Goal: Navigation & Orientation: Find specific page/section

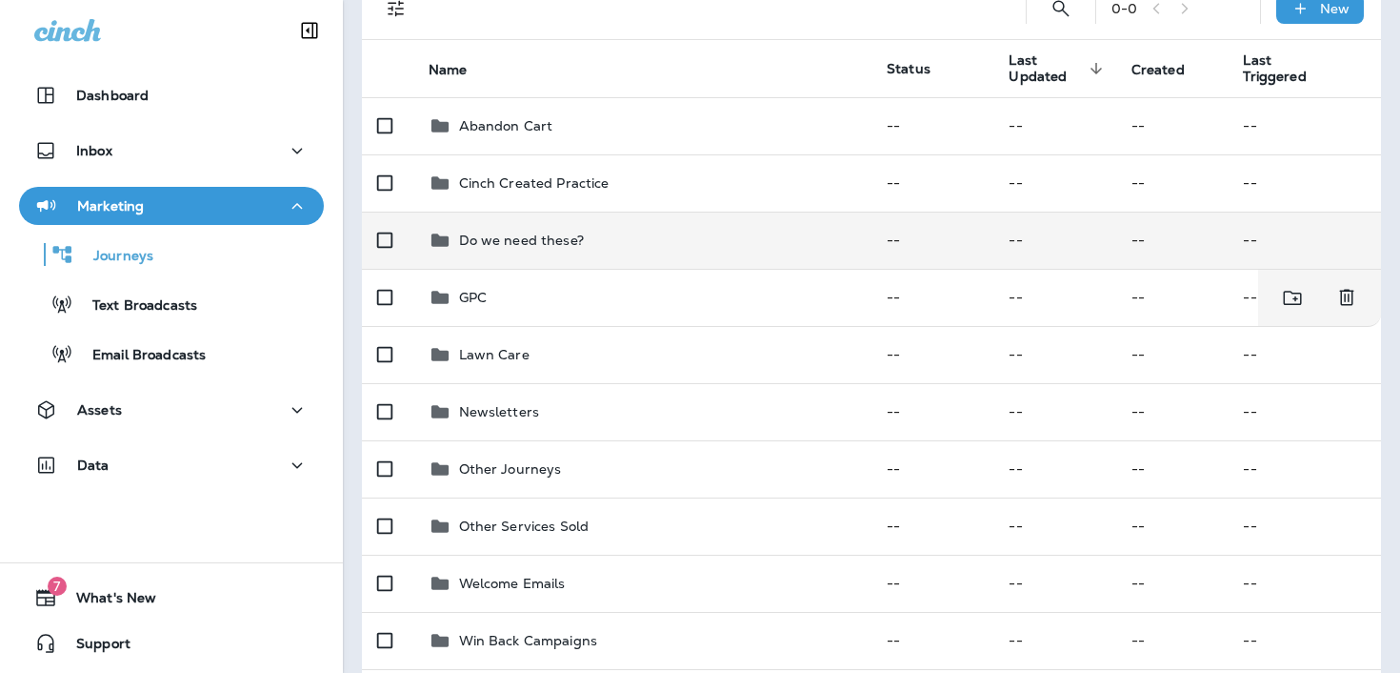
scroll to position [217, 0]
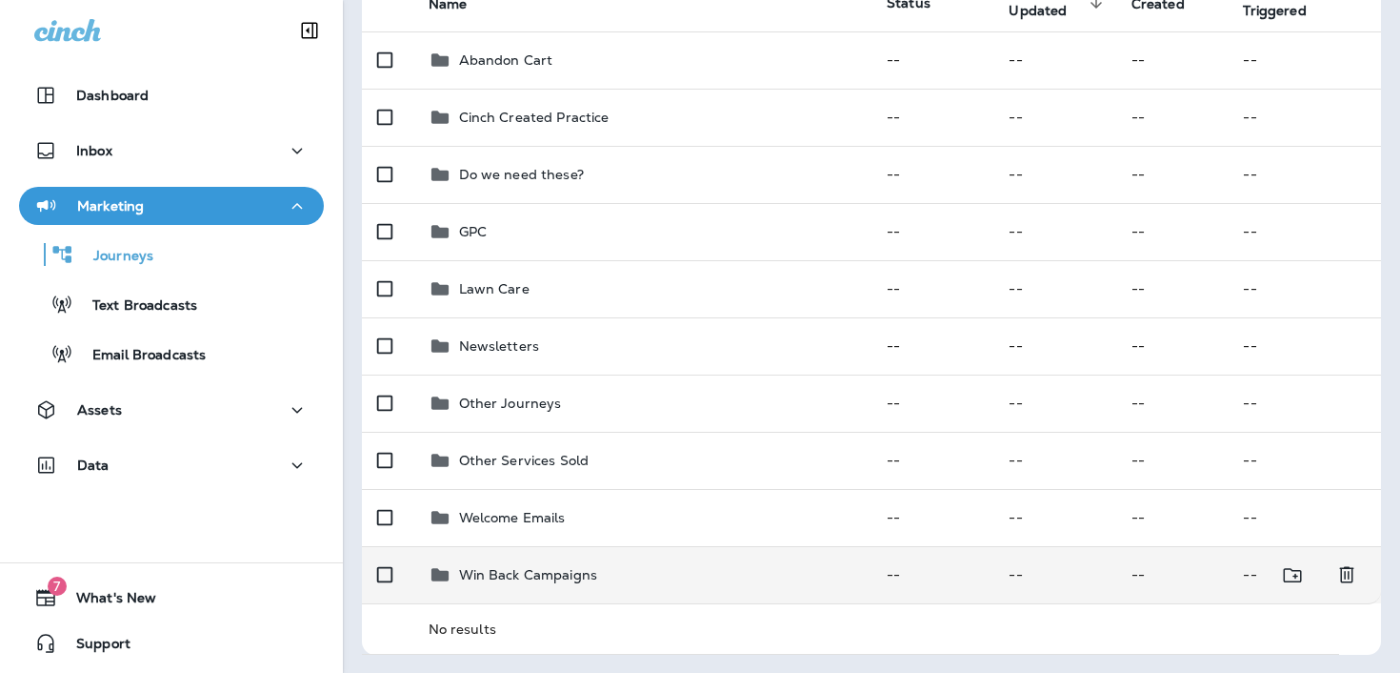
click at [515, 573] on p "Win Back Campaigns" at bounding box center [528, 574] width 139 height 15
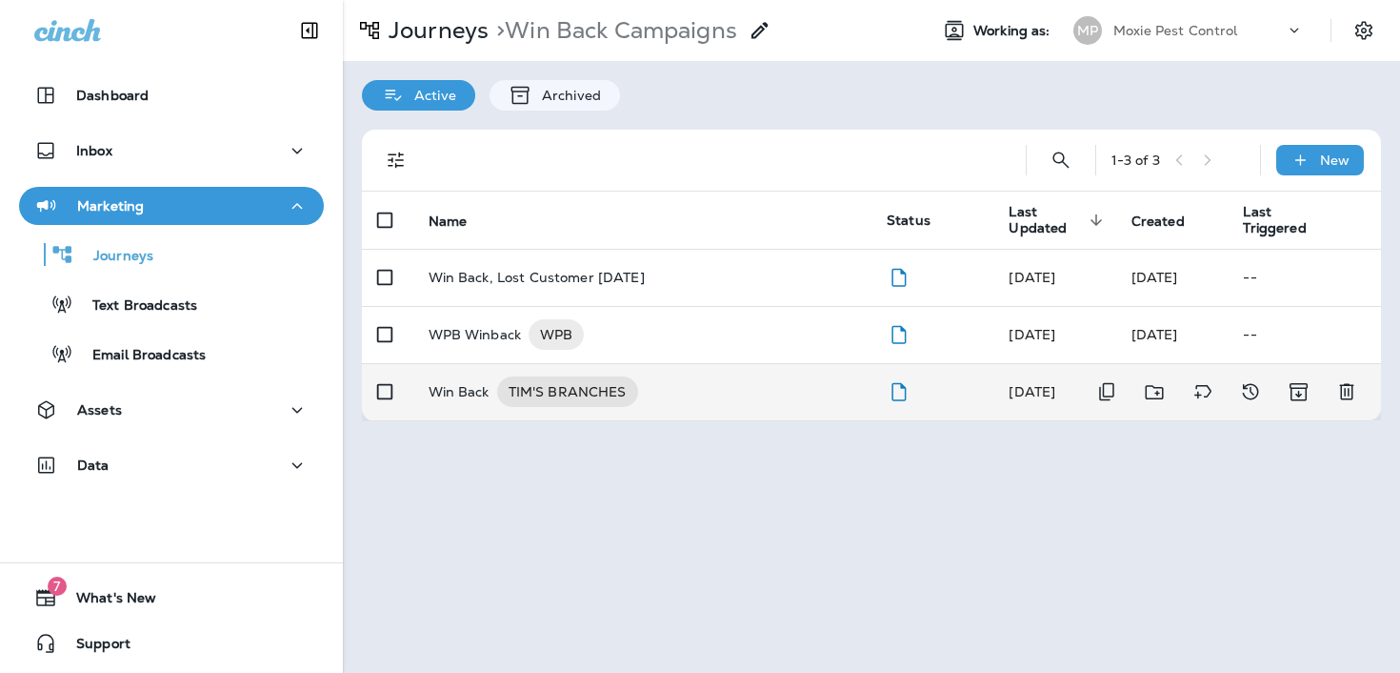
click at [771, 395] on div "Win Back TIM'S BRANCHES" at bounding box center [643, 391] width 429 height 30
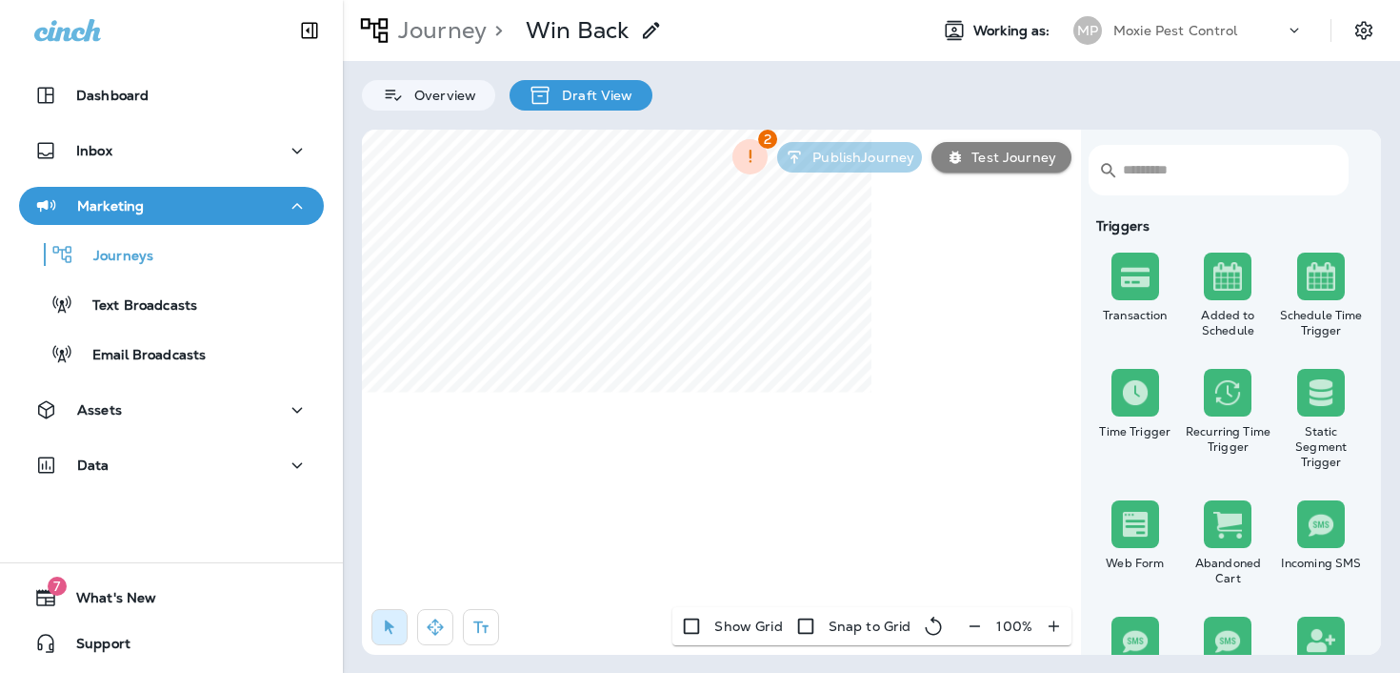
click at [974, 637] on button "button" at bounding box center [974, 626] width 35 height 34
click at [974, 637] on button "button" at bounding box center [982, 626] width 35 height 34
click at [974, 637] on button "button" at bounding box center [984, 626] width 35 height 34
click at [430, 634] on icon "button" at bounding box center [435, 626] width 19 height 19
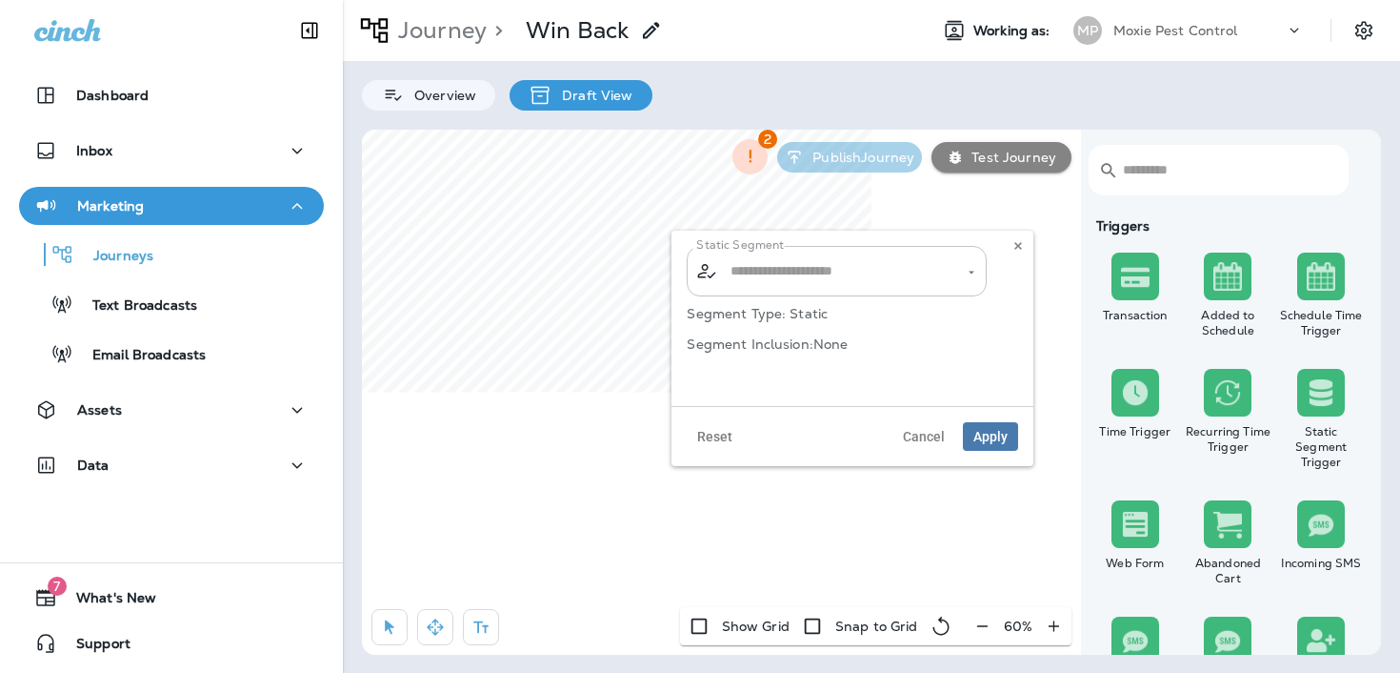
type input "**********"
click at [957, 271] on icon "Clear" at bounding box center [954, 271] width 13 height 13
click at [983, 430] on span "Apply" at bounding box center [991, 436] width 34 height 13
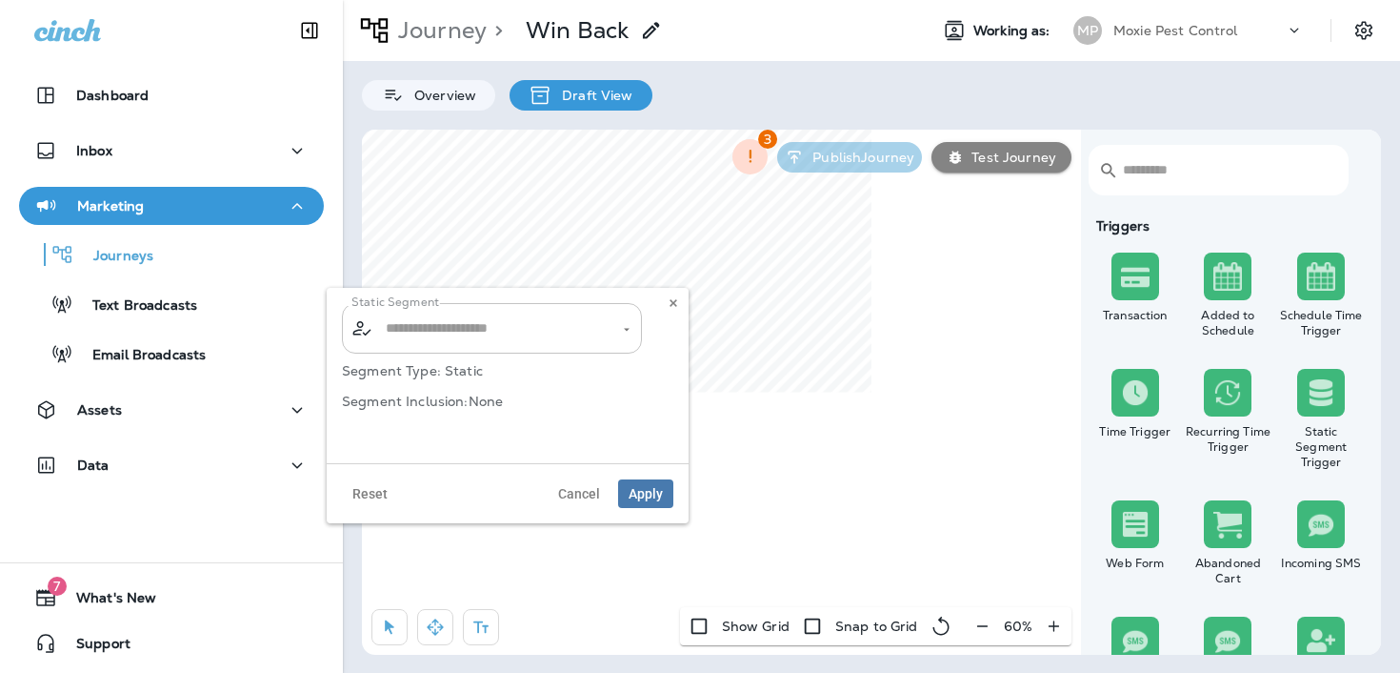
type input "**********"
click at [612, 331] on icon "Clear" at bounding box center [610, 329] width 8 height 8
click at [634, 496] on span "Apply" at bounding box center [646, 493] width 34 height 13
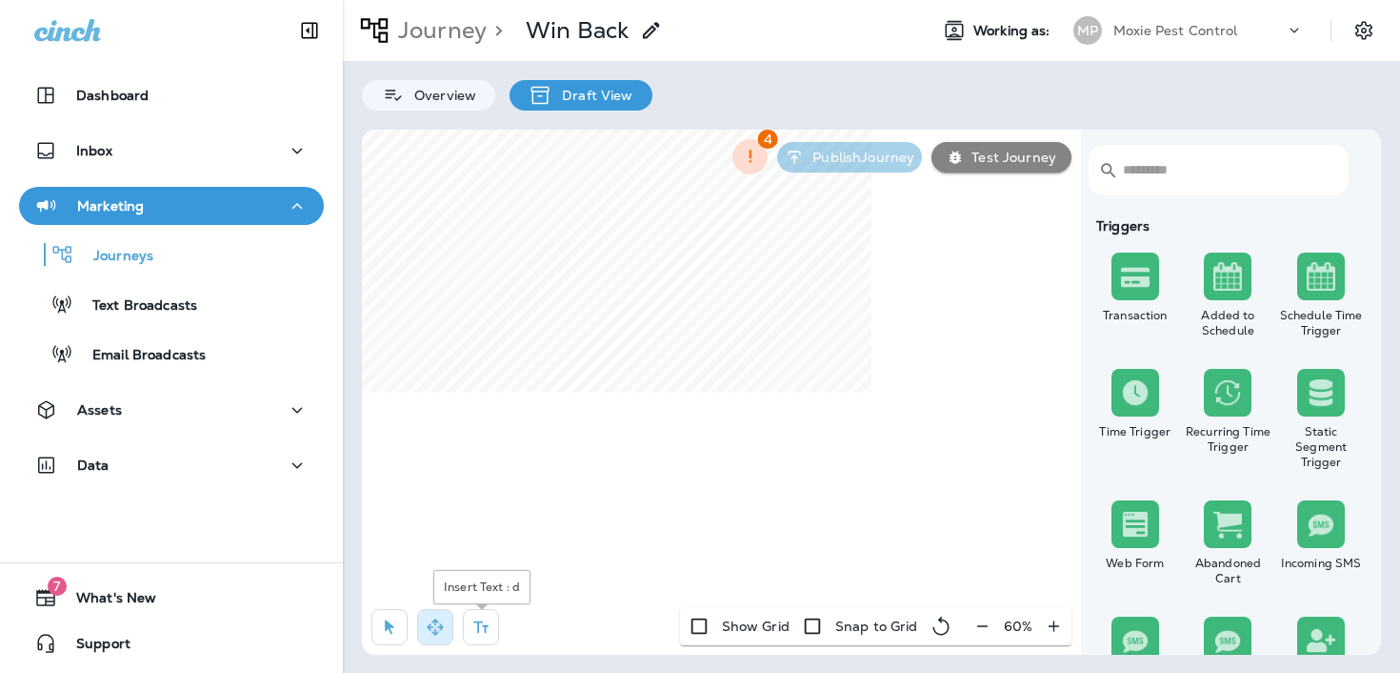
click at [483, 634] on icon "button" at bounding box center [481, 626] width 19 height 19
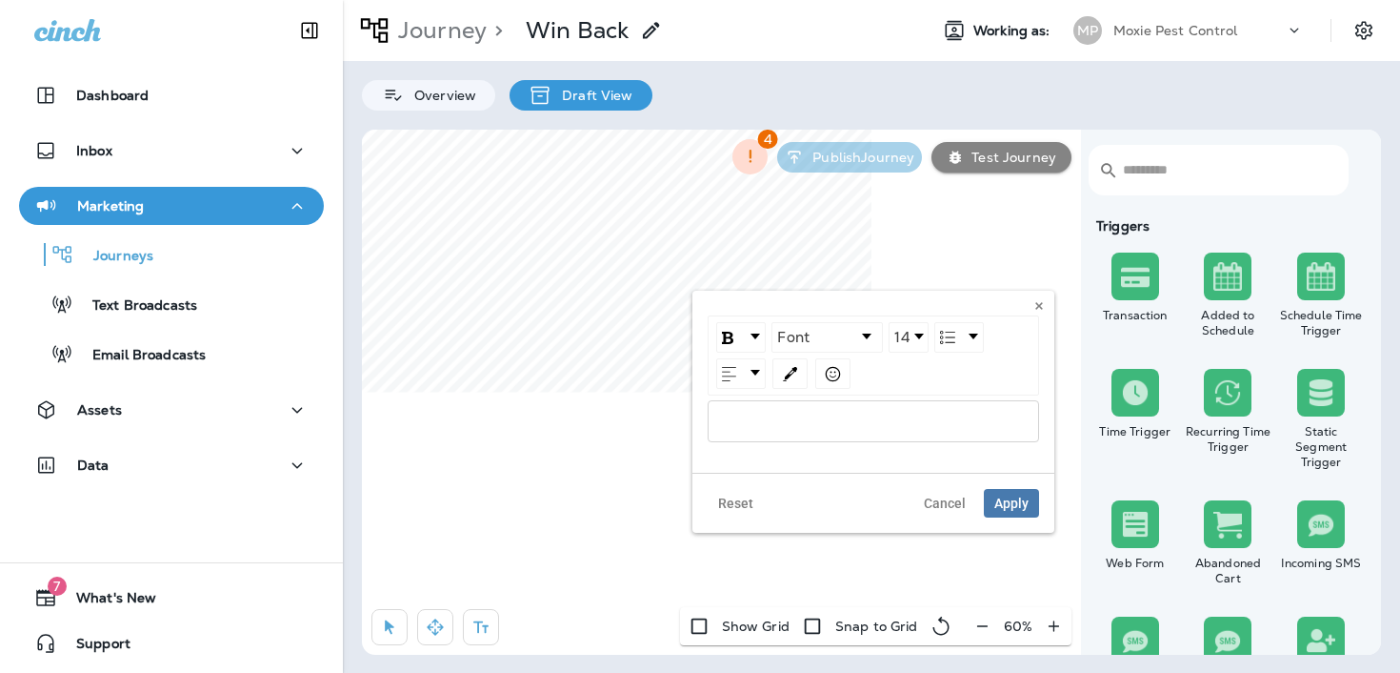
click at [870, 417] on div "rdw-editor" at bounding box center [874, 420] width 310 height 13
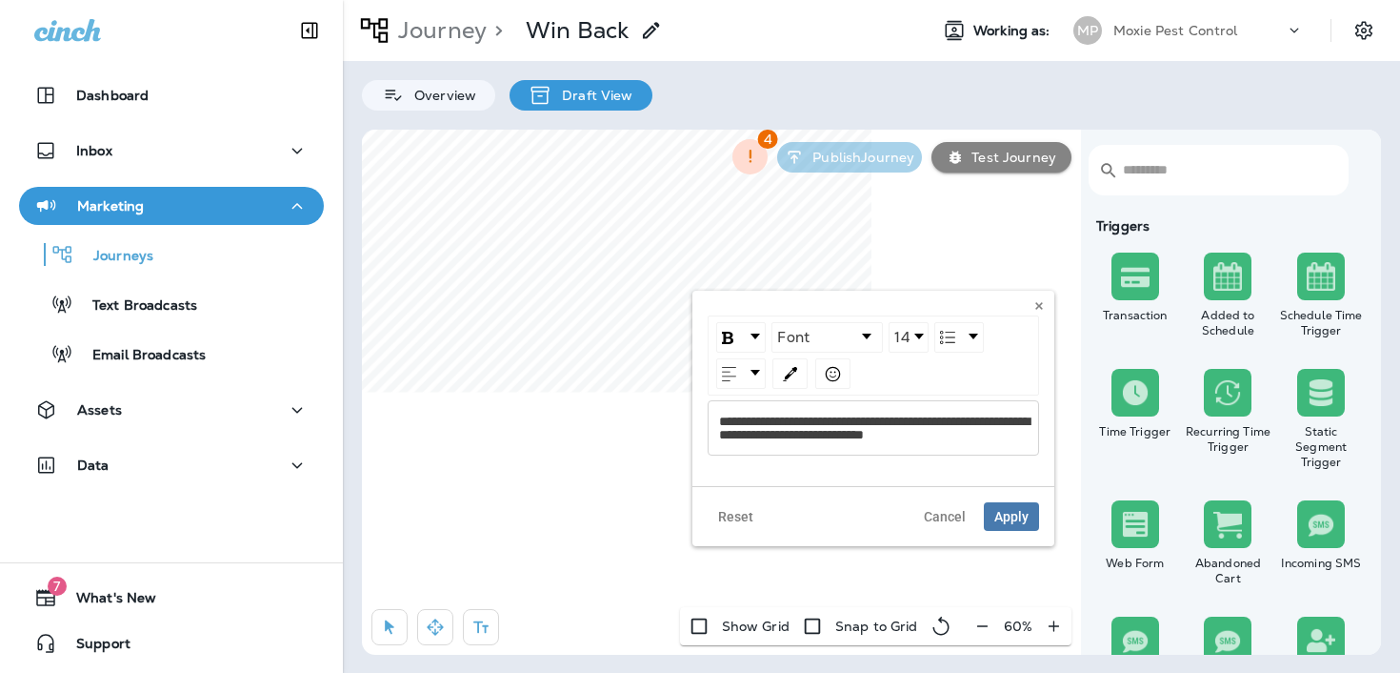
click at [1002, 415] on span "**********" at bounding box center [874, 427] width 311 height 27
drag, startPoint x: 1019, startPoint y: 416, endPoint x: 995, endPoint y: 416, distance: 24.8
click at [995, 416] on div "**********" at bounding box center [874, 427] width 310 height 27
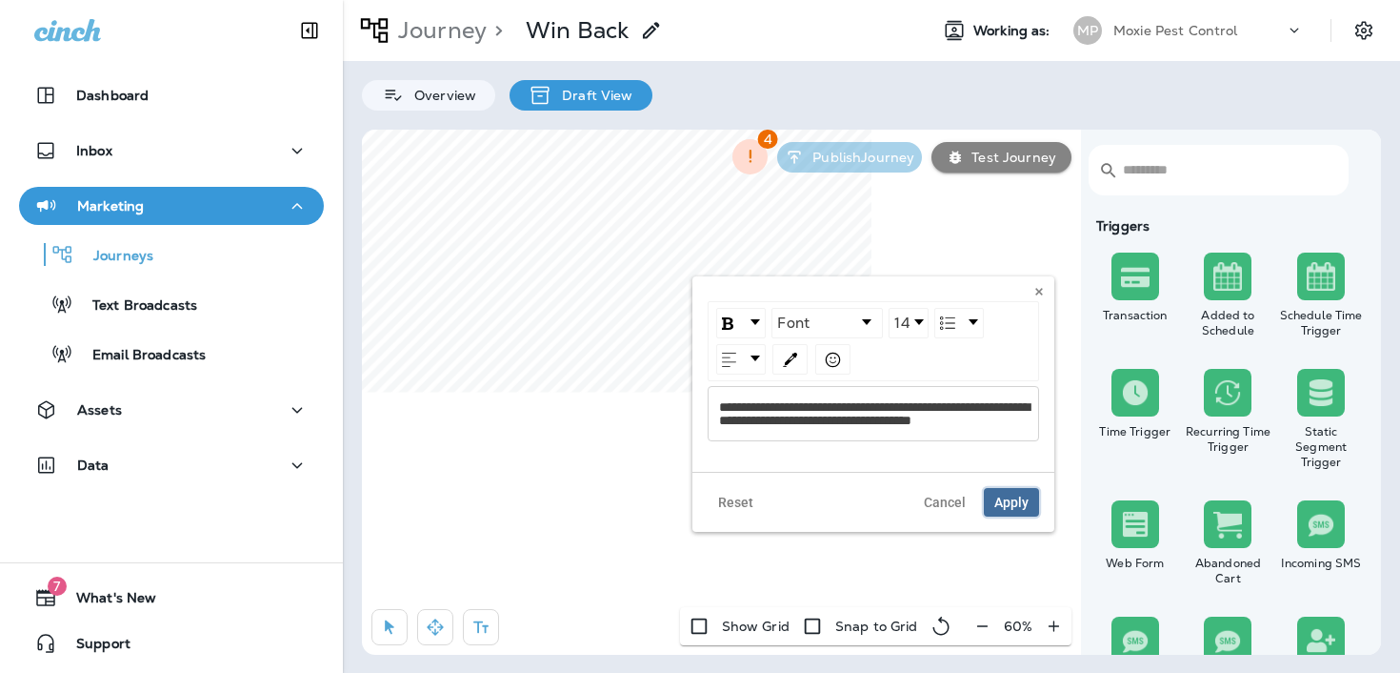
click at [1016, 509] on span "Apply" at bounding box center [1012, 501] width 34 height 13
click at [834, 419] on span "**********" at bounding box center [874, 413] width 311 height 27
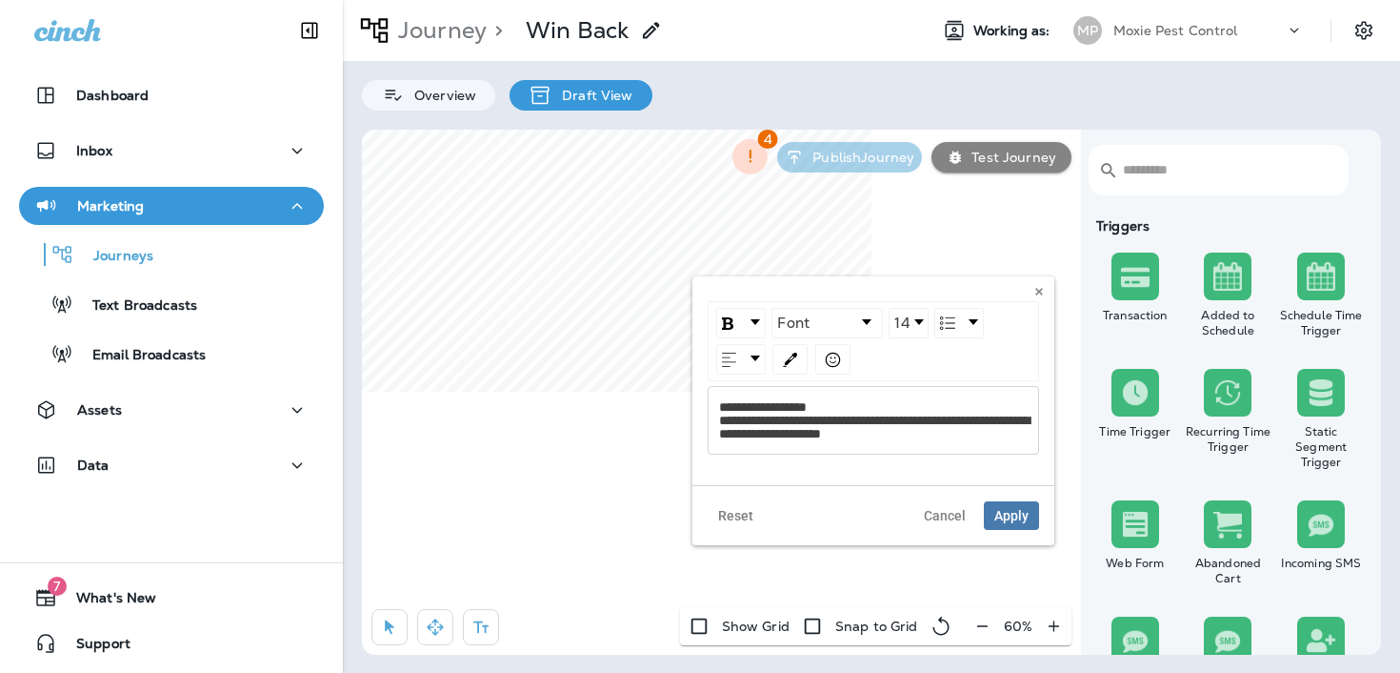
click at [879, 421] on span "**********" at bounding box center [874, 420] width 311 height 40
click at [886, 434] on span "**********" at bounding box center [863, 420] width 288 height 40
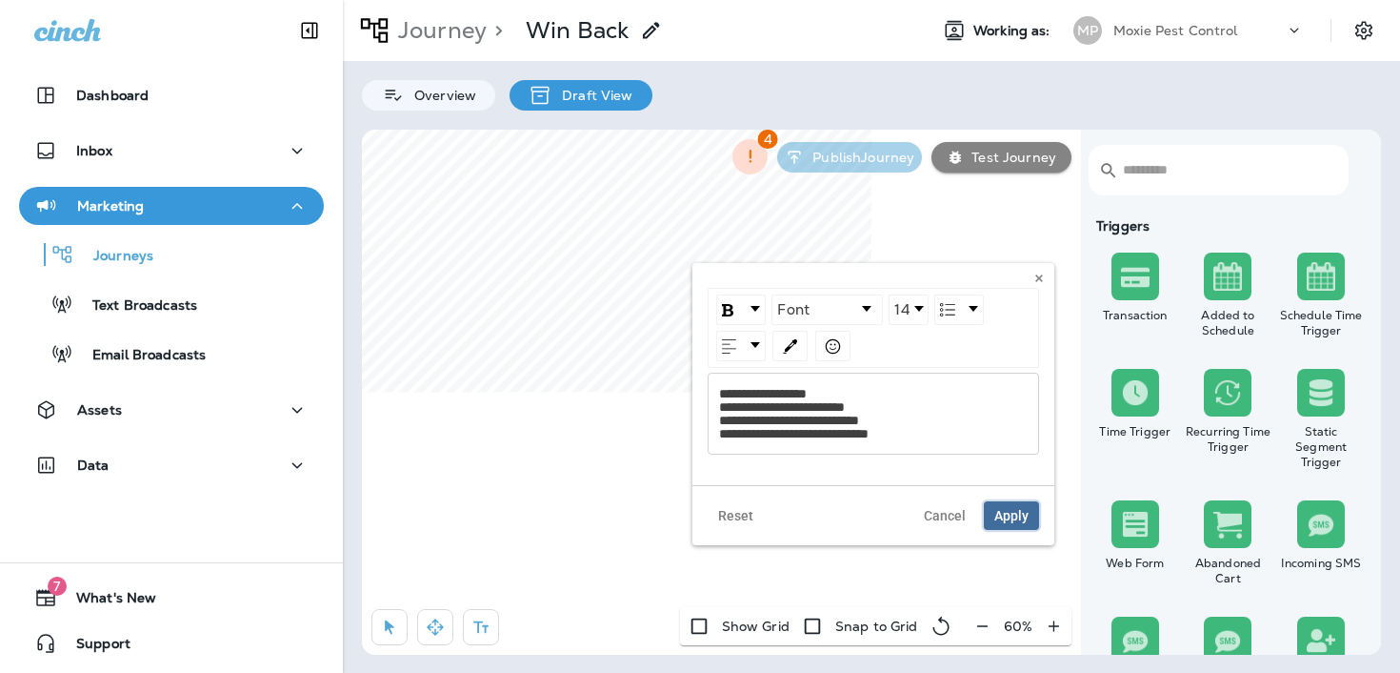
click at [998, 515] on span "Apply" at bounding box center [1012, 515] width 34 height 13
click at [722, 430] on span "**********" at bounding box center [794, 413] width 150 height 53
click at [1015, 513] on span "Apply" at bounding box center [1012, 515] width 34 height 13
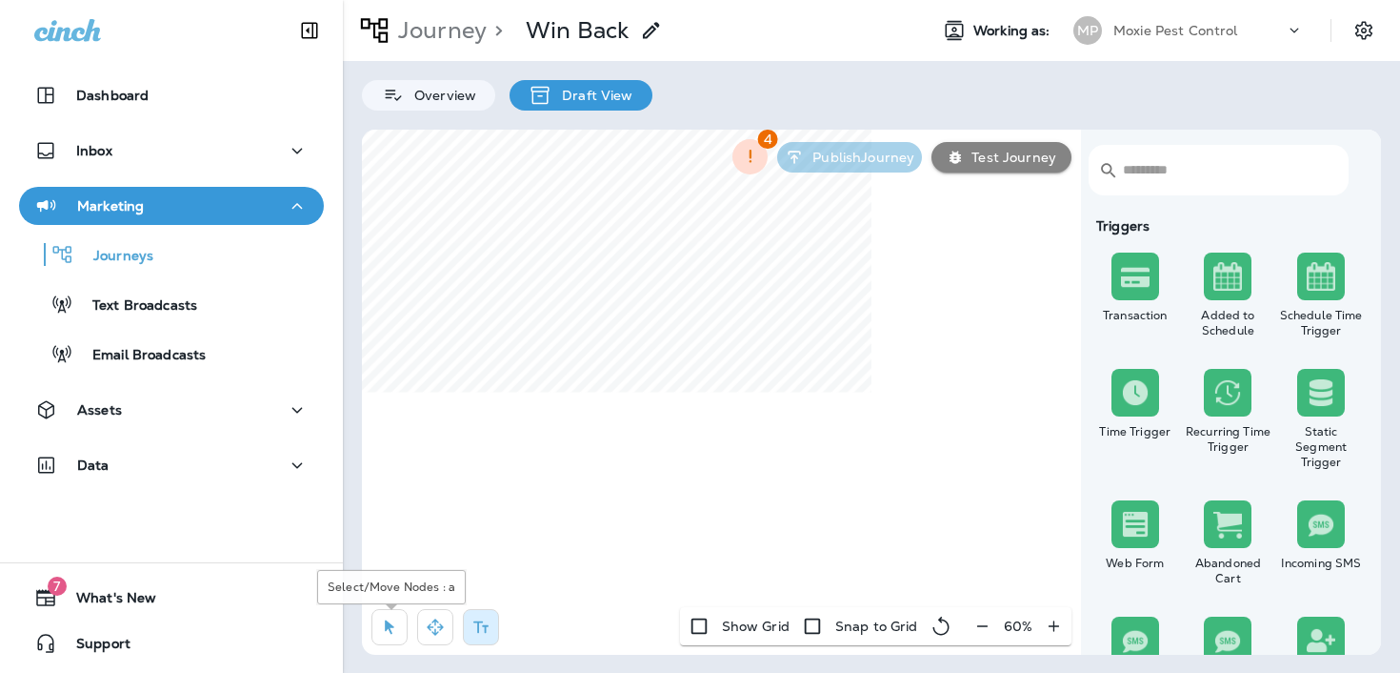
click at [397, 633] on icon "button" at bounding box center [389, 626] width 19 height 19
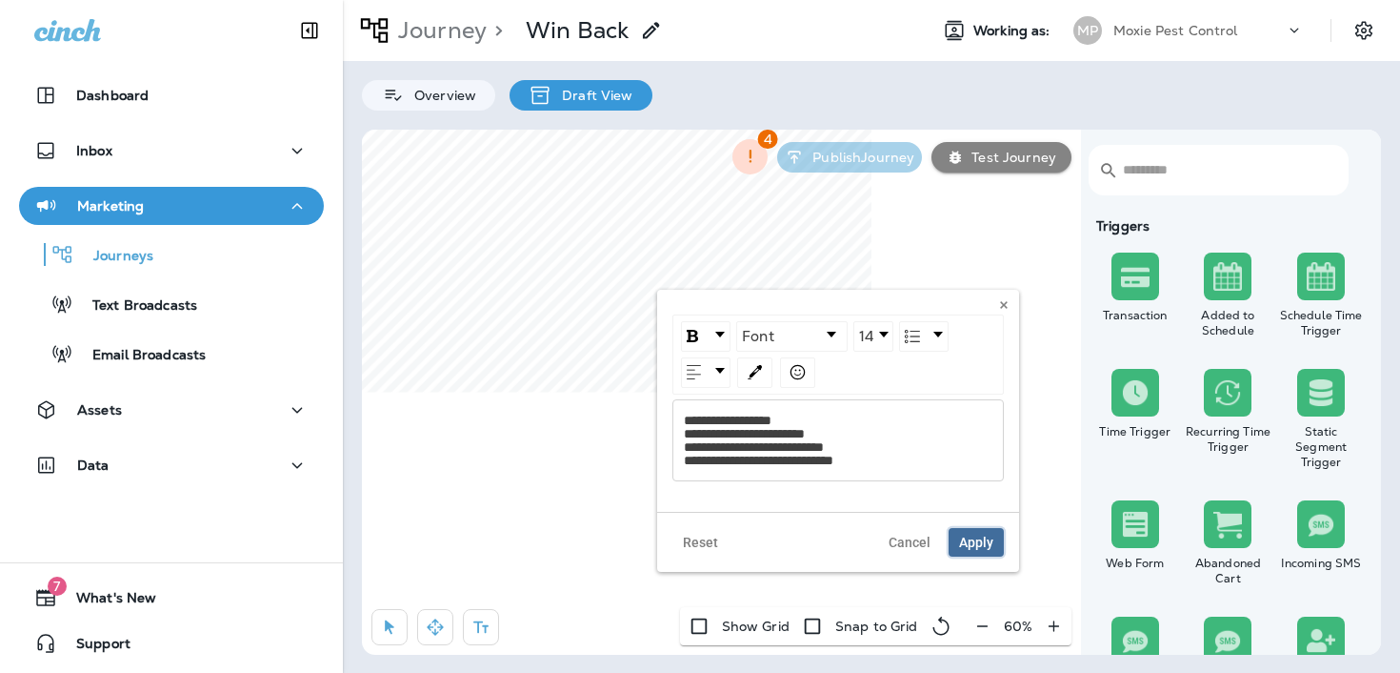
click at [990, 542] on span "Apply" at bounding box center [976, 541] width 34 height 13
click at [965, 544] on span "Apply" at bounding box center [976, 541] width 34 height 13
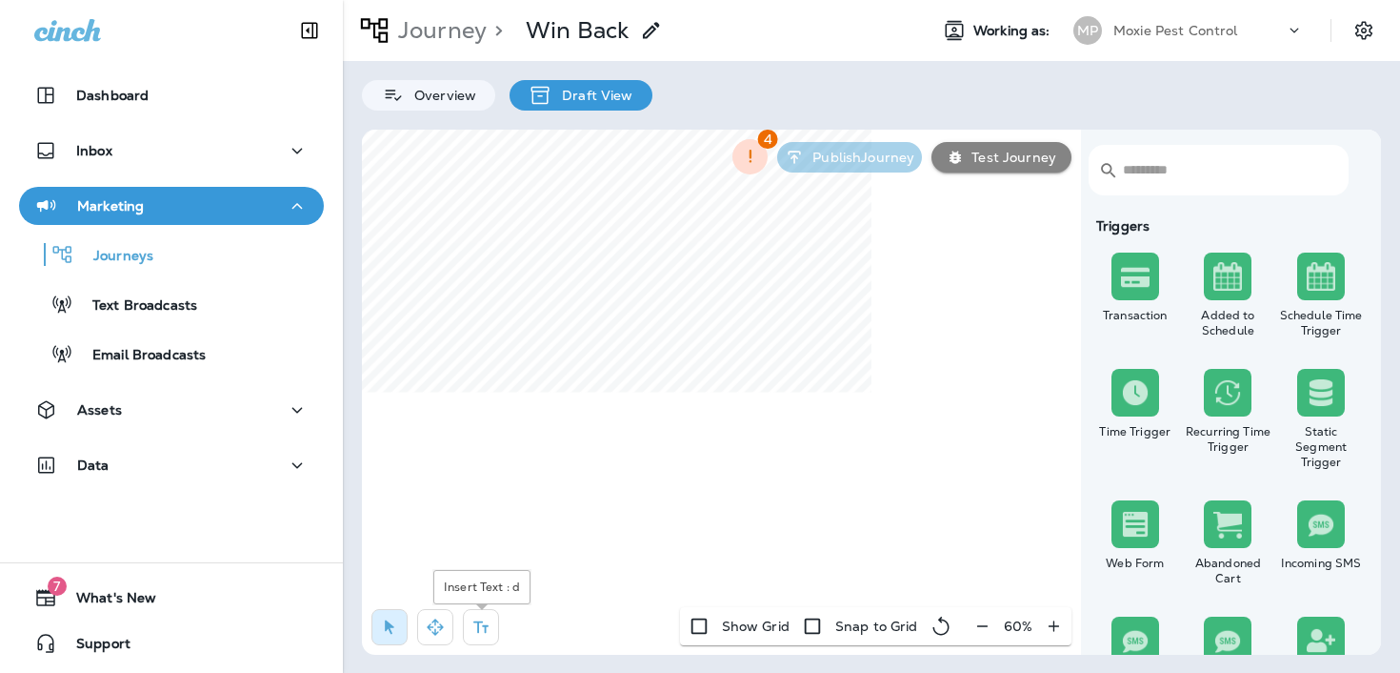
click at [486, 629] on icon "button" at bounding box center [481, 626] width 19 height 19
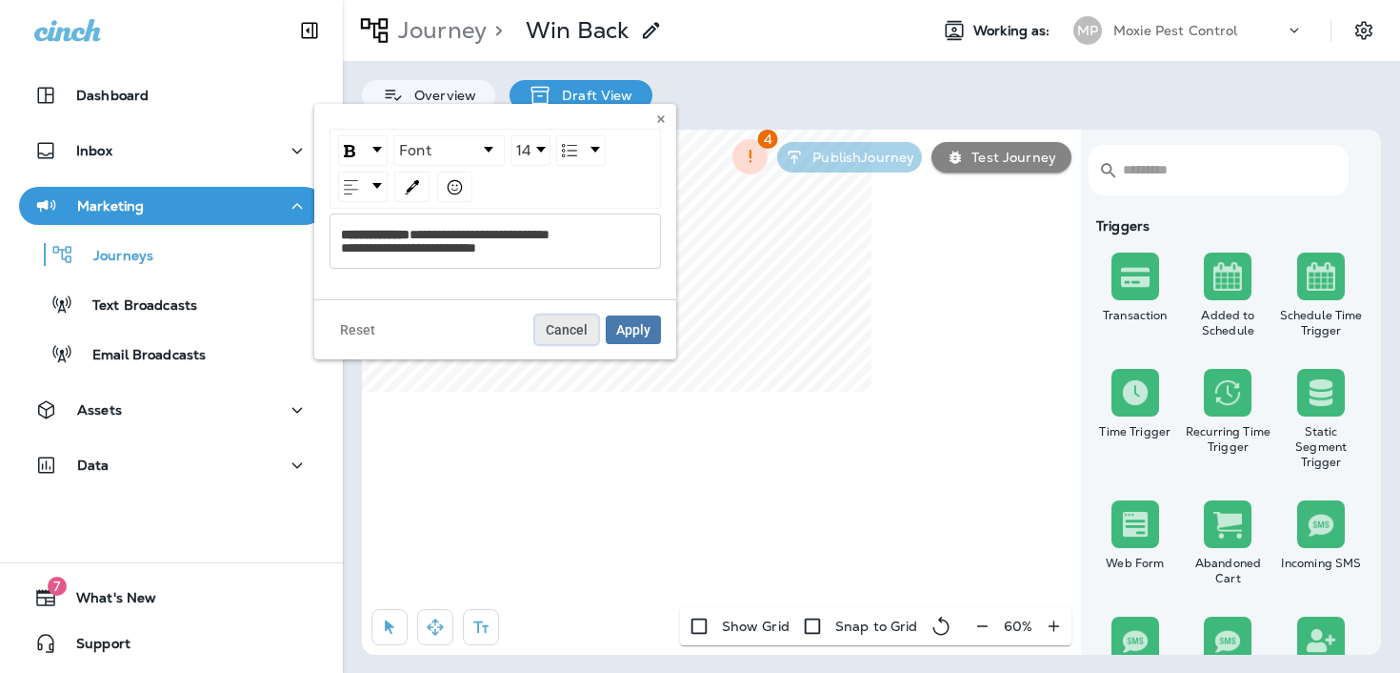
click at [572, 336] on span "Cancel" at bounding box center [567, 329] width 42 height 13
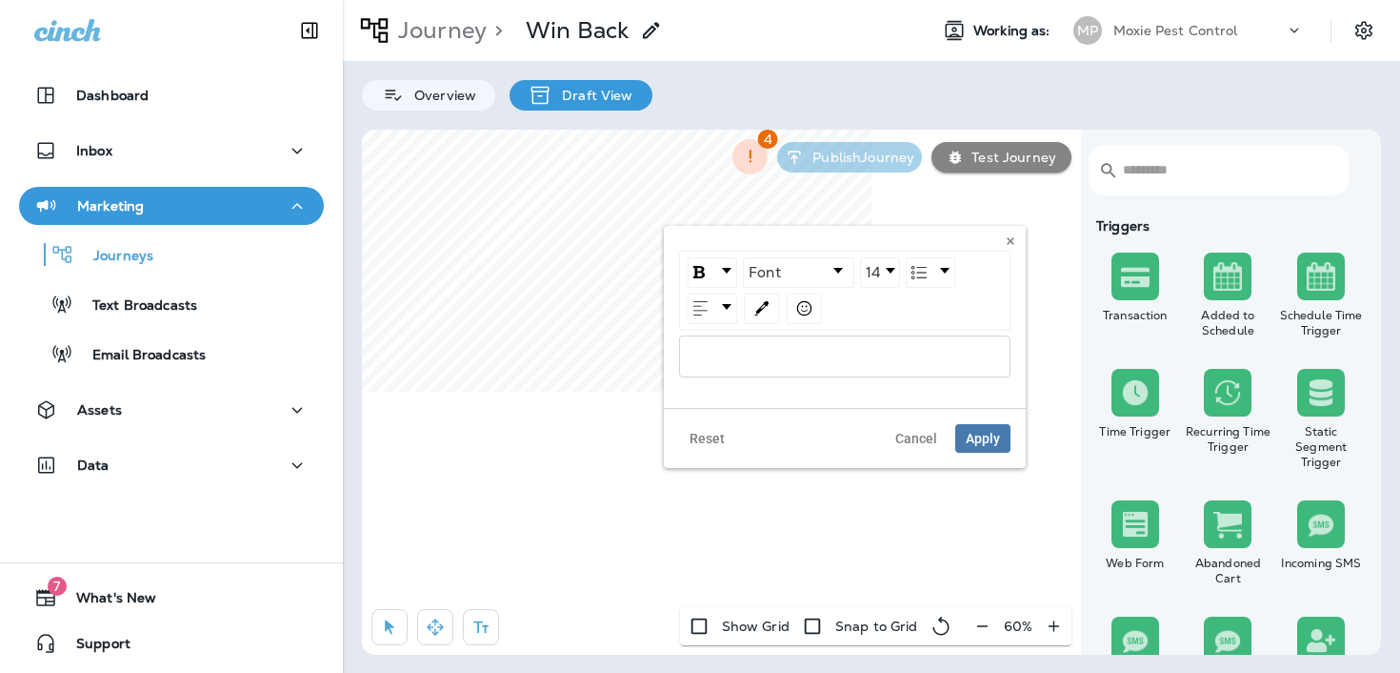
click at [729, 352] on div "rdw-editor" at bounding box center [846, 356] width 310 height 13
click at [990, 445] on span "Apply" at bounding box center [983, 438] width 34 height 13
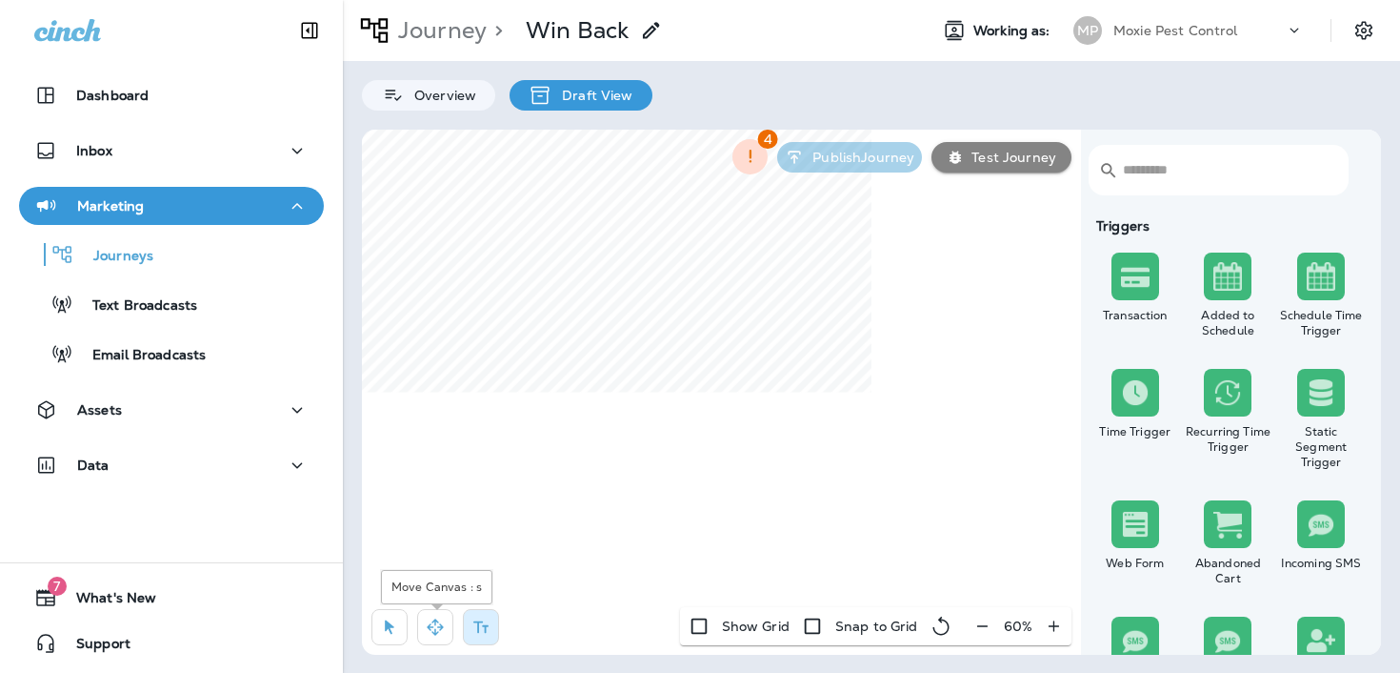
click at [394, 635] on icon "button" at bounding box center [389, 626] width 19 height 19
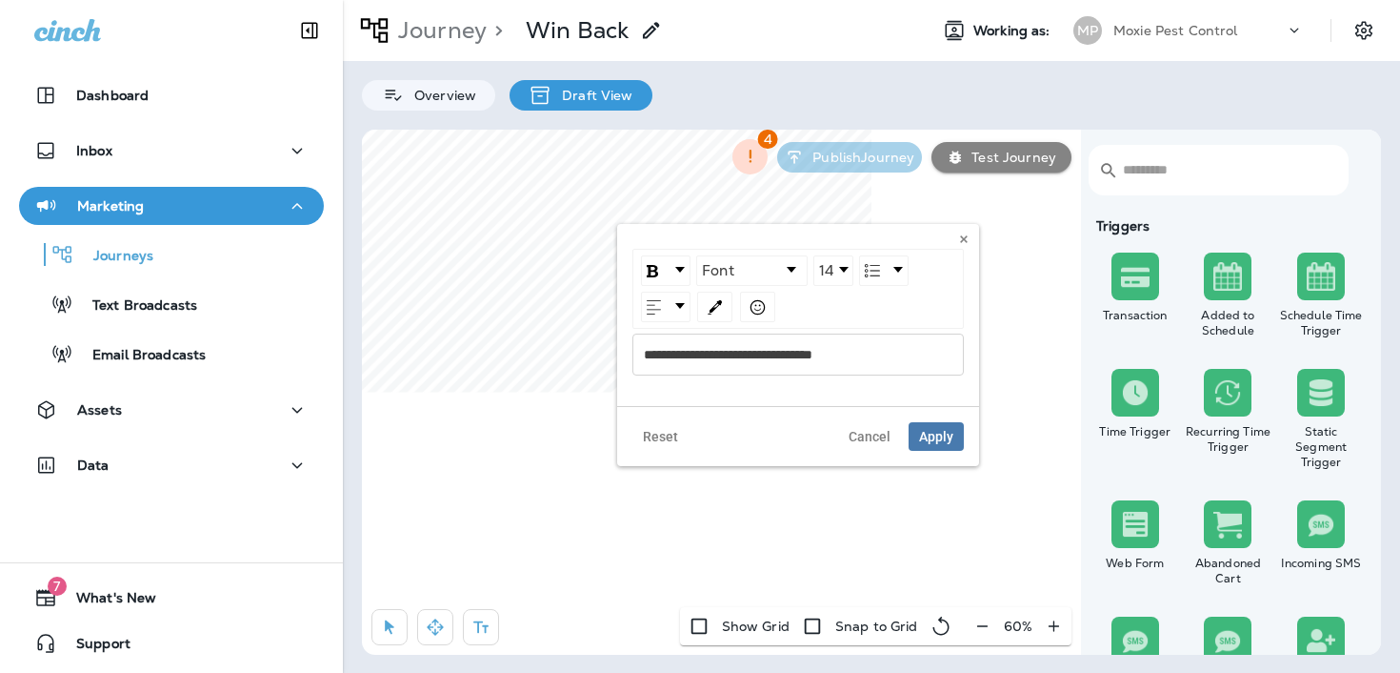
click at [747, 353] on span "**********" at bounding box center [728, 354] width 169 height 13
click at [938, 446] on span "Apply" at bounding box center [936, 449] width 34 height 13
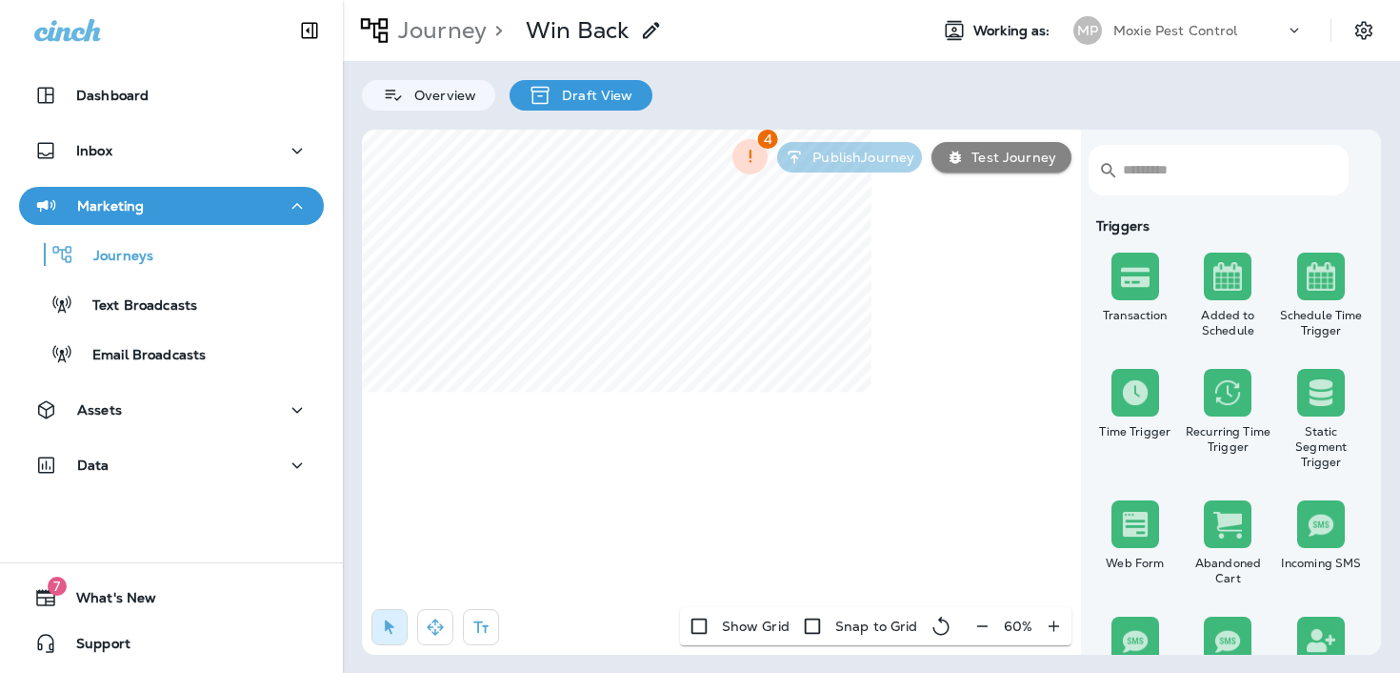
click at [457, 18] on p "Journey" at bounding box center [439, 30] width 96 height 29
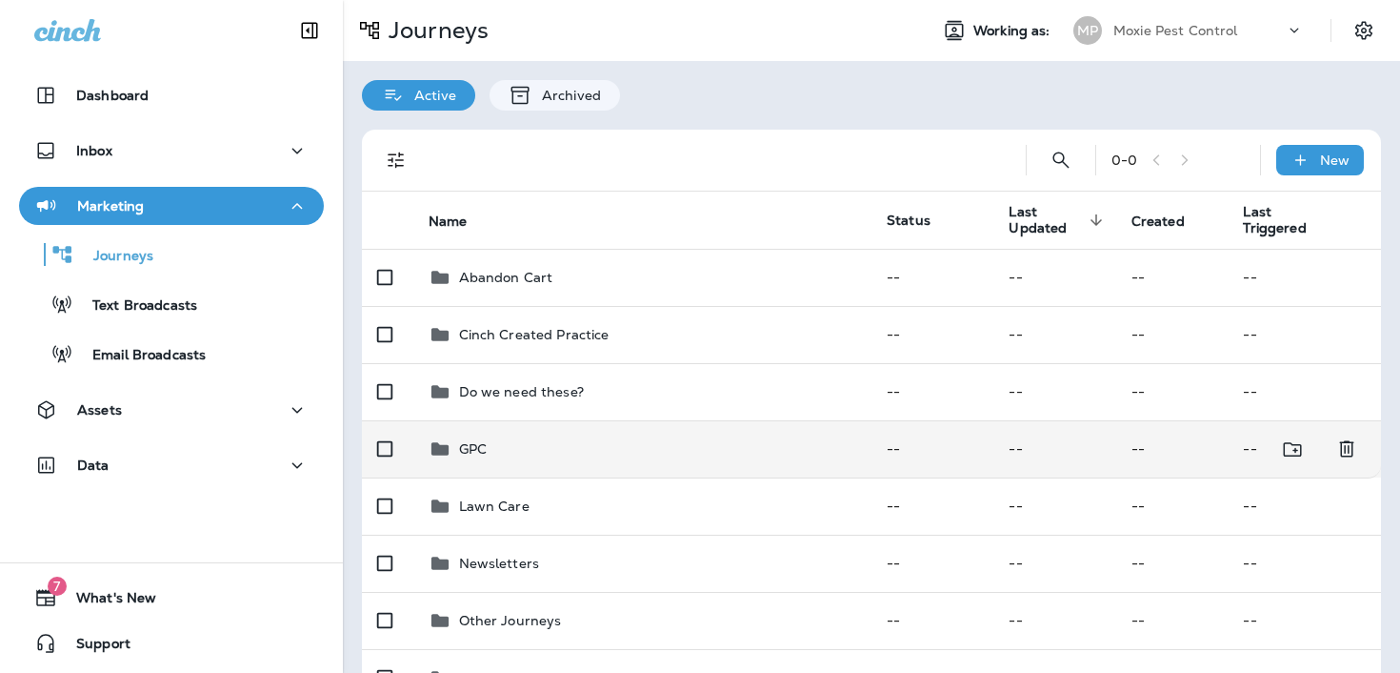
scroll to position [217, 0]
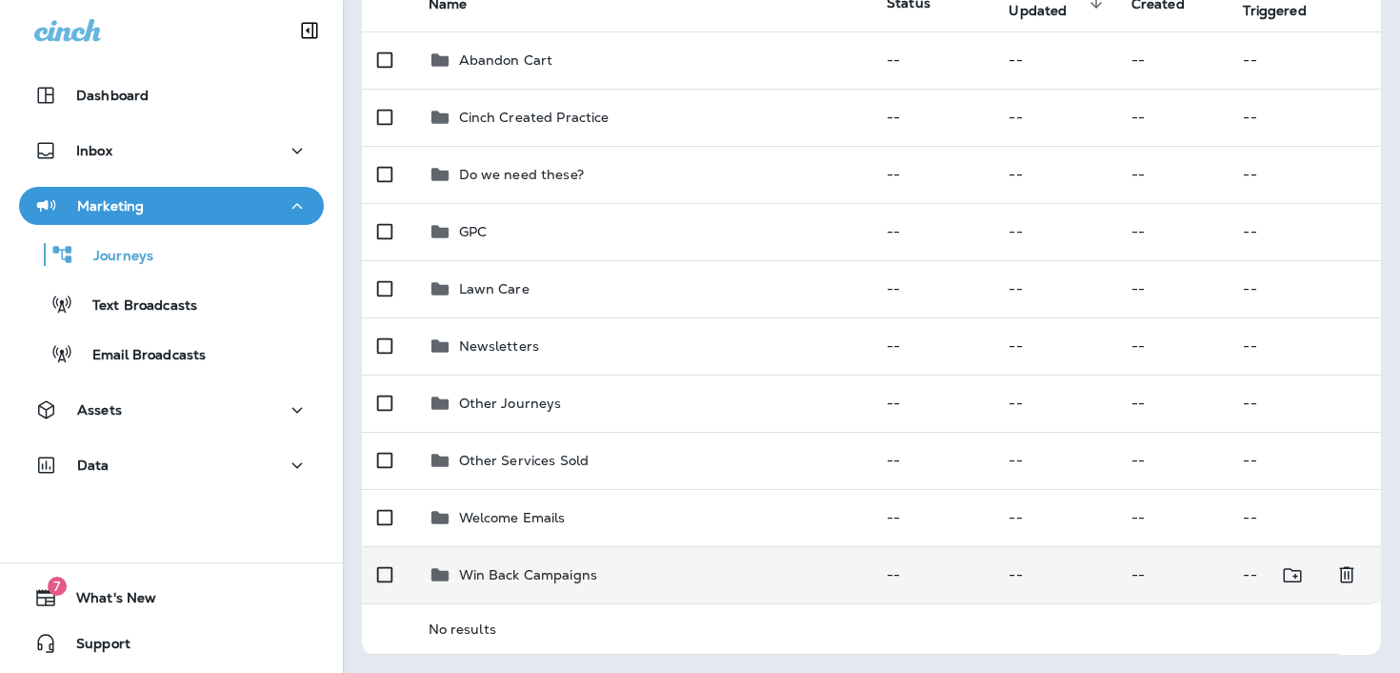
click at [581, 573] on p "Win Back Campaigns" at bounding box center [528, 574] width 139 height 15
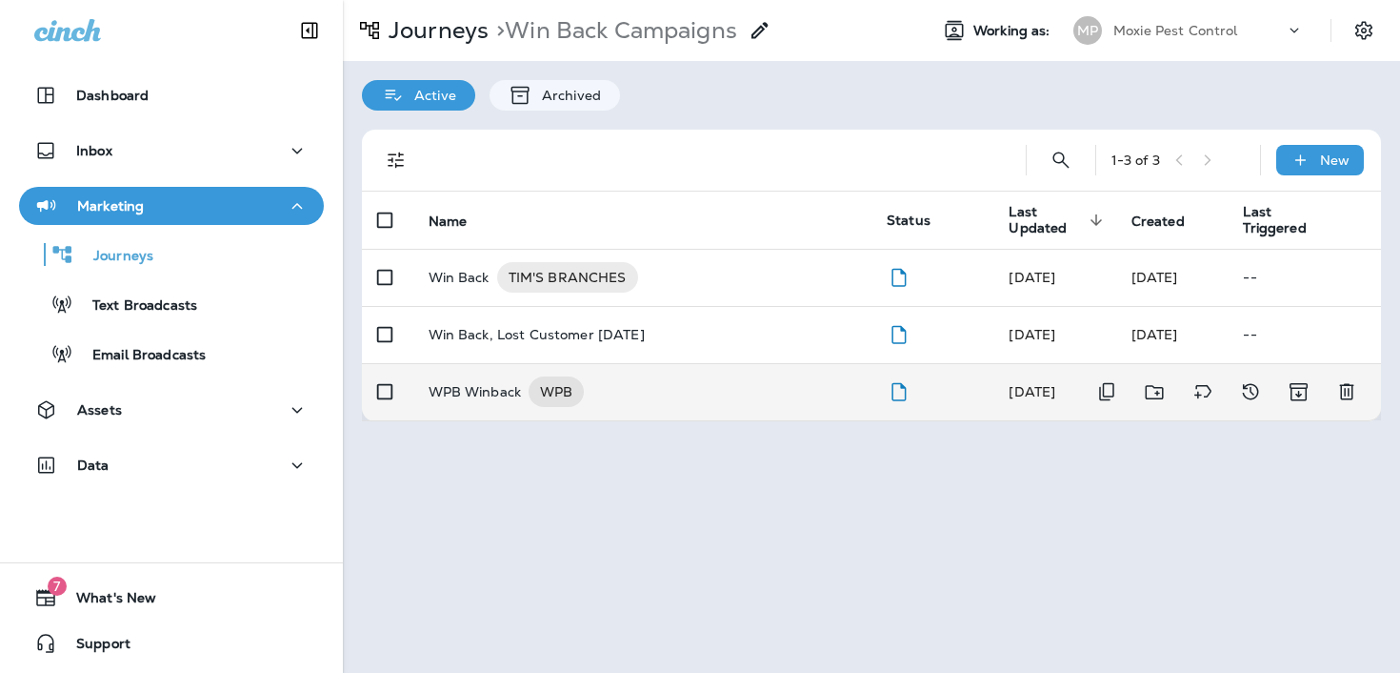
click at [505, 393] on p "WPB Winback" at bounding box center [475, 391] width 93 height 30
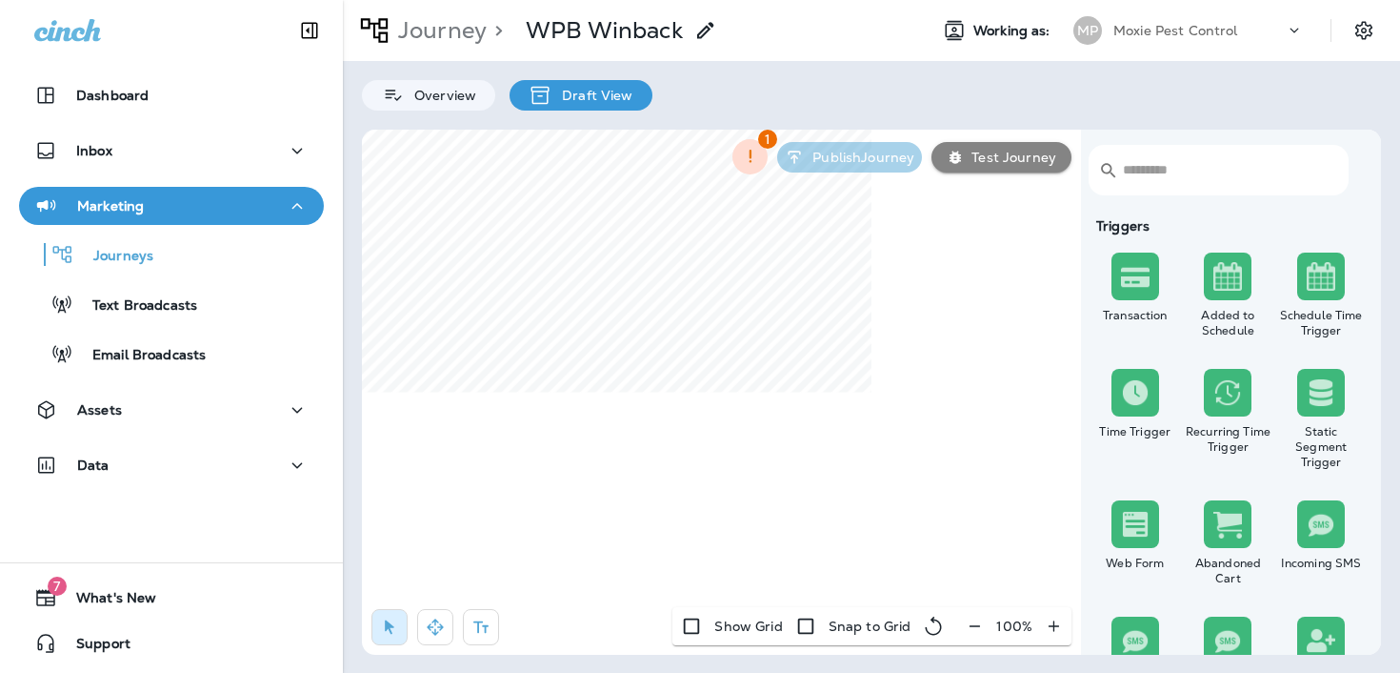
click at [981, 627] on icon "button" at bounding box center [975, 625] width 20 height 19
click at [981, 627] on icon "button" at bounding box center [983, 625] width 20 height 19
click at [981, 627] on icon "button" at bounding box center [985, 625] width 20 height 19
click at [981, 627] on icon "button" at bounding box center [983, 625] width 20 height 19
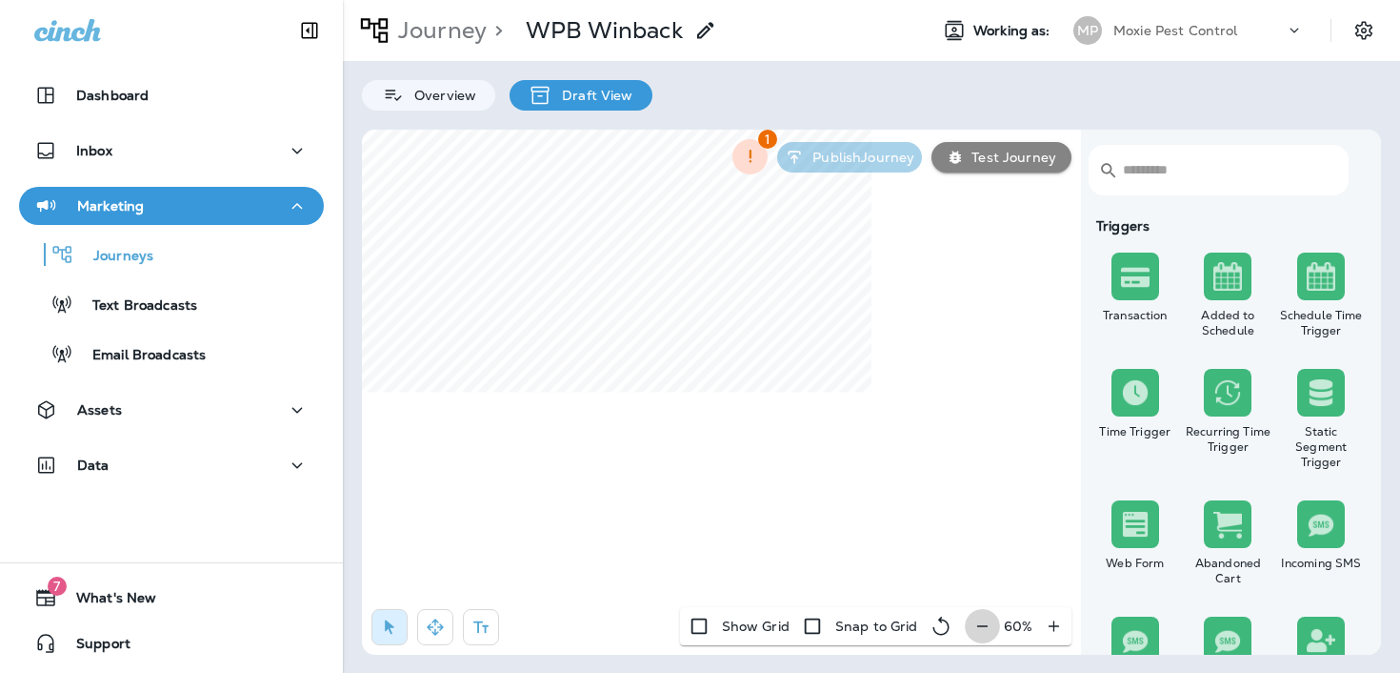
click at [981, 627] on div "60 %" at bounding box center [1018, 626] width 107 height 38
click at [426, 624] on icon "button" at bounding box center [435, 626] width 19 height 19
click at [1149, 31] on p "Moxie Pest Control" at bounding box center [1176, 30] width 125 height 15
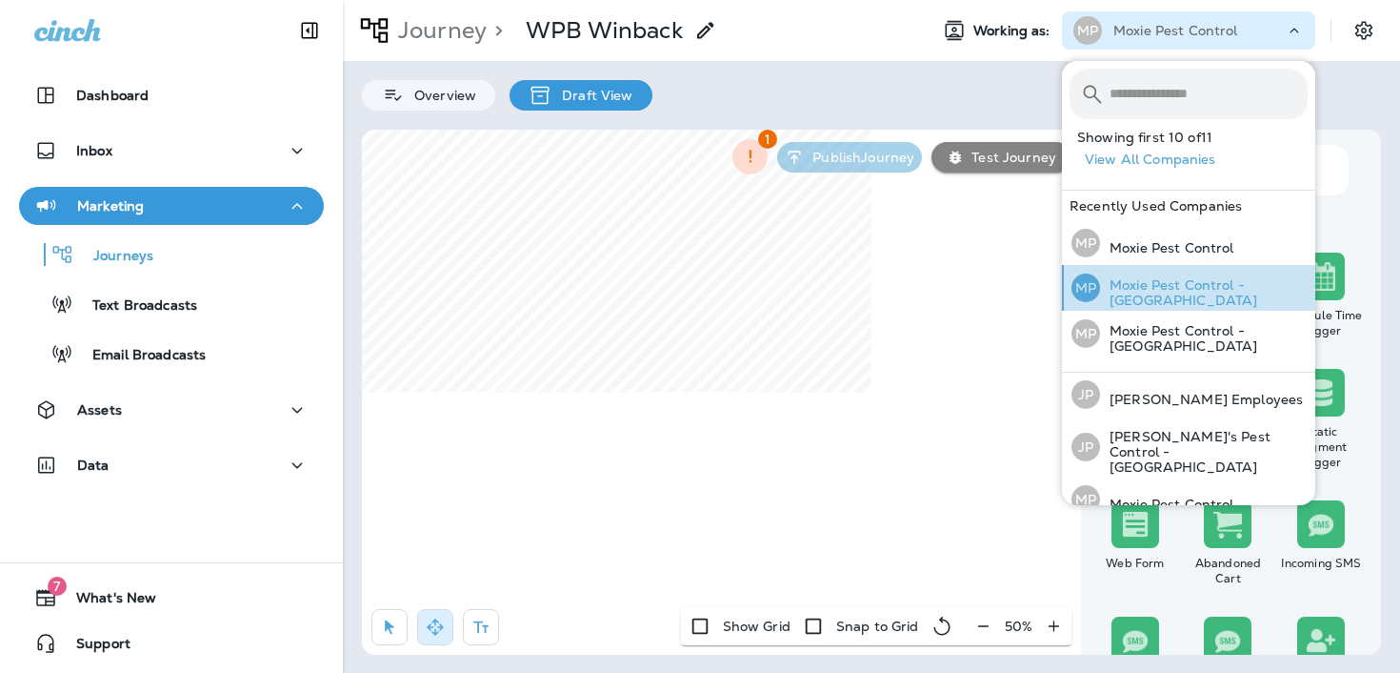
click at [1163, 295] on p "Moxie Pest Control - [GEOGRAPHIC_DATA]" at bounding box center [1204, 292] width 208 height 30
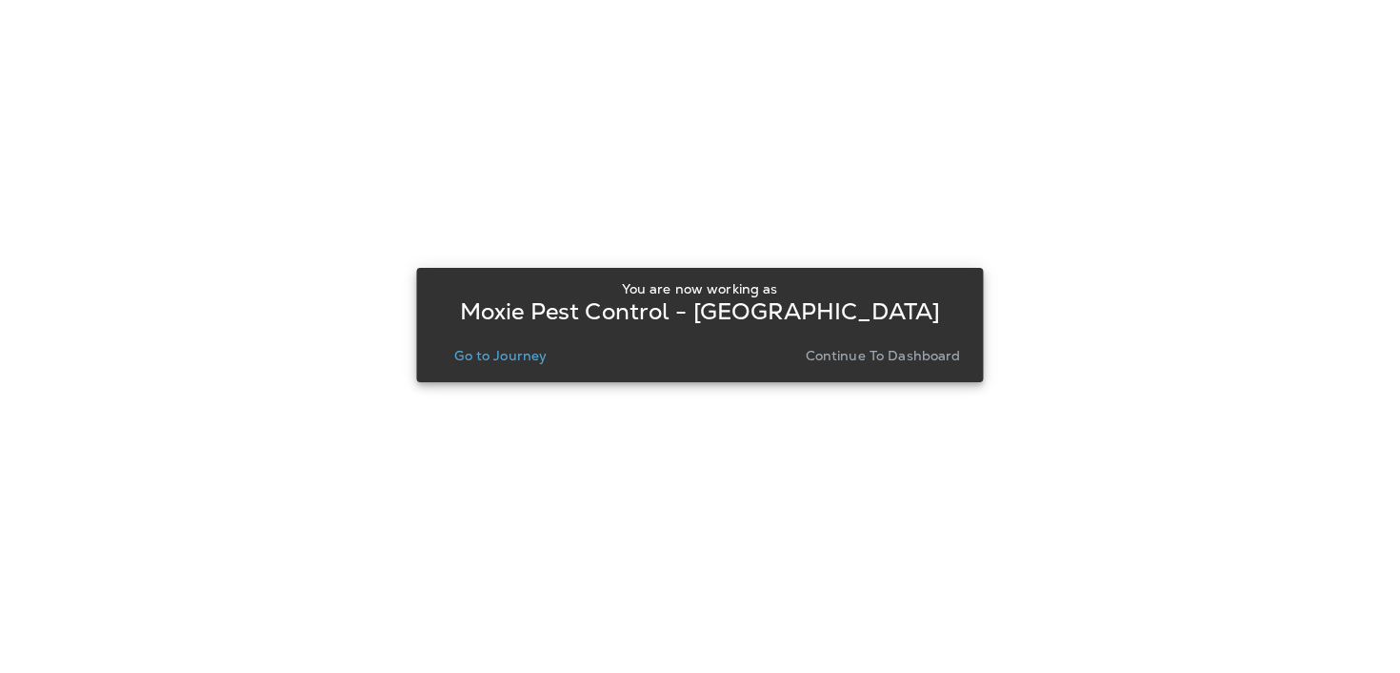
click at [516, 366] on button "Go to Journey" at bounding box center [501, 355] width 108 height 27
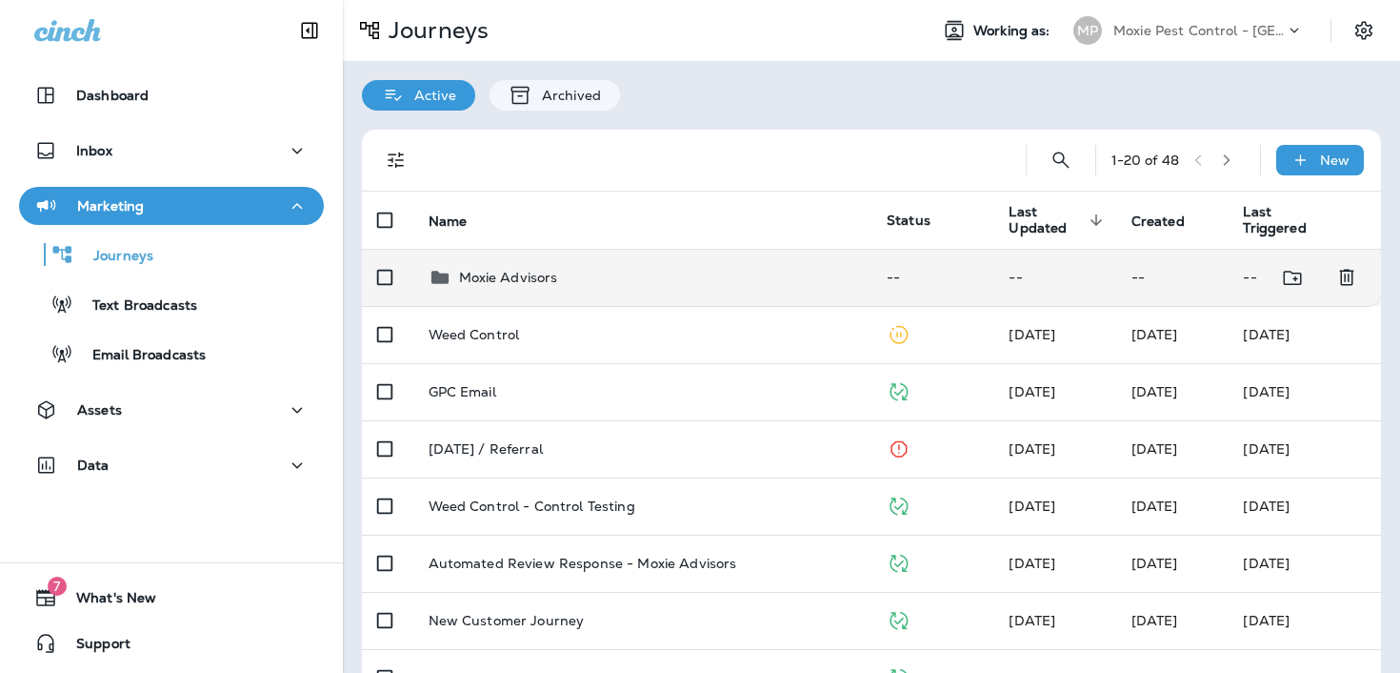
click at [569, 275] on div "Moxie Advisors" at bounding box center [643, 277] width 429 height 23
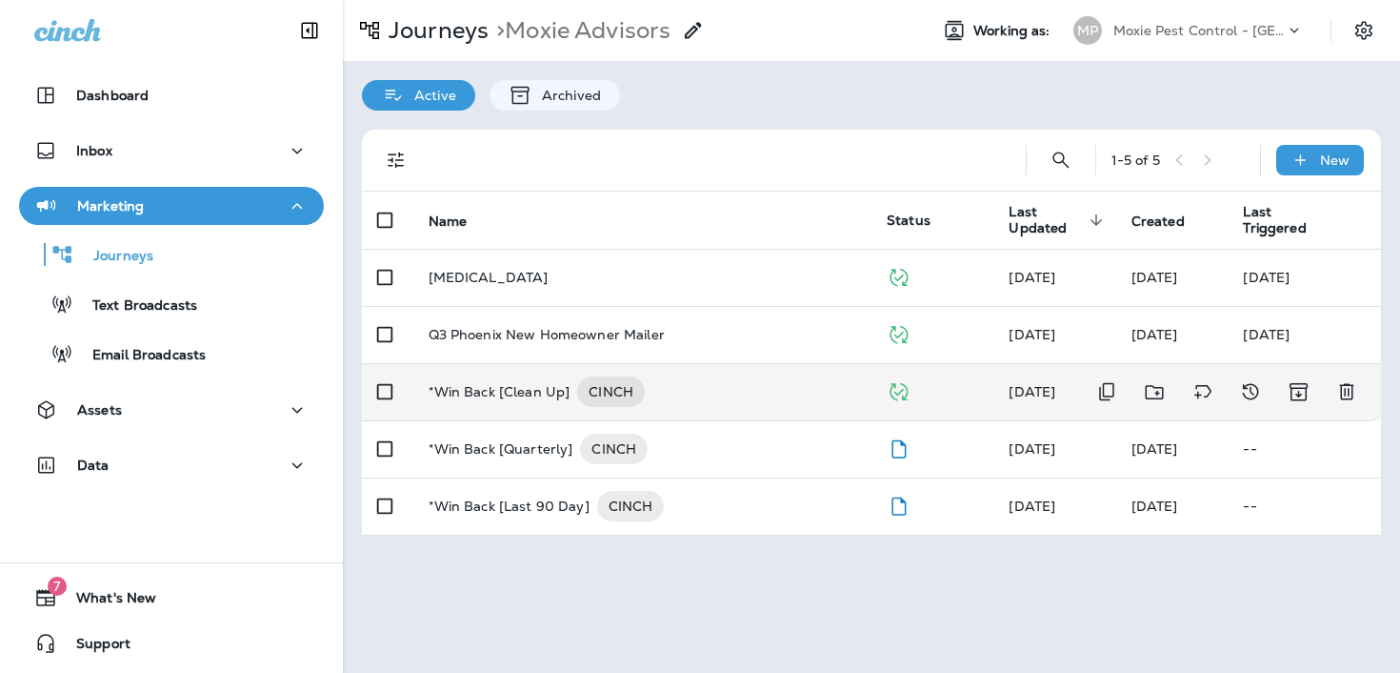
click at [523, 395] on p "*Win Back [Clean Up]" at bounding box center [500, 391] width 142 height 30
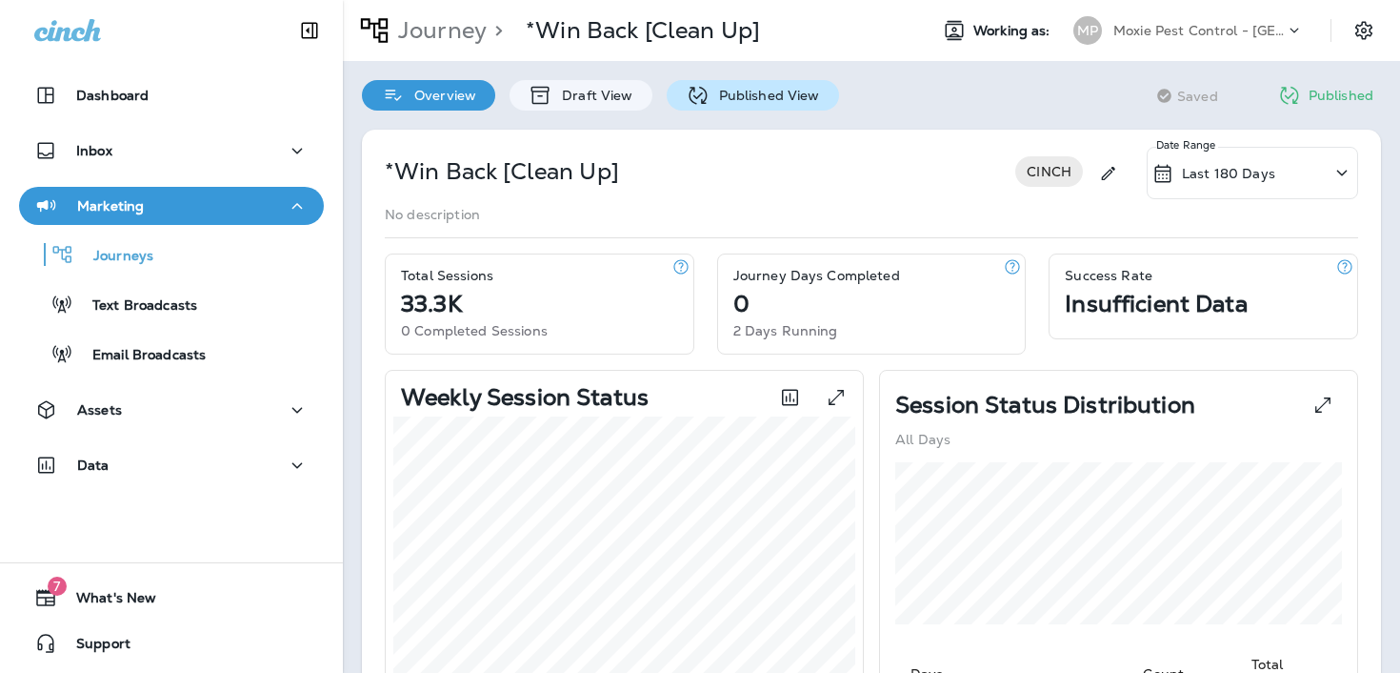
click at [719, 102] on p "Published View" at bounding box center [765, 95] width 111 height 15
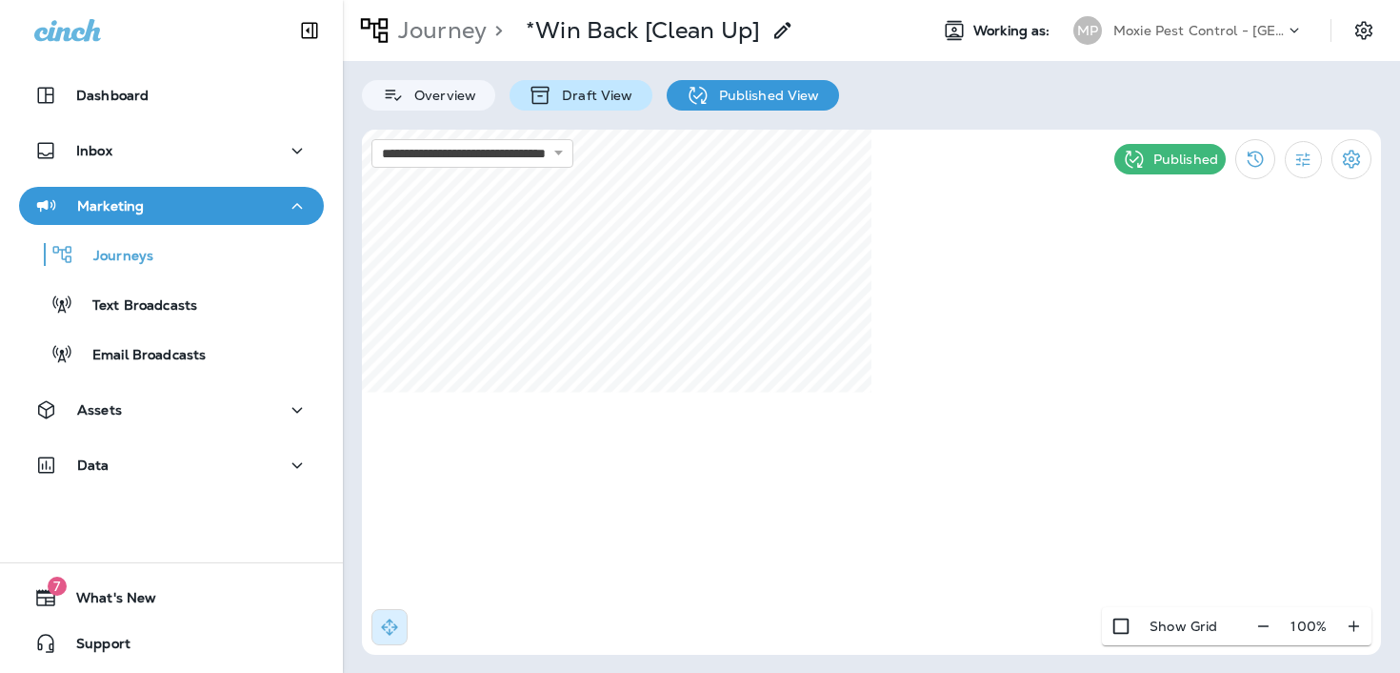
click at [600, 88] on p "Draft View" at bounding box center [593, 95] width 80 height 15
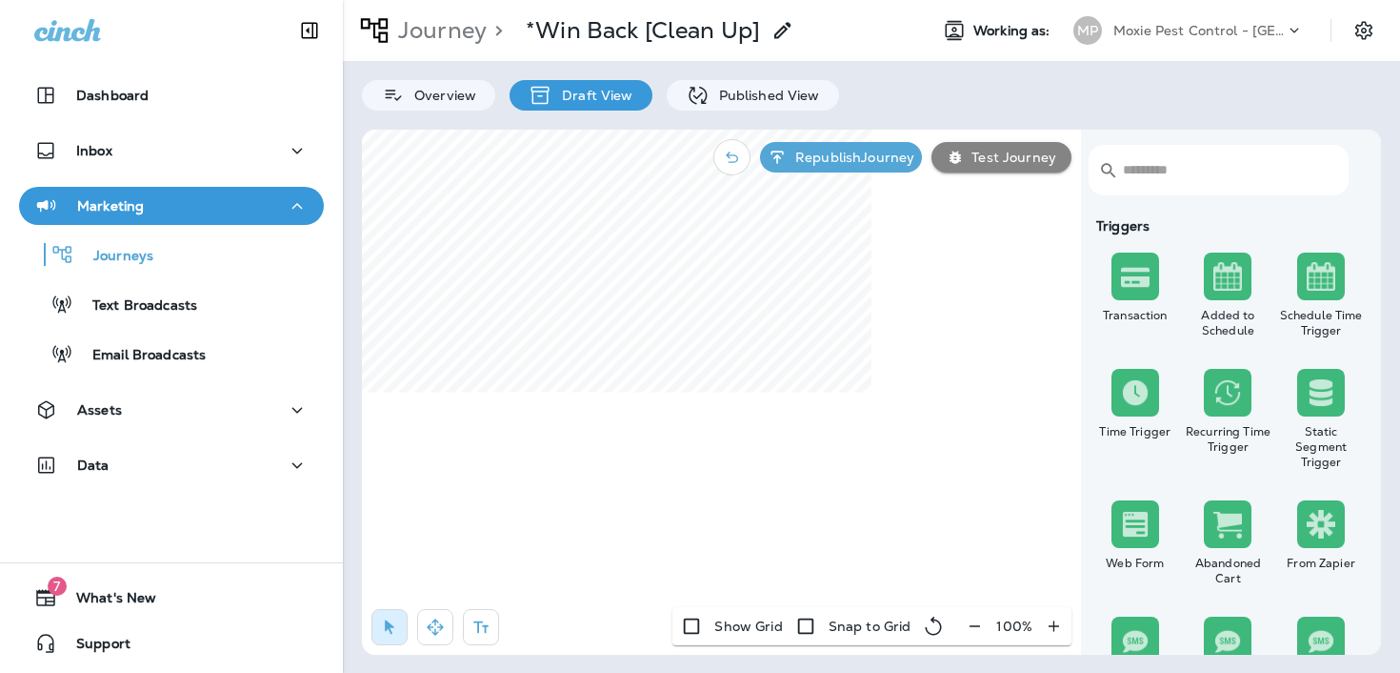
click at [980, 632] on icon "button" at bounding box center [975, 625] width 20 height 19
click at [980, 632] on icon "button" at bounding box center [983, 625] width 20 height 19
click at [980, 632] on icon "button" at bounding box center [985, 625] width 20 height 19
click at [436, 634] on icon "button" at bounding box center [435, 626] width 19 height 19
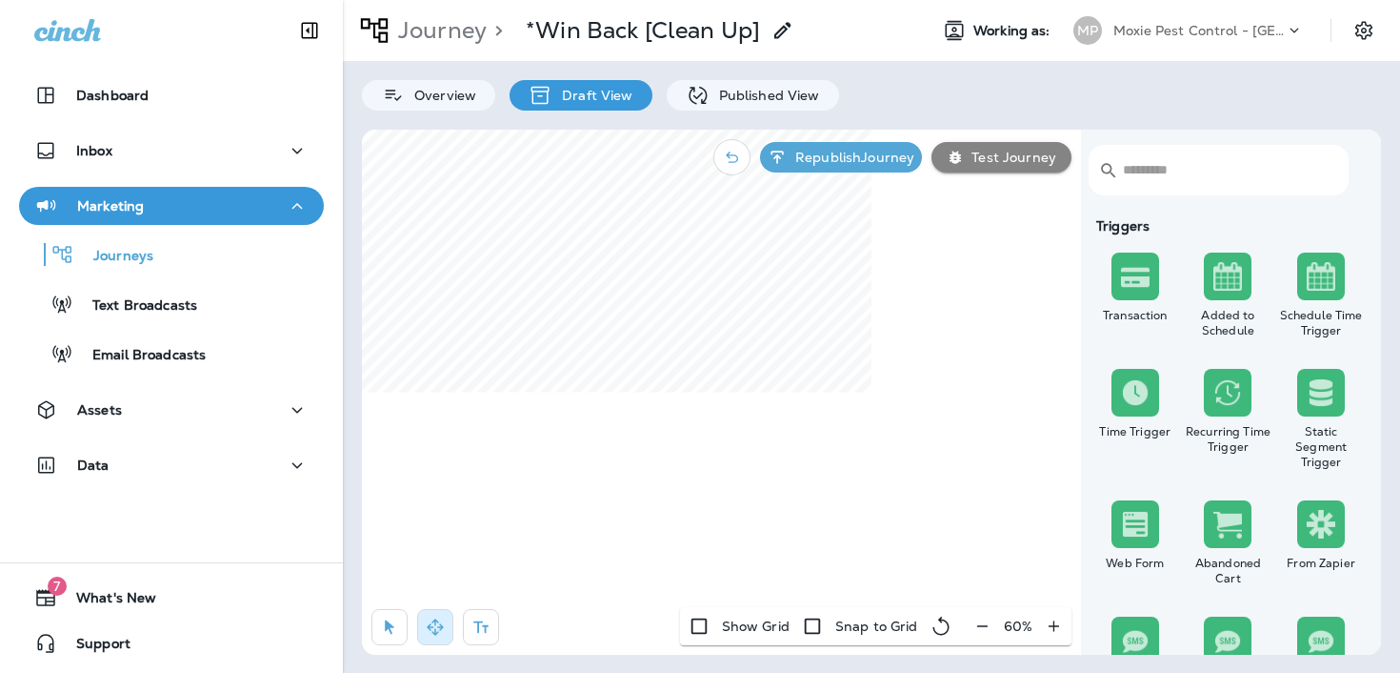
click at [977, 626] on icon "button" at bounding box center [981, 625] width 10 height 1
click at [977, 626] on div "50 %" at bounding box center [1019, 626] width 106 height 38
click at [1017, 96] on div "Journey > *Win Back [Clean Up] Working as: MP Moxie Pest Control - Phoenix Over…" at bounding box center [871, 336] width 1057 height 673
click at [477, 22] on p "Journey" at bounding box center [439, 30] width 96 height 29
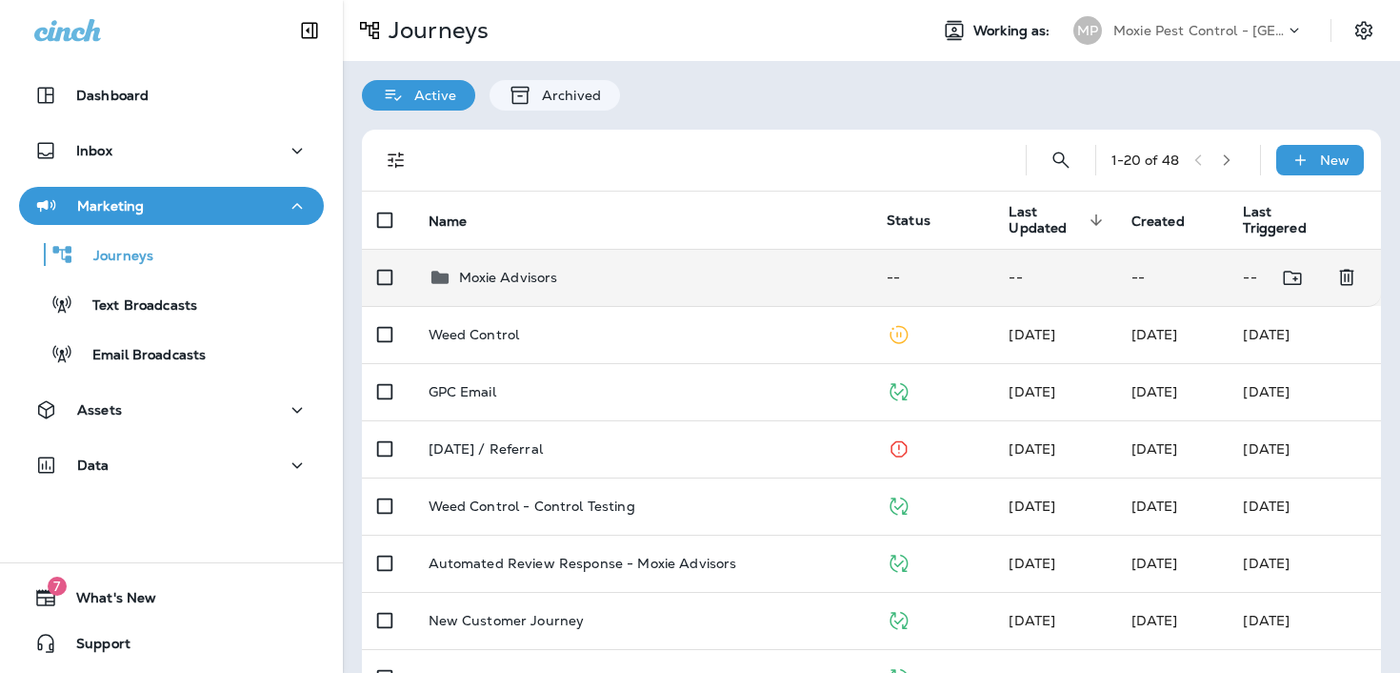
click at [538, 273] on p "Moxie Advisors" at bounding box center [508, 277] width 99 height 15
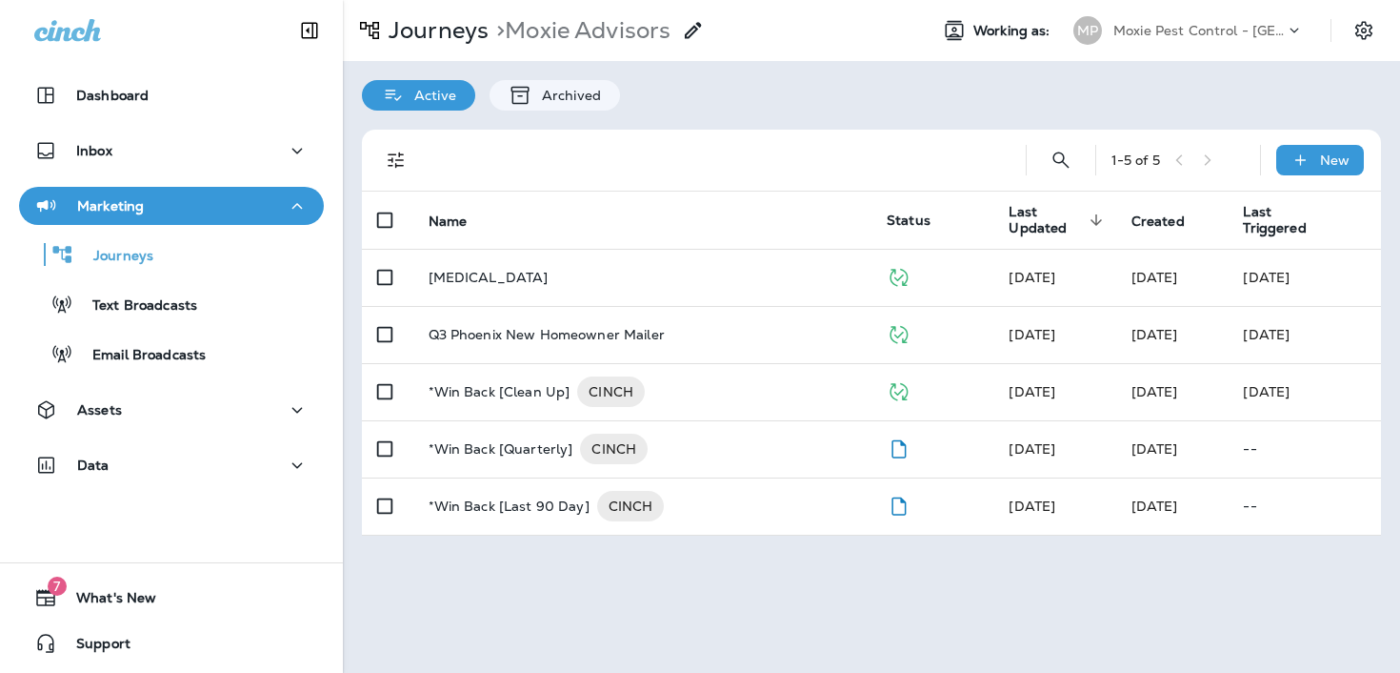
click at [538, 273] on p "[MEDICAL_DATA]" at bounding box center [489, 277] width 120 height 15
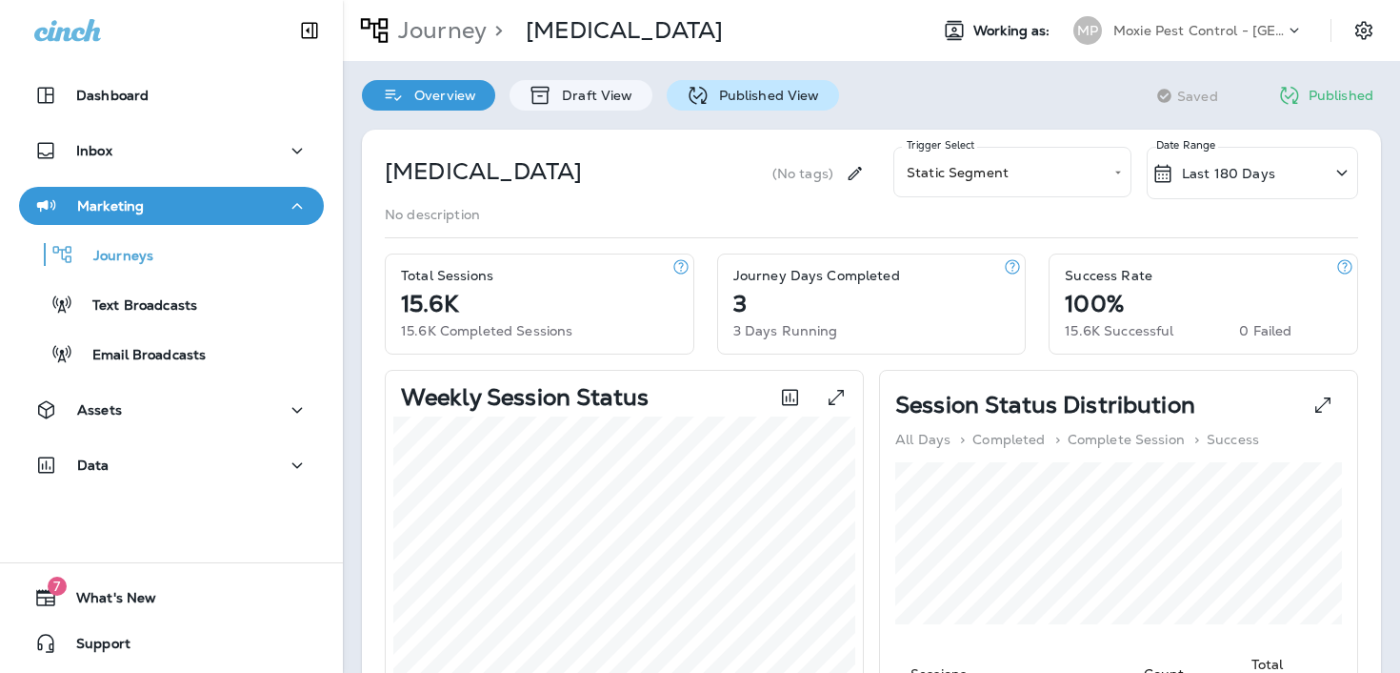
click at [715, 97] on p "Published View" at bounding box center [765, 95] width 111 height 15
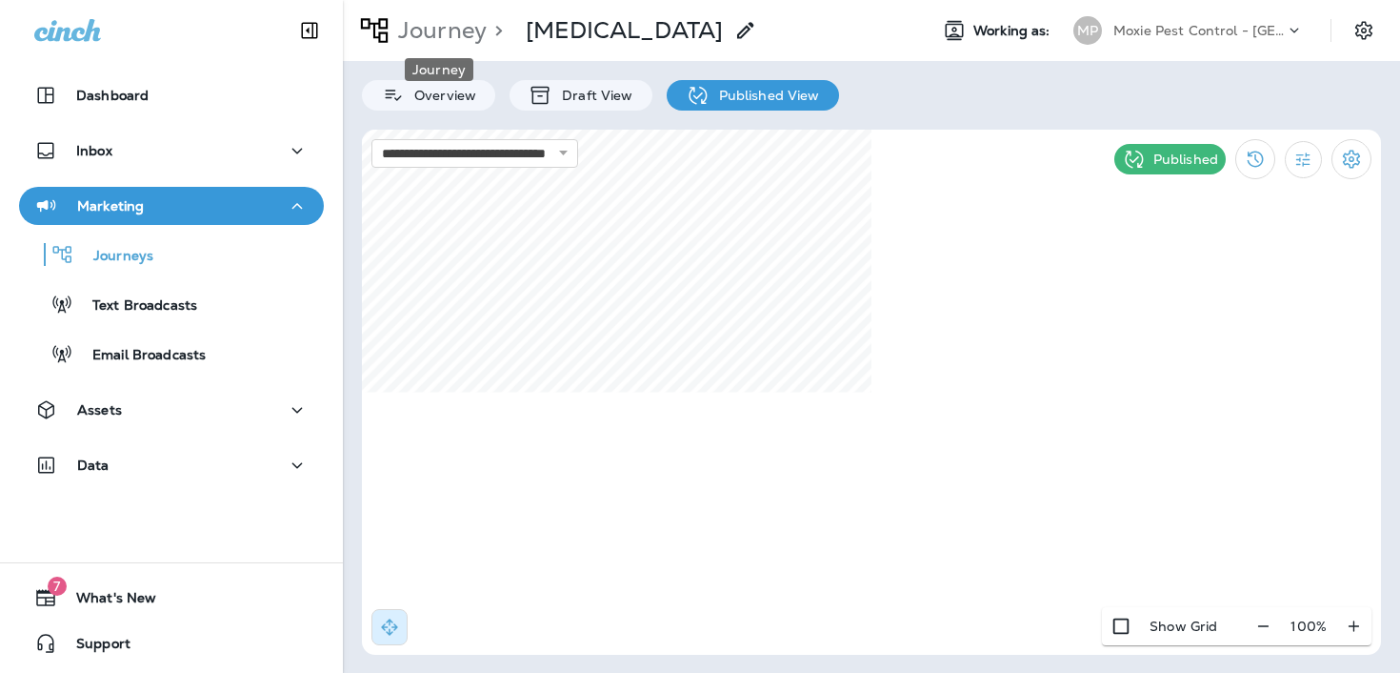
click at [457, 24] on p "Journey" at bounding box center [439, 30] width 96 height 29
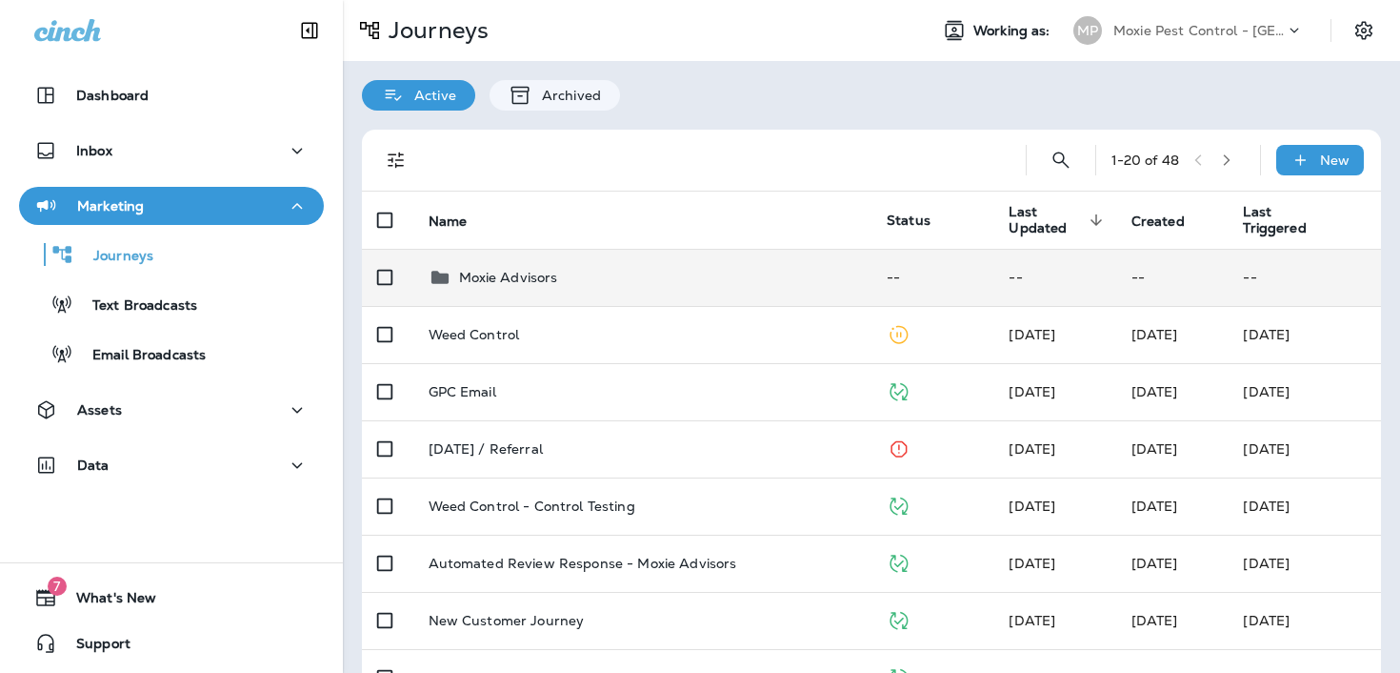
click at [556, 288] on div "Moxie Advisors" at bounding box center [643, 277] width 429 height 23
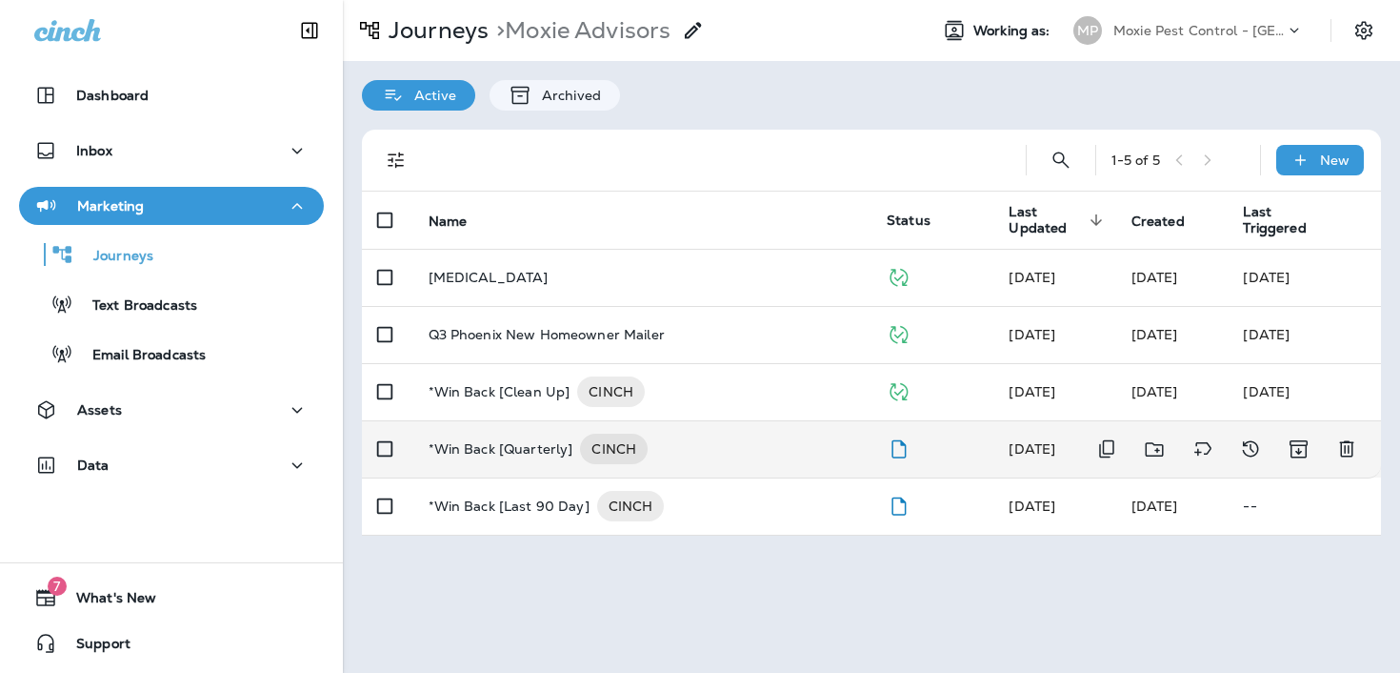
click at [533, 444] on p "*Win Back [Quarterly]" at bounding box center [501, 448] width 145 height 30
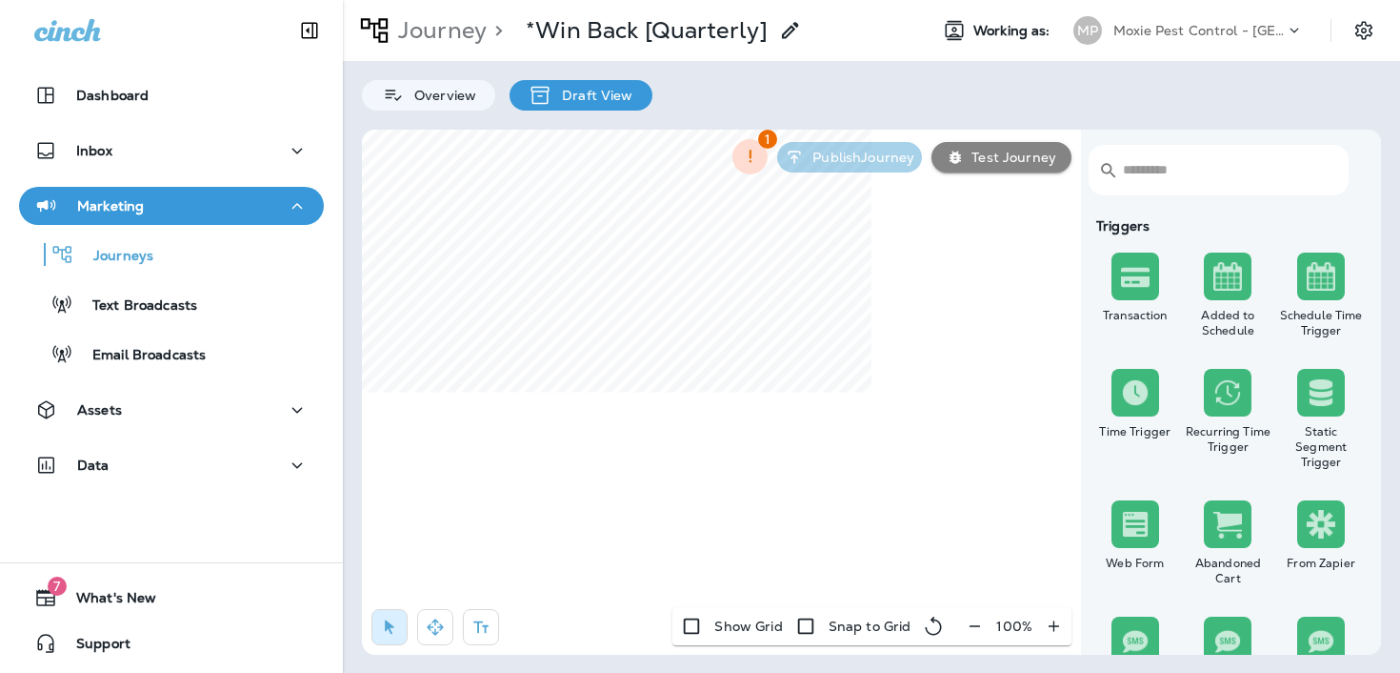
click at [981, 629] on icon "button" at bounding box center [975, 625] width 20 height 19
click at [981, 629] on icon "button" at bounding box center [983, 625] width 20 height 19
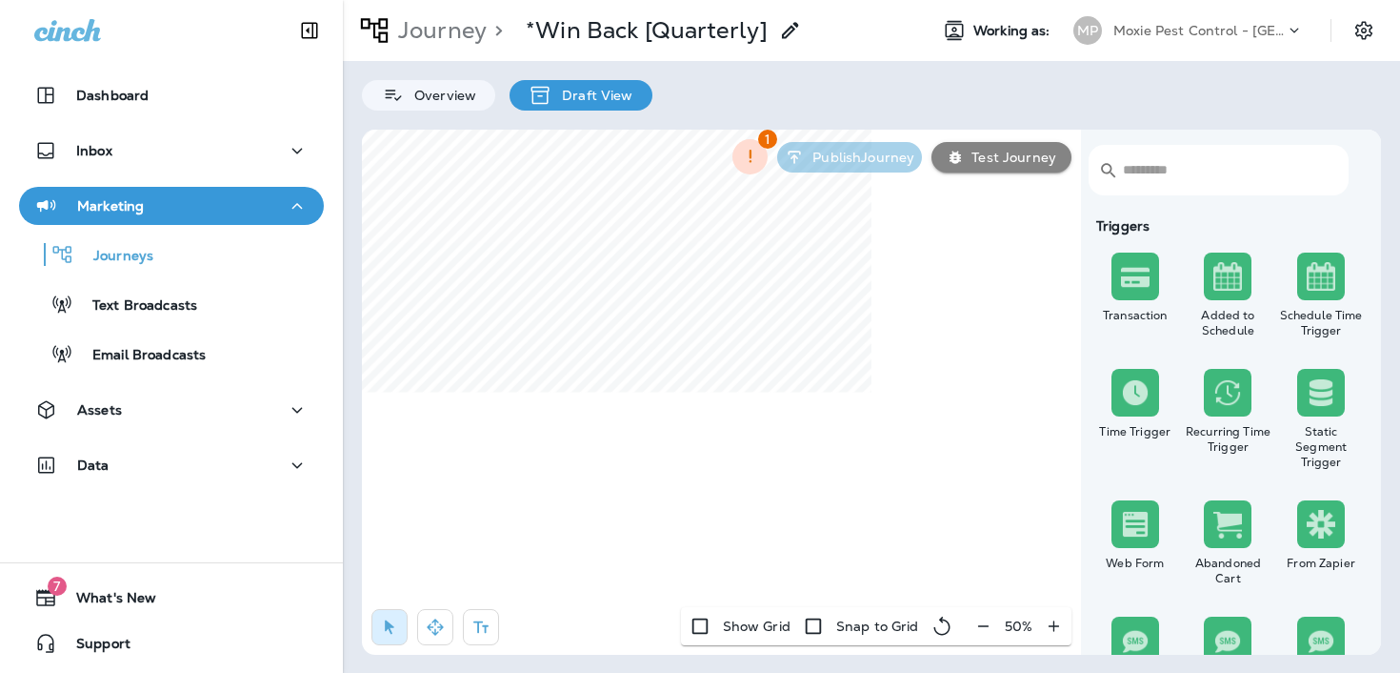
click at [981, 629] on div "50 %" at bounding box center [1019, 626] width 106 height 38
click at [438, 631] on icon "button" at bounding box center [435, 626] width 16 height 16
click at [446, 40] on p "Journey" at bounding box center [439, 30] width 96 height 29
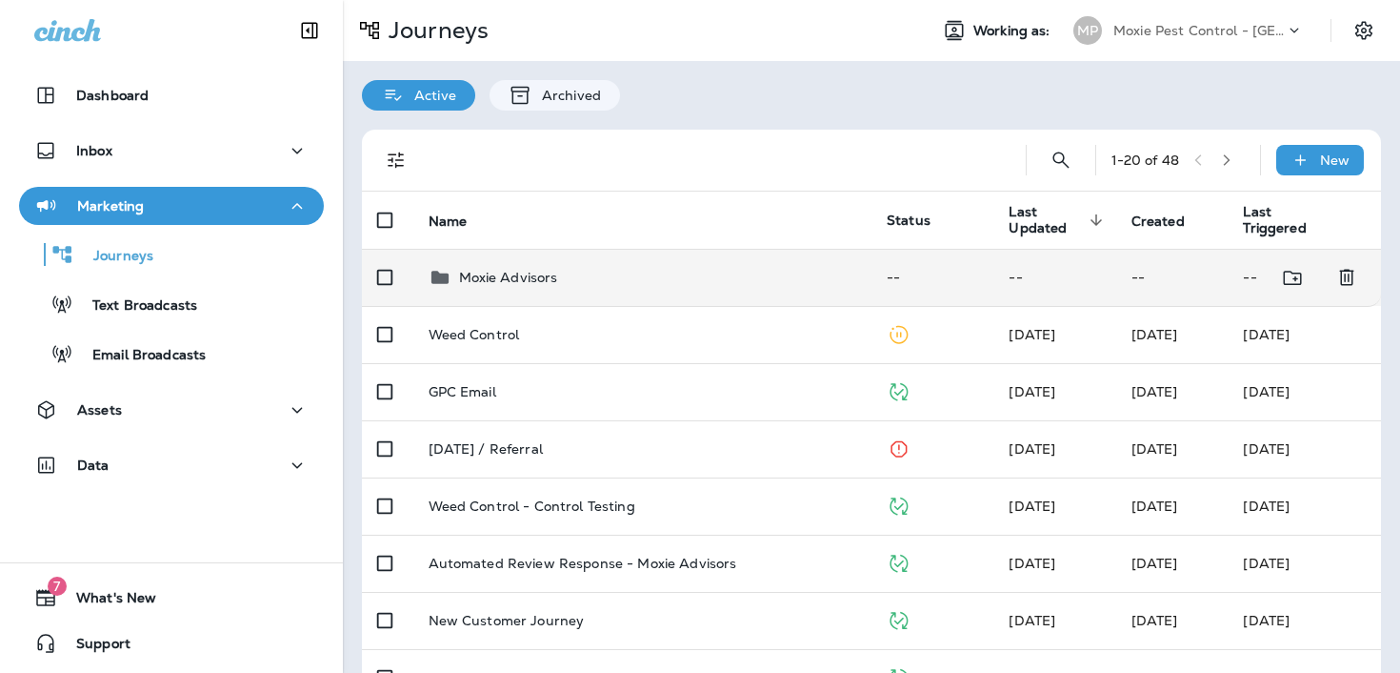
click at [551, 298] on td "Moxie Advisors" at bounding box center [642, 277] width 459 height 57
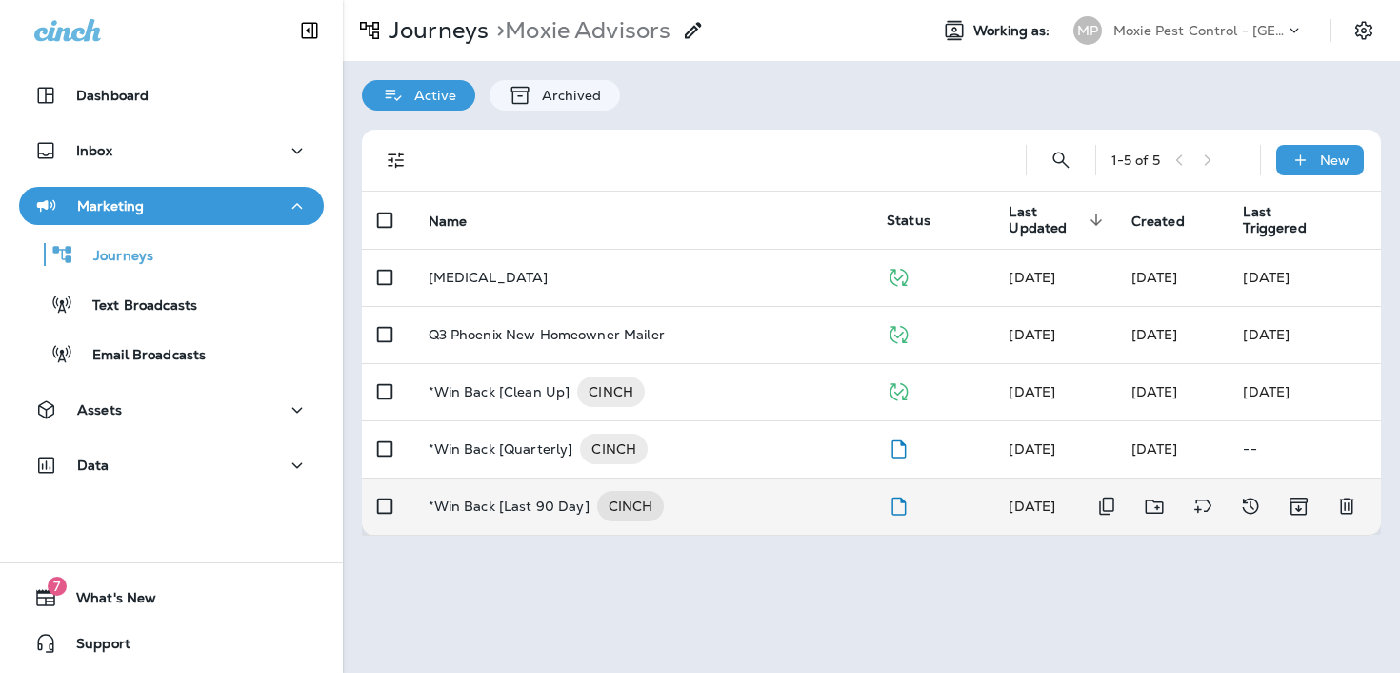
click at [515, 524] on td "*Win Back [Last 90 Day] CINCH" at bounding box center [642, 505] width 459 height 57
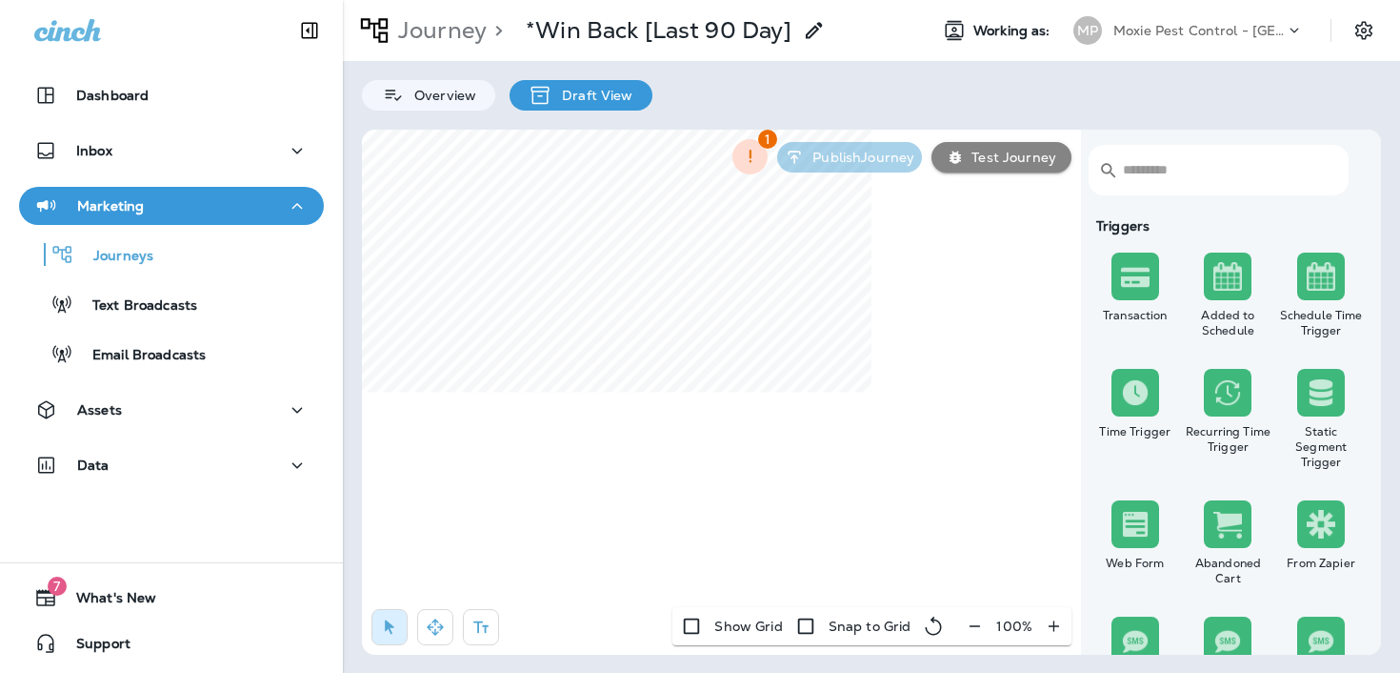
click at [970, 626] on icon "button" at bounding box center [975, 625] width 20 height 19
click at [970, 626] on button "button" at bounding box center [982, 626] width 35 height 34
click at [970, 626] on button "button" at bounding box center [984, 626] width 35 height 34
click at [970, 626] on button "button" at bounding box center [982, 626] width 35 height 34
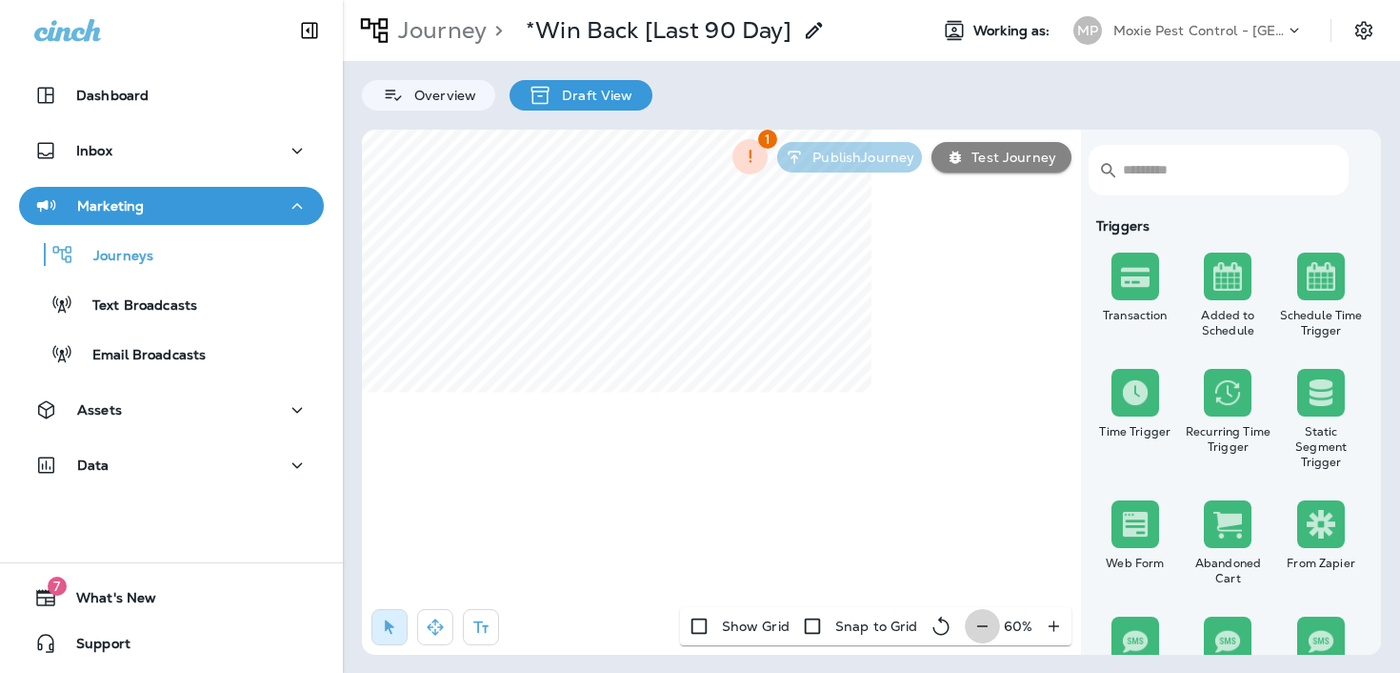
click at [970, 626] on div "60 %" at bounding box center [1018, 626] width 107 height 38
click at [970, 626] on div "50 %" at bounding box center [1019, 626] width 106 height 38
click at [435, 624] on icon "button" at bounding box center [435, 626] width 16 height 16
click at [473, 44] on p "Journey" at bounding box center [439, 30] width 96 height 29
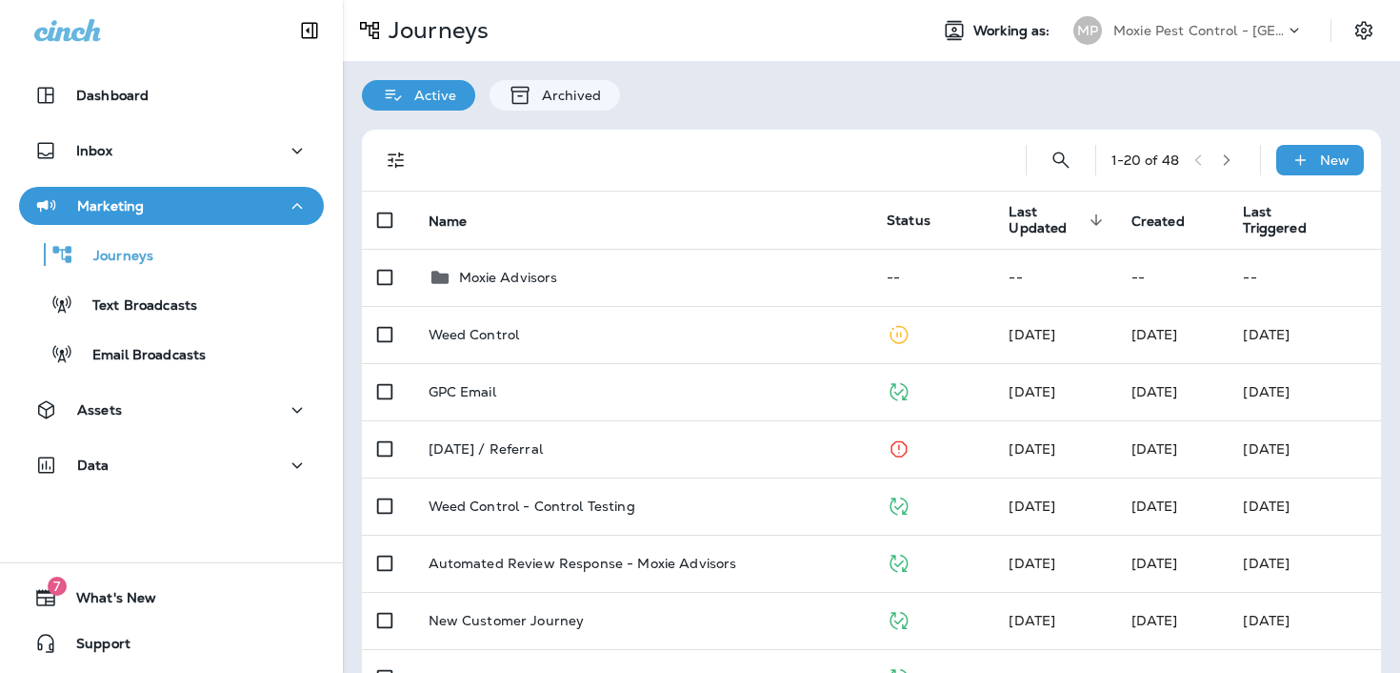
click at [1178, 29] on p "Moxie Pest Control - [GEOGRAPHIC_DATA]" at bounding box center [1199, 30] width 171 height 15
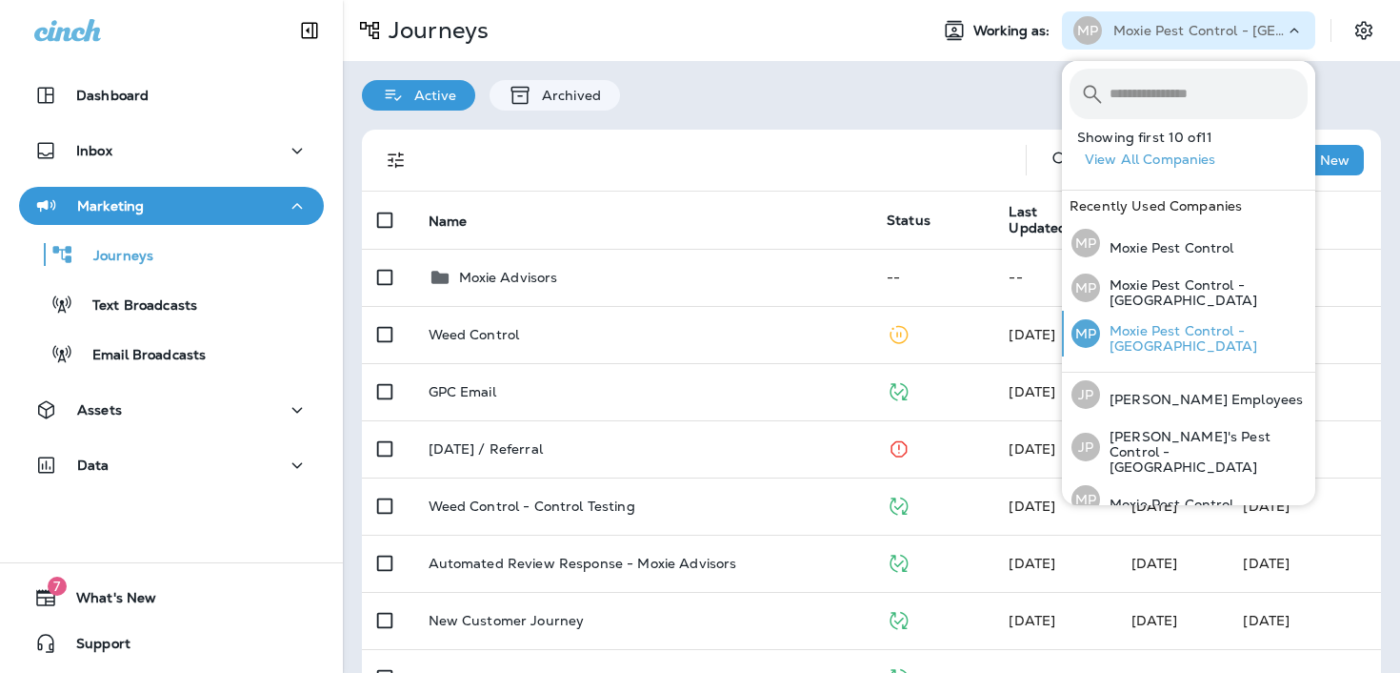
click at [1140, 335] on p "Moxie Pest Control - [GEOGRAPHIC_DATA]" at bounding box center [1204, 338] width 208 height 30
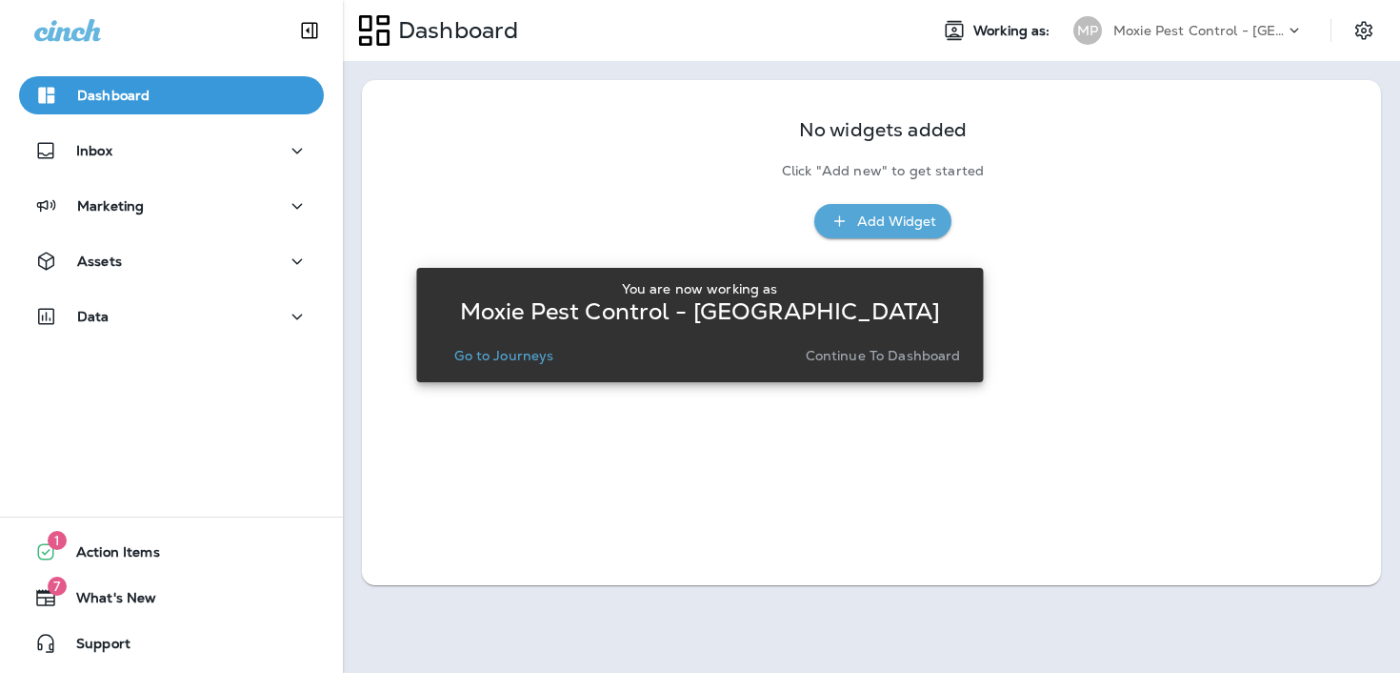
click at [554, 353] on button "Go to Journeys" at bounding box center [504, 355] width 114 height 27
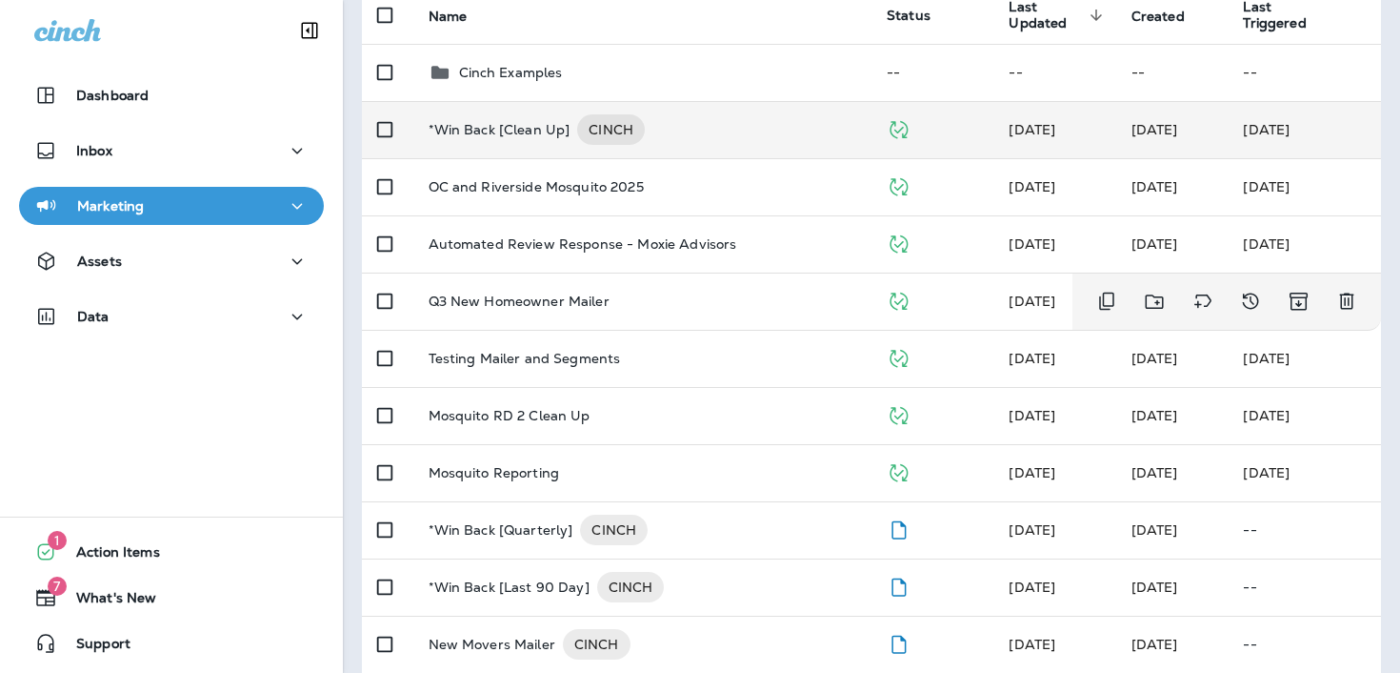
scroll to position [209, 0]
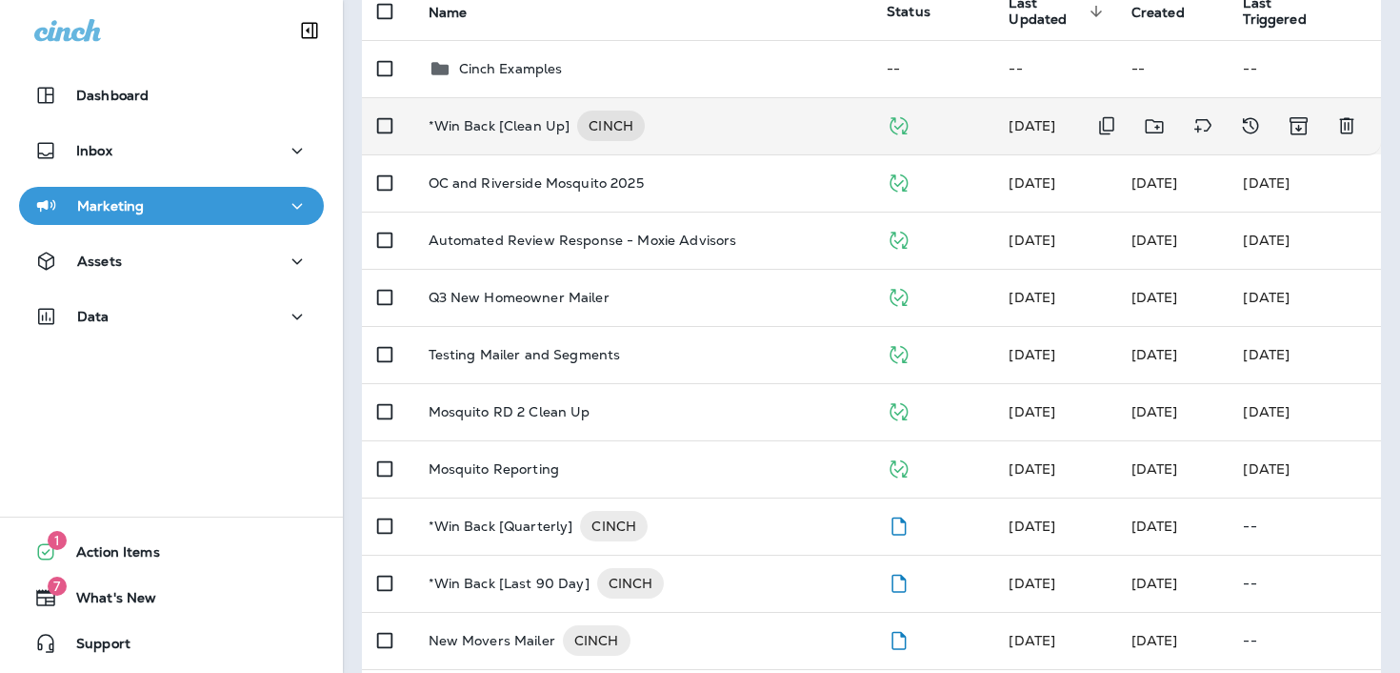
click at [522, 116] on p "*Win Back [Clean Up]" at bounding box center [500, 126] width 142 height 30
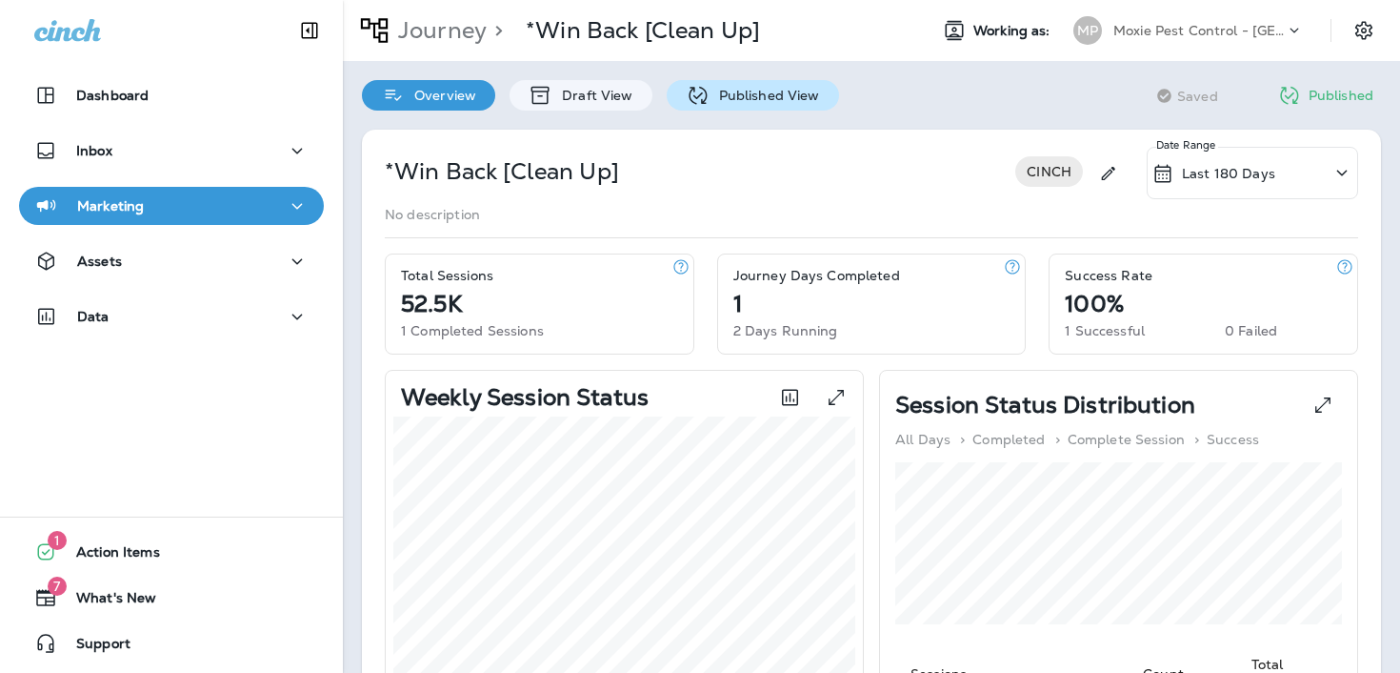
click at [712, 91] on p "Published View" at bounding box center [765, 95] width 111 height 15
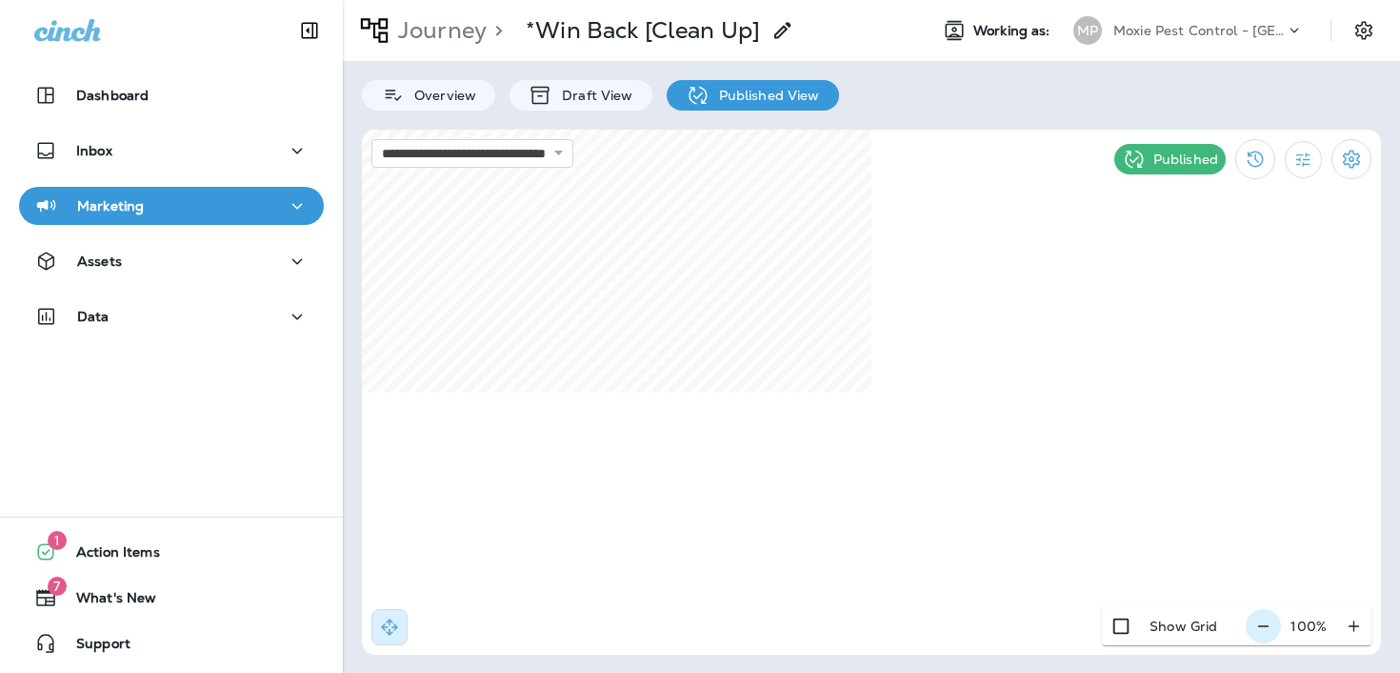
click at [1270, 624] on icon "button" at bounding box center [1264, 625] width 20 height 19
click at [1270, 624] on icon "button" at bounding box center [1271, 625] width 20 height 19
click at [1270, 624] on icon "button" at bounding box center [1273, 625] width 20 height 19
click at [1270, 624] on icon "button" at bounding box center [1271, 625] width 20 height 19
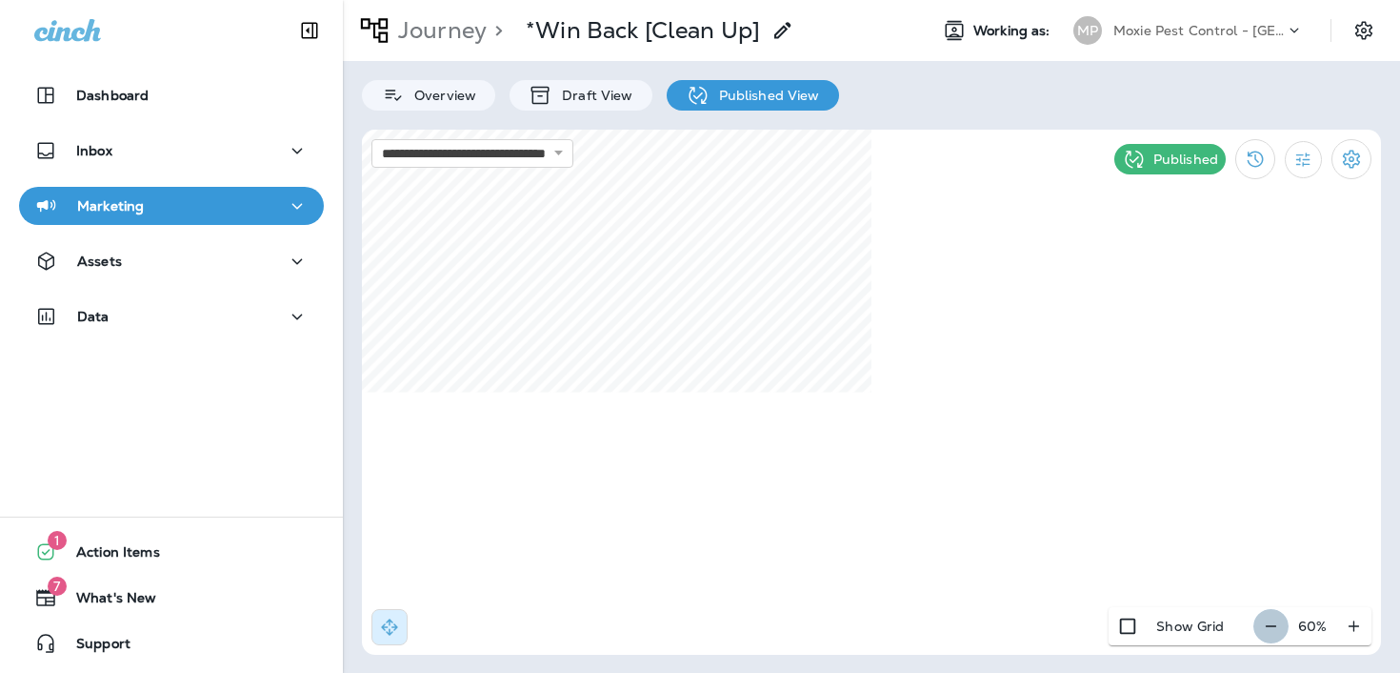
click at [1270, 624] on div "60 %" at bounding box center [1313, 626] width 118 height 38
click at [1270, 624] on div "50 %" at bounding box center [1313, 626] width 117 height 38
click at [1218, 28] on p "Moxie Pest Control - [GEOGRAPHIC_DATA]" at bounding box center [1199, 30] width 171 height 15
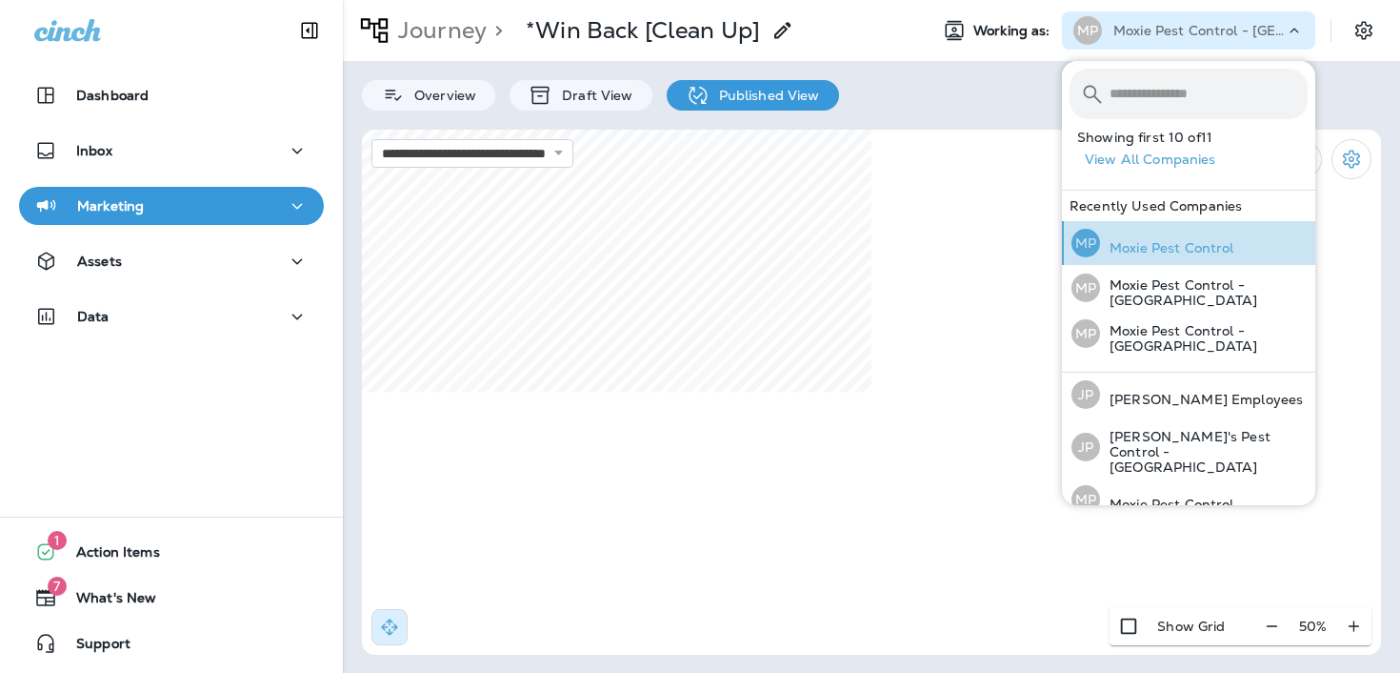
click at [1138, 240] on p "Moxie Pest Control" at bounding box center [1167, 247] width 134 height 15
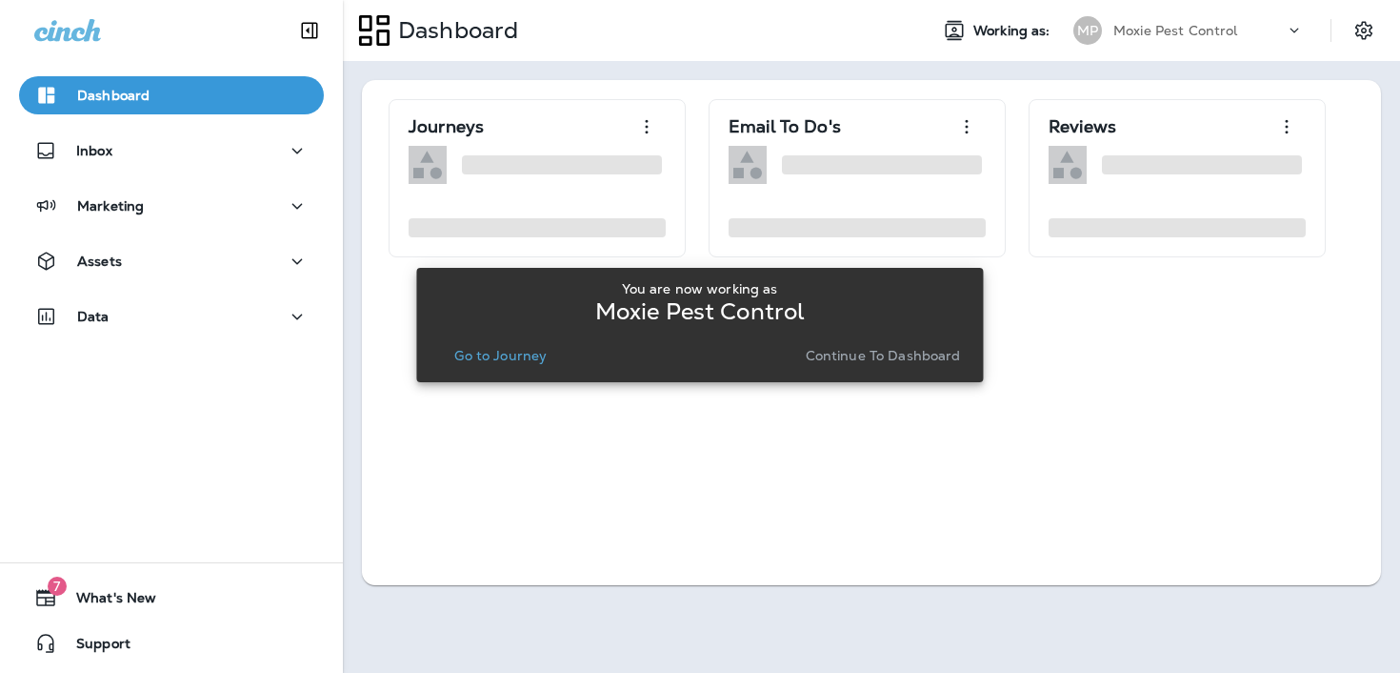
click at [537, 361] on p "Go to Journey" at bounding box center [500, 355] width 92 height 15
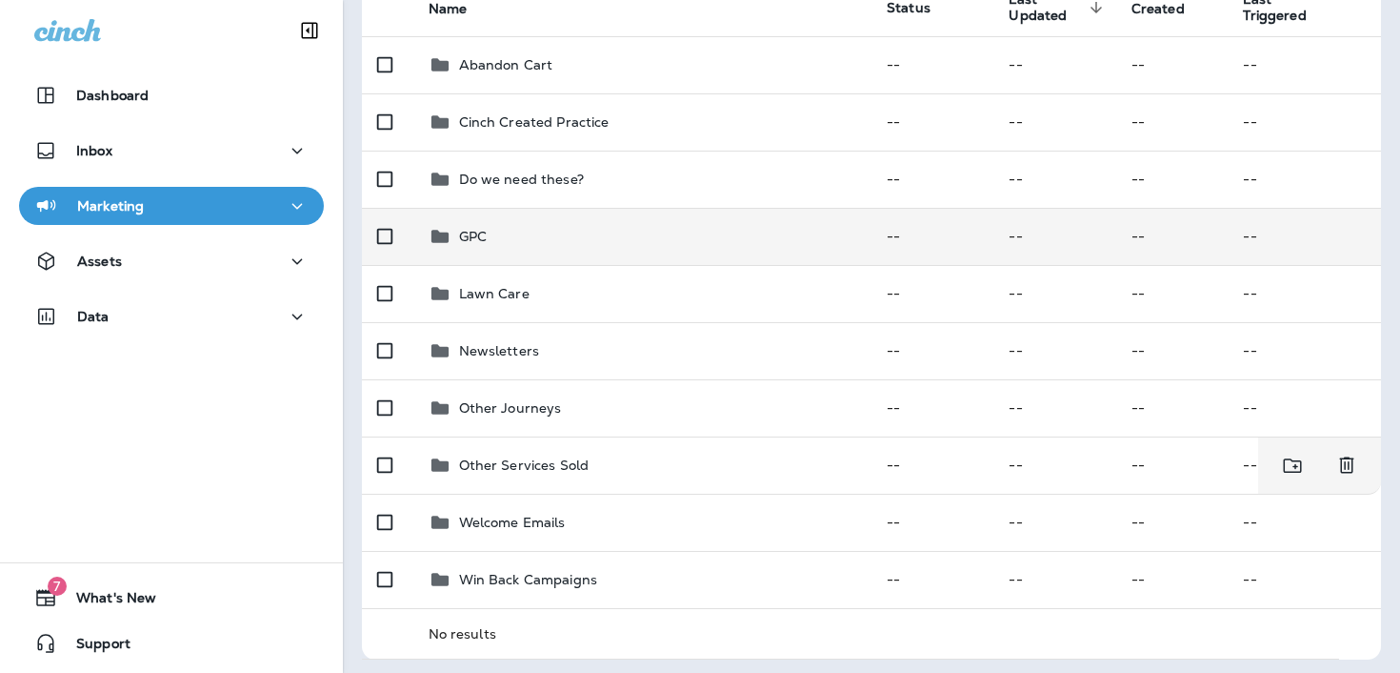
scroll to position [217, 0]
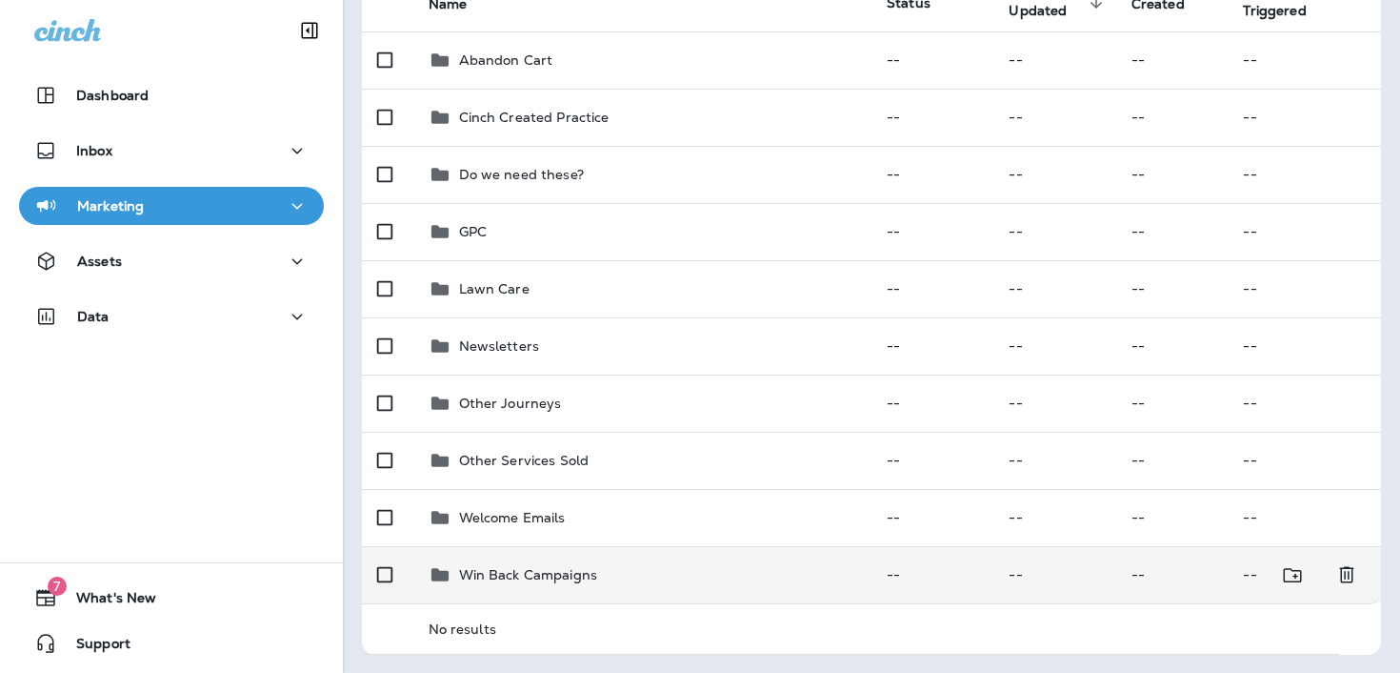
click at [491, 574] on p "Win Back Campaigns" at bounding box center [528, 574] width 139 height 15
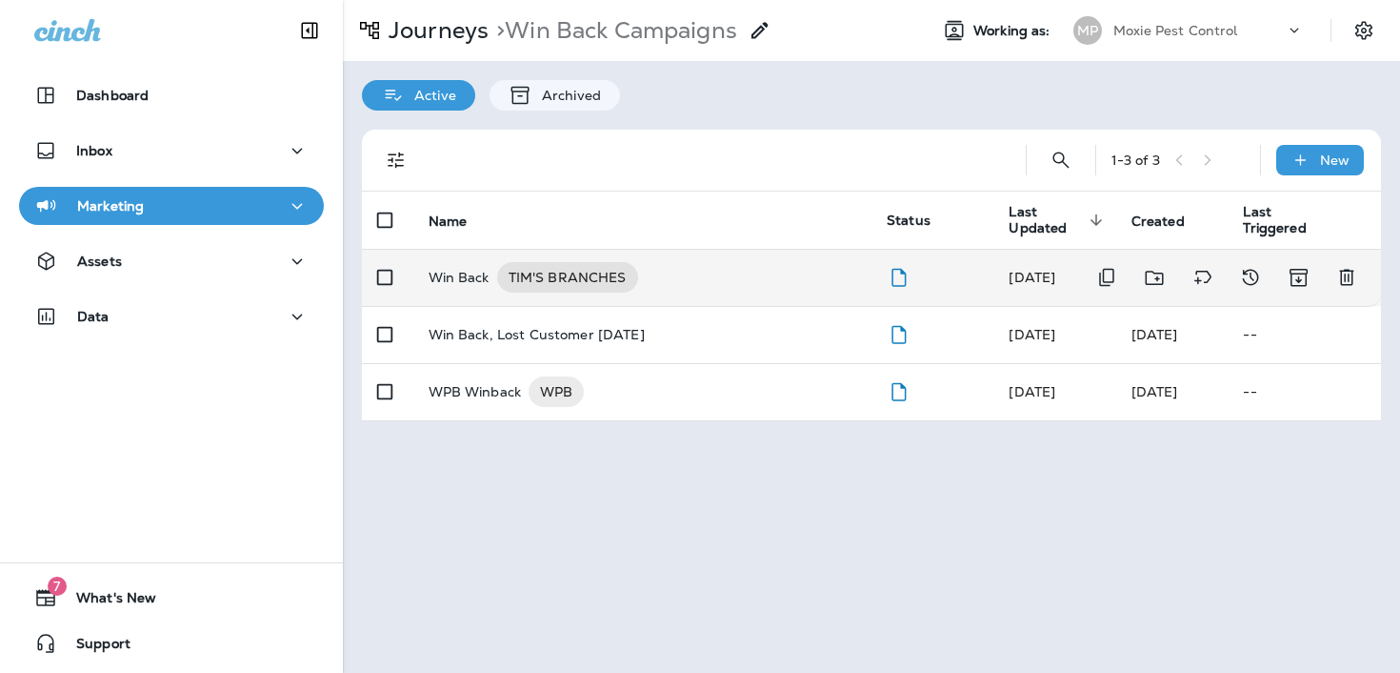
click at [443, 290] on p "Win Back" at bounding box center [459, 277] width 61 height 30
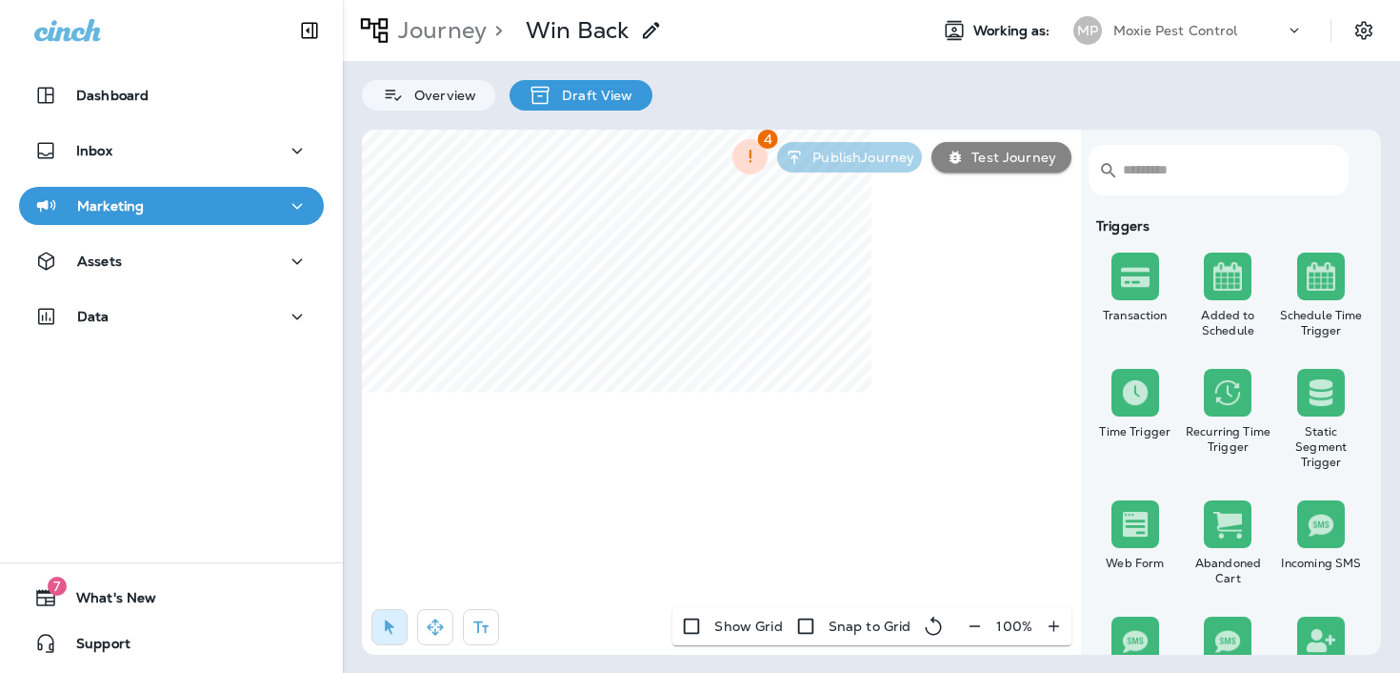
click at [976, 624] on icon "button" at bounding box center [975, 625] width 20 height 19
click at [976, 624] on icon "button" at bounding box center [983, 625] width 20 height 19
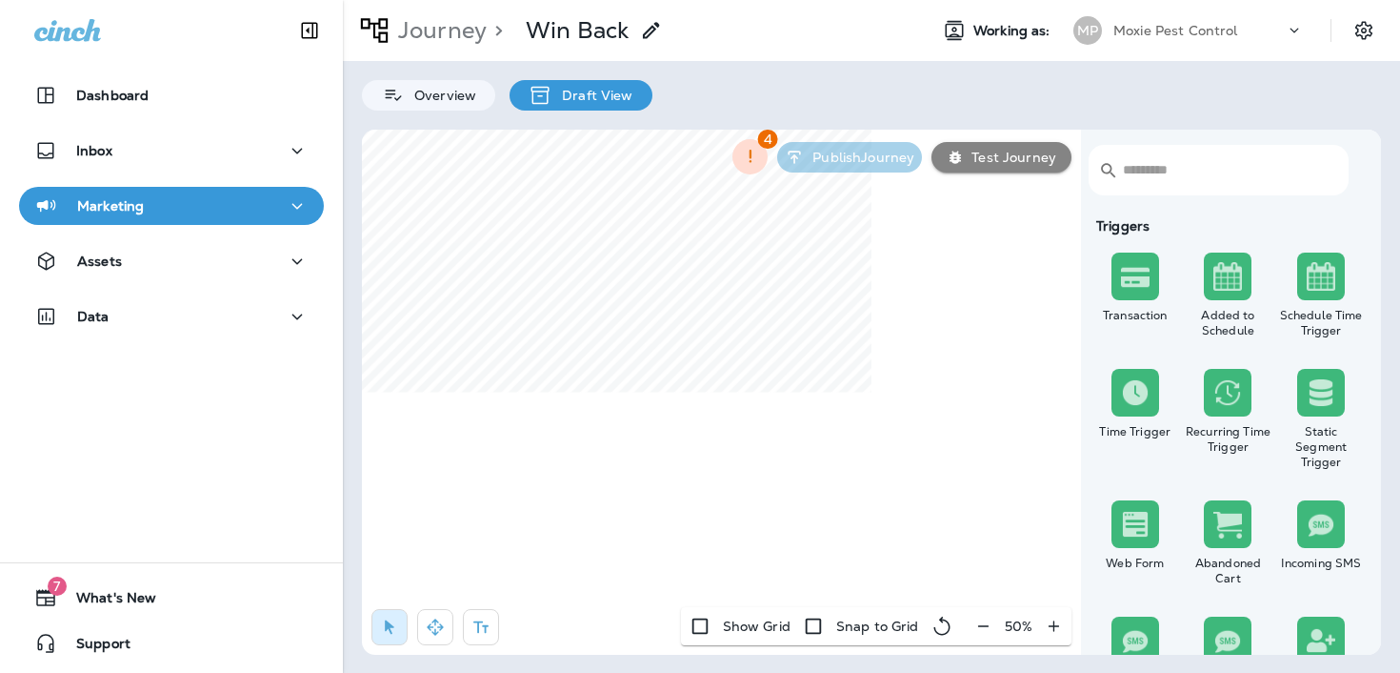
click at [976, 624] on div "50 %" at bounding box center [1019, 626] width 106 height 38
click at [465, 25] on p "Journey" at bounding box center [439, 30] width 96 height 29
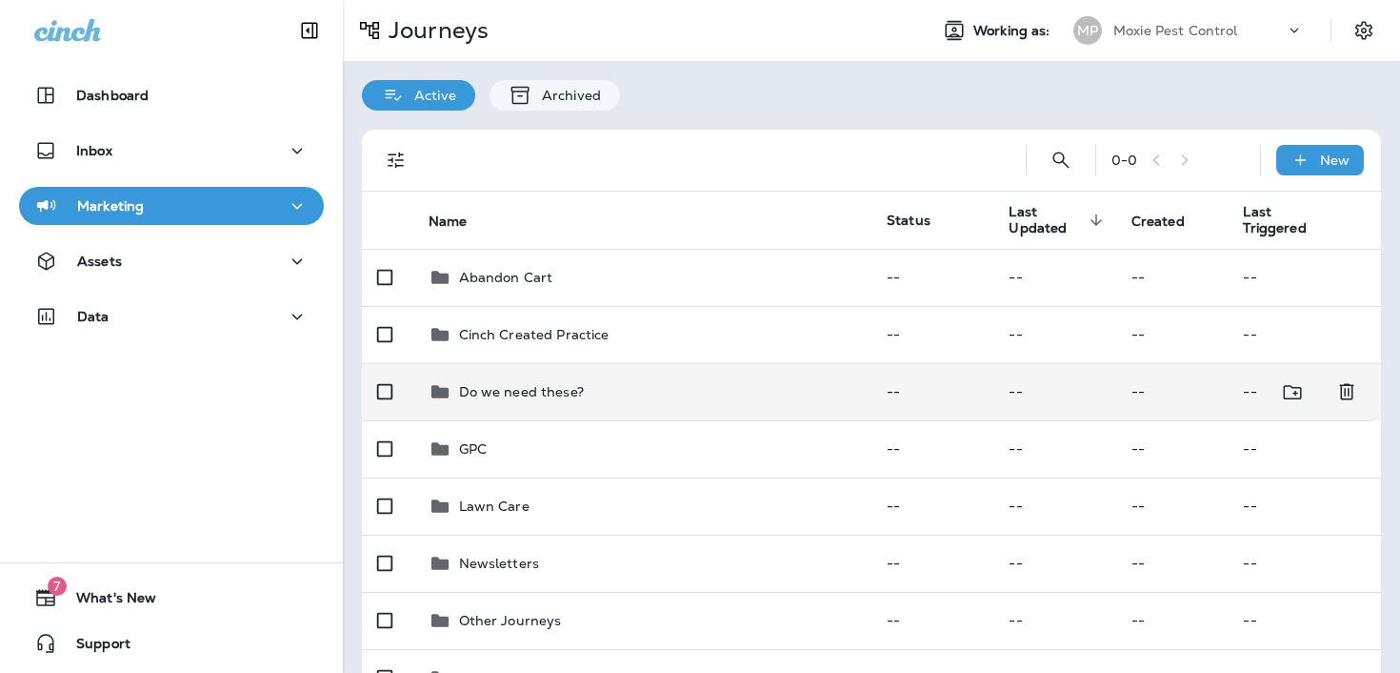
scroll to position [217, 0]
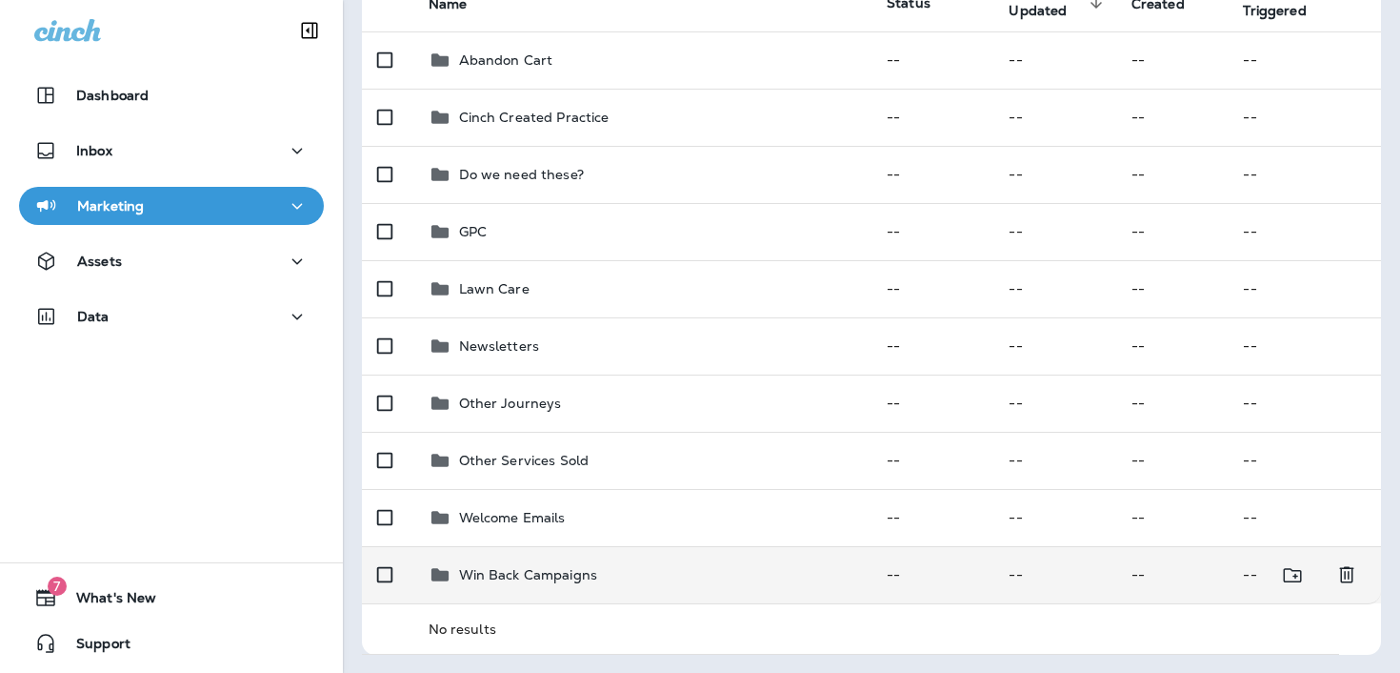
click at [546, 555] on td "Win Back Campaigns" at bounding box center [642, 574] width 459 height 57
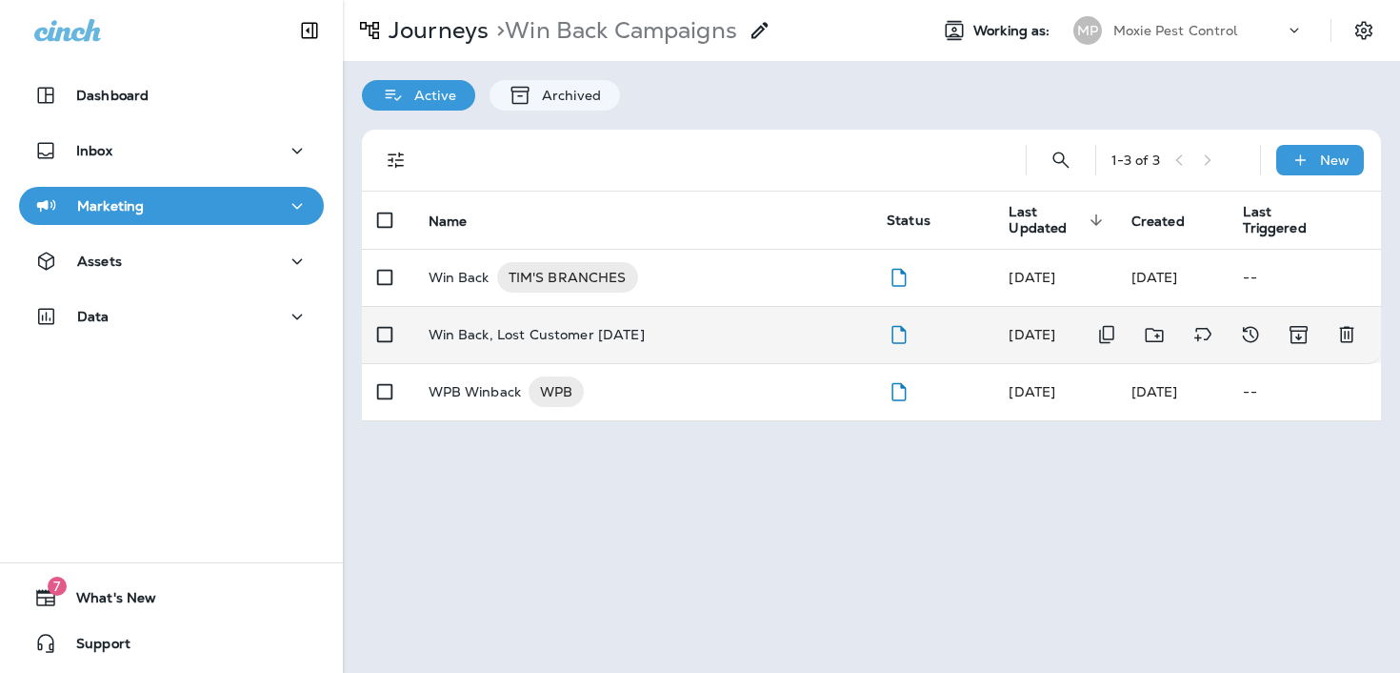
click at [578, 348] on td "Win Back, Lost Customer [DATE]" at bounding box center [642, 334] width 459 height 57
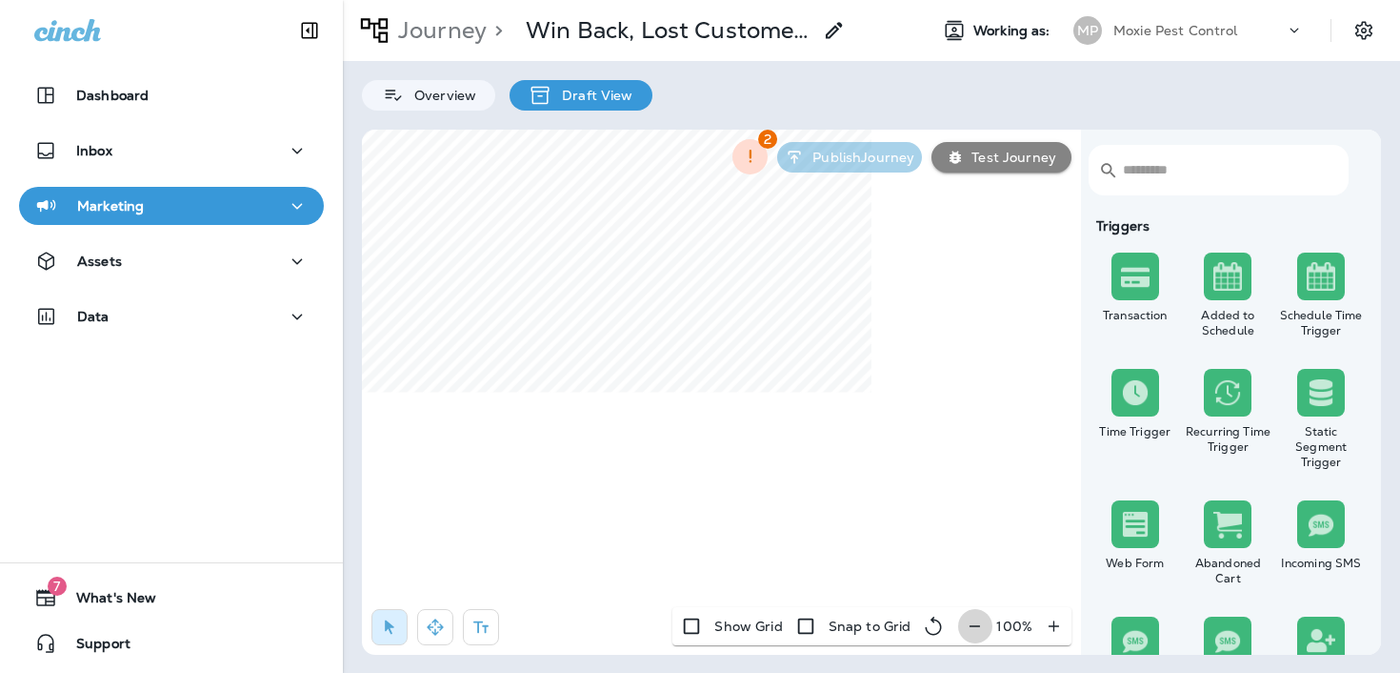
click at [963, 626] on button "button" at bounding box center [974, 626] width 35 height 34
click at [963, 626] on div "Show Grid Snap to Grid 90 %" at bounding box center [876, 626] width 392 height 38
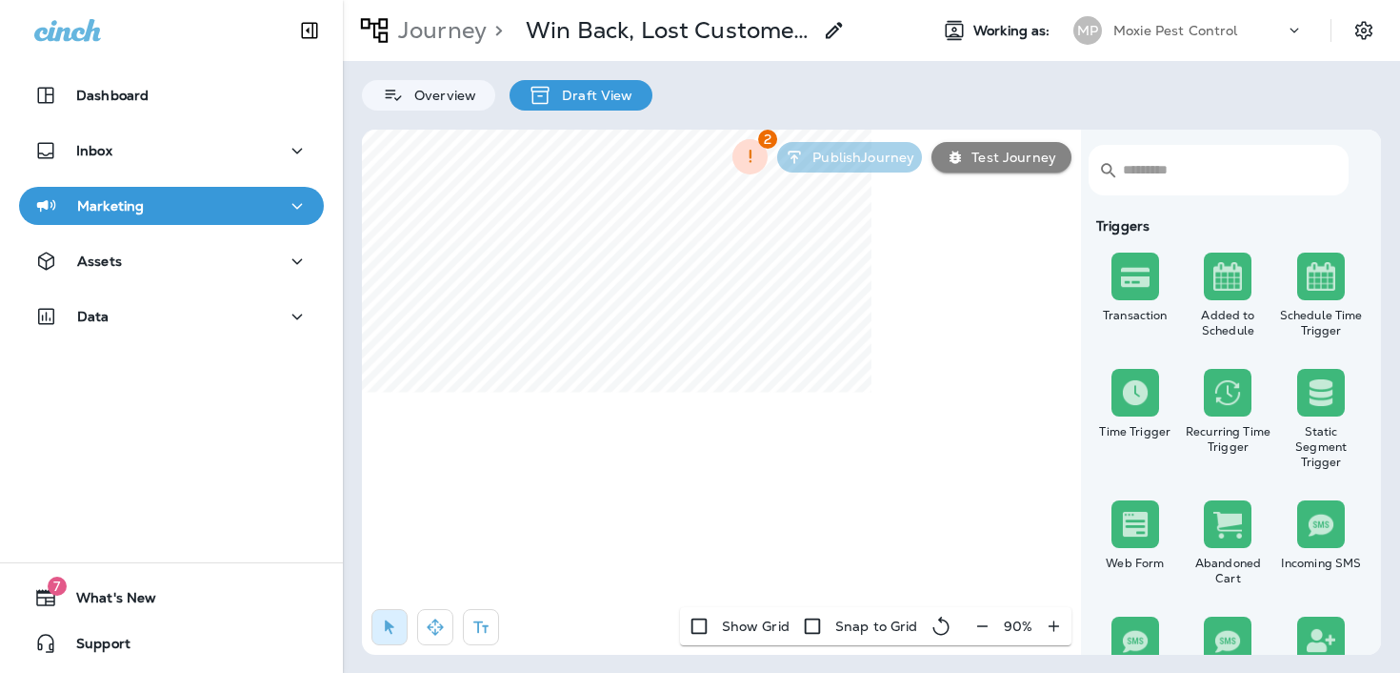
click at [978, 627] on icon "button" at bounding box center [983, 625] width 20 height 19
click at [978, 627] on div "50 %" at bounding box center [1019, 626] width 106 height 38
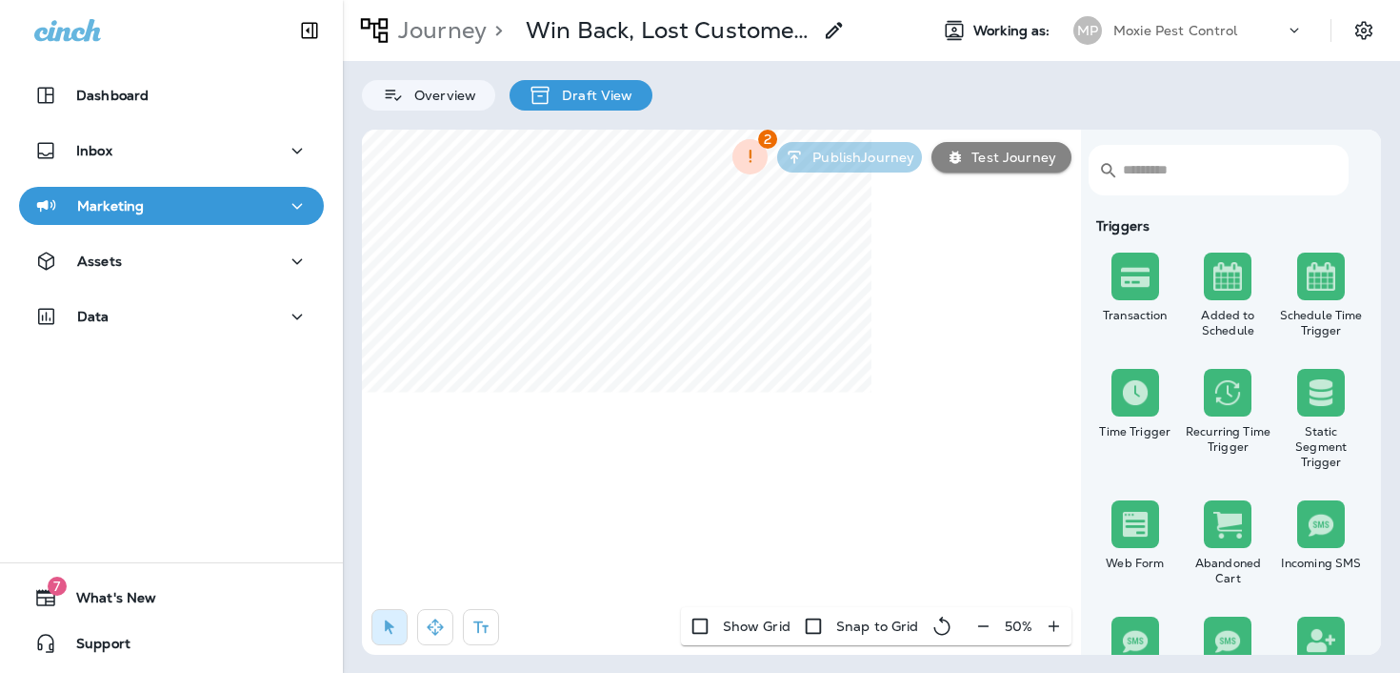
click at [978, 627] on div "50 %" at bounding box center [1019, 626] width 106 height 38
click at [423, 635] on button "button" at bounding box center [435, 627] width 36 height 36
click at [1142, 308] on div "​ ​ Triggers Transaction Added to Schedule Schedule Time Trigger Time Trigger R…" at bounding box center [871, 392] width 1019 height 525
drag, startPoint x: 1137, startPoint y: 306, endPoint x: 953, endPoint y: 131, distance: 254.0
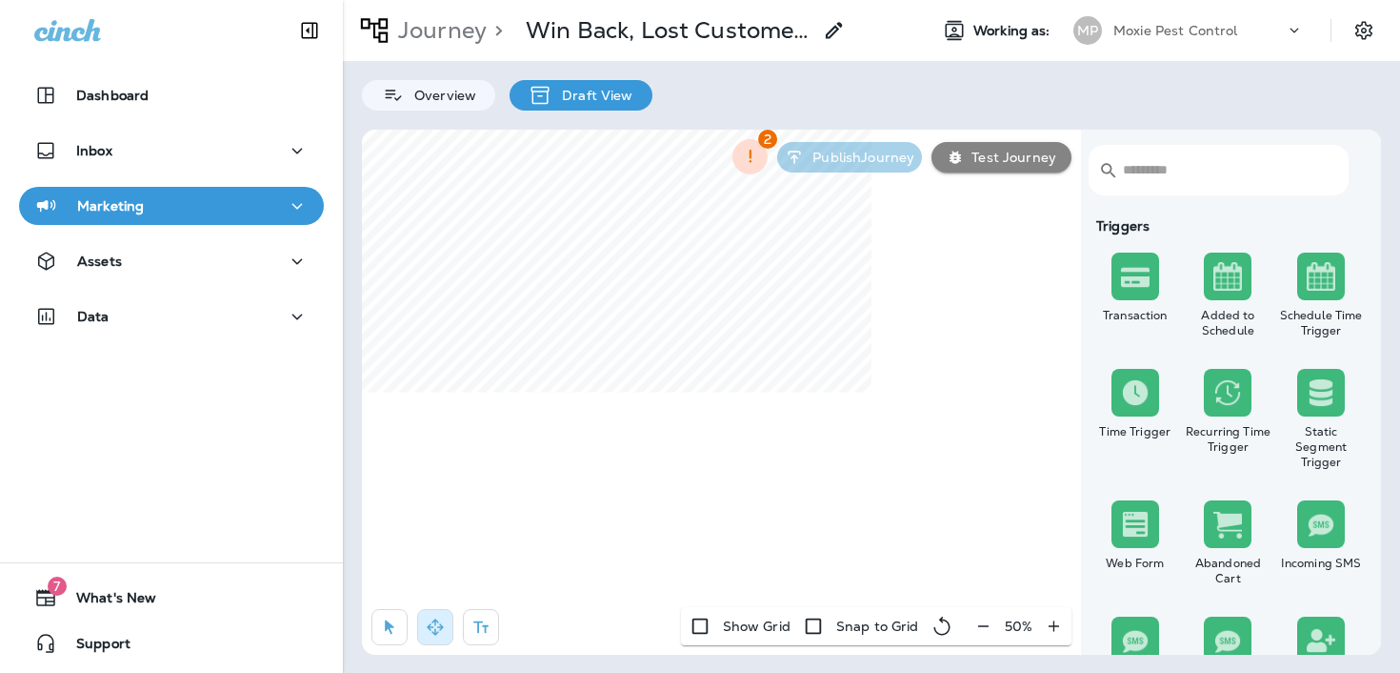
click at [954, 131] on div "​ ​ Triggers Transaction Added to Schedule Schedule Time Trigger Time Trigger R…" at bounding box center [871, 392] width 1019 height 525
click at [464, 27] on p "Journey" at bounding box center [439, 30] width 96 height 29
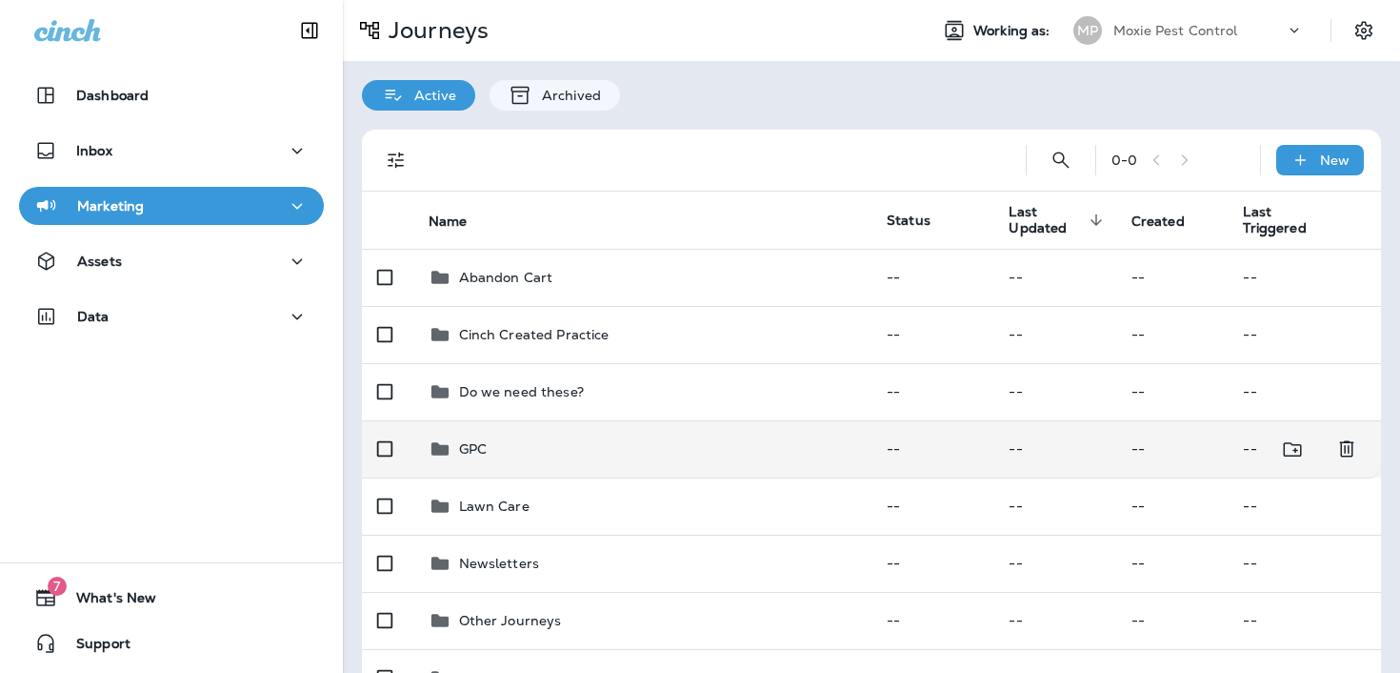
scroll to position [217, 0]
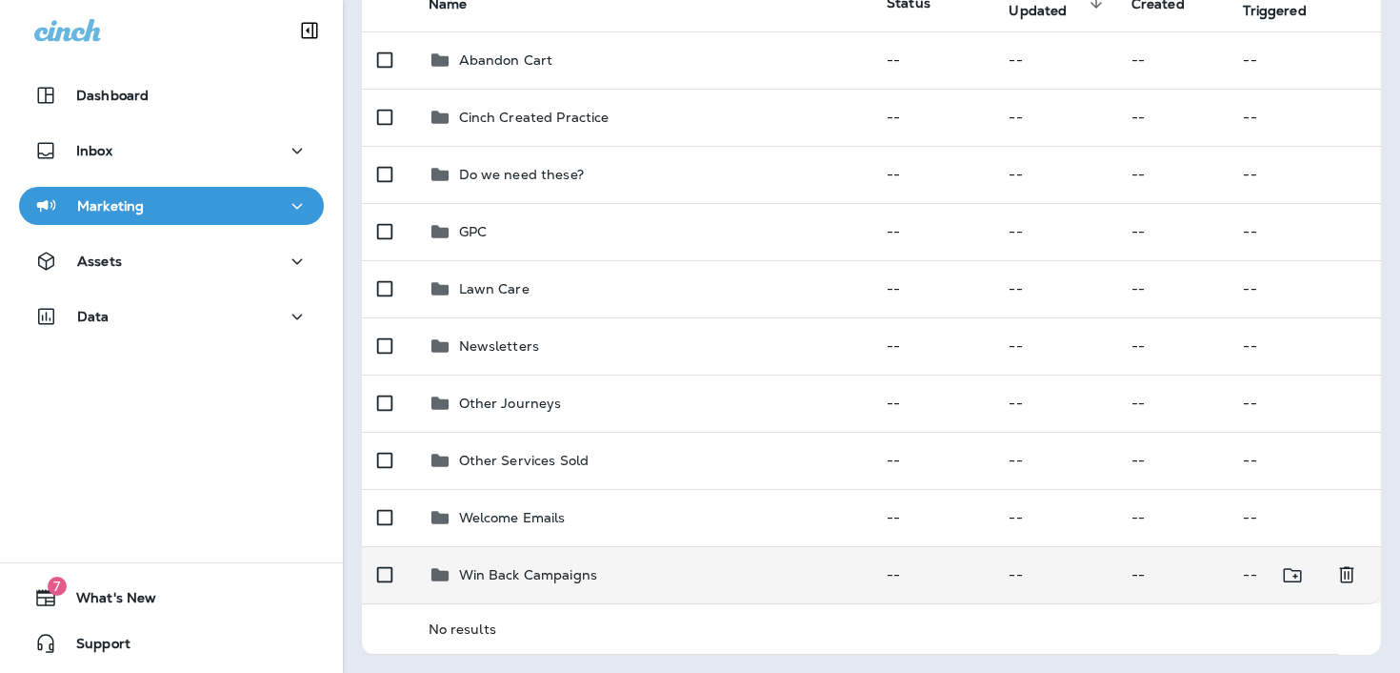
click at [528, 579] on p "Win Back Campaigns" at bounding box center [528, 574] width 139 height 15
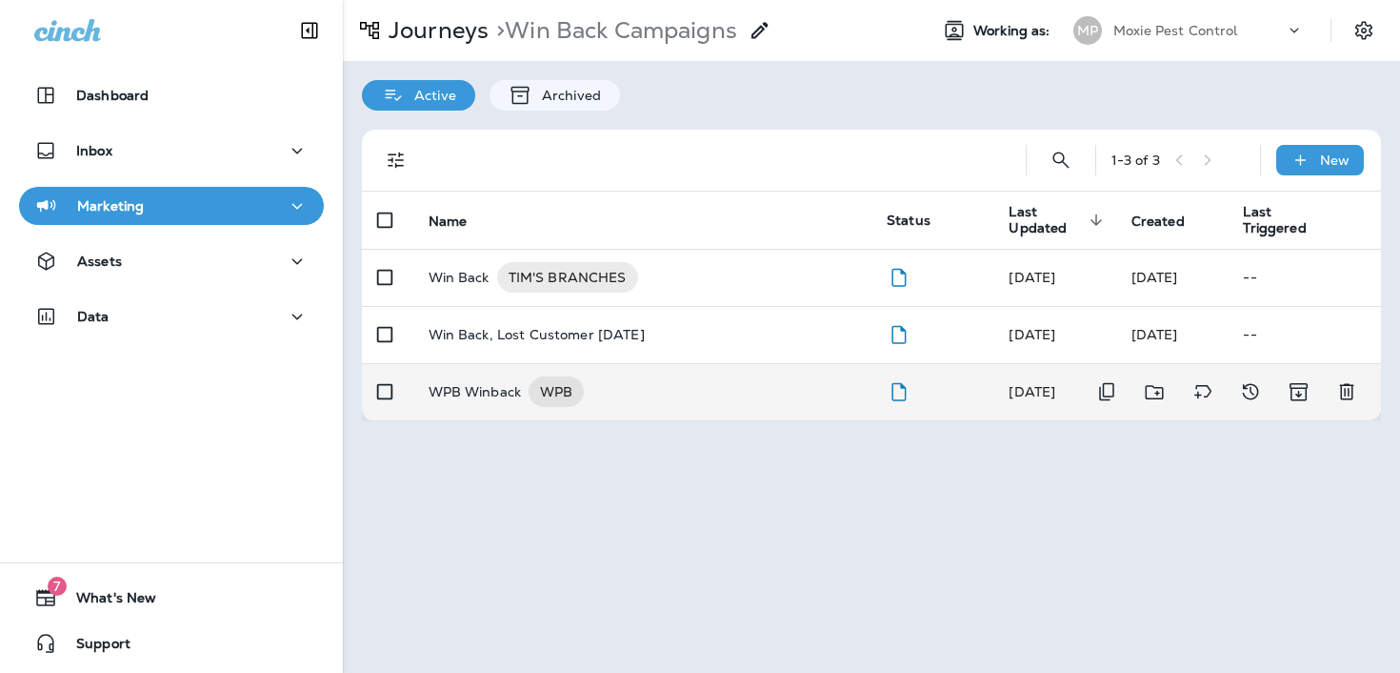
click at [463, 394] on p "WPB Winback" at bounding box center [475, 391] width 93 height 30
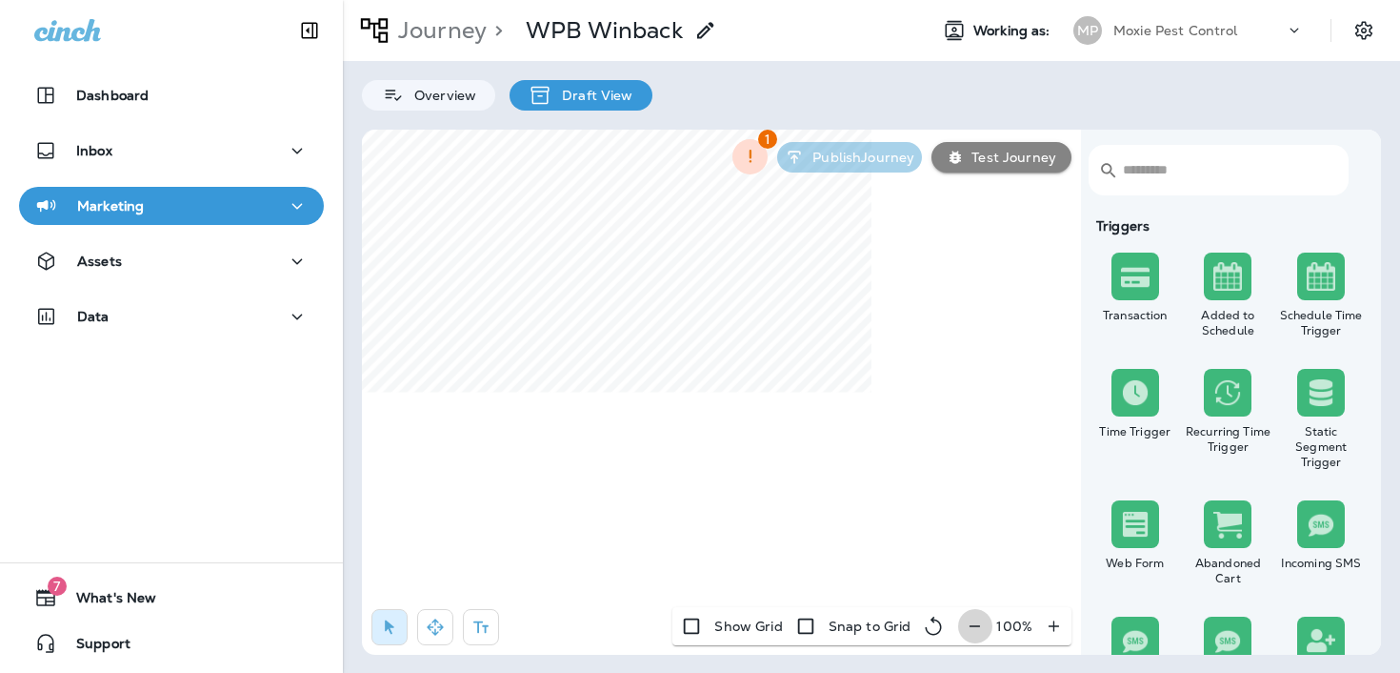
click at [965, 625] on button "button" at bounding box center [974, 626] width 35 height 34
click at [965, 625] on button "button" at bounding box center [982, 626] width 35 height 34
click at [965, 625] on div "Show Grid Snap to Grid 70 %" at bounding box center [877, 626] width 390 height 38
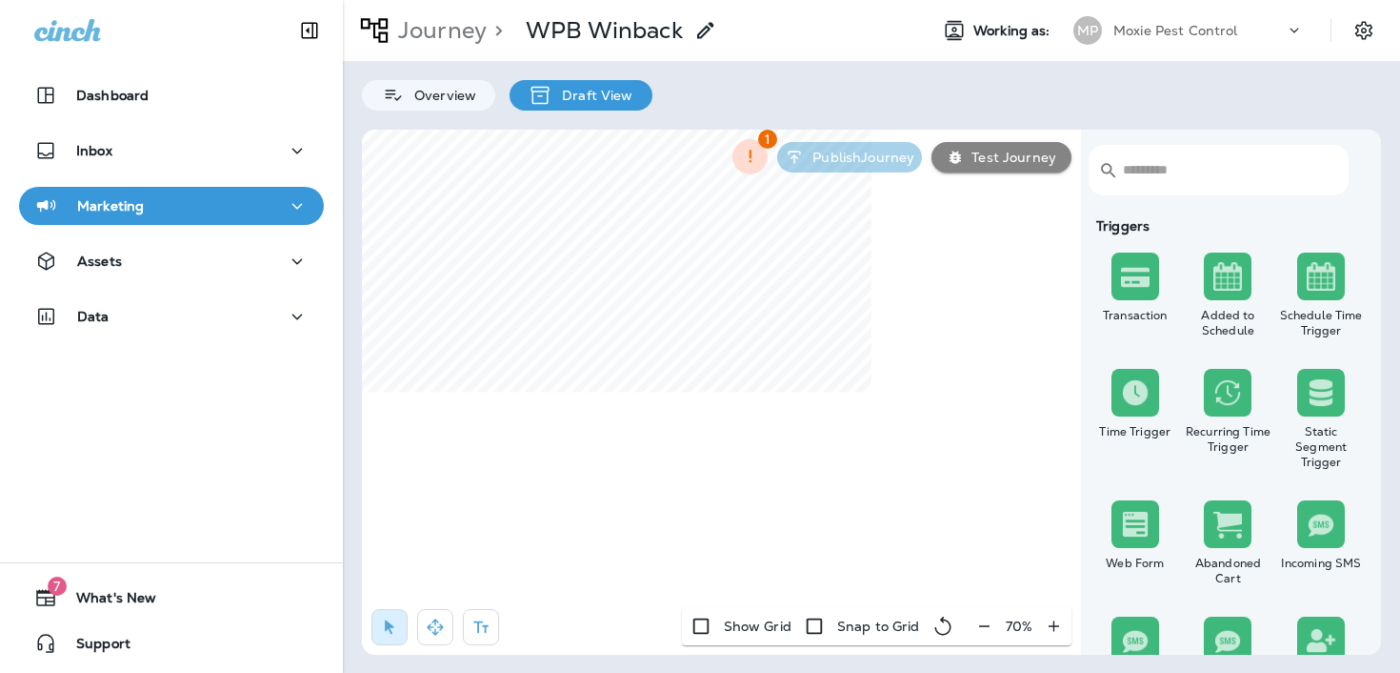
click at [965, 625] on div "Show Grid Snap to Grid 70 %" at bounding box center [877, 626] width 390 height 38
click at [424, 60] on div "Journey > WPB Winback Working as: MP Moxie Pest Control" at bounding box center [871, 30] width 1057 height 61
click at [429, 16] on p "Journey" at bounding box center [439, 30] width 96 height 29
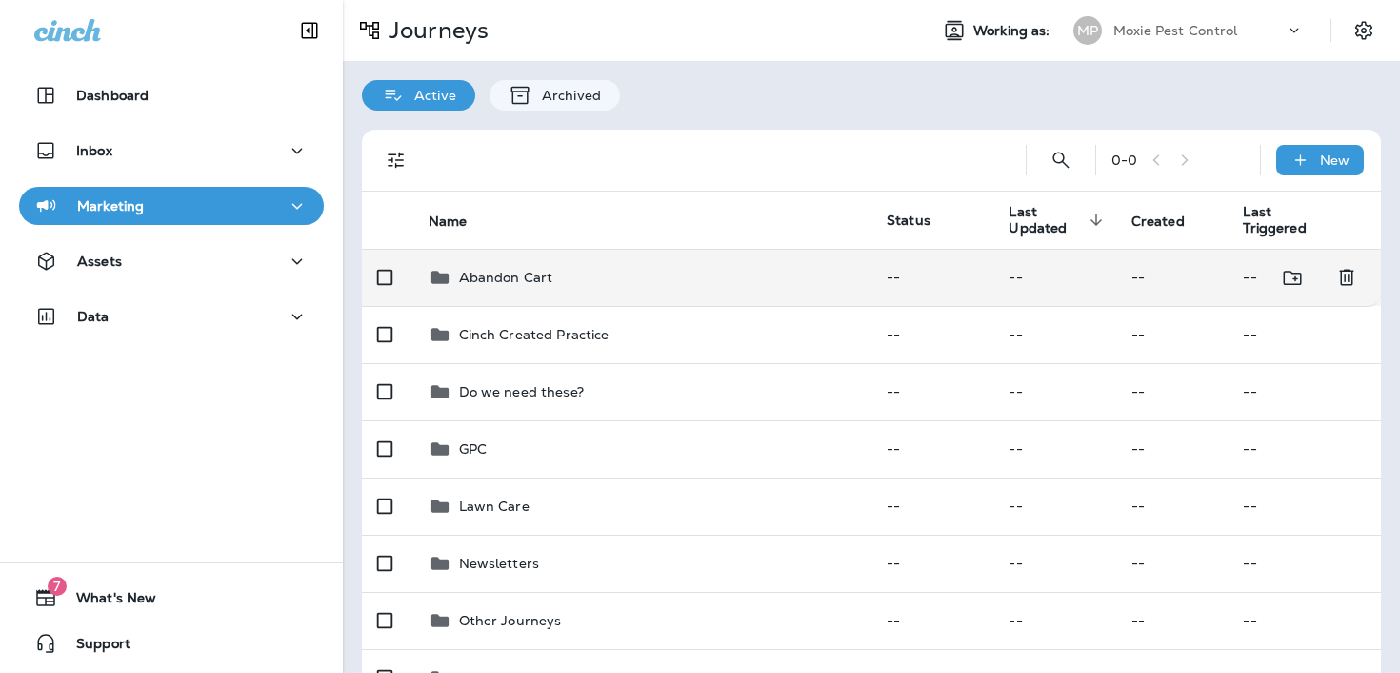
click at [533, 266] on div "Abandon Cart" at bounding box center [506, 277] width 94 height 23
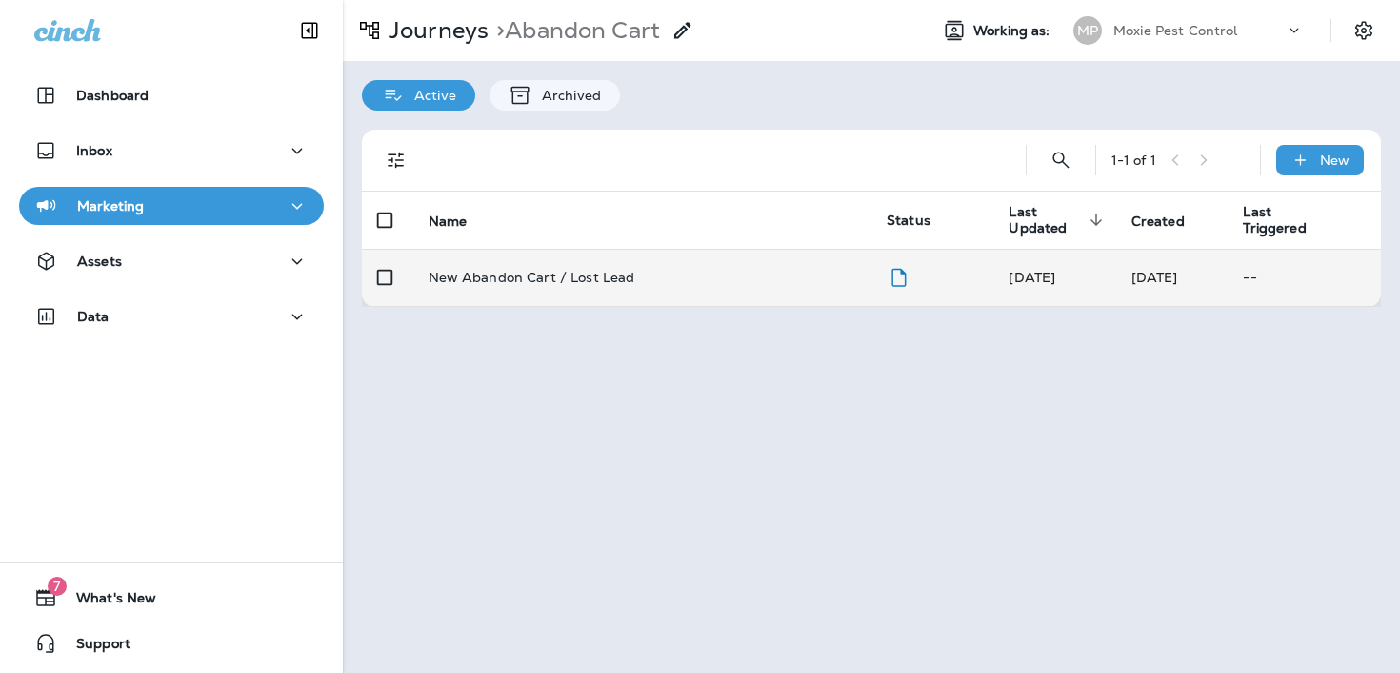
click at [531, 284] on p "New Abandon Cart / Lost Lead" at bounding box center [532, 277] width 207 height 15
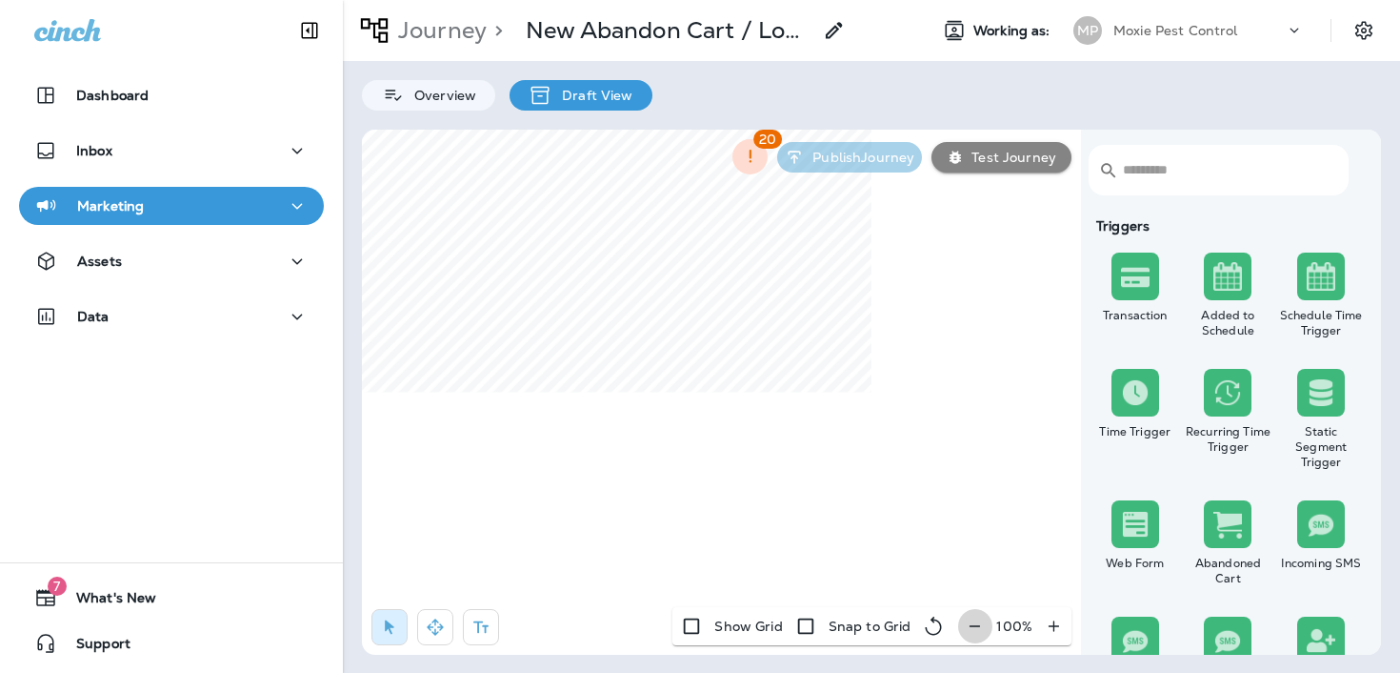
click at [961, 615] on button "button" at bounding box center [974, 626] width 35 height 34
click at [961, 615] on div "Show Grid Snap to Grid 90 %" at bounding box center [876, 626] width 392 height 38
click at [966, 620] on button "button" at bounding box center [982, 626] width 35 height 34
click at [970, 622] on button "button" at bounding box center [982, 626] width 35 height 34
click at [970, 622] on button "button" at bounding box center [984, 626] width 35 height 34
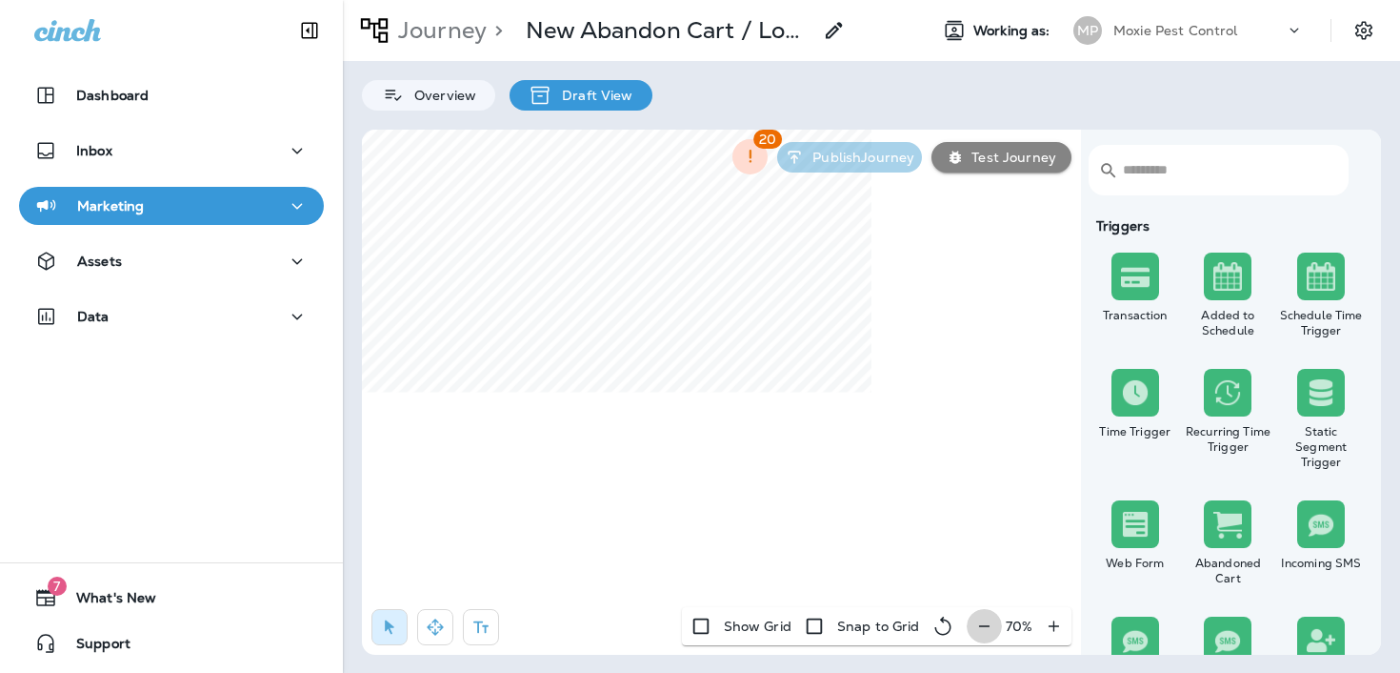
click at [970, 622] on button "button" at bounding box center [984, 626] width 35 height 34
click at [970, 622] on div "50 %" at bounding box center [1019, 626] width 106 height 38
click at [450, 19] on p "Journey" at bounding box center [439, 30] width 96 height 29
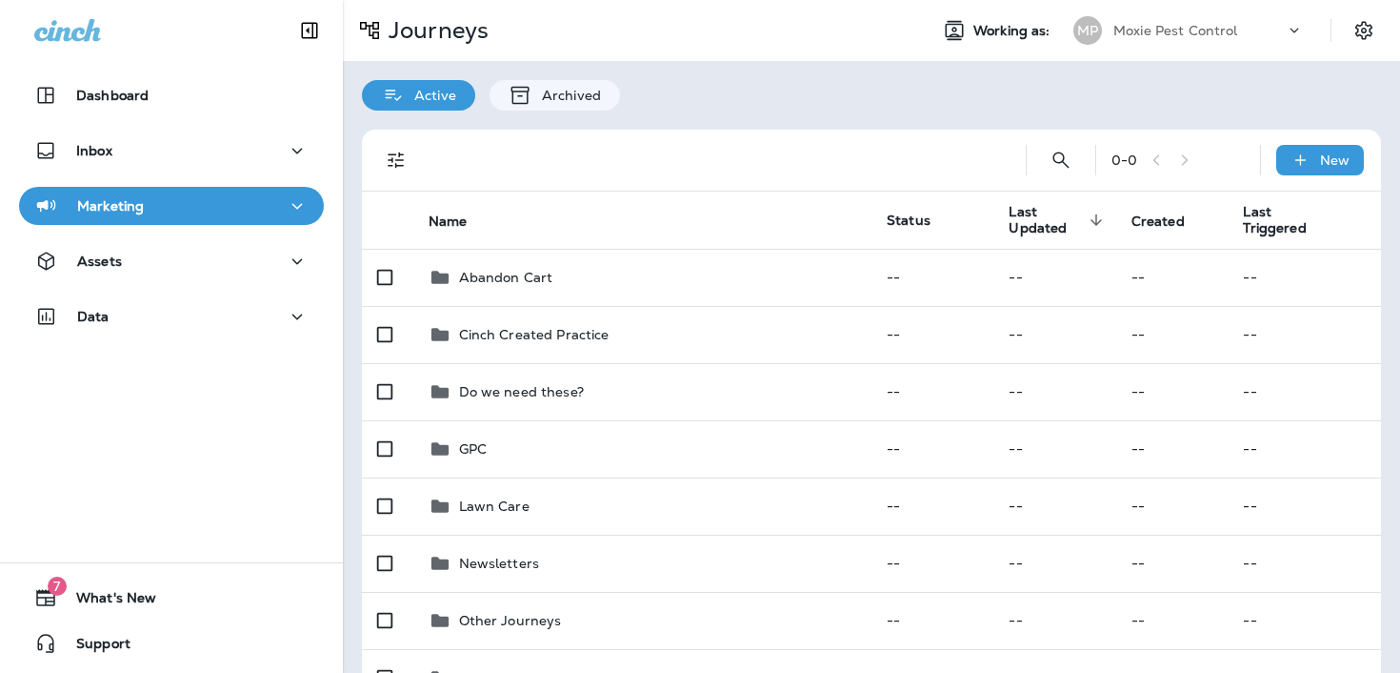
click at [1214, 22] on div "Moxie Pest Control" at bounding box center [1199, 30] width 171 height 29
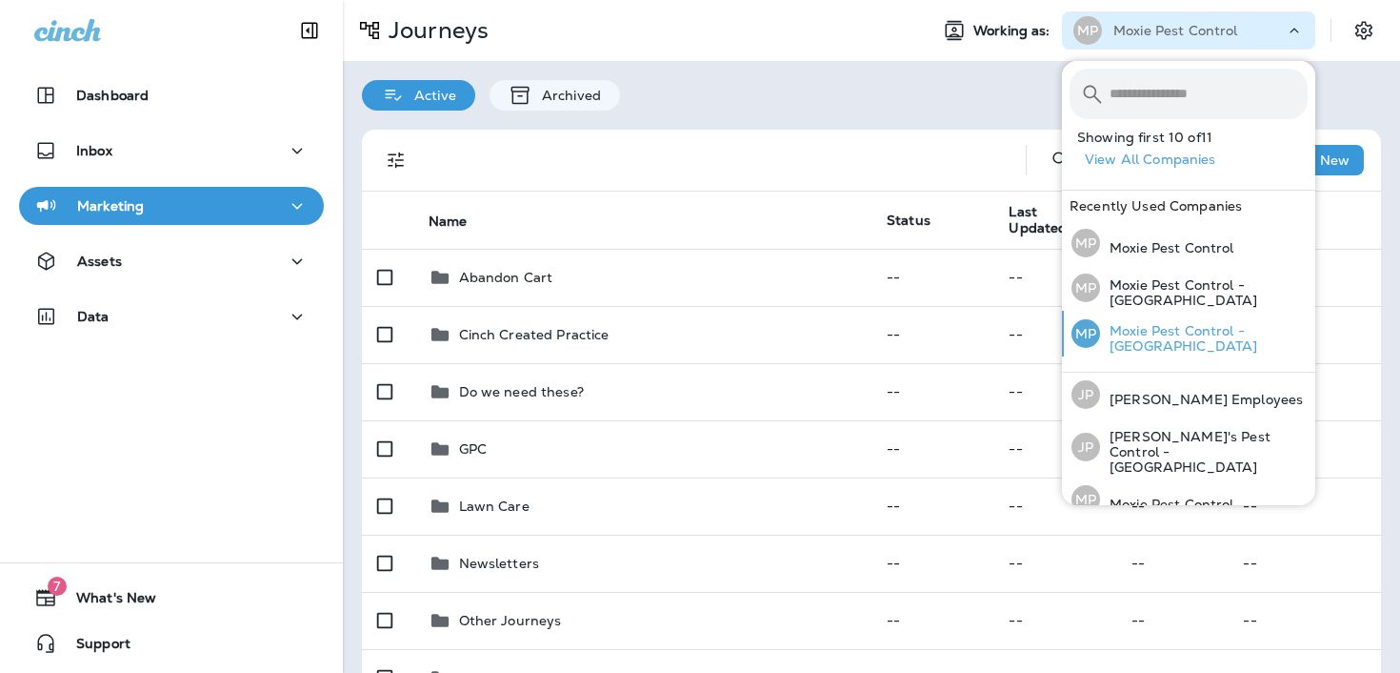
click at [1146, 323] on p "Moxie Pest Control - [GEOGRAPHIC_DATA]" at bounding box center [1204, 338] width 208 height 30
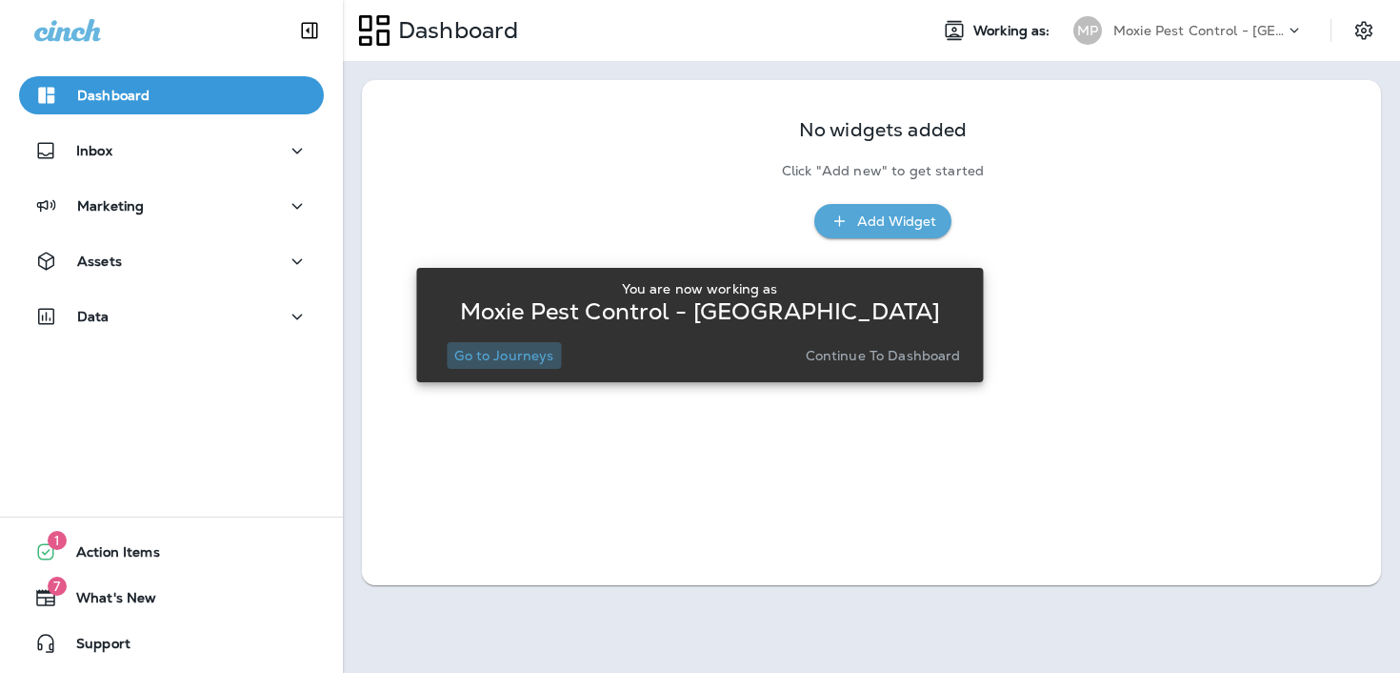
click at [523, 353] on p "Go to Journeys" at bounding box center [503, 355] width 99 height 15
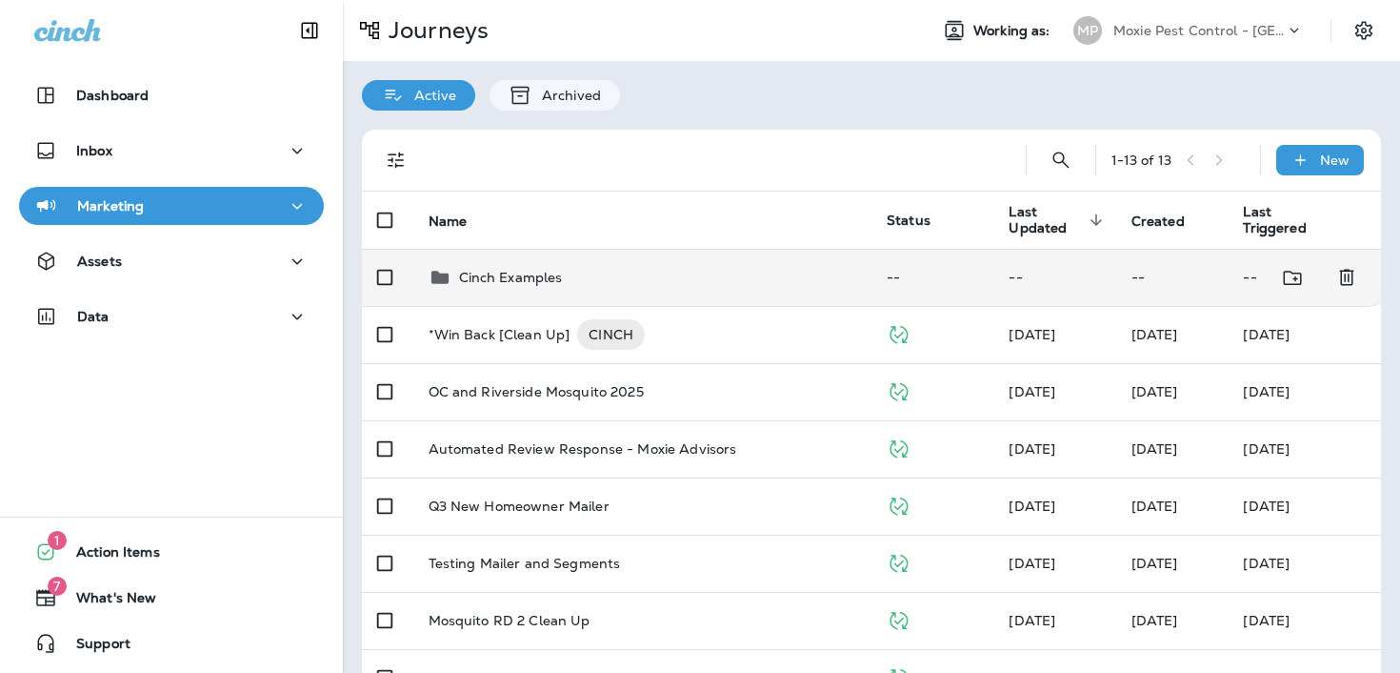
click at [533, 277] on p "Cinch Examples" at bounding box center [511, 277] width 104 height 15
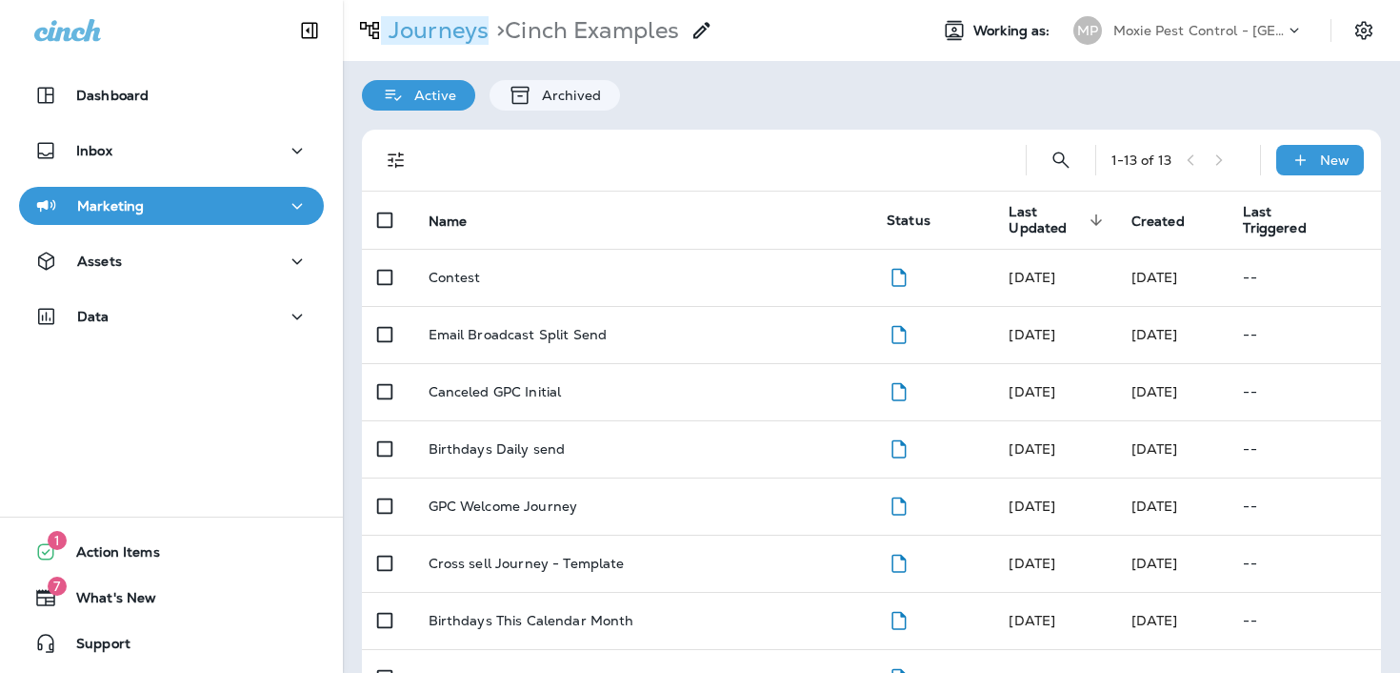
click at [435, 41] on p "Journeys" at bounding box center [435, 30] width 108 height 29
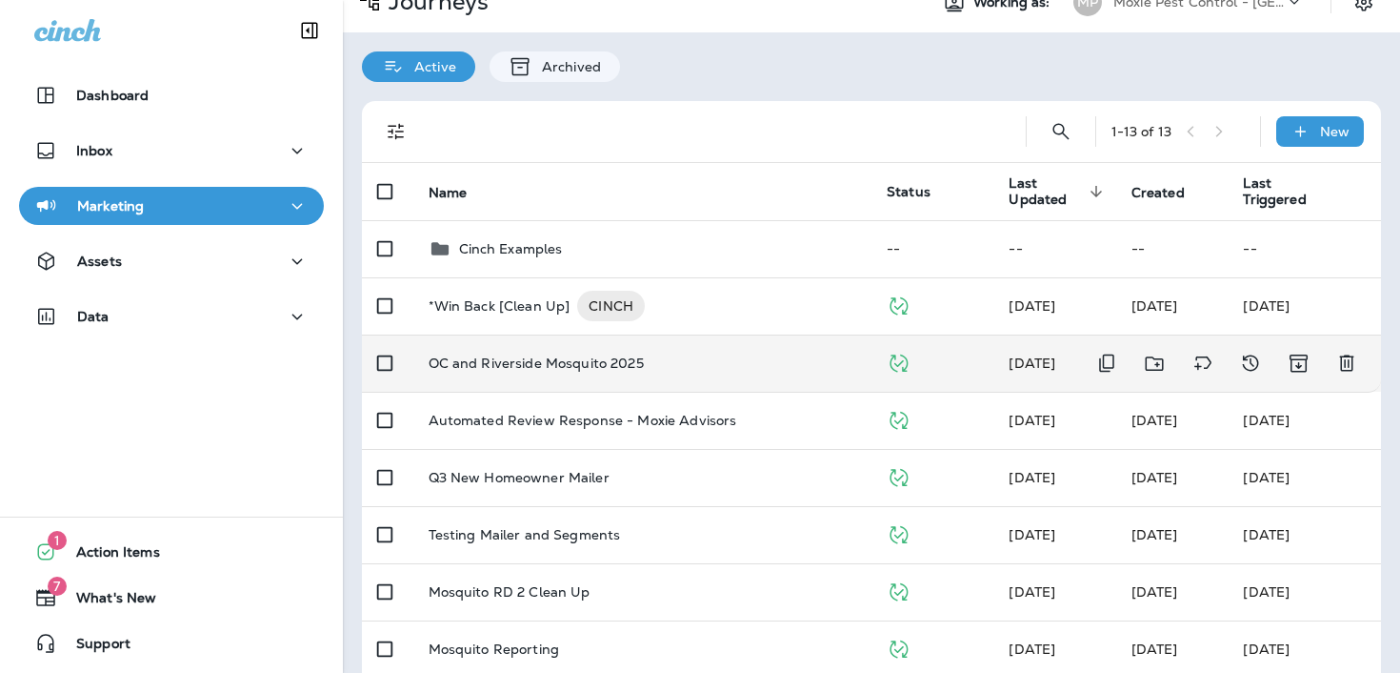
scroll to position [31, 0]
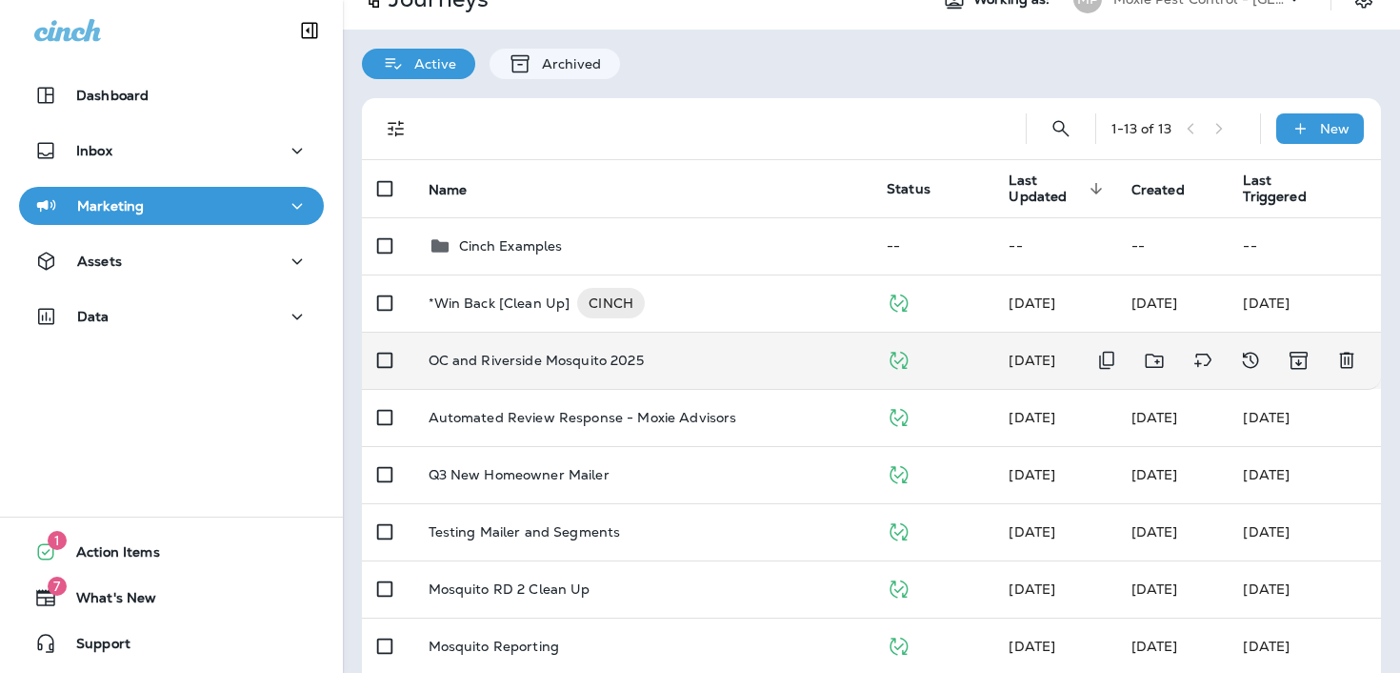
click at [501, 371] on td "OC and Riverside Mosquito 2025" at bounding box center [642, 360] width 459 height 57
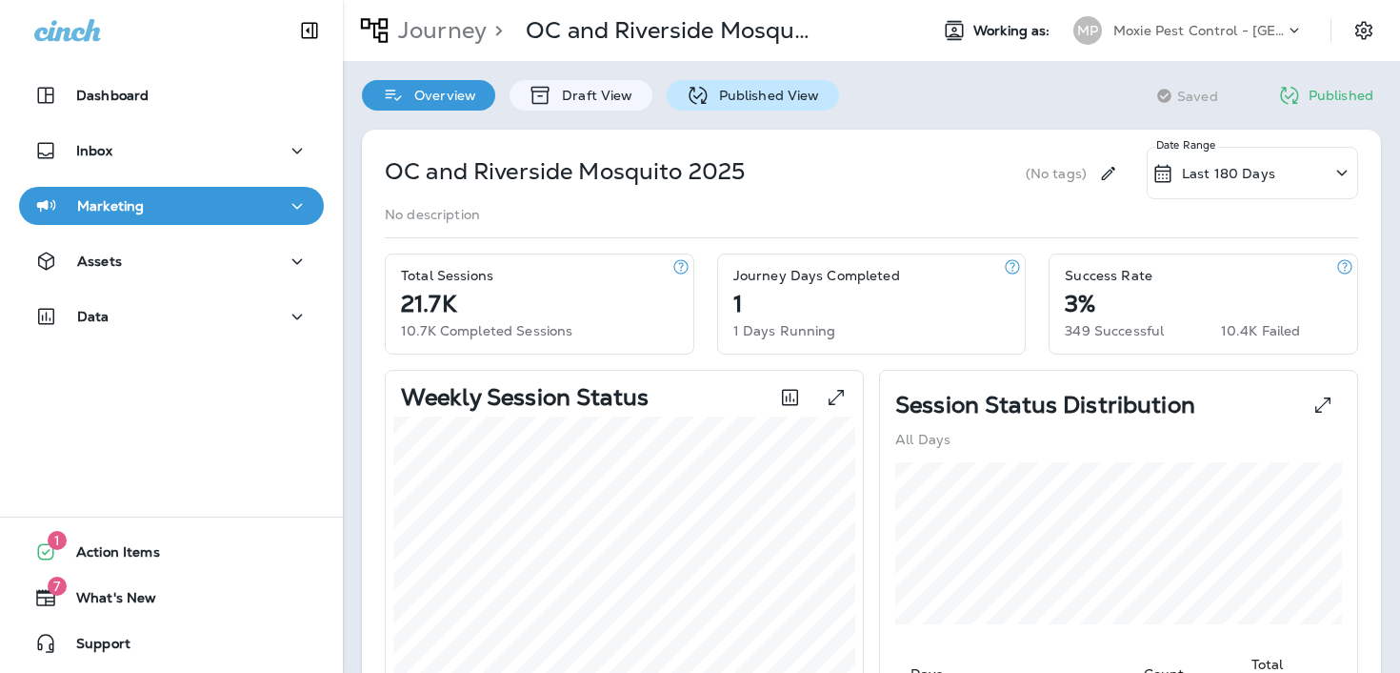
click at [724, 98] on p "Published View" at bounding box center [765, 95] width 111 height 15
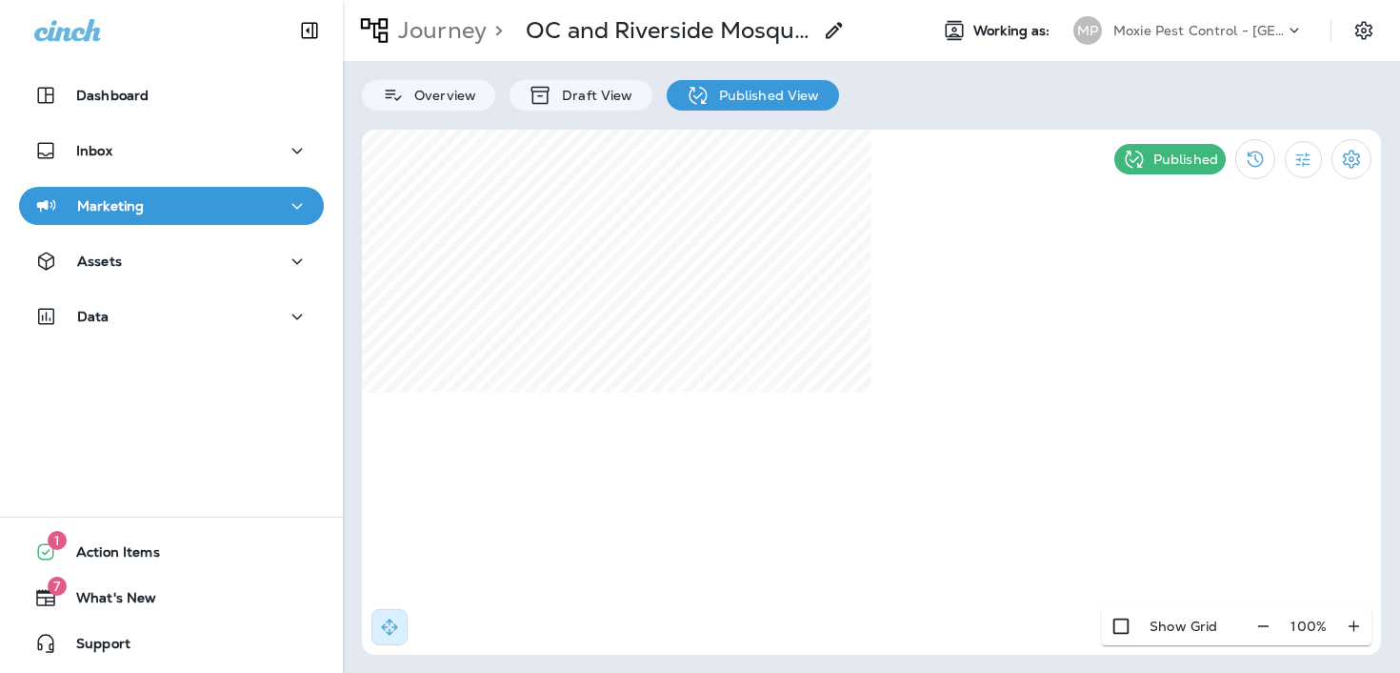
click at [1243, 40] on div "Moxie Pest Control - [GEOGRAPHIC_DATA]" at bounding box center [1199, 30] width 171 height 29
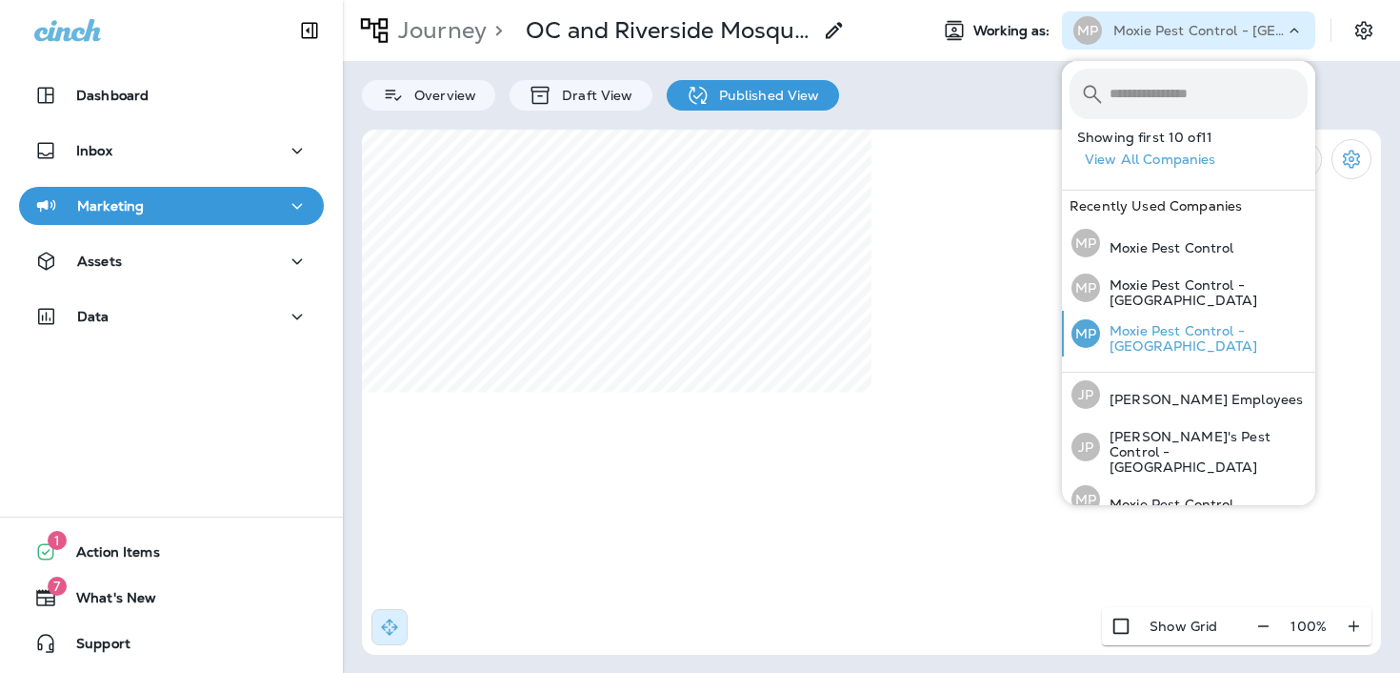
click at [1140, 326] on p "Moxie Pest Control - [GEOGRAPHIC_DATA]" at bounding box center [1204, 338] width 208 height 30
click at [1165, 281] on div "MP Moxie Pest Control - [GEOGRAPHIC_DATA]" at bounding box center [1190, 288] width 252 height 46
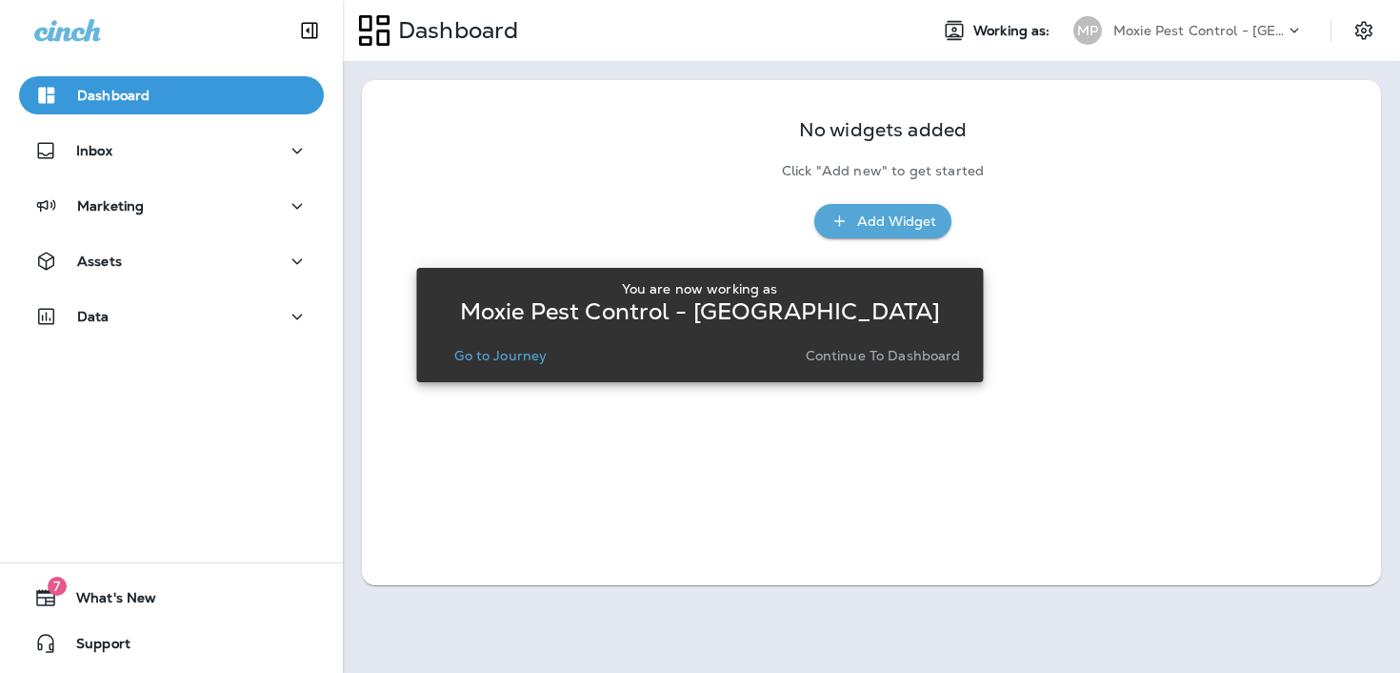
click at [491, 351] on p "Go to Journey" at bounding box center [500, 355] width 92 height 15
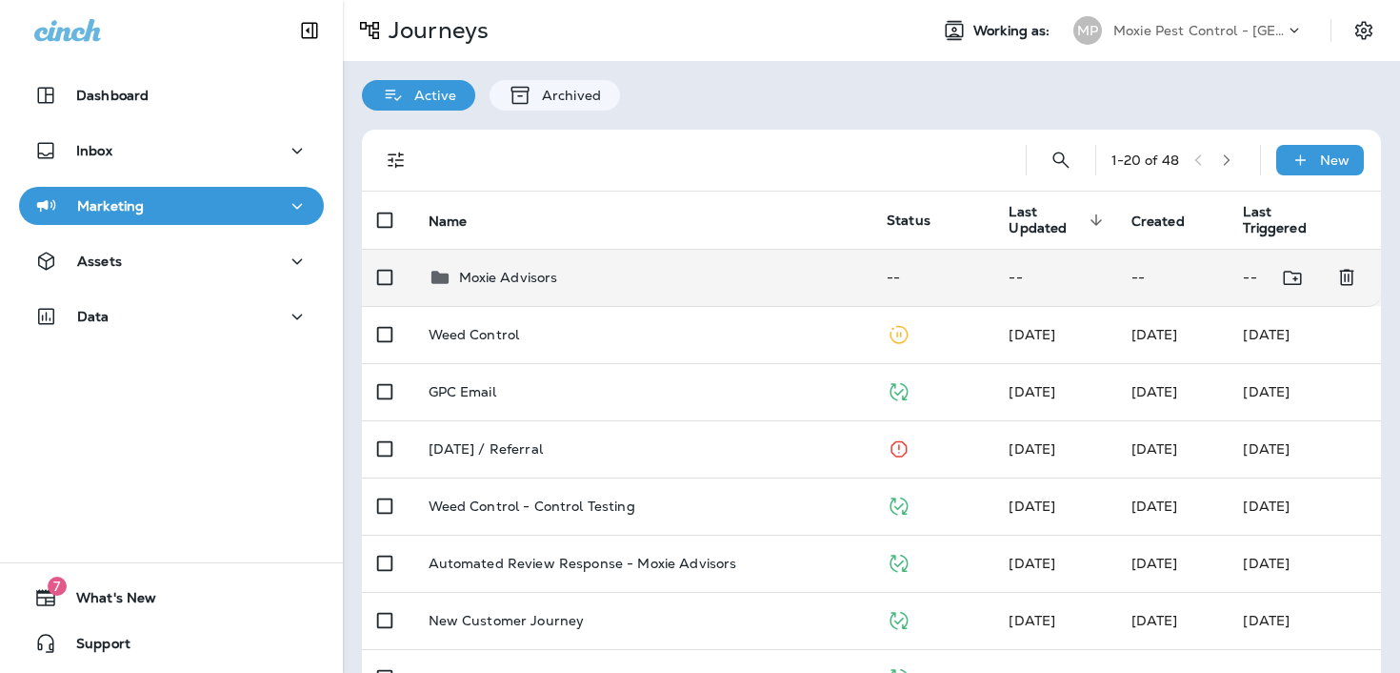
scroll to position [70, 0]
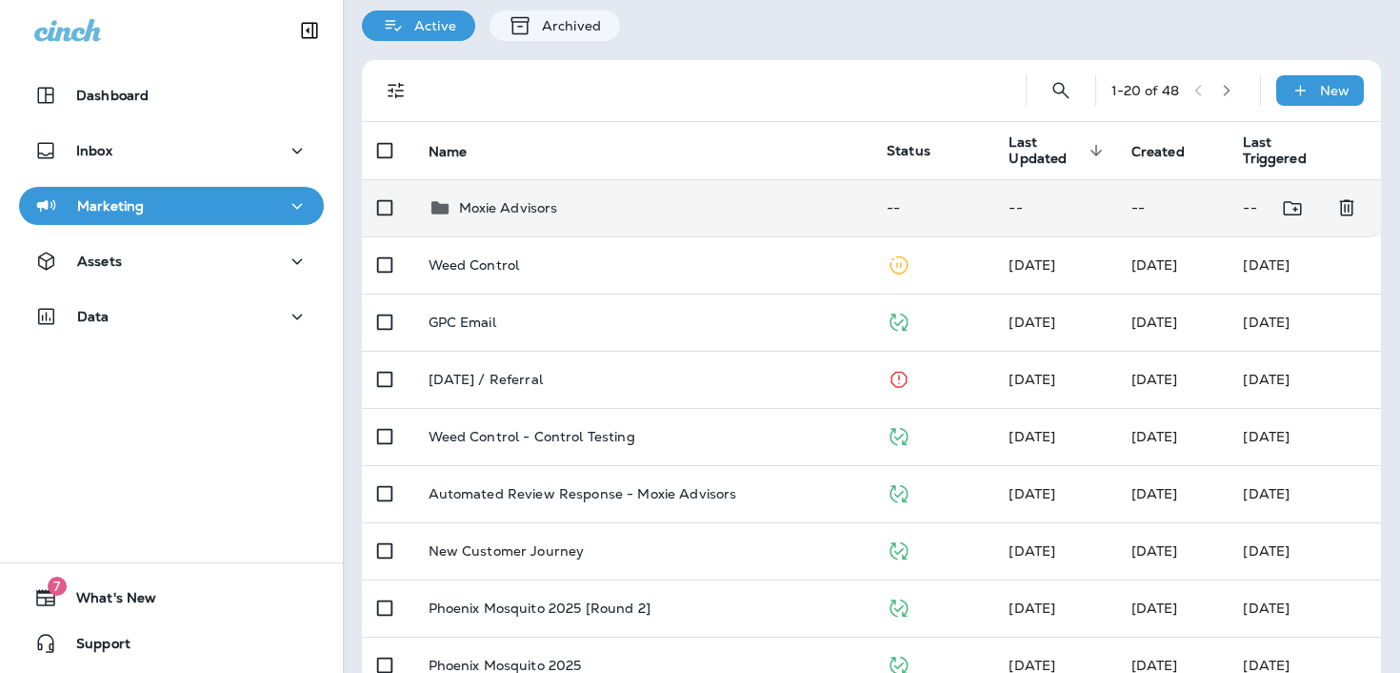
click at [713, 214] on div "Moxie Advisors" at bounding box center [643, 207] width 429 height 23
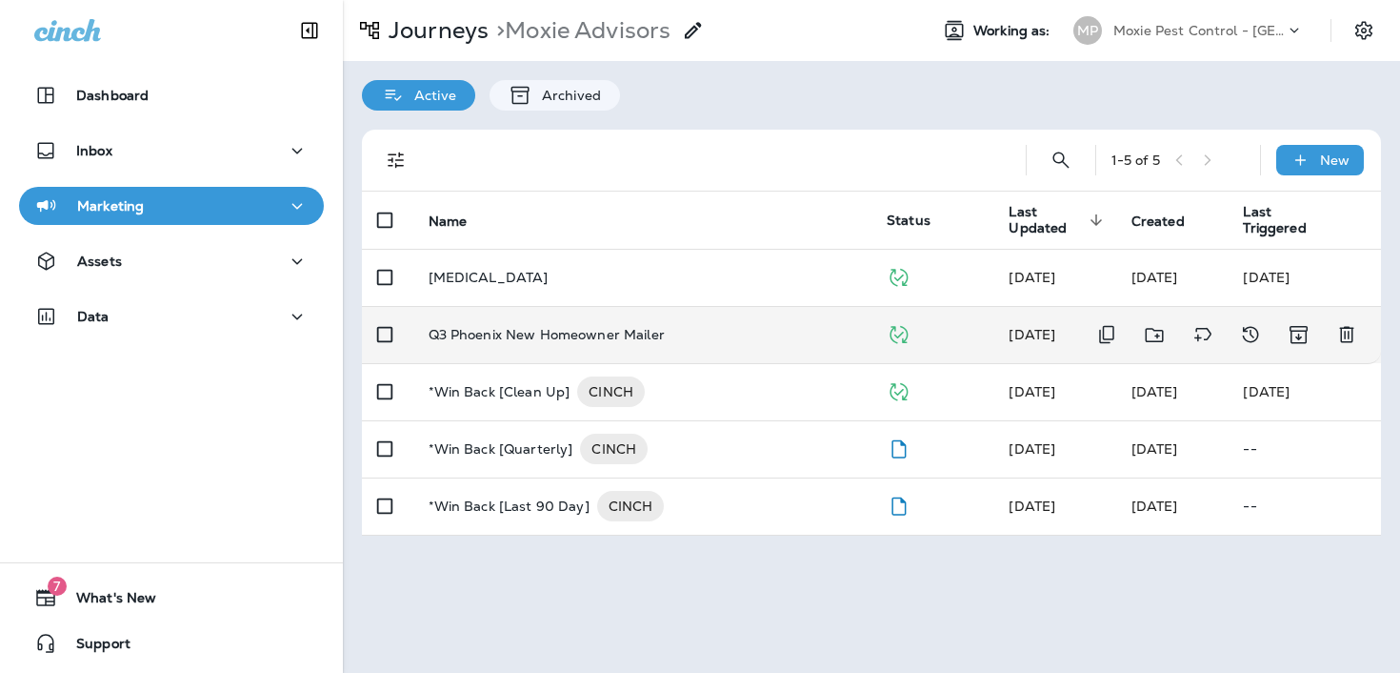
click at [676, 321] on td "Q3 Phoenix New Homeowner Mailer" at bounding box center [642, 334] width 459 height 57
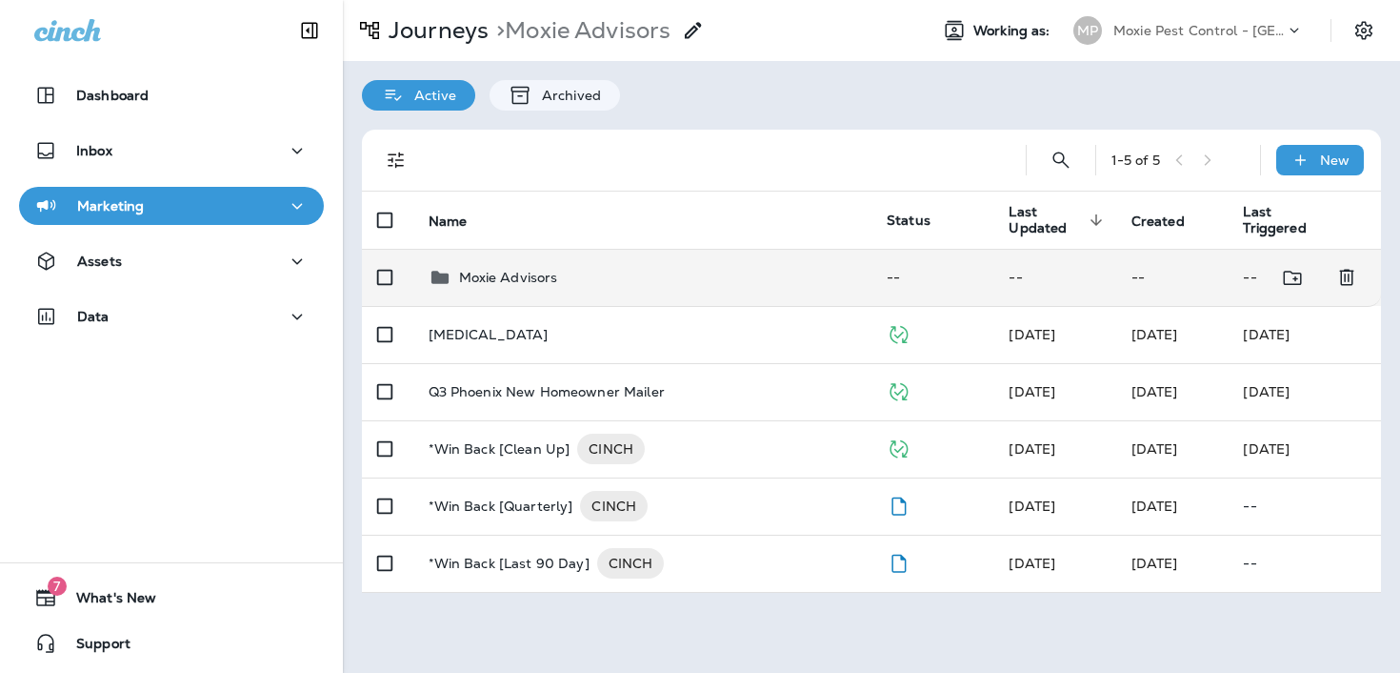
click at [500, 280] on p "Moxie Advisors" at bounding box center [508, 277] width 99 height 15
click at [534, 285] on p "Moxie Advisors" at bounding box center [508, 277] width 99 height 15
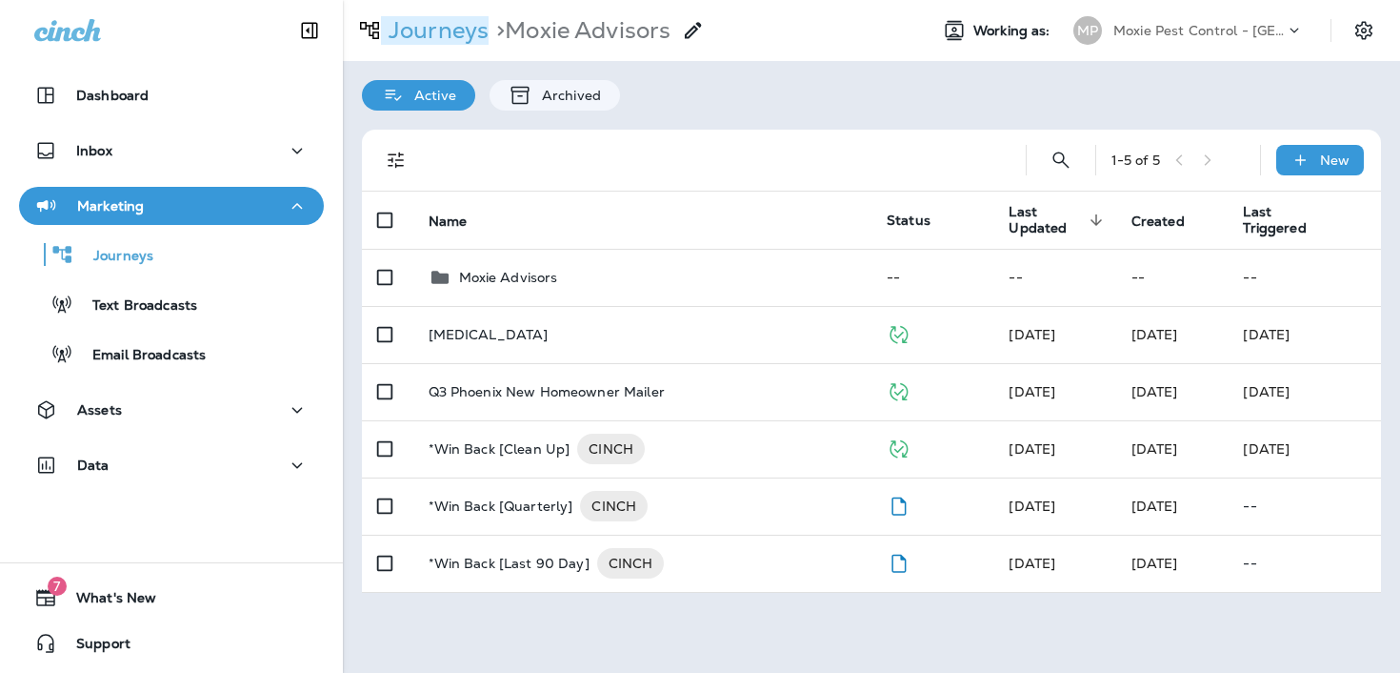
click at [414, 40] on p "Journeys" at bounding box center [435, 30] width 108 height 29
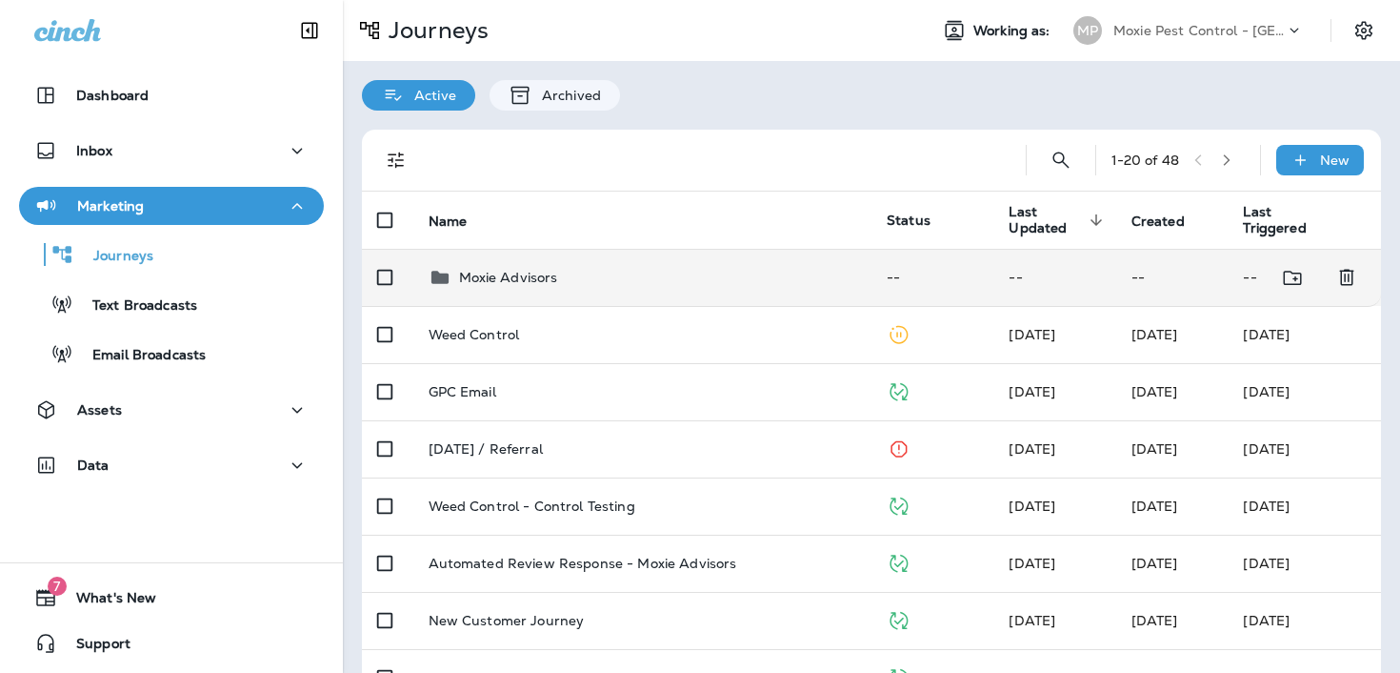
click at [533, 297] on td "Moxie Advisors" at bounding box center [642, 277] width 459 height 57
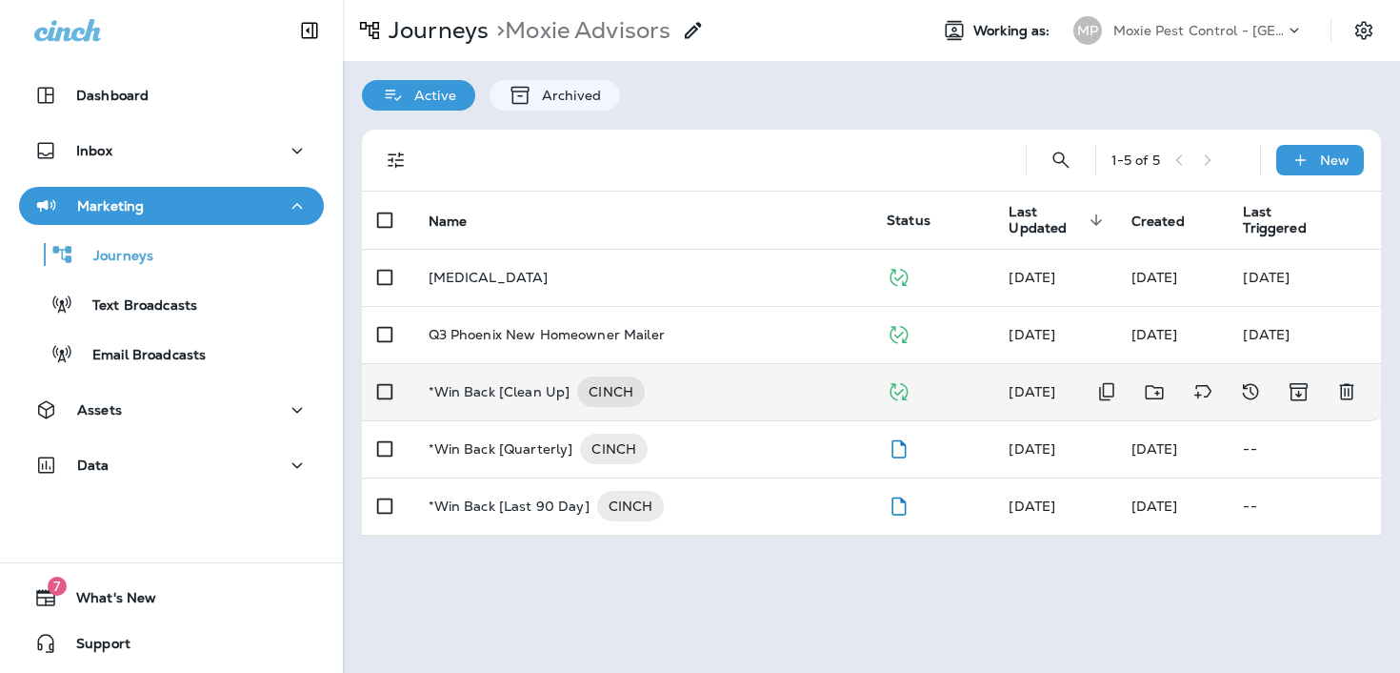
click at [546, 374] on td "*Win Back [Clean Up] CINCH" at bounding box center [642, 391] width 459 height 57
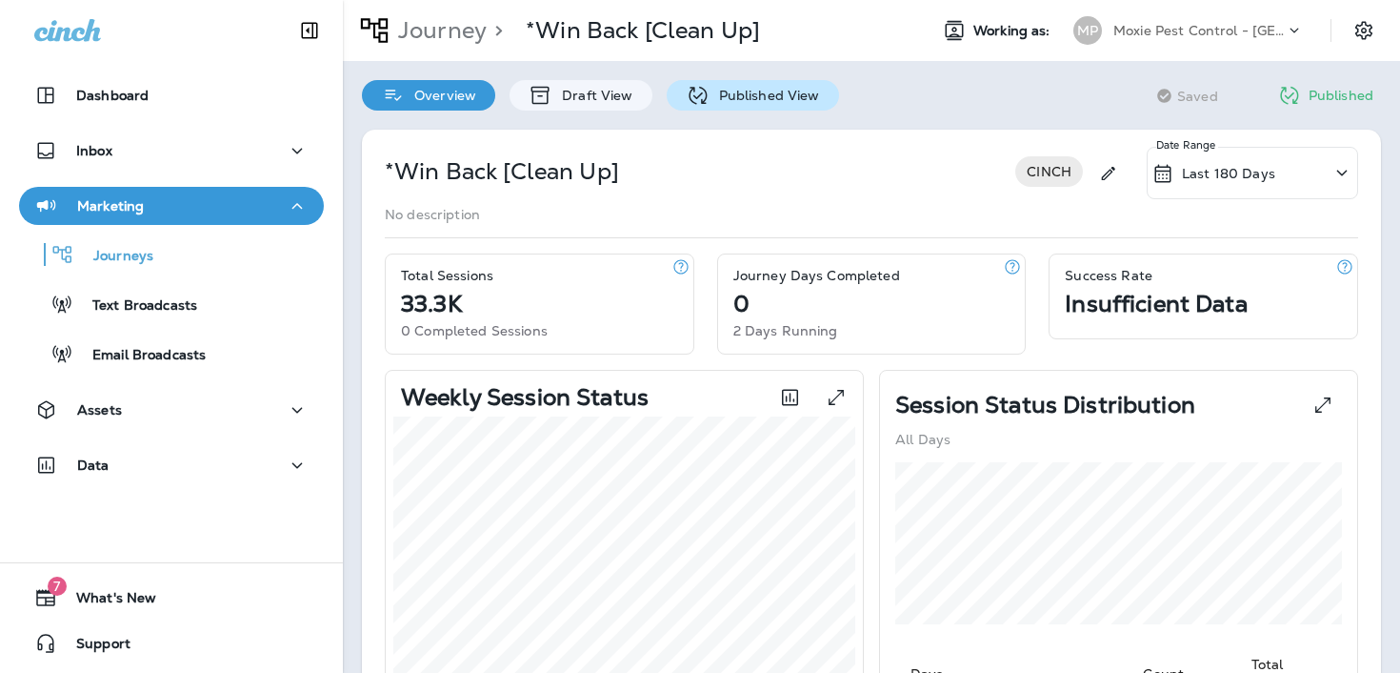
click at [715, 110] on div "Published View" at bounding box center [753, 95] width 172 height 30
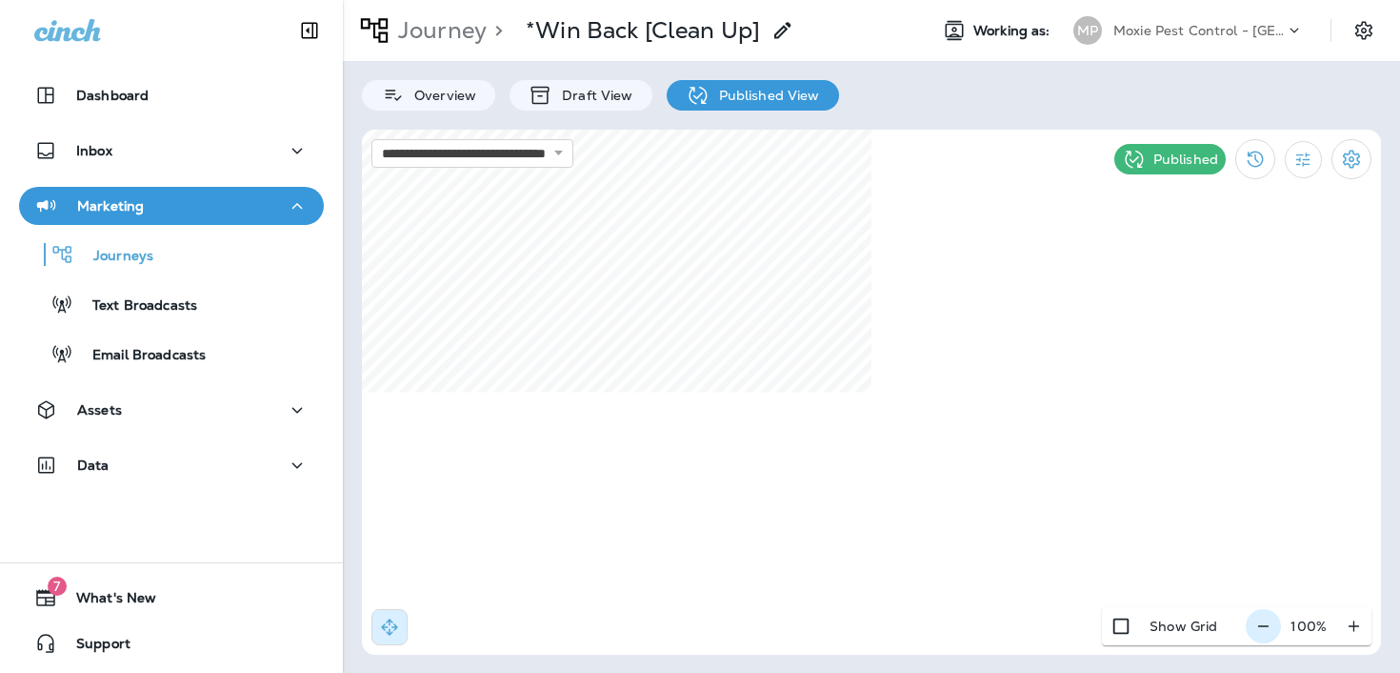
click at [1264, 616] on icon "button" at bounding box center [1264, 625] width 20 height 19
click at [1263, 616] on icon "button" at bounding box center [1271, 625] width 20 height 19
click at [1263, 616] on icon "button" at bounding box center [1273, 625] width 20 height 19
click at [1263, 616] on icon "button" at bounding box center [1271, 625] width 20 height 19
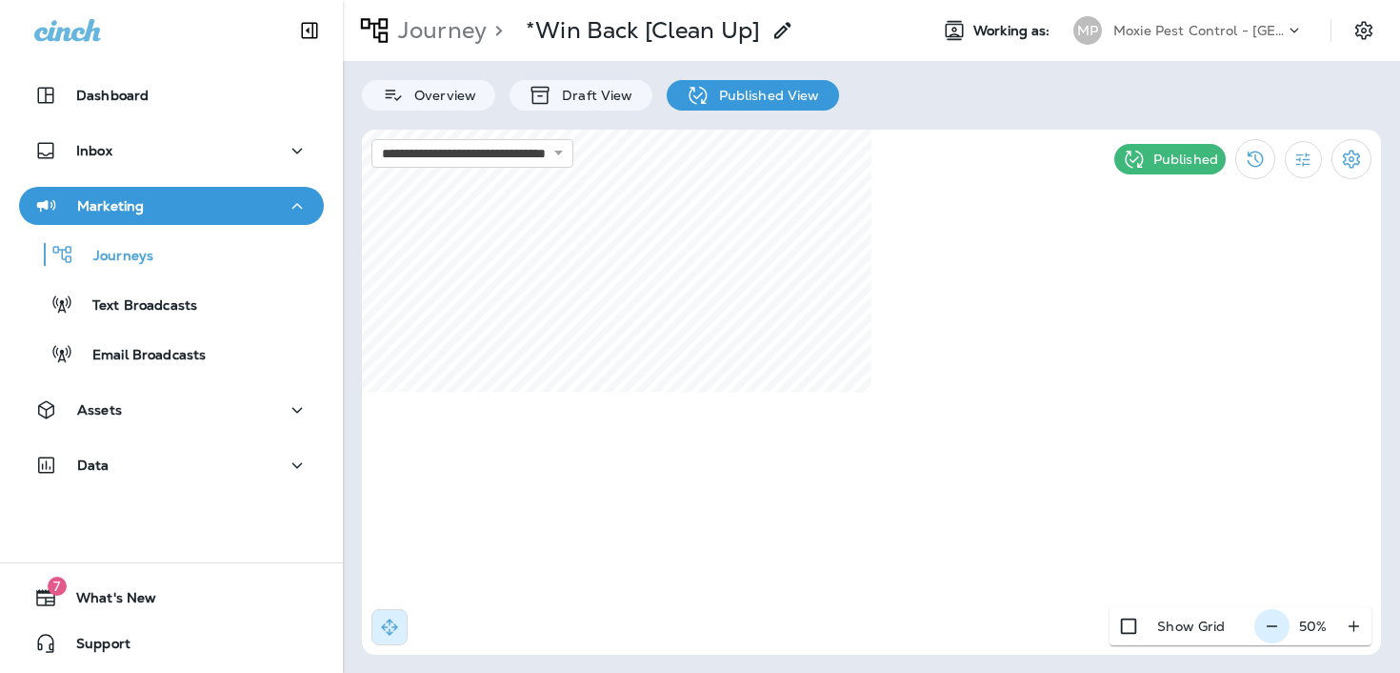
click at [1263, 616] on div "50 %" at bounding box center [1313, 626] width 117 height 38
click at [1031, 57] on div "**********" at bounding box center [871, 336] width 1057 height 673
click at [461, 42] on p "Journey" at bounding box center [439, 30] width 96 height 29
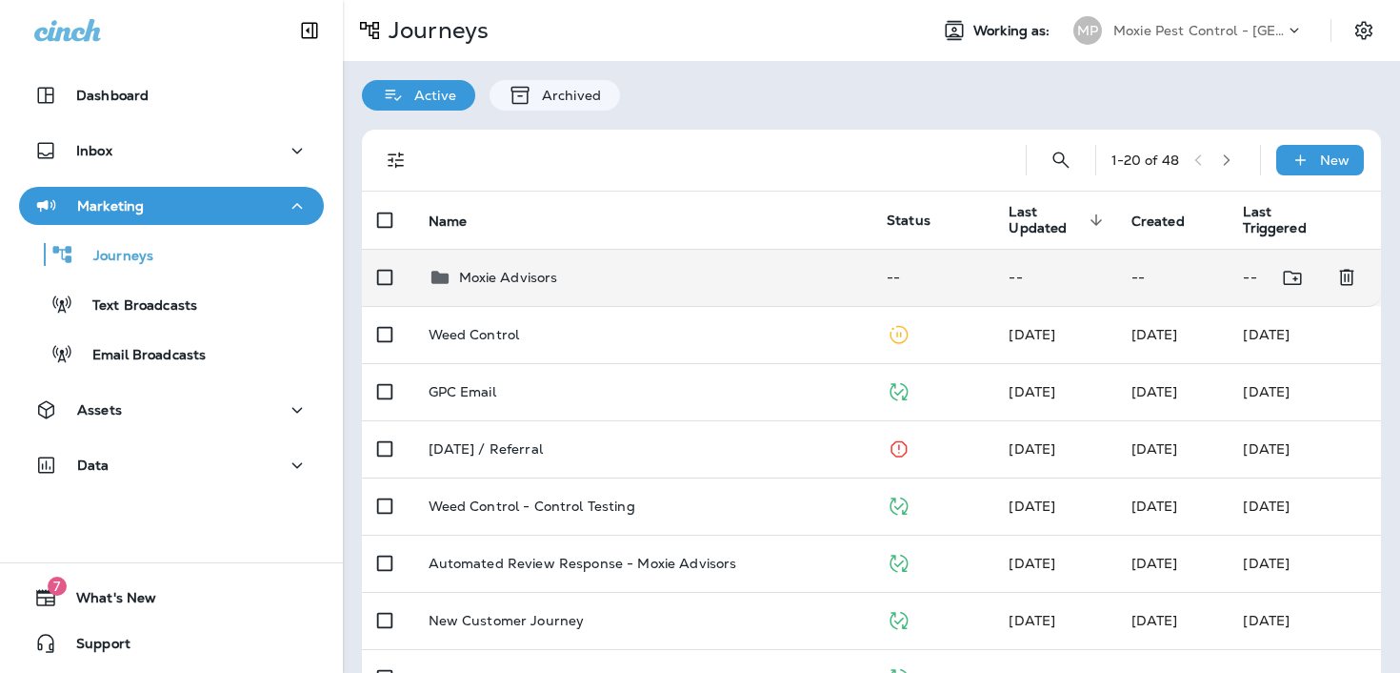
click at [577, 298] on td "Moxie Advisors" at bounding box center [642, 277] width 459 height 57
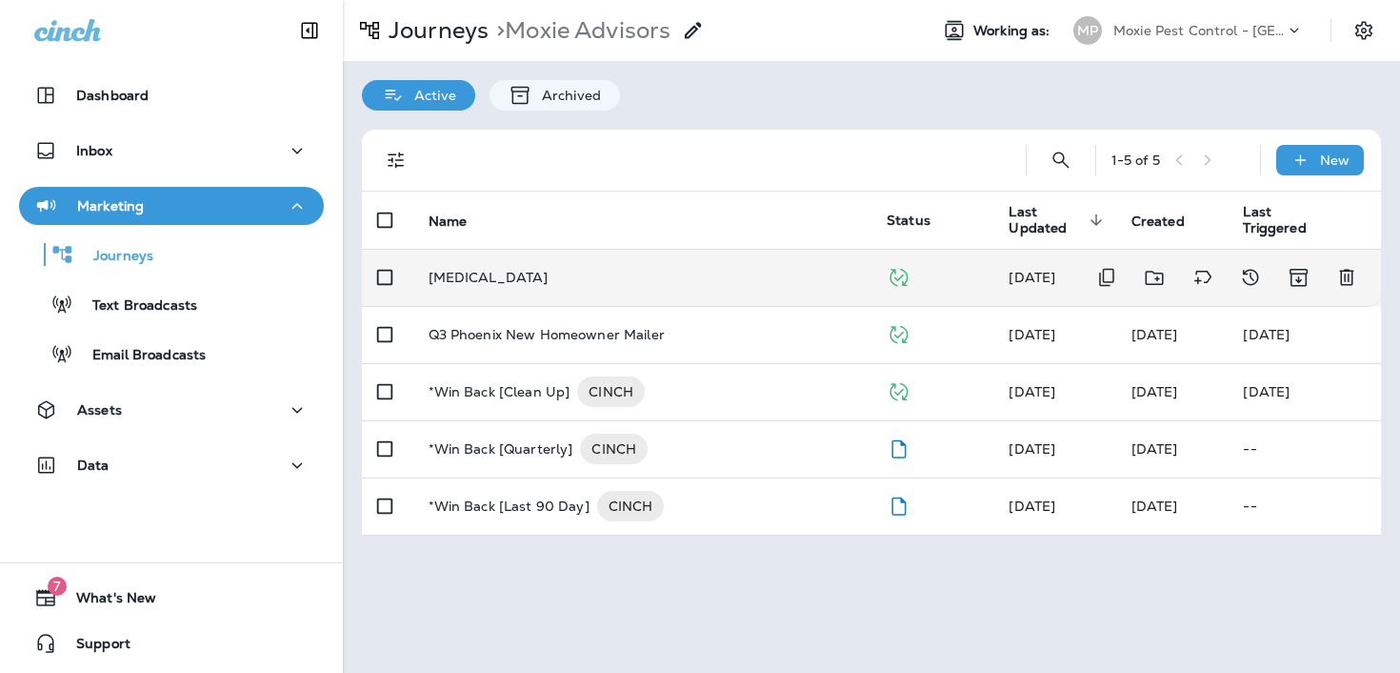
click at [582, 283] on div "[MEDICAL_DATA]" at bounding box center [643, 277] width 429 height 15
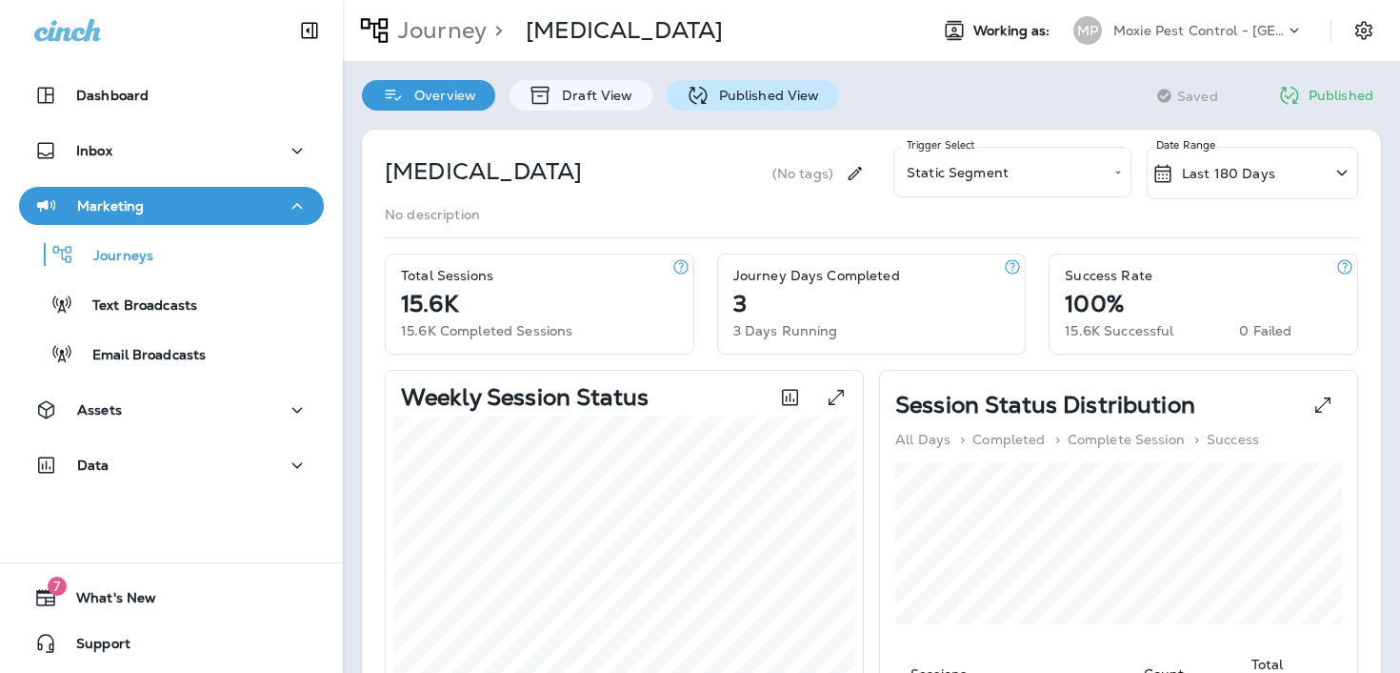
click at [738, 80] on div "Published View" at bounding box center [753, 95] width 172 height 30
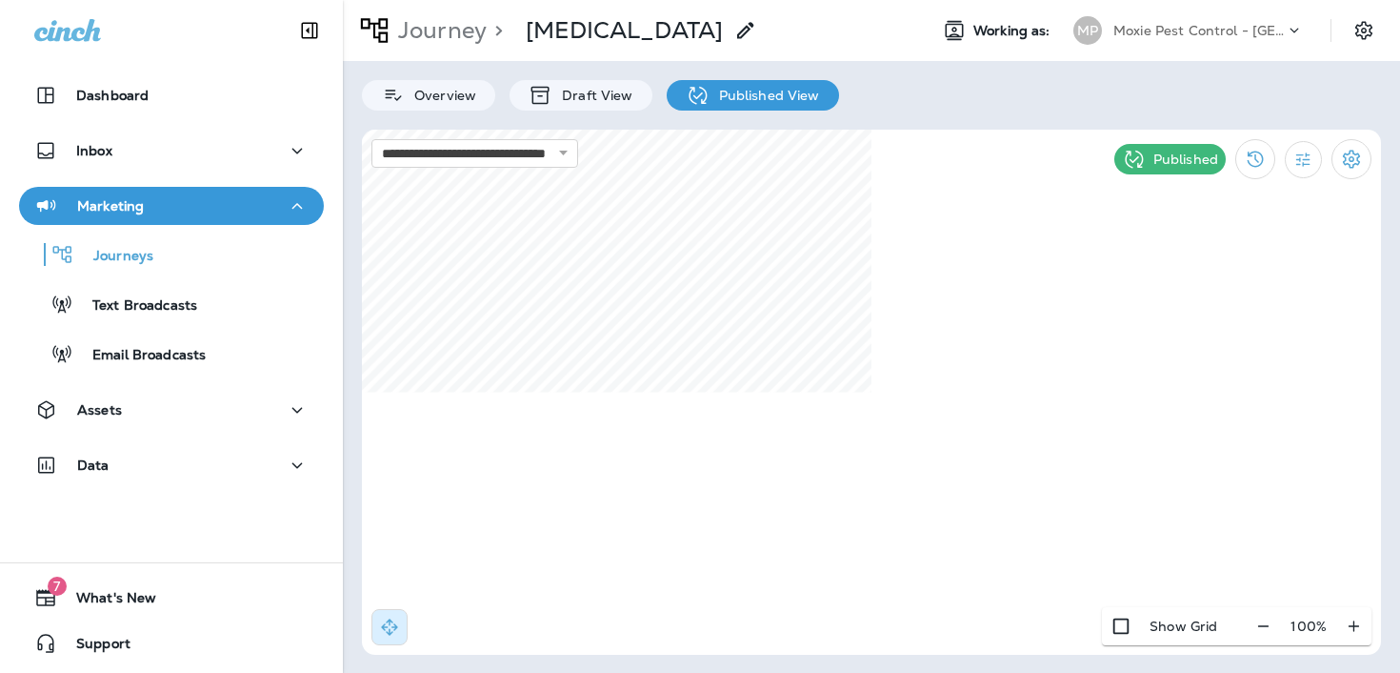
click at [1159, 55] on div "Journey > Mosquito Control Working as: MP Moxie Pest Control - Phoenix" at bounding box center [871, 30] width 1057 height 61
click at [1161, 30] on p "Moxie Pest Control - [GEOGRAPHIC_DATA]" at bounding box center [1199, 30] width 171 height 15
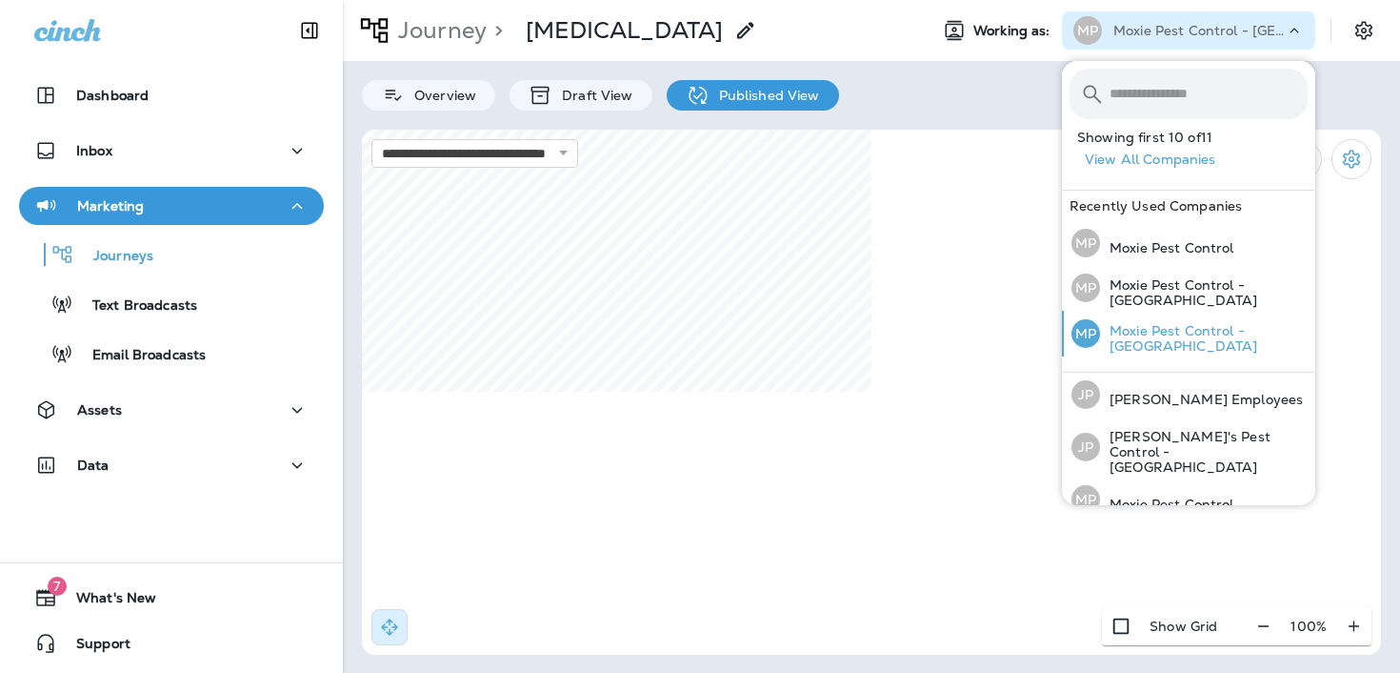
click at [1137, 328] on p "Moxie Pest Control - [GEOGRAPHIC_DATA]" at bounding box center [1204, 338] width 208 height 30
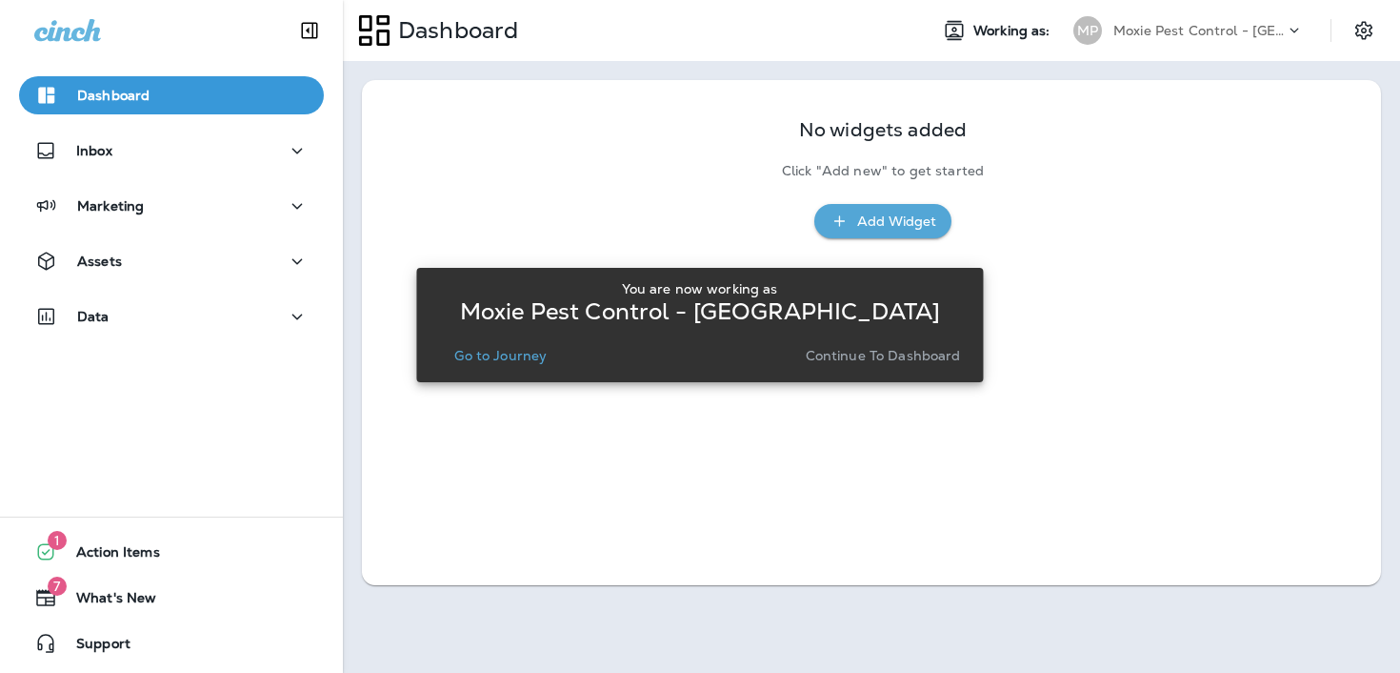
click at [527, 350] on p "Go to Journey" at bounding box center [500, 355] width 92 height 15
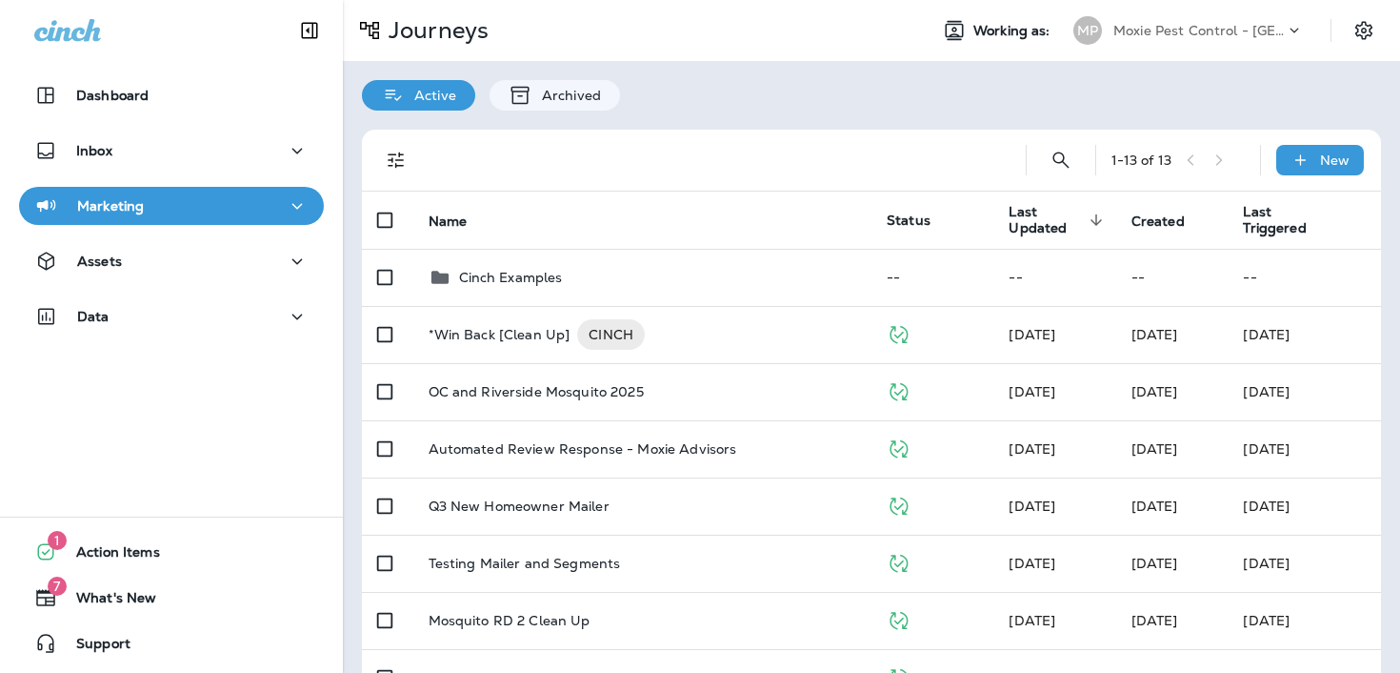
click at [527, 350] on td "*Win Back [Clean Up] CINCH" at bounding box center [642, 334] width 459 height 57
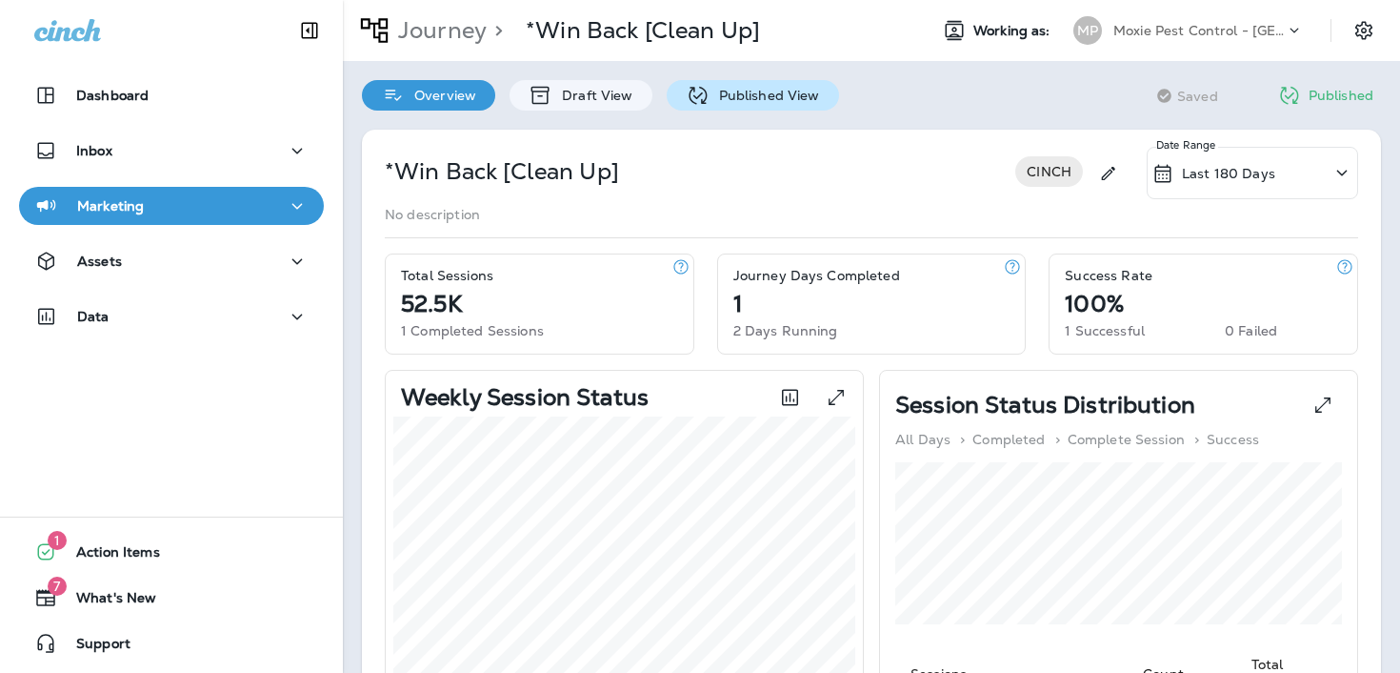
click at [722, 99] on p "Published View" at bounding box center [765, 95] width 111 height 15
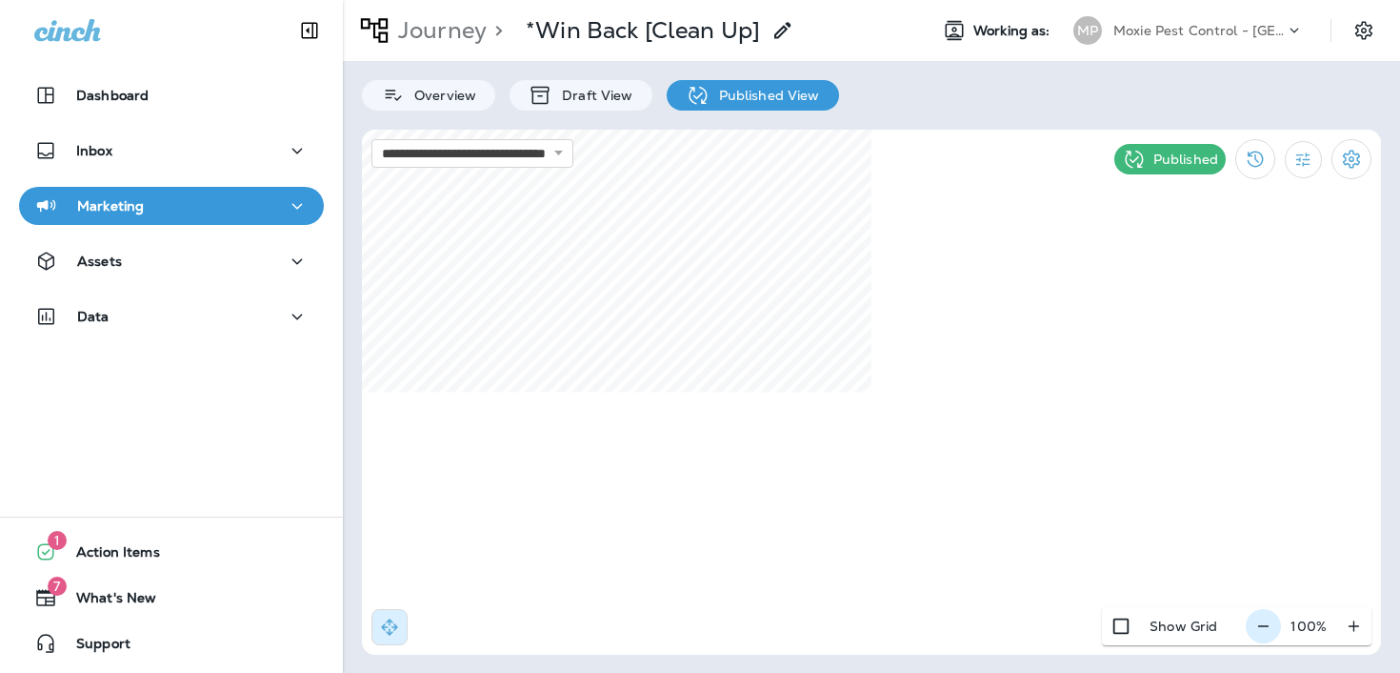
click at [1278, 628] on button "button" at bounding box center [1263, 626] width 35 height 34
click at [1276, 628] on icon "button" at bounding box center [1271, 625] width 20 height 19
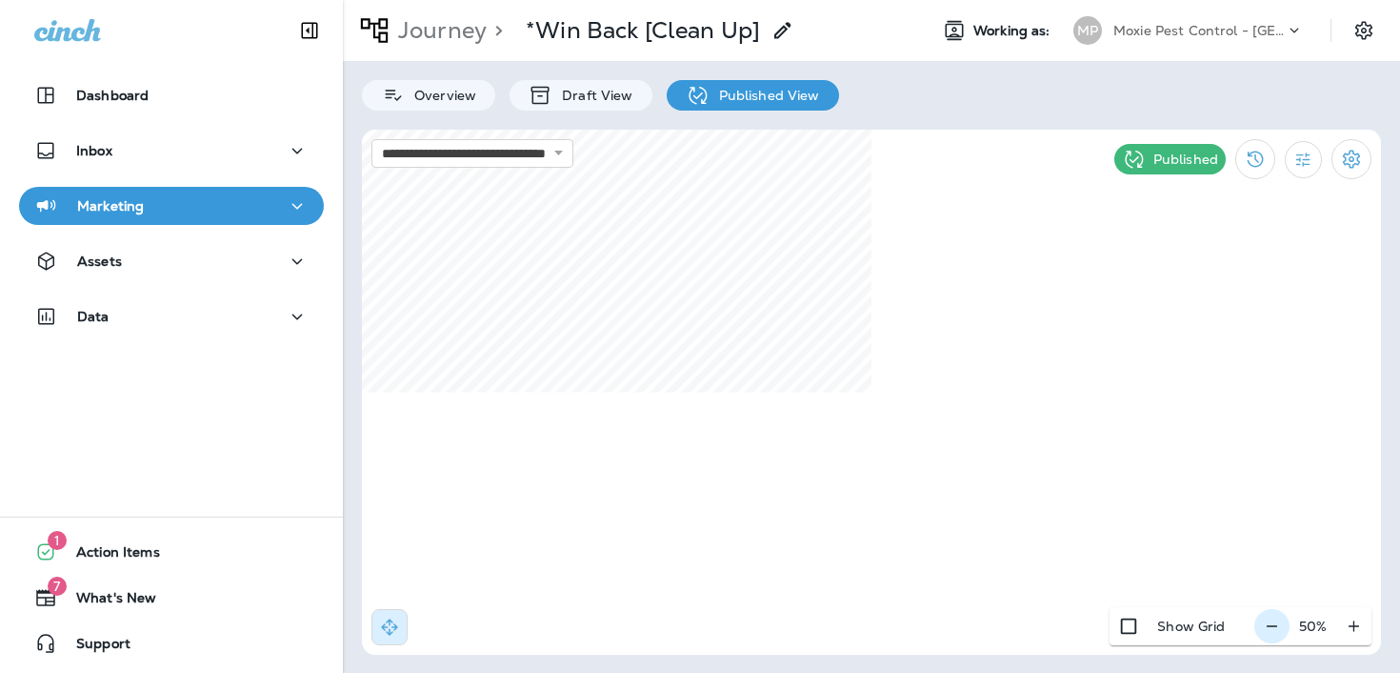
click at [1276, 628] on div "50 %" at bounding box center [1313, 626] width 117 height 38
click at [553, 104] on div "Draft View" at bounding box center [581, 95] width 142 height 30
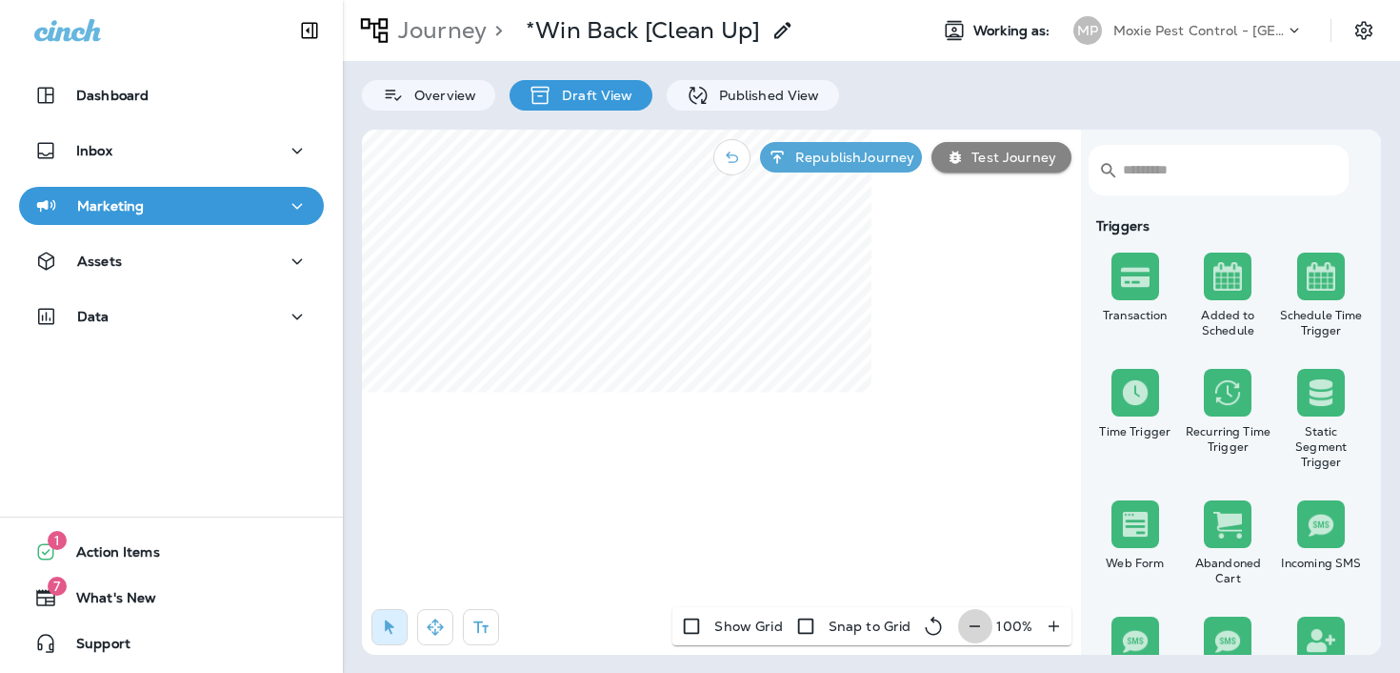
click at [966, 616] on icon "button" at bounding box center [975, 625] width 20 height 19
click at [966, 616] on div "100 %" at bounding box center [1014, 626] width 114 height 38
click at [966, 616] on div "90 %" at bounding box center [1018, 626] width 107 height 38
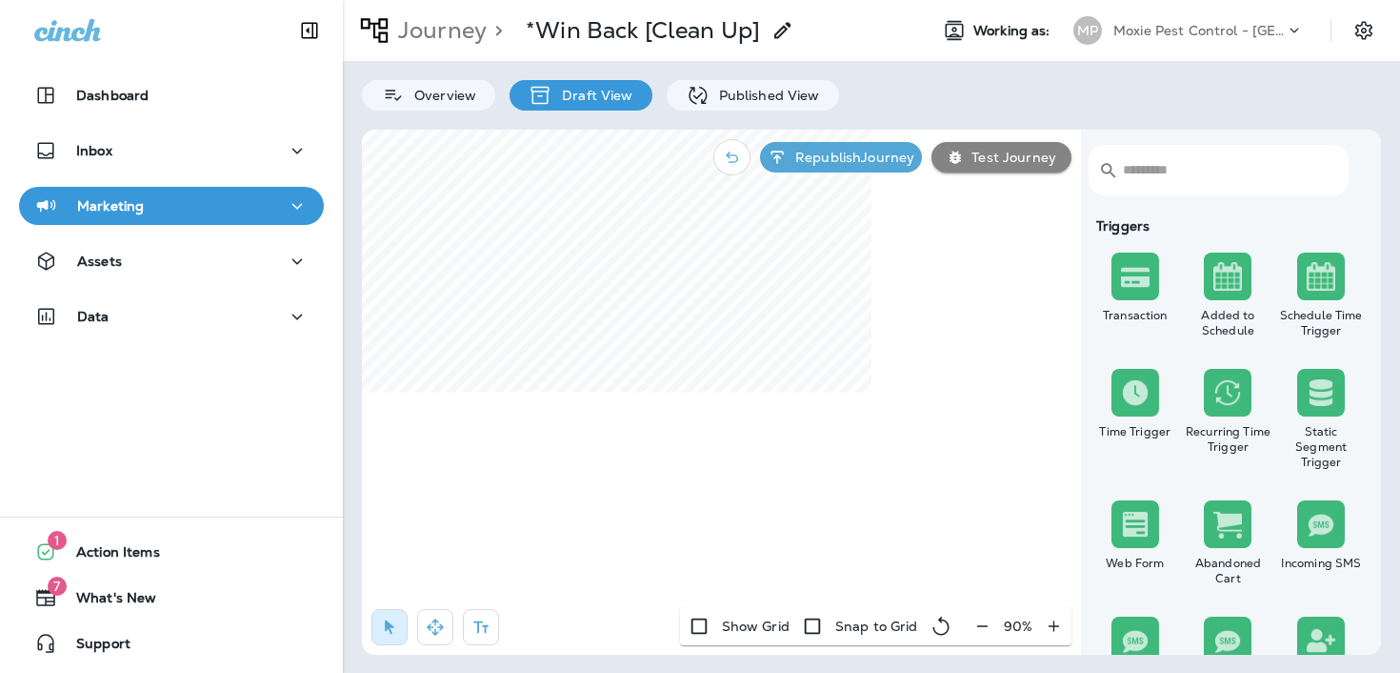
click at [966, 616] on div "90 %" at bounding box center [1018, 626] width 107 height 38
click at [969, 629] on button "button" at bounding box center [982, 626] width 35 height 34
click at [969, 629] on button "button" at bounding box center [984, 626] width 35 height 34
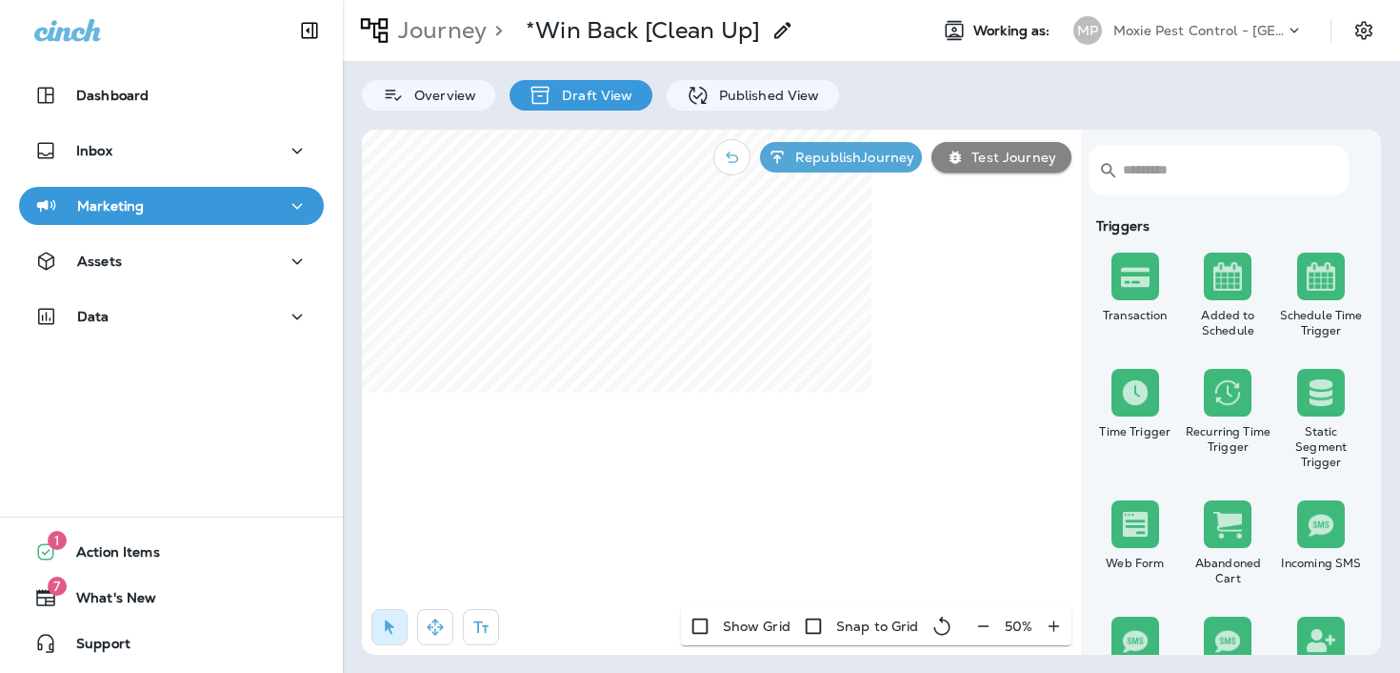
click at [969, 629] on div "50 %" at bounding box center [1019, 626] width 106 height 38
click at [1218, 31] on p "Moxie Pest Control - [GEOGRAPHIC_DATA]" at bounding box center [1199, 30] width 171 height 15
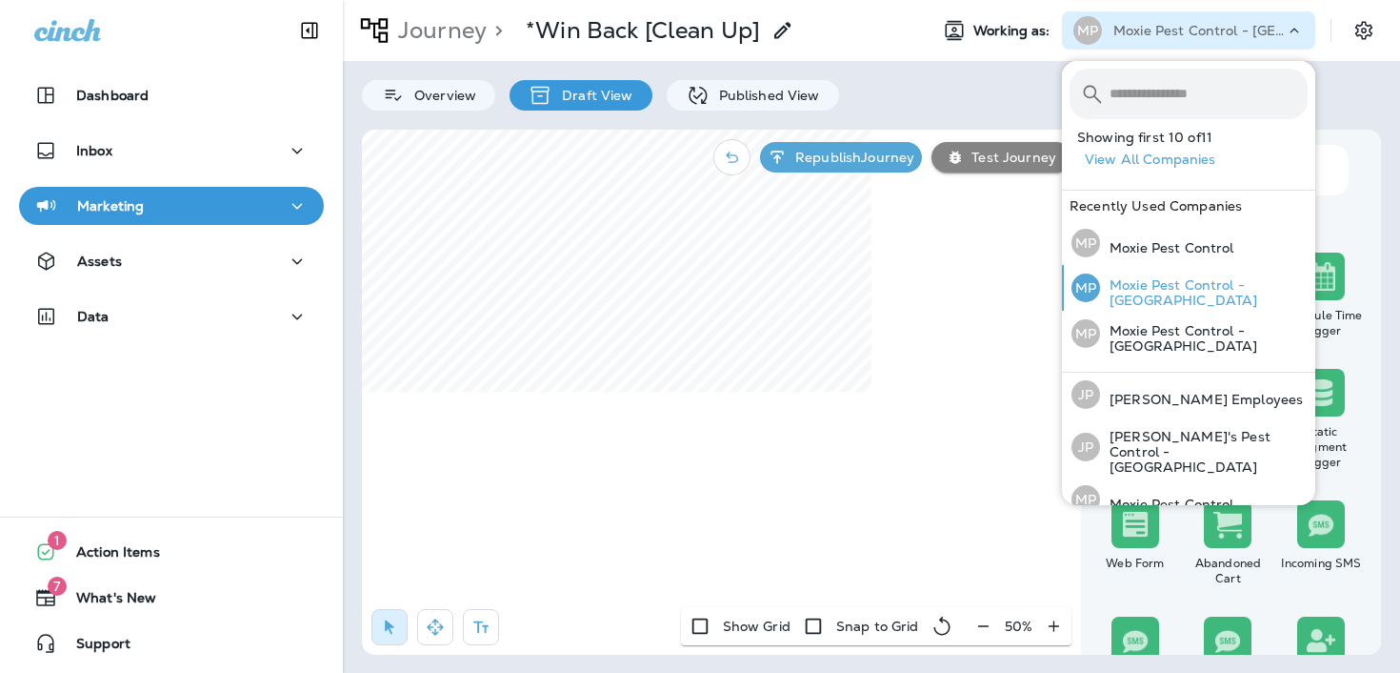
click at [1134, 280] on div "MP Moxie Pest Control - [GEOGRAPHIC_DATA]" at bounding box center [1190, 288] width 252 height 46
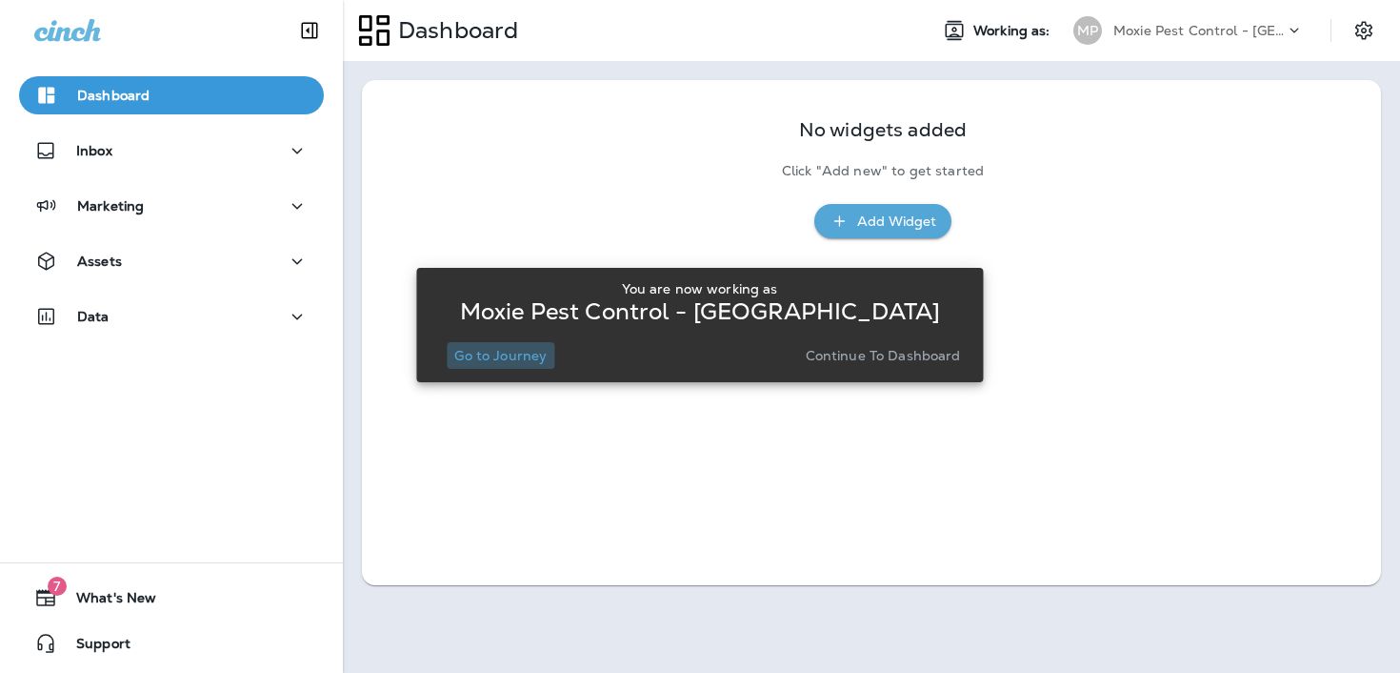
click at [482, 360] on p "Go to Journey" at bounding box center [500, 355] width 92 height 15
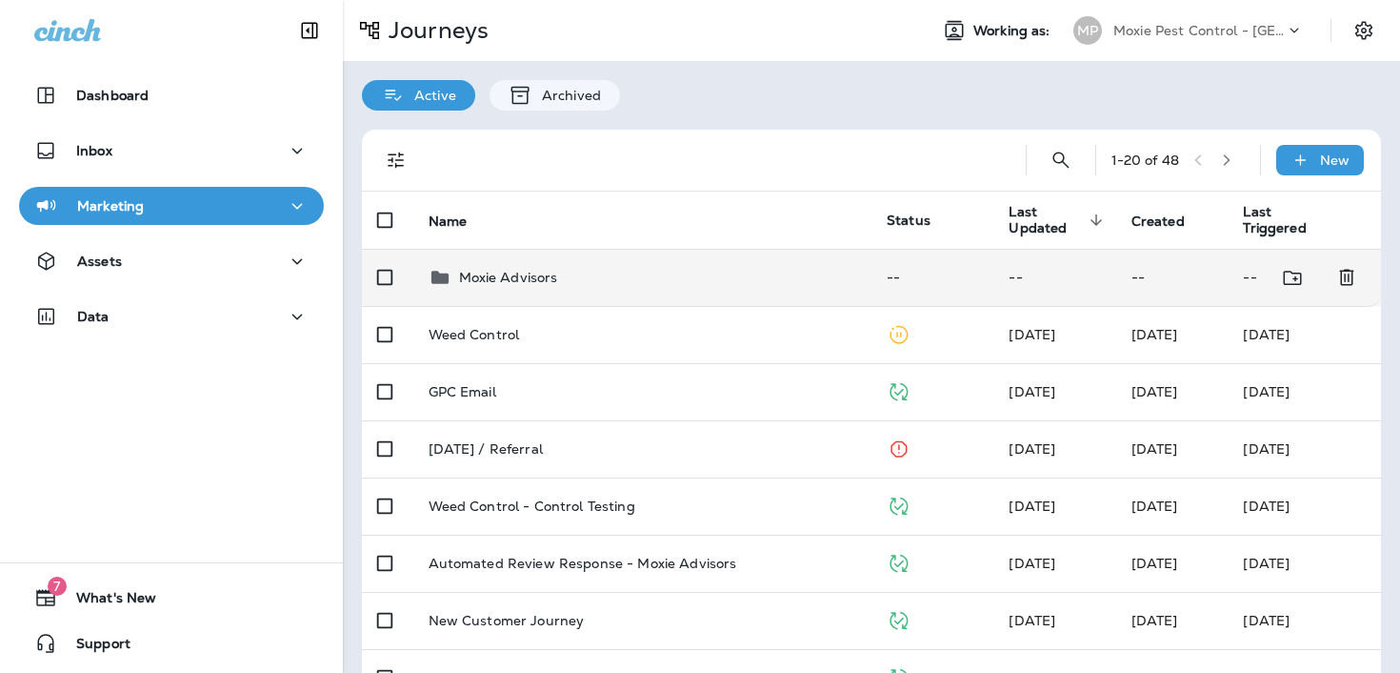
click at [555, 278] on p "Moxie Advisors" at bounding box center [508, 277] width 99 height 15
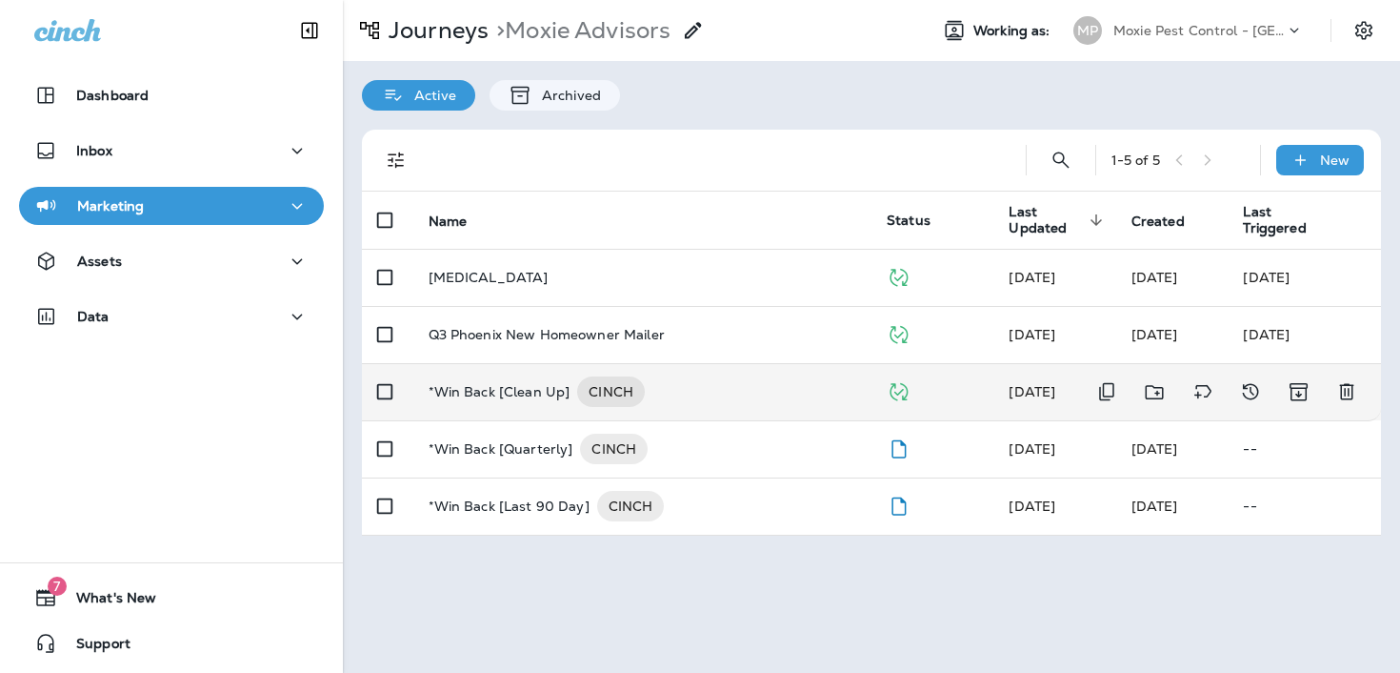
click at [523, 387] on p "*Win Back [Clean Up]" at bounding box center [500, 391] width 142 height 30
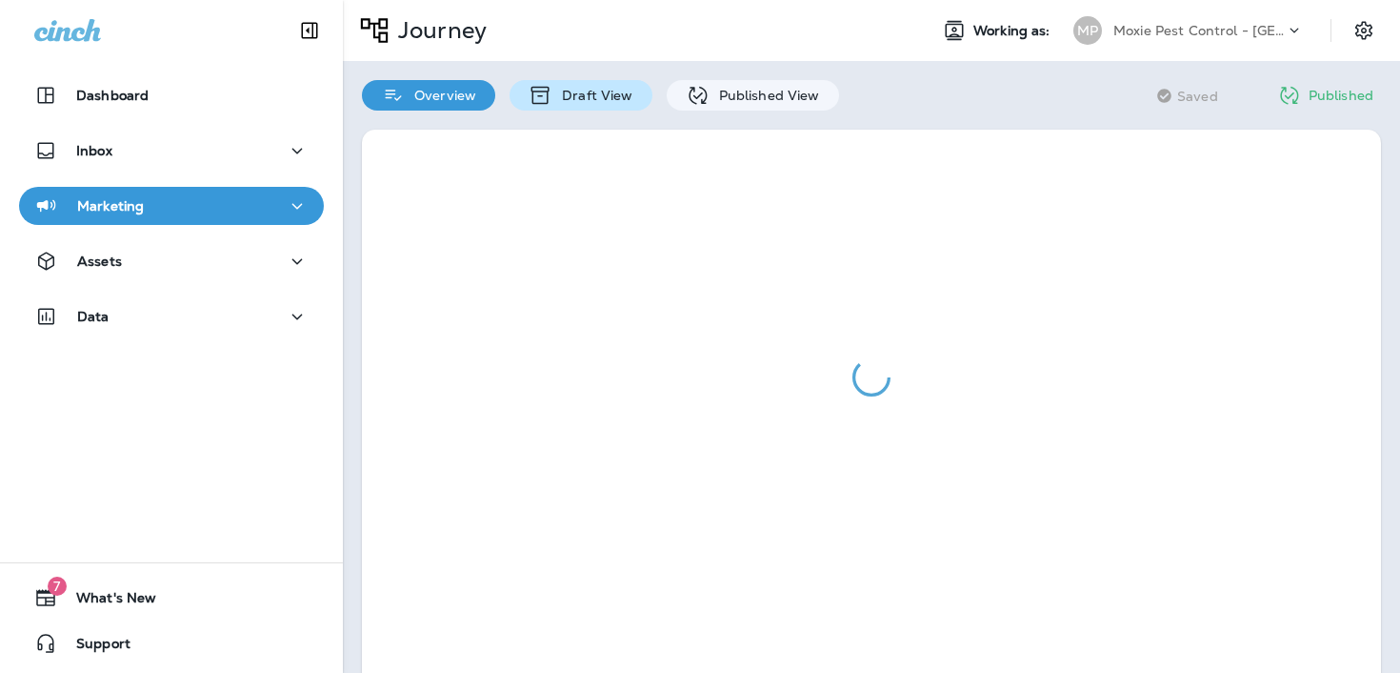
click at [566, 98] on p "Draft View" at bounding box center [593, 95] width 80 height 15
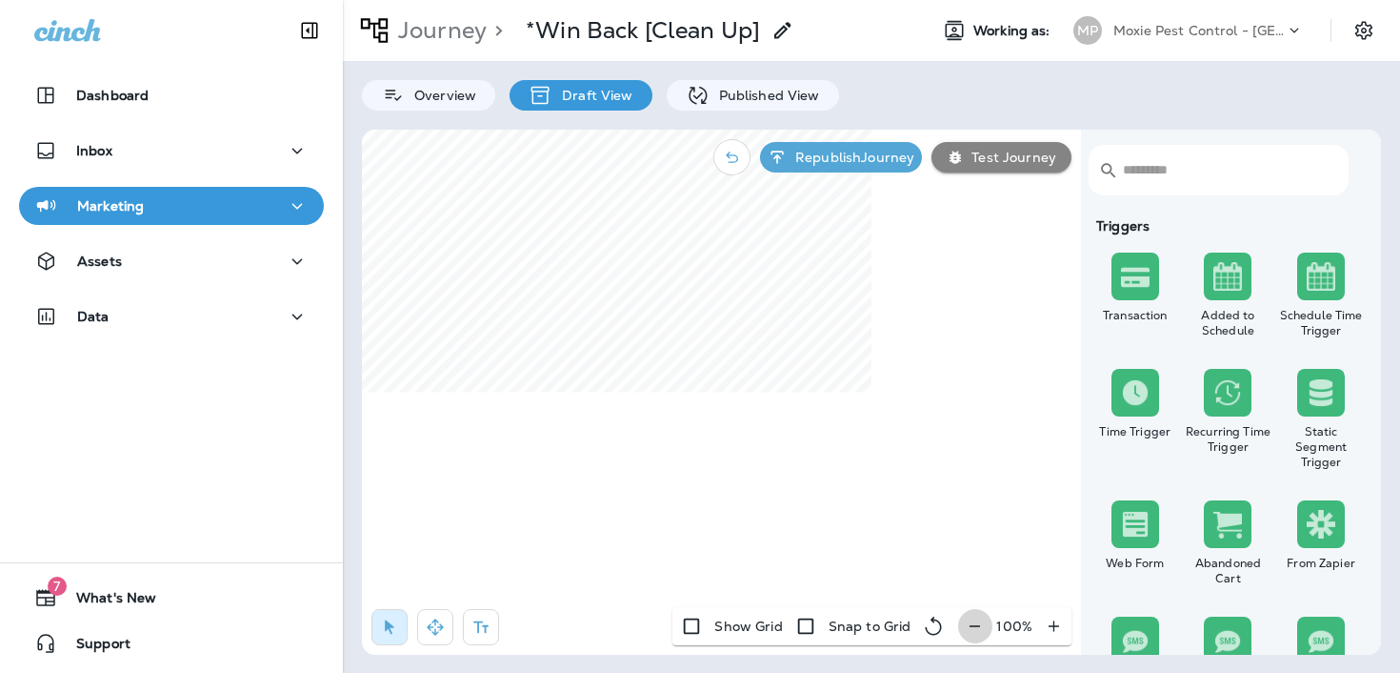
click at [973, 629] on icon "button" at bounding box center [975, 625] width 20 height 19
click at [973, 629] on icon "button" at bounding box center [983, 625] width 20 height 19
click at [973, 629] on button "button" at bounding box center [984, 626] width 35 height 34
click at [975, 628] on icon "button" at bounding box center [985, 625] width 20 height 19
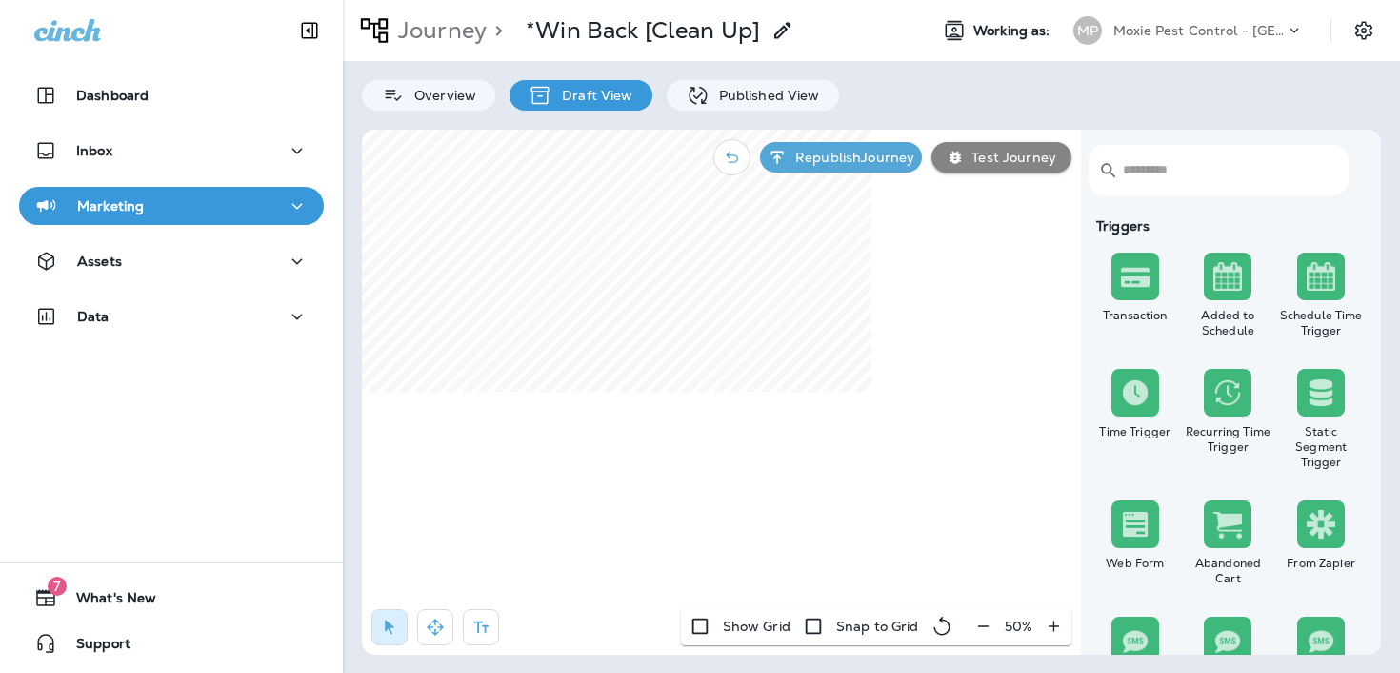
click at [973, 628] on div "50 %" at bounding box center [1019, 626] width 106 height 38
click at [440, 628] on icon "button" at bounding box center [435, 626] width 16 height 16
click at [987, 85] on div "Journey > *Win Back [Clean Up] Working as: MP Moxie Pest Control - Phoenix Over…" at bounding box center [871, 336] width 1057 height 673
click at [1212, 21] on div "Moxie Pest Control - [GEOGRAPHIC_DATA]" at bounding box center [1199, 30] width 171 height 29
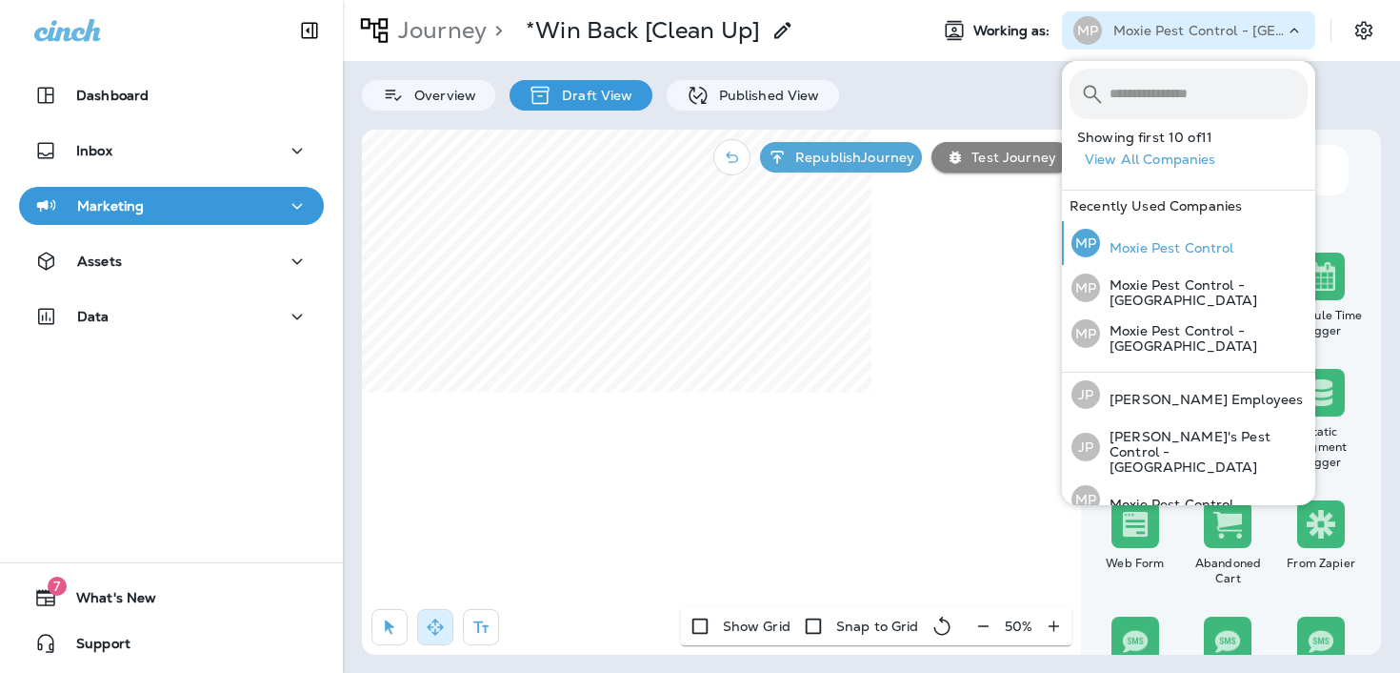
click at [1158, 248] on p "Moxie Pest Control" at bounding box center [1167, 247] width 134 height 15
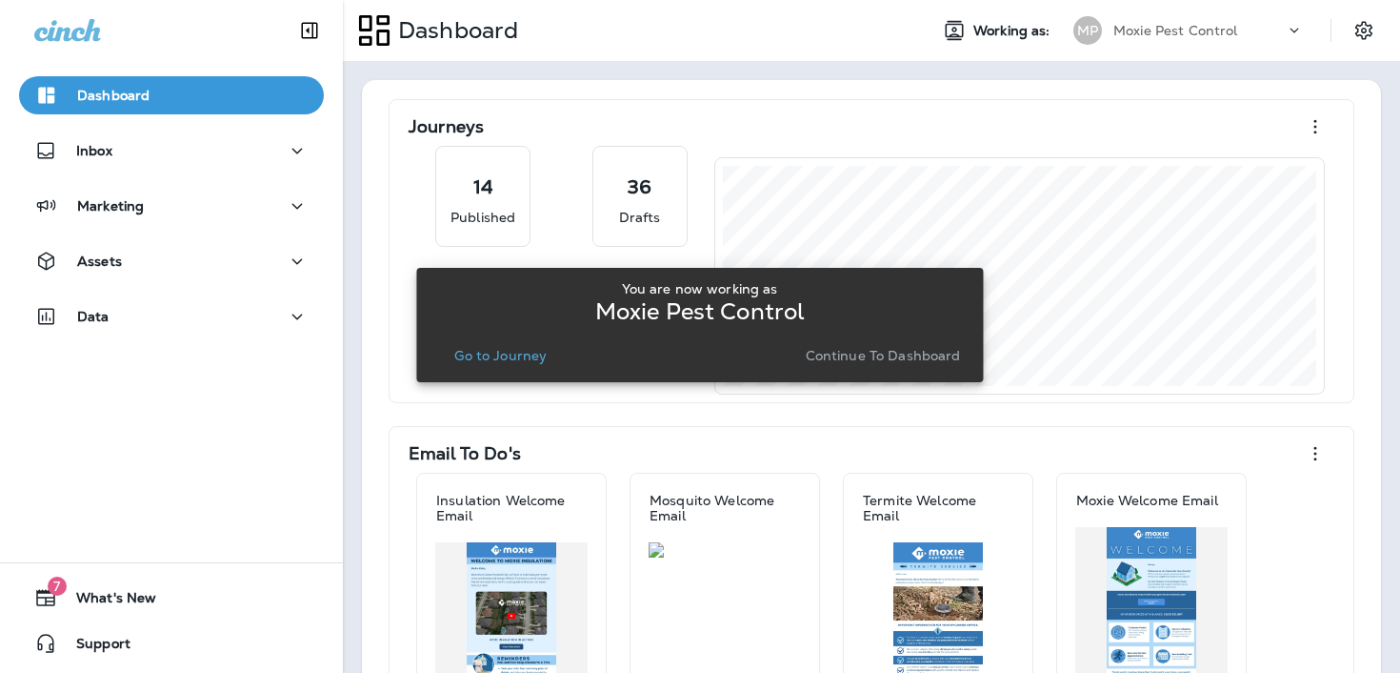
click at [528, 350] on p "Go to Journey" at bounding box center [500, 355] width 92 height 15
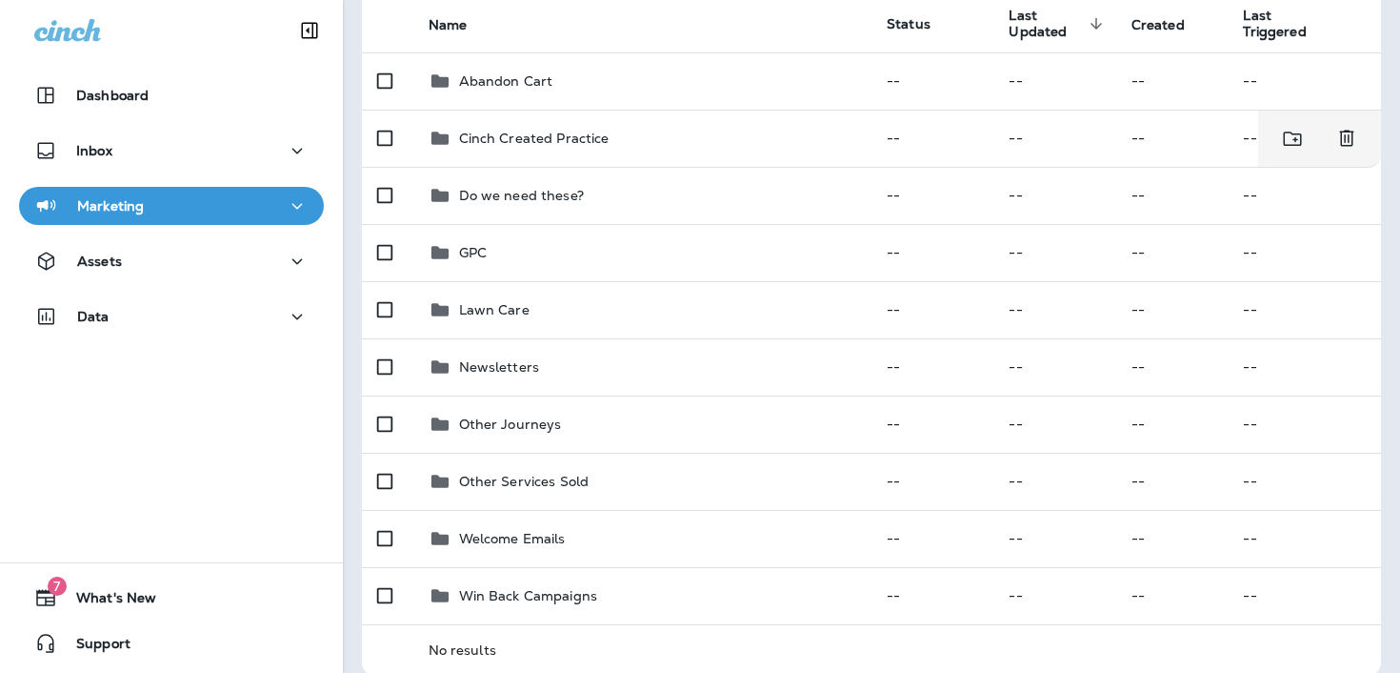
scroll to position [217, 0]
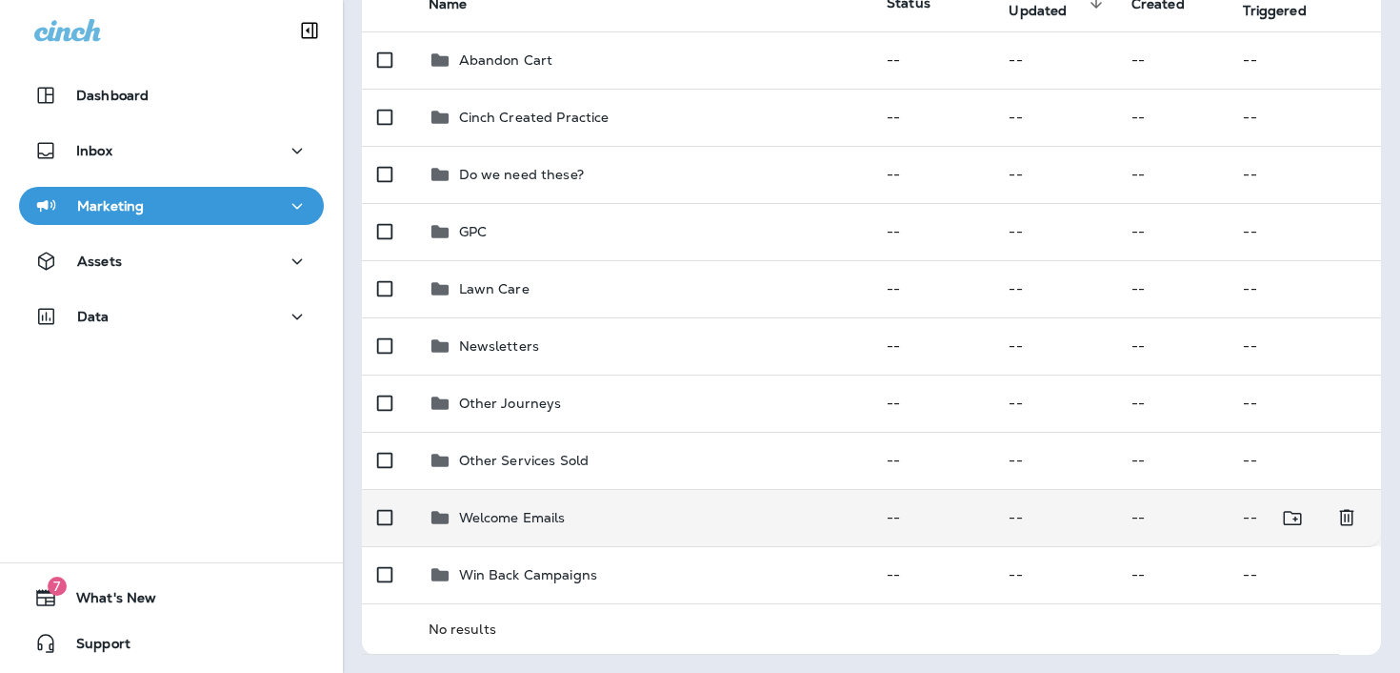
click at [525, 510] on p "Welcome Emails" at bounding box center [512, 517] width 107 height 15
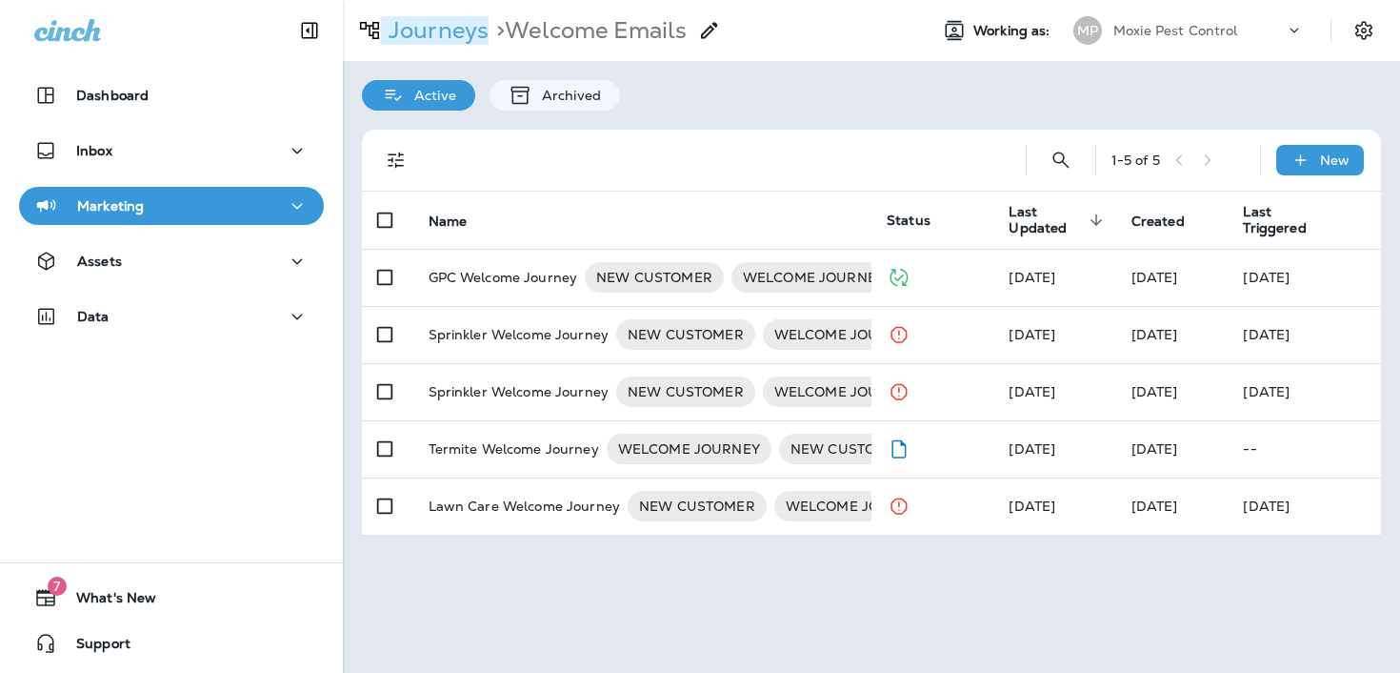
click at [437, 30] on p "Journeys" at bounding box center [435, 30] width 108 height 29
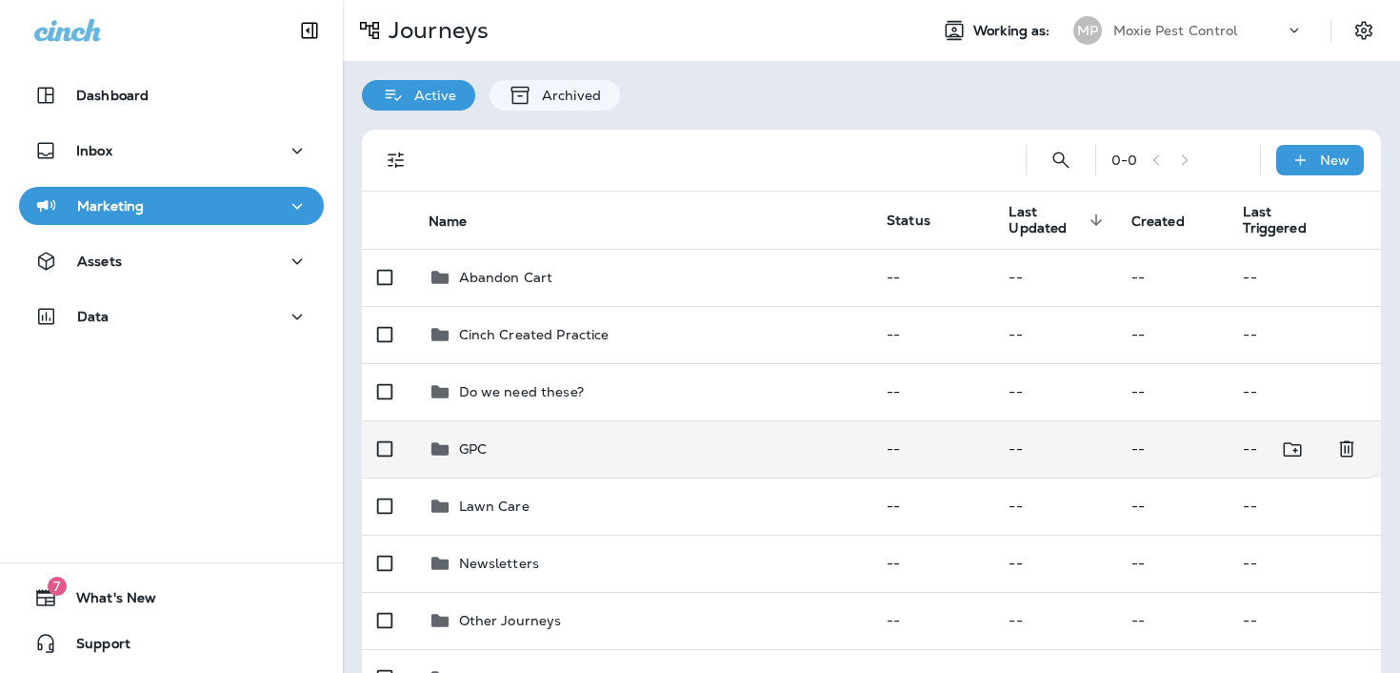
scroll to position [217, 0]
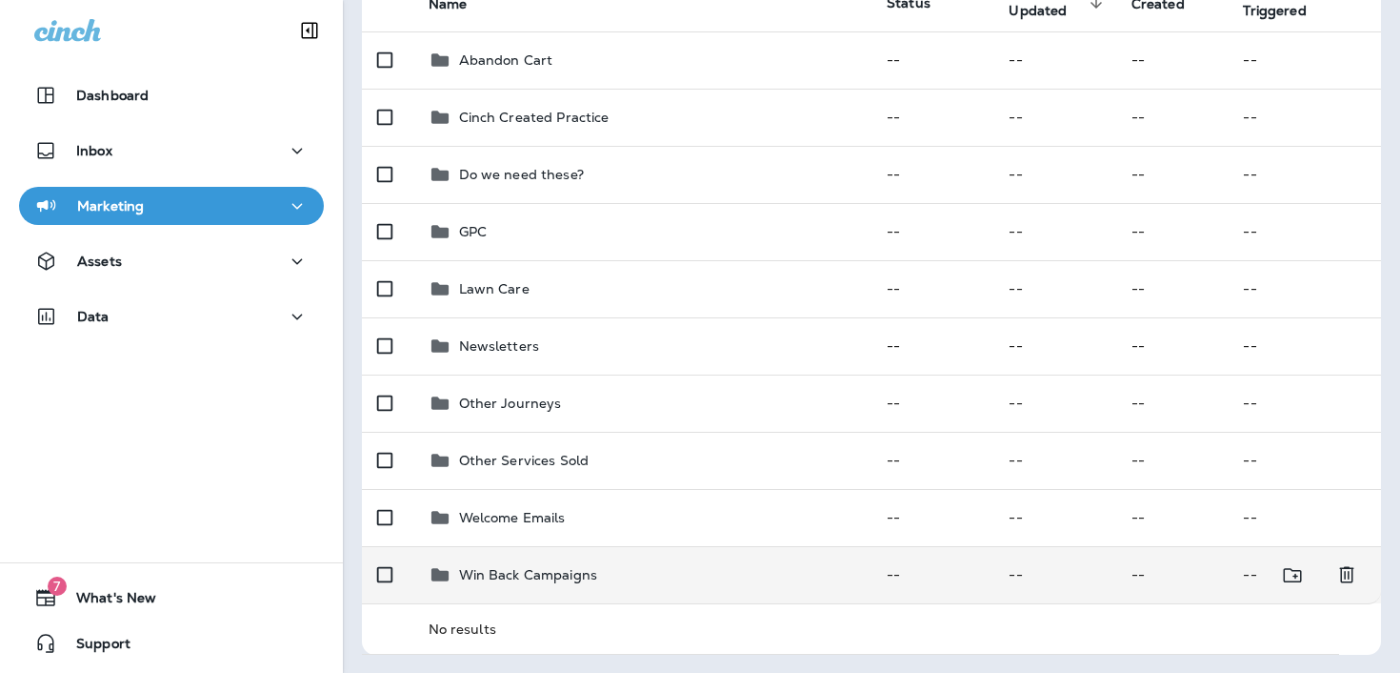
click at [490, 591] on td "Win Back Campaigns" at bounding box center [642, 574] width 459 height 57
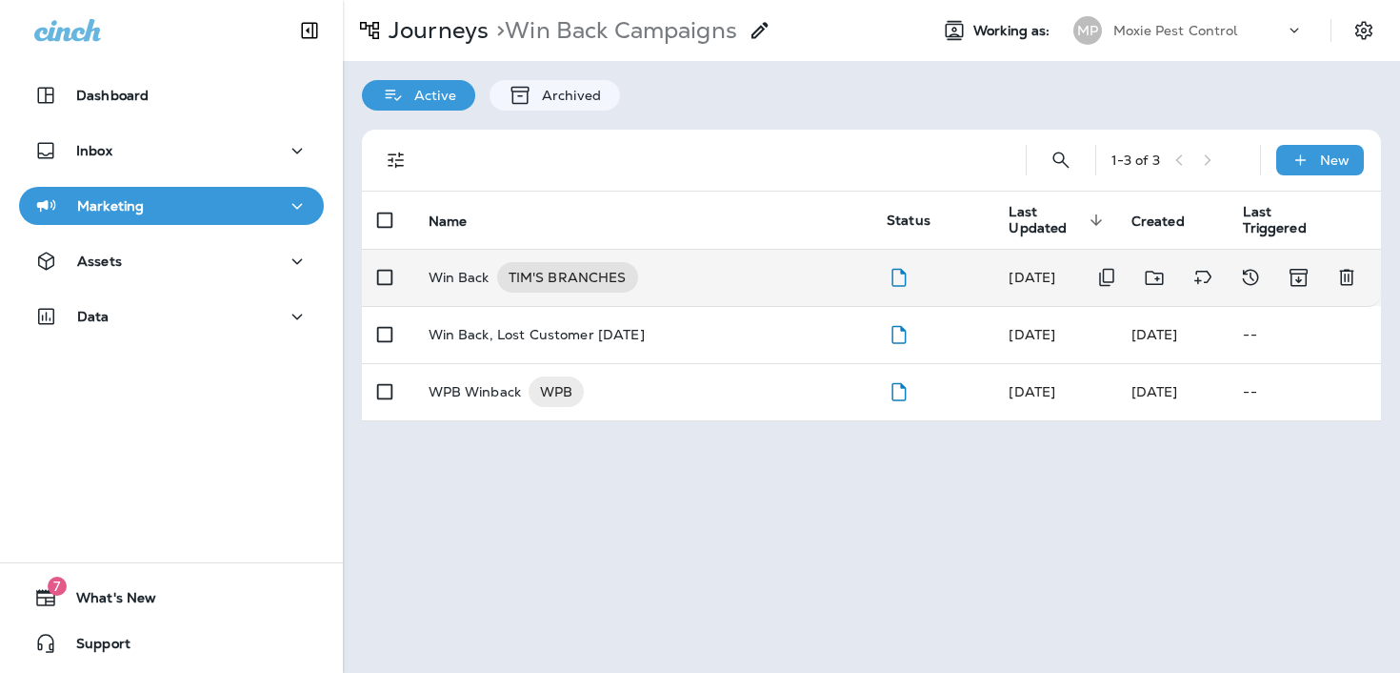
click at [699, 280] on div "Win Back TIM'S BRANCHES" at bounding box center [643, 277] width 429 height 30
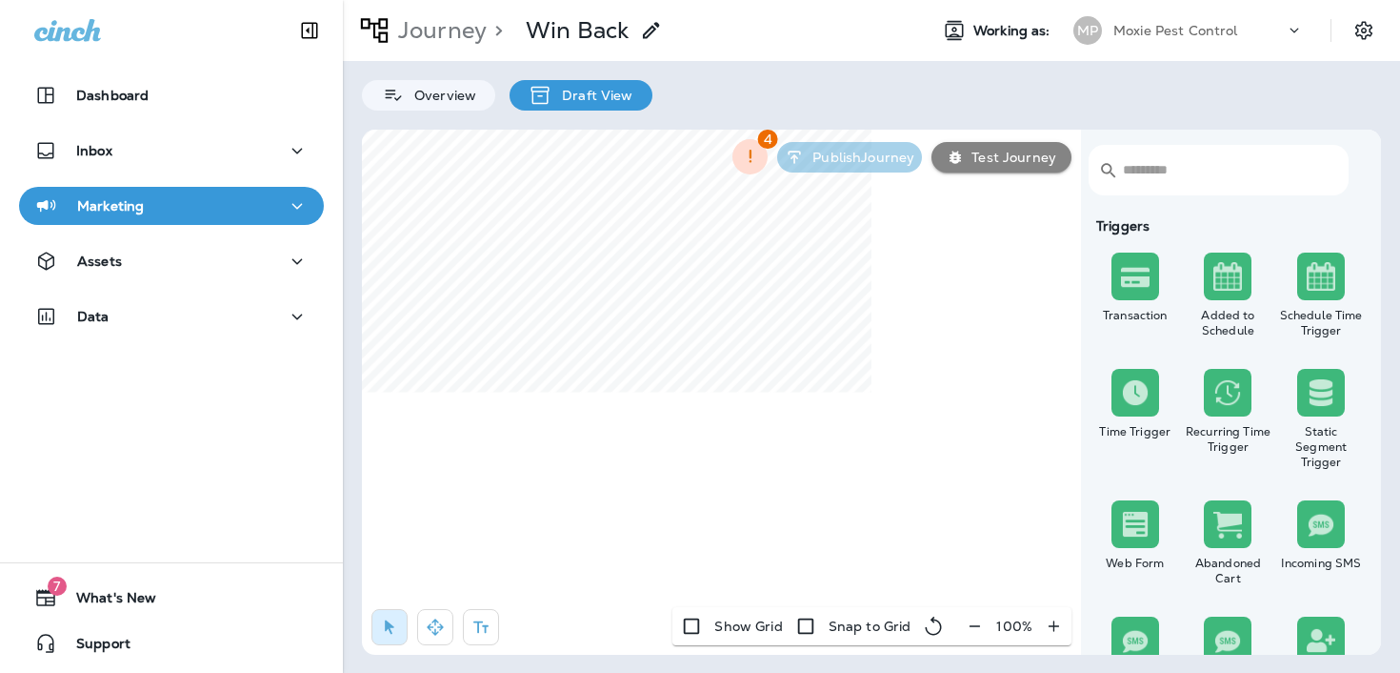
click at [977, 629] on icon "button" at bounding box center [975, 625] width 20 height 19
click at [976, 629] on icon "button" at bounding box center [983, 625] width 20 height 19
click at [976, 629] on icon "button" at bounding box center [985, 625] width 20 height 19
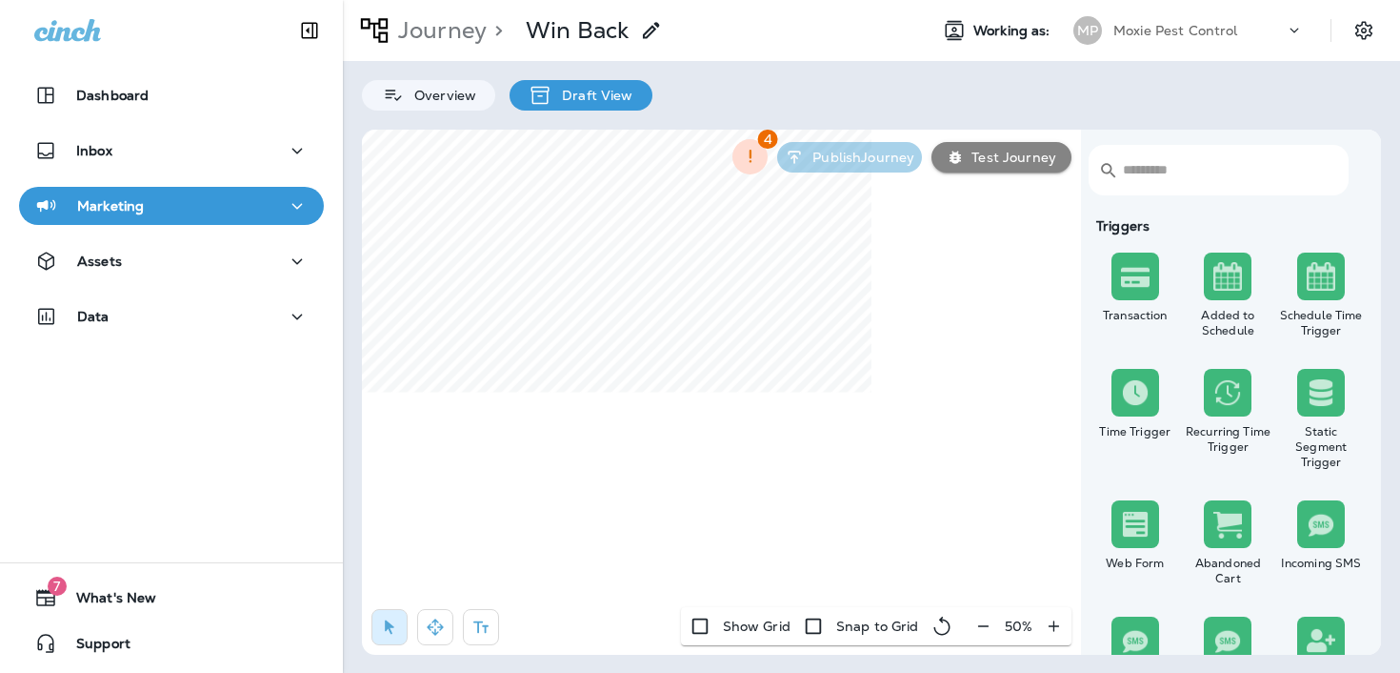
click at [976, 629] on div "50 %" at bounding box center [1019, 626] width 106 height 38
click at [428, 630] on icon "button" at bounding box center [435, 626] width 19 height 19
click at [480, 29] on p "Journey" at bounding box center [439, 30] width 96 height 29
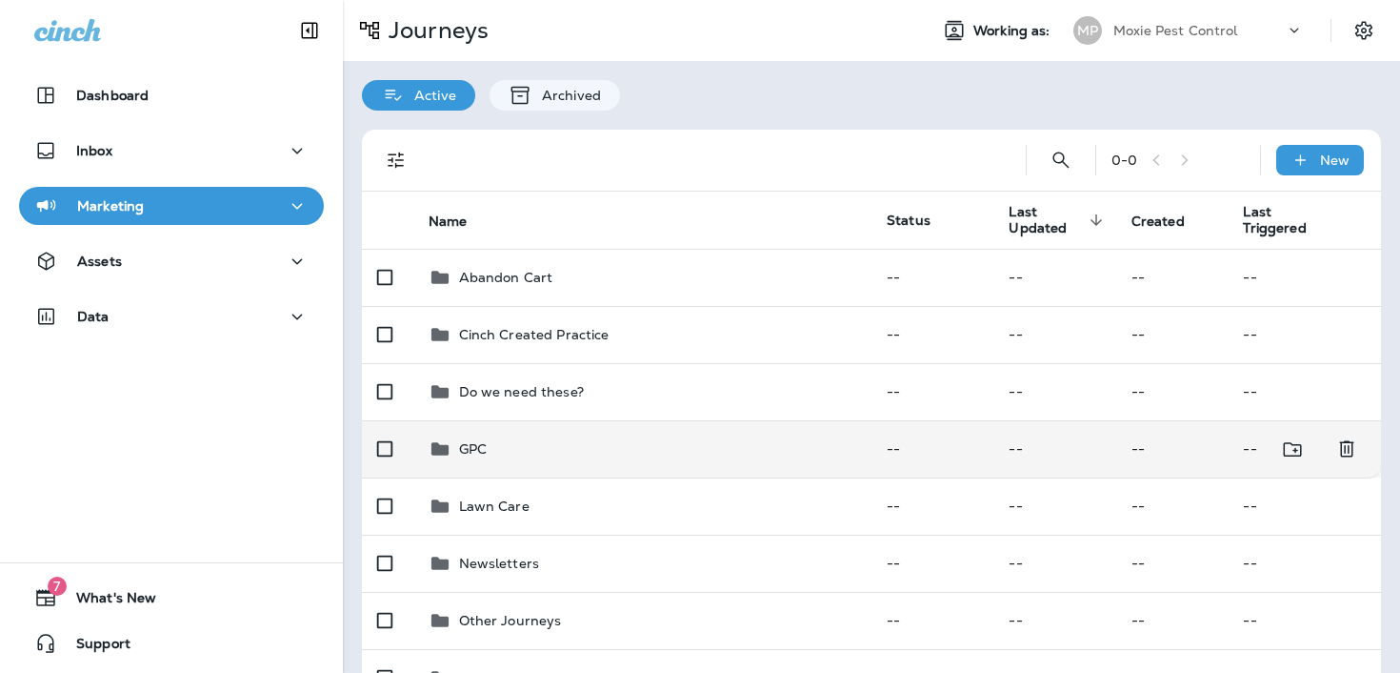
scroll to position [217, 0]
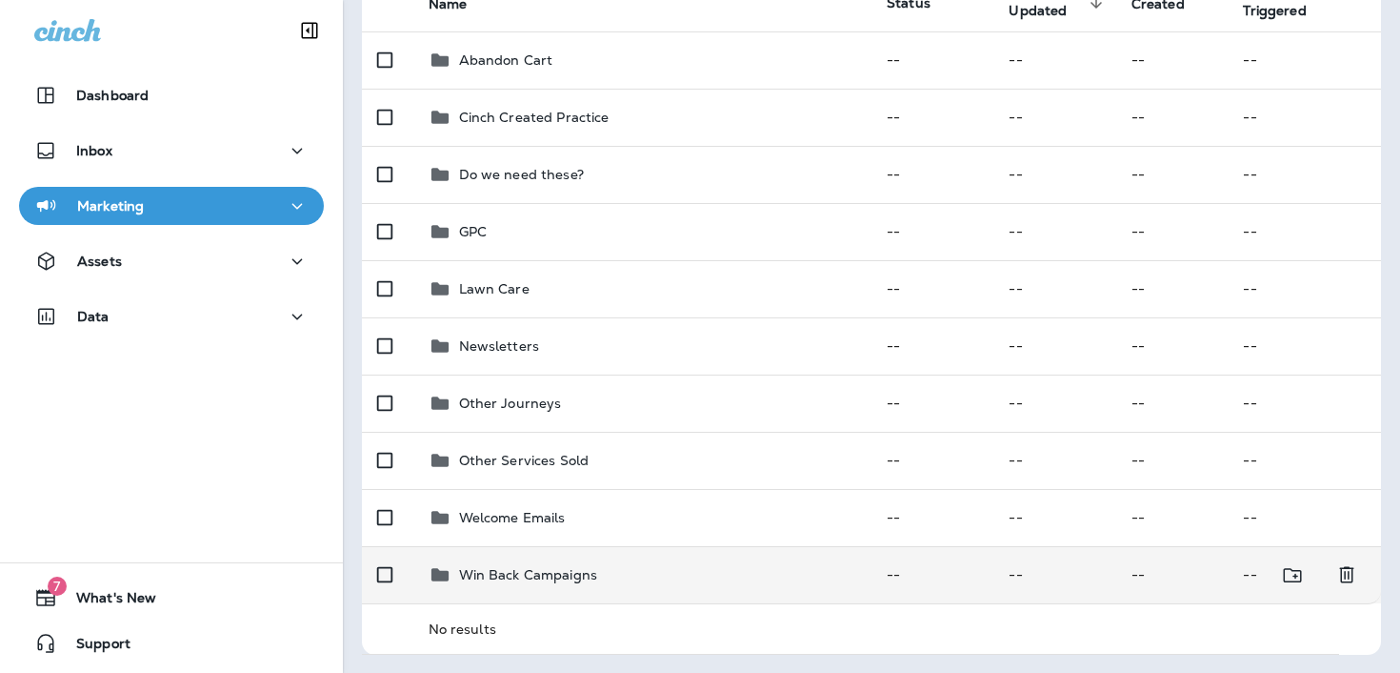
click at [528, 574] on p "Win Back Campaigns" at bounding box center [528, 574] width 139 height 15
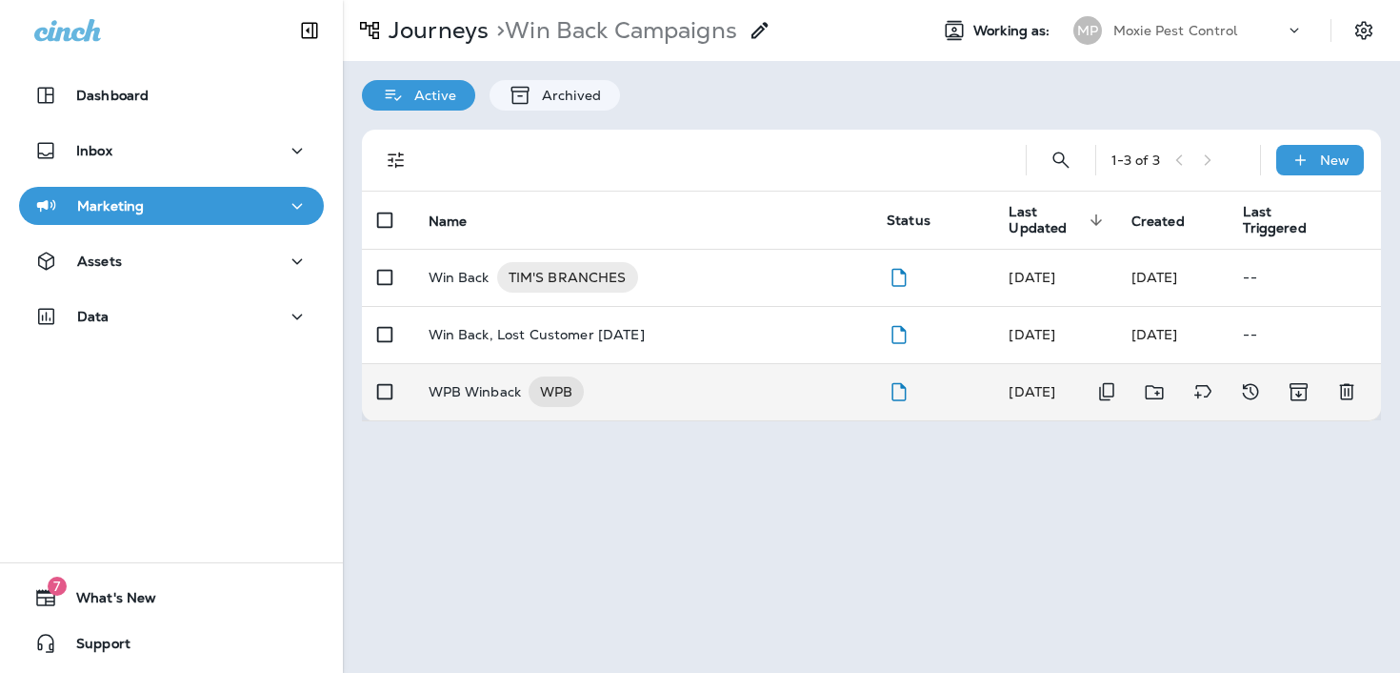
click at [457, 392] on p "WPB Winback" at bounding box center [475, 391] width 93 height 30
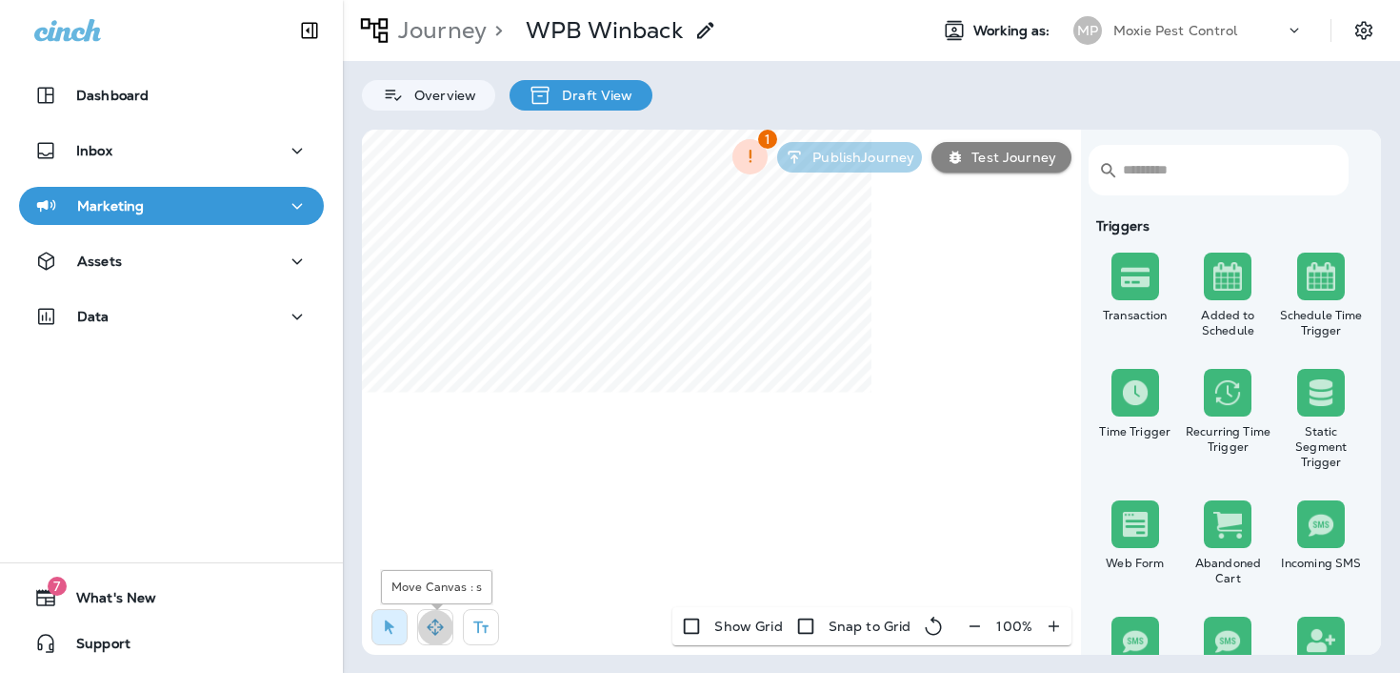
click at [432, 627] on icon "button" at bounding box center [435, 626] width 16 height 16
click at [976, 627] on icon "button" at bounding box center [975, 625] width 20 height 19
click at [976, 627] on icon "button" at bounding box center [983, 625] width 20 height 19
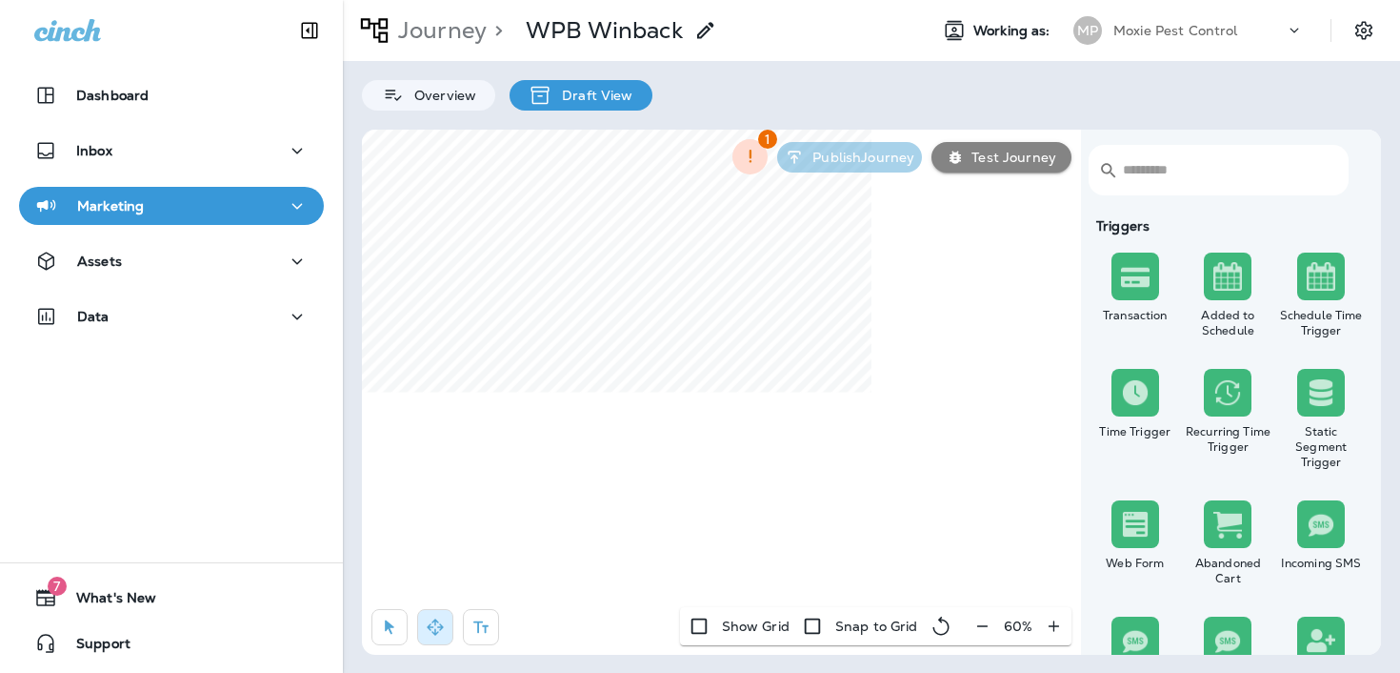
click at [976, 627] on icon "button" at bounding box center [983, 625] width 20 height 19
click at [457, 35] on p "Journey" at bounding box center [439, 30] width 96 height 29
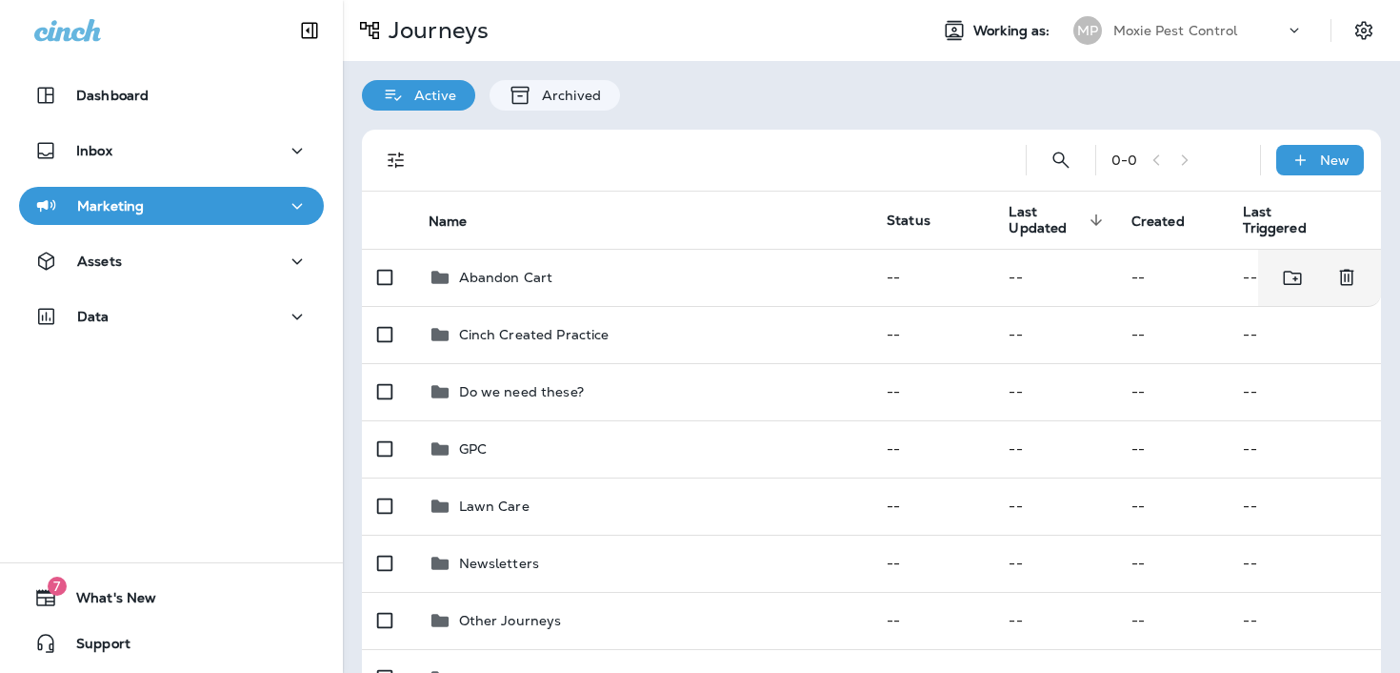
scroll to position [217, 0]
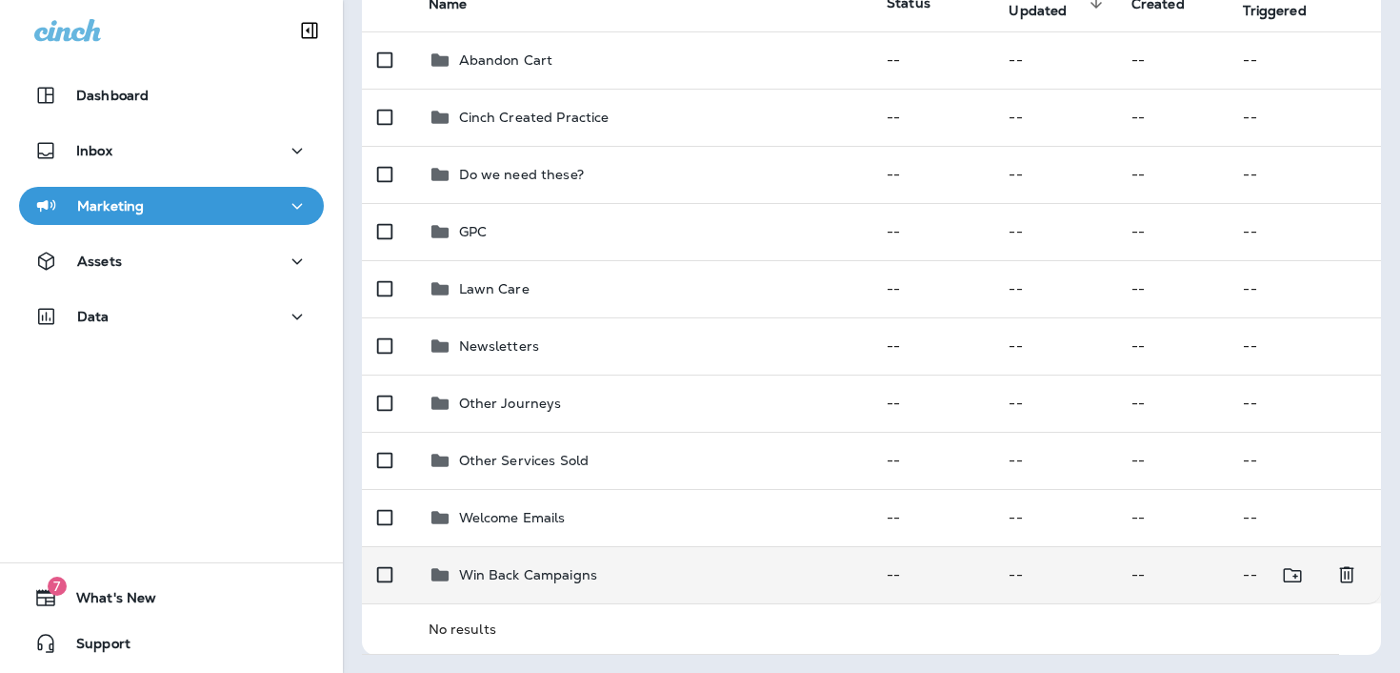
click at [582, 591] on td "Win Back Campaigns" at bounding box center [642, 574] width 459 height 57
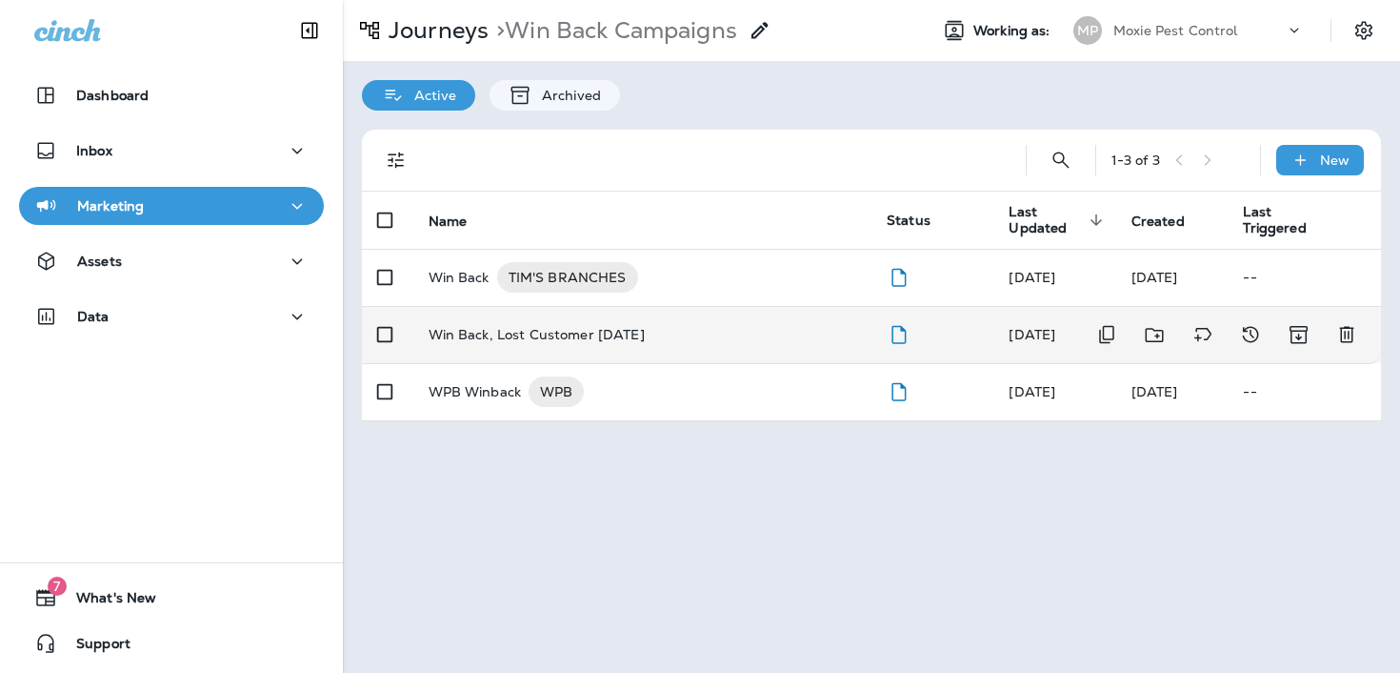
click at [517, 329] on p "Win Back, Lost Customer [DATE]" at bounding box center [537, 334] width 216 height 15
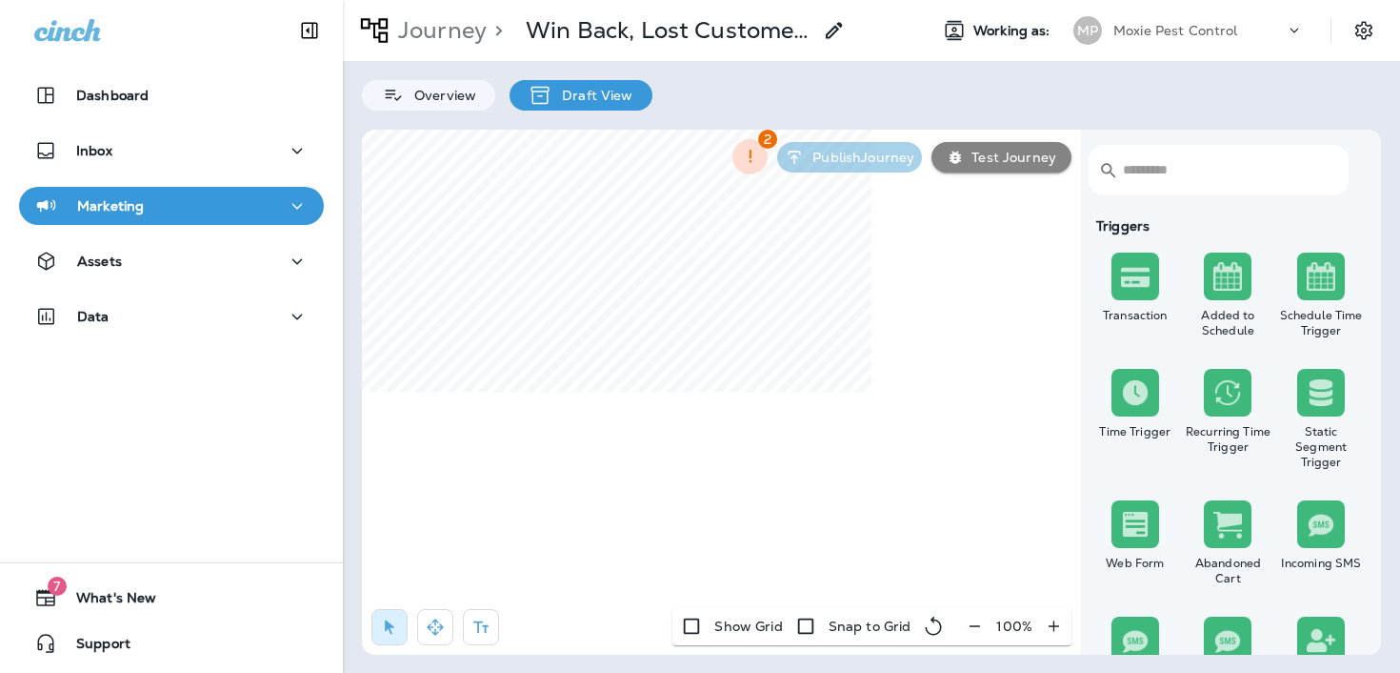
click at [976, 626] on icon "button" at bounding box center [975, 625] width 20 height 19
click at [975, 626] on icon "button" at bounding box center [983, 625] width 20 height 19
click at [974, 626] on icon "button" at bounding box center [983, 625] width 20 height 19
click at [974, 626] on button "button" at bounding box center [984, 626] width 35 height 34
click at [974, 626] on icon "button" at bounding box center [983, 625] width 20 height 19
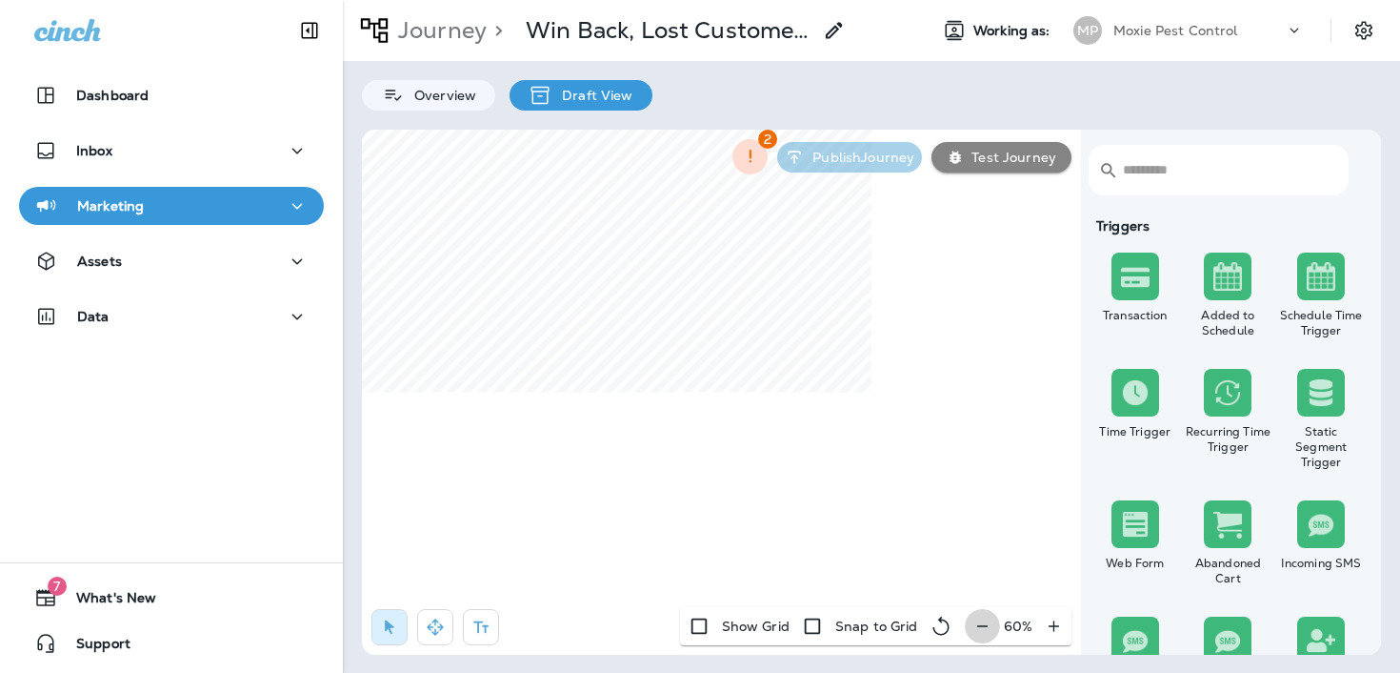
click at [974, 626] on div "60 %" at bounding box center [1018, 626] width 107 height 38
click at [974, 626] on div "50 %" at bounding box center [1019, 626] width 106 height 38
click at [451, 630] on button "button" at bounding box center [435, 627] width 36 height 36
click at [847, 106] on div "Journey > Win Back, Lost Customer May 2023 Working as: MP Moxie Pest Control Ov…" at bounding box center [871, 336] width 1057 height 673
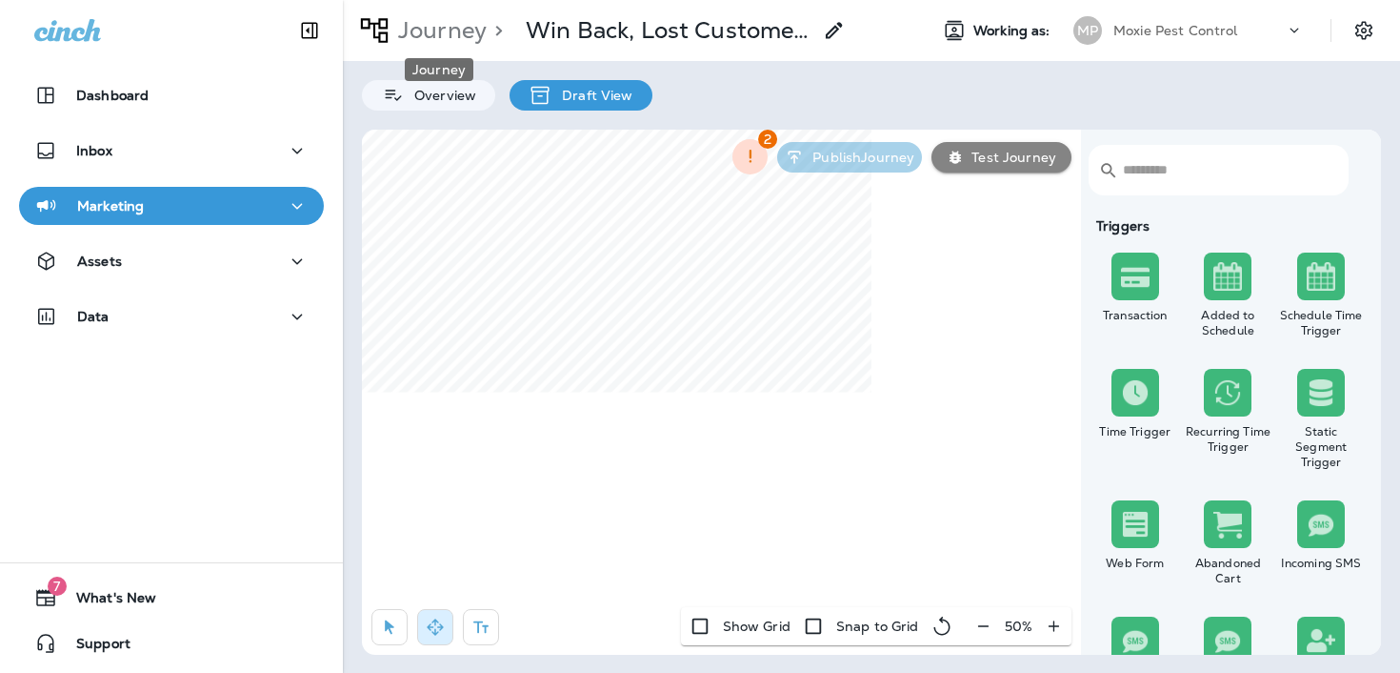
click at [420, 25] on p "Journey" at bounding box center [439, 30] width 96 height 29
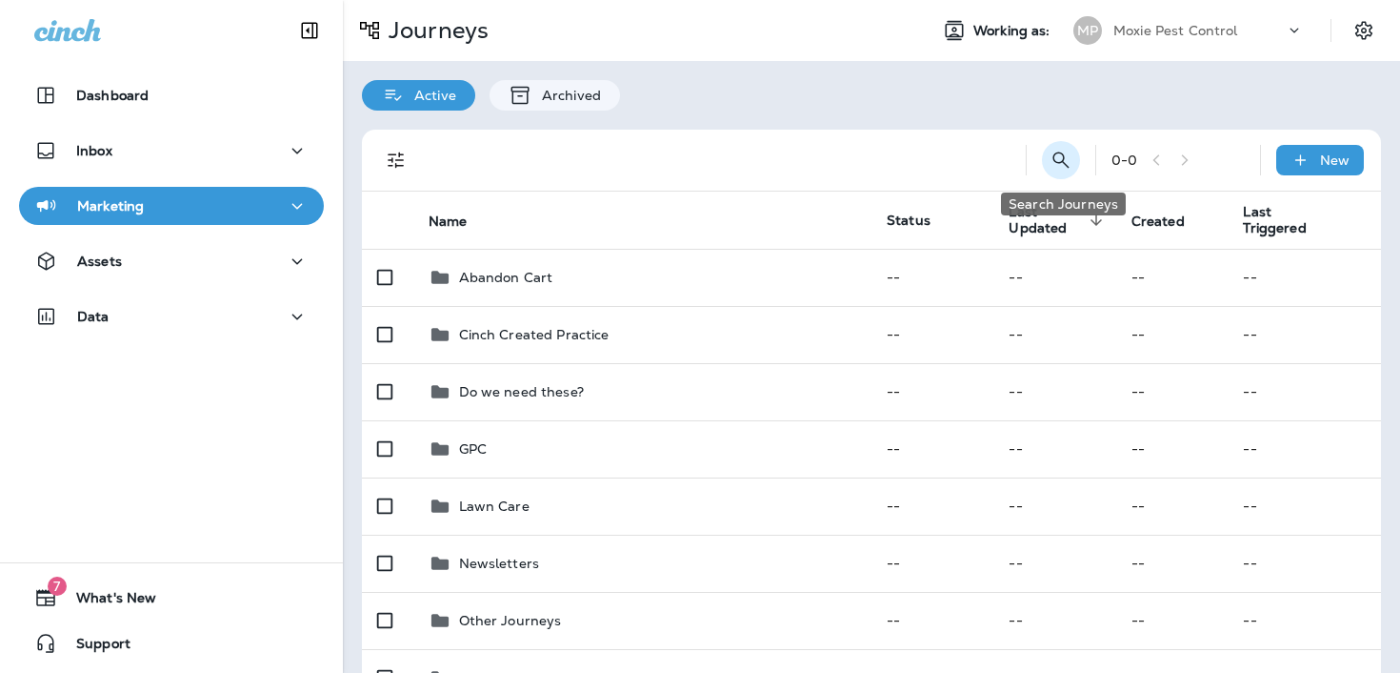
click at [1062, 166] on icon "Search Journeys" at bounding box center [1061, 160] width 23 height 23
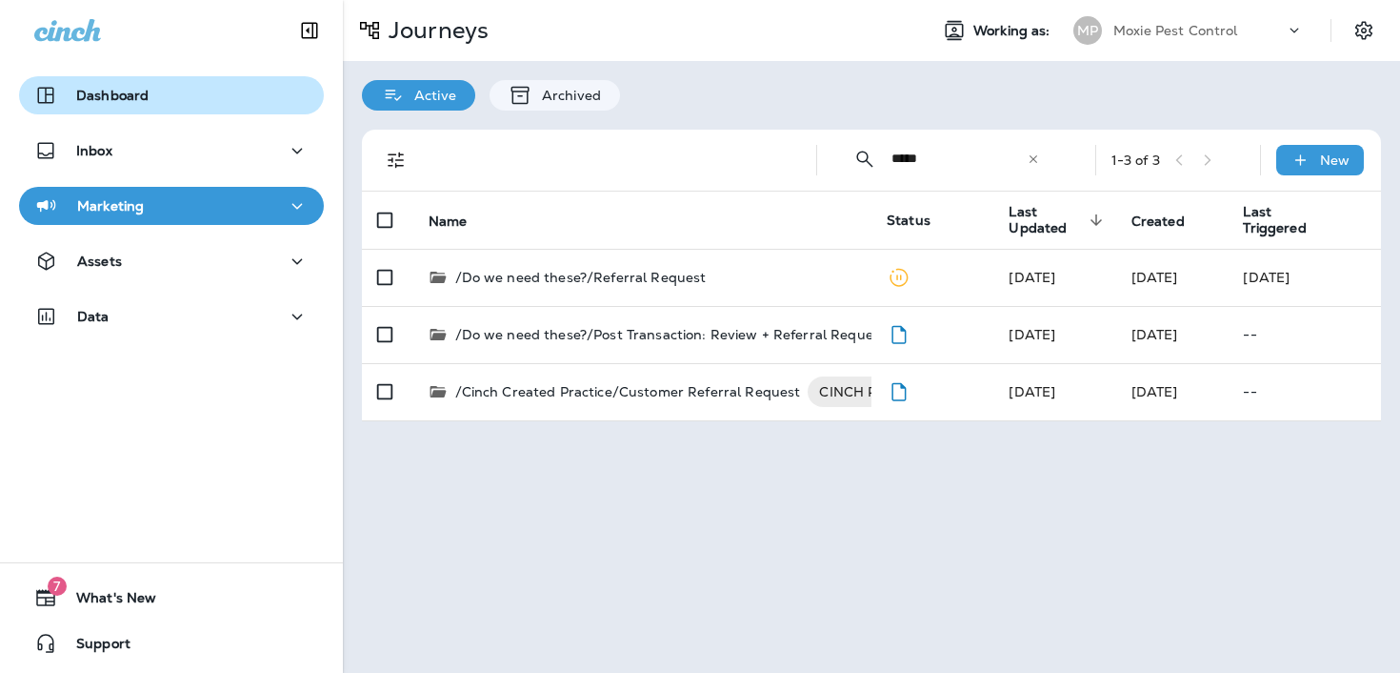
type input "*****"
click at [226, 88] on div "Dashboard" at bounding box center [171, 95] width 274 height 23
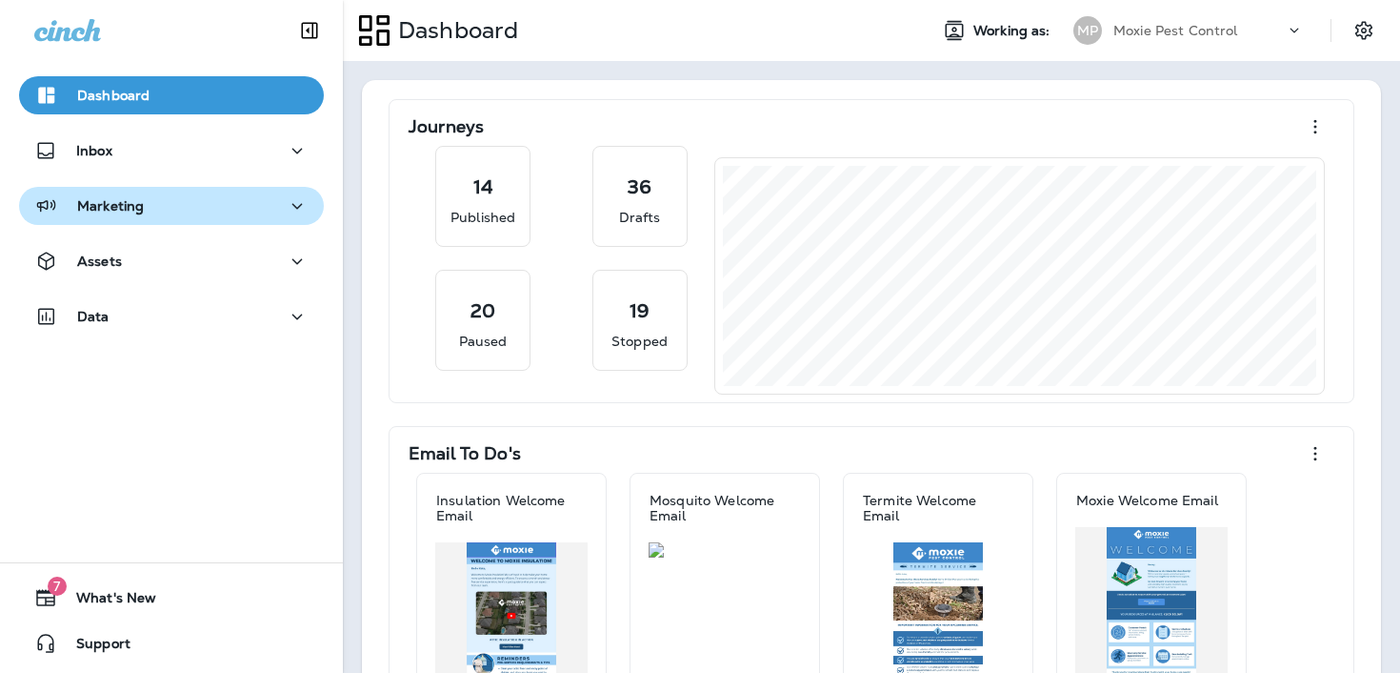
click at [186, 199] on div "Marketing" at bounding box center [171, 206] width 274 height 24
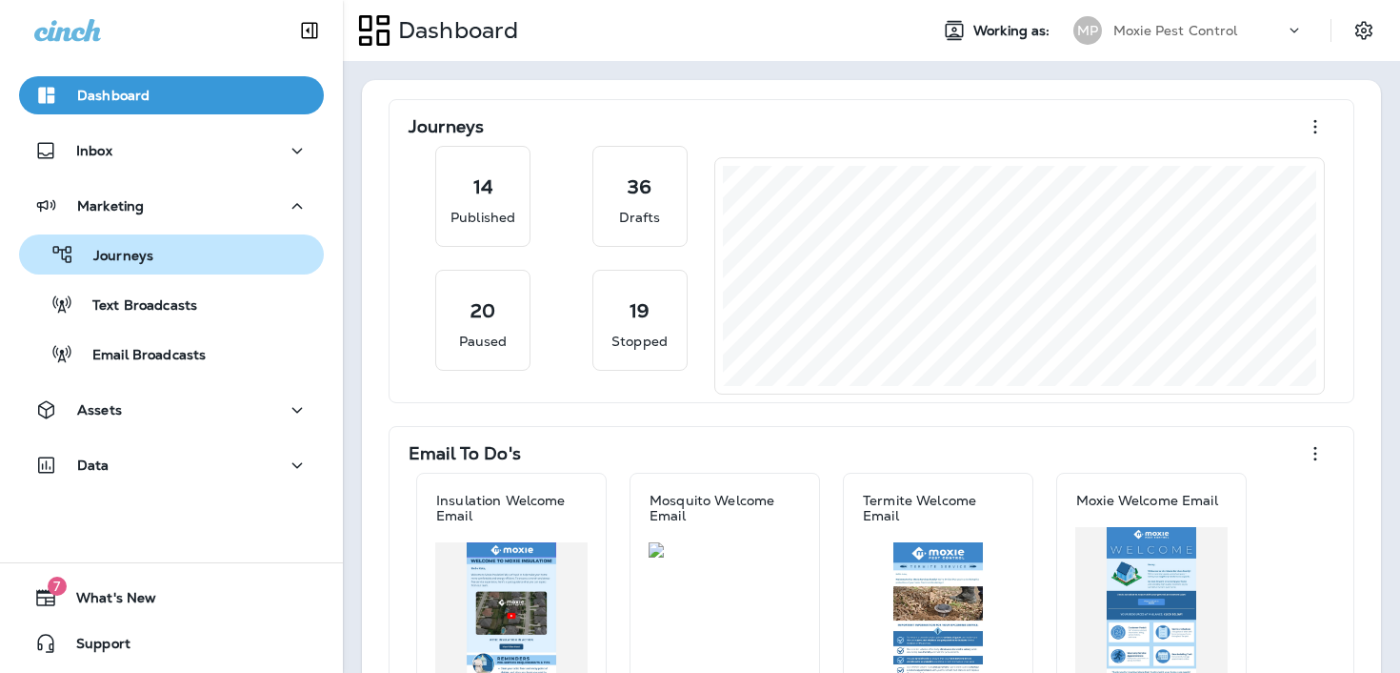
click at [174, 252] on div "Journeys" at bounding box center [172, 254] width 290 height 29
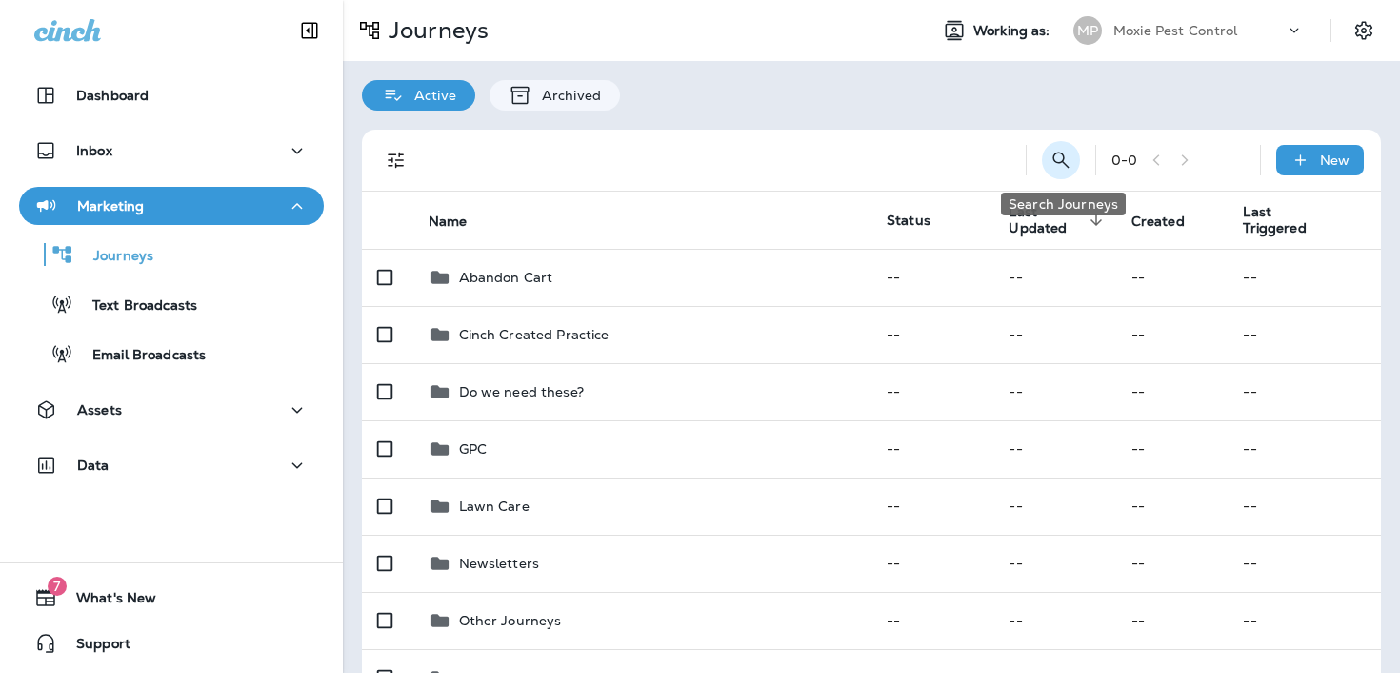
click at [1063, 158] on icon "Search Journeys" at bounding box center [1061, 160] width 23 height 23
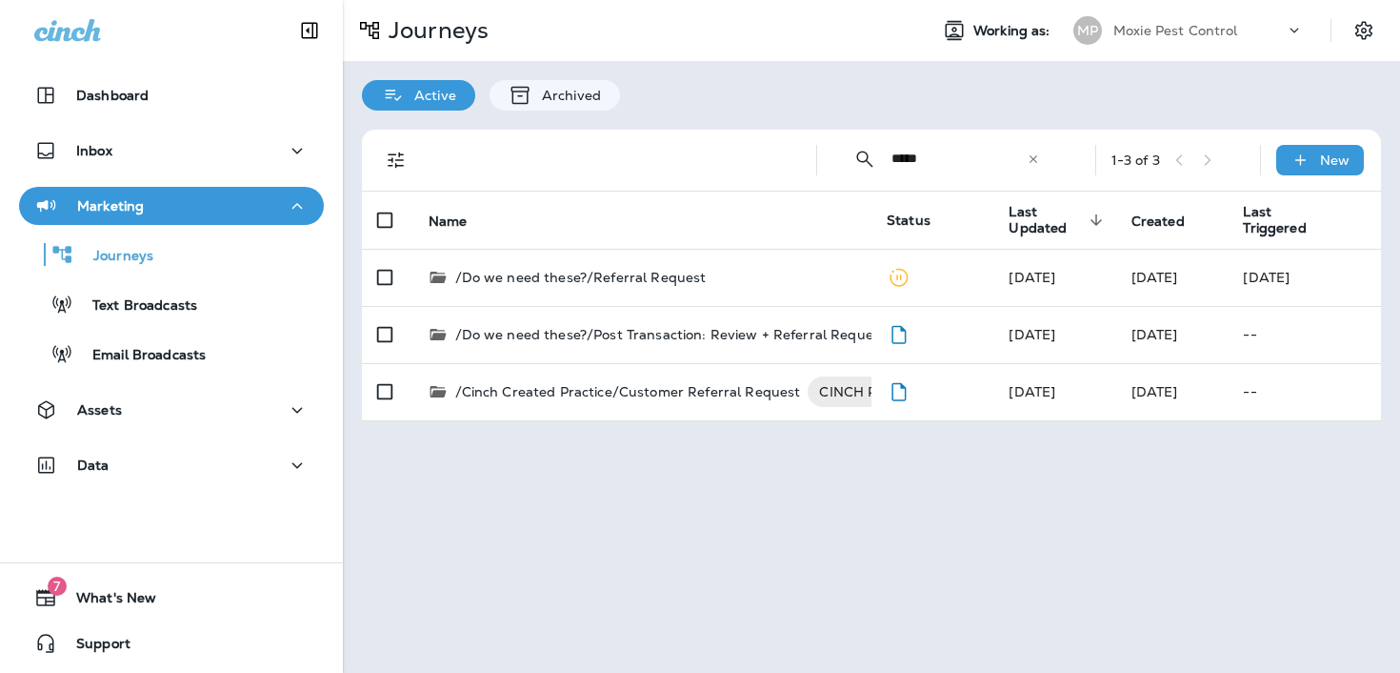
type input "*****"
click at [803, 288] on td "/Do we need these?/Referral Request" at bounding box center [642, 277] width 459 height 57
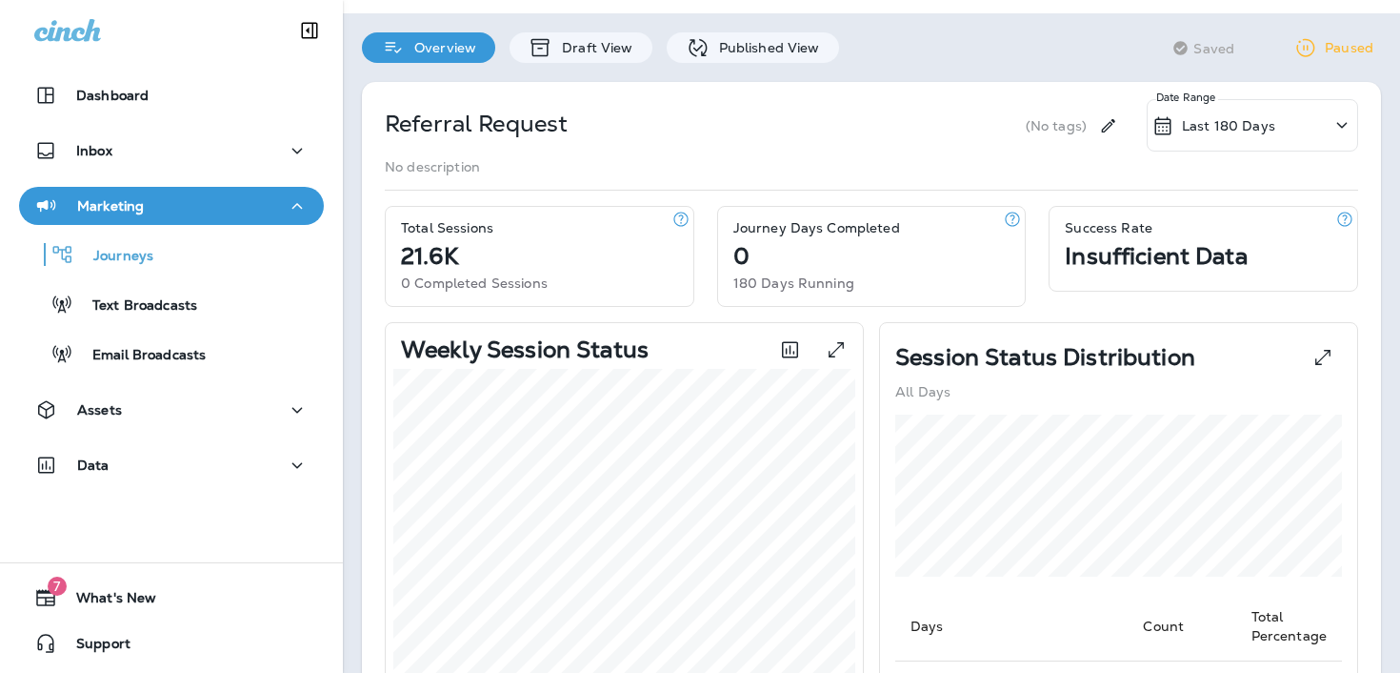
scroll to position [656, 0]
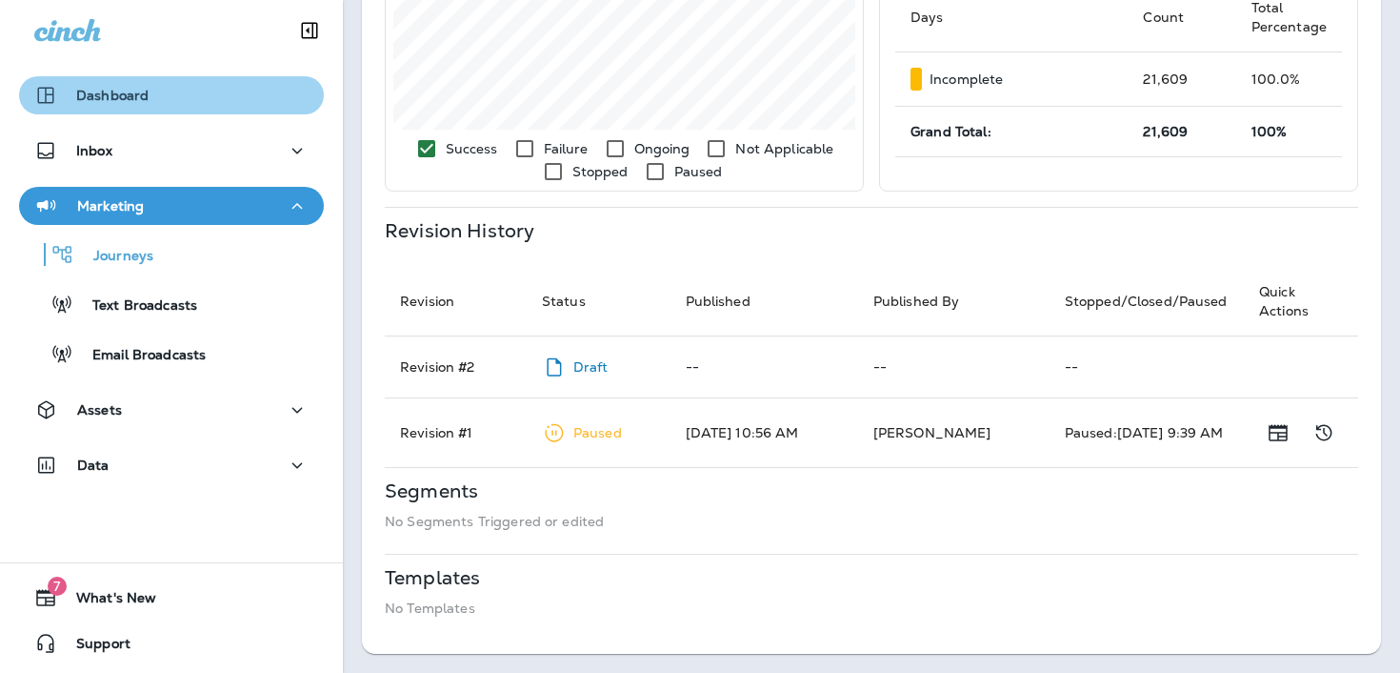
click at [252, 102] on div "Dashboard" at bounding box center [171, 95] width 274 height 23
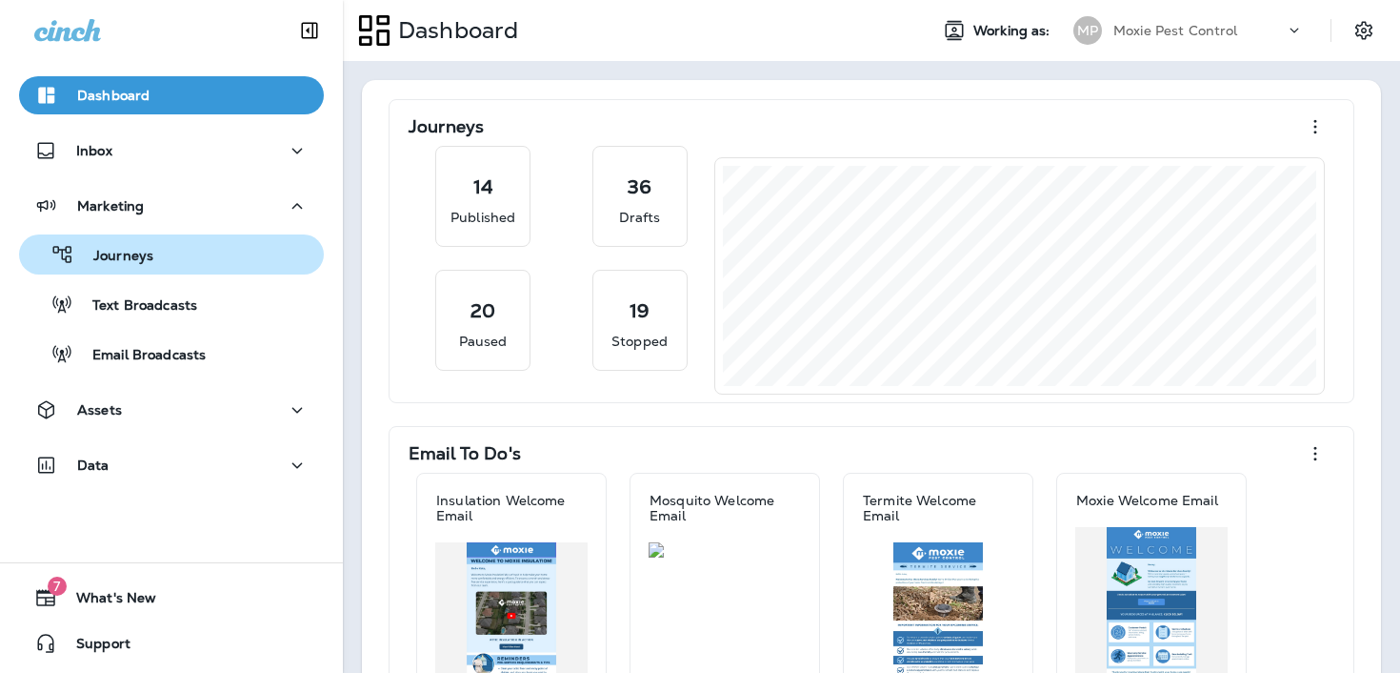
click at [156, 263] on div "Journeys" at bounding box center [172, 254] width 290 height 29
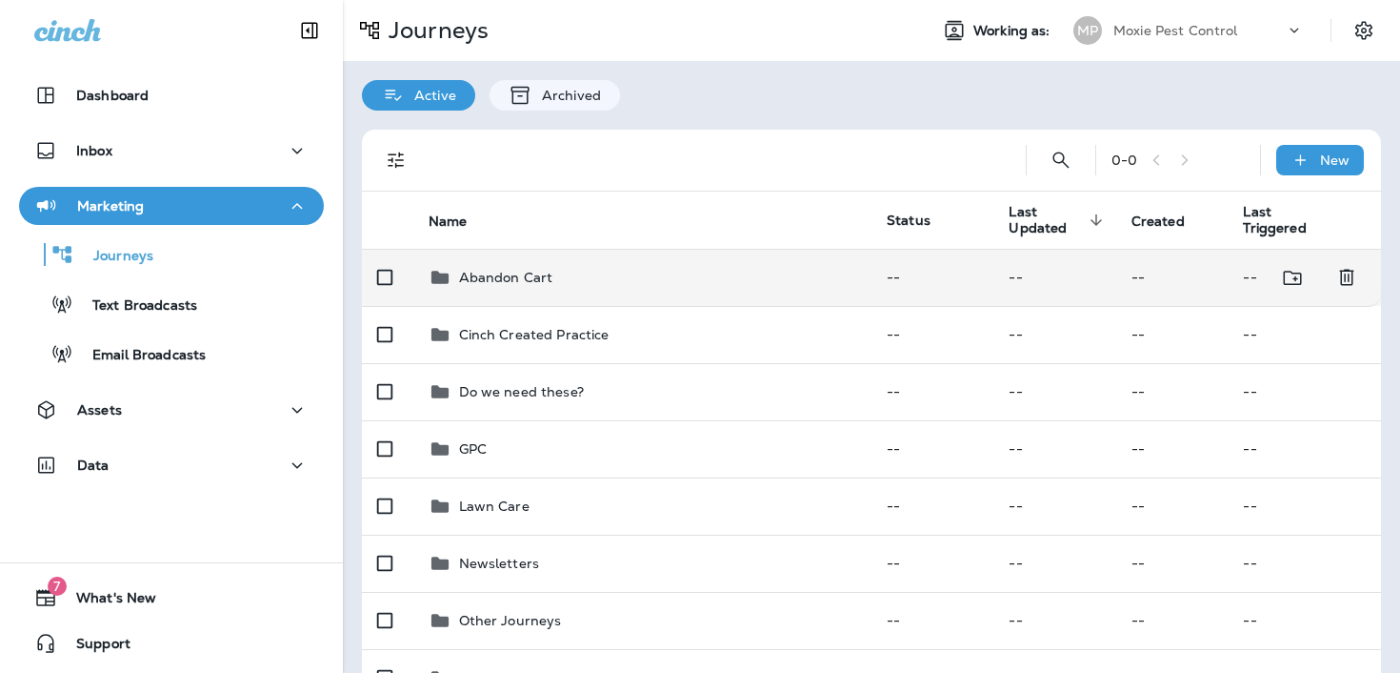
scroll to position [217, 0]
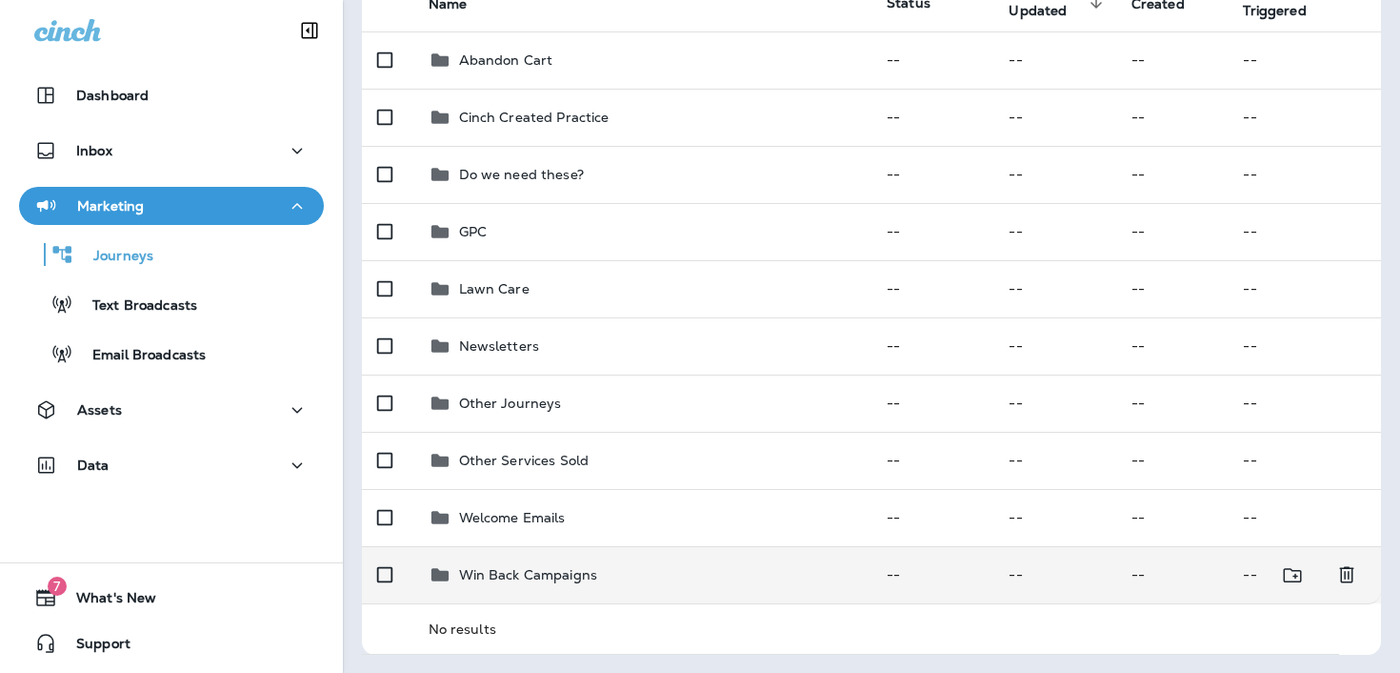
click at [494, 567] on p "Win Back Campaigns" at bounding box center [528, 574] width 139 height 15
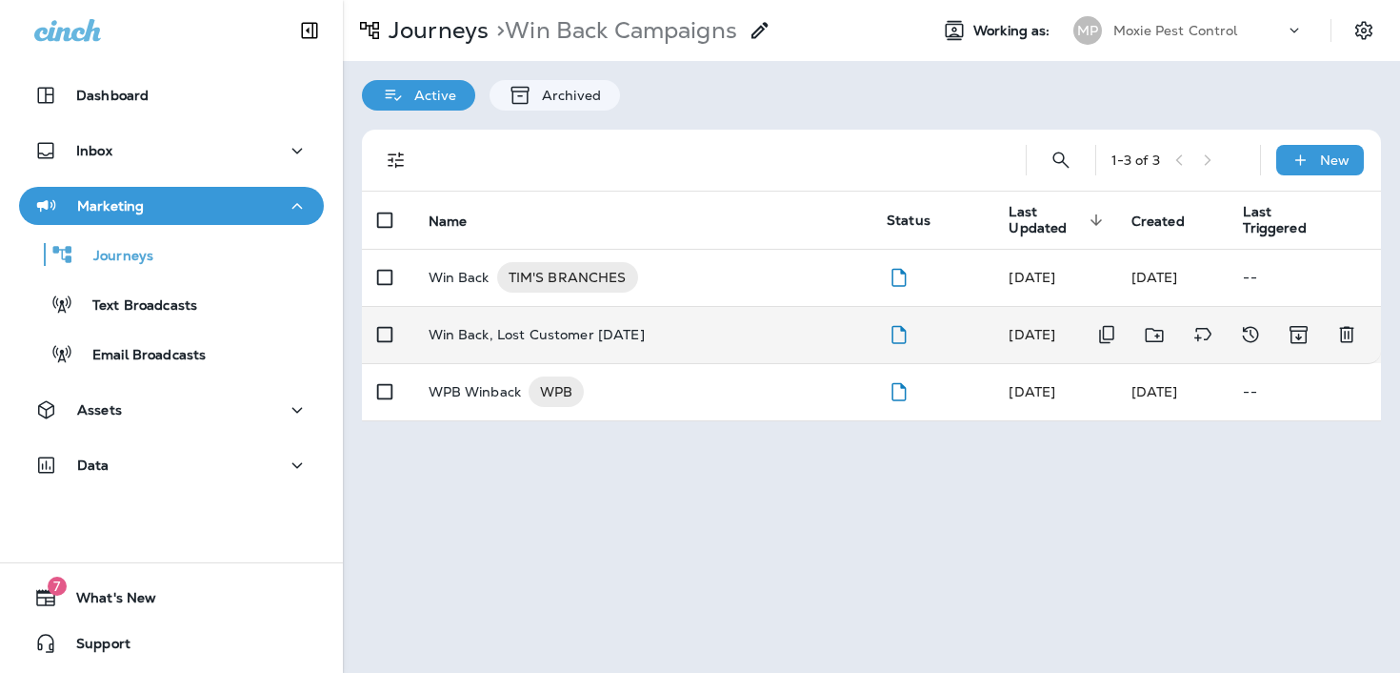
click at [451, 318] on td "Win Back, Lost Customer [DATE]" at bounding box center [642, 334] width 459 height 57
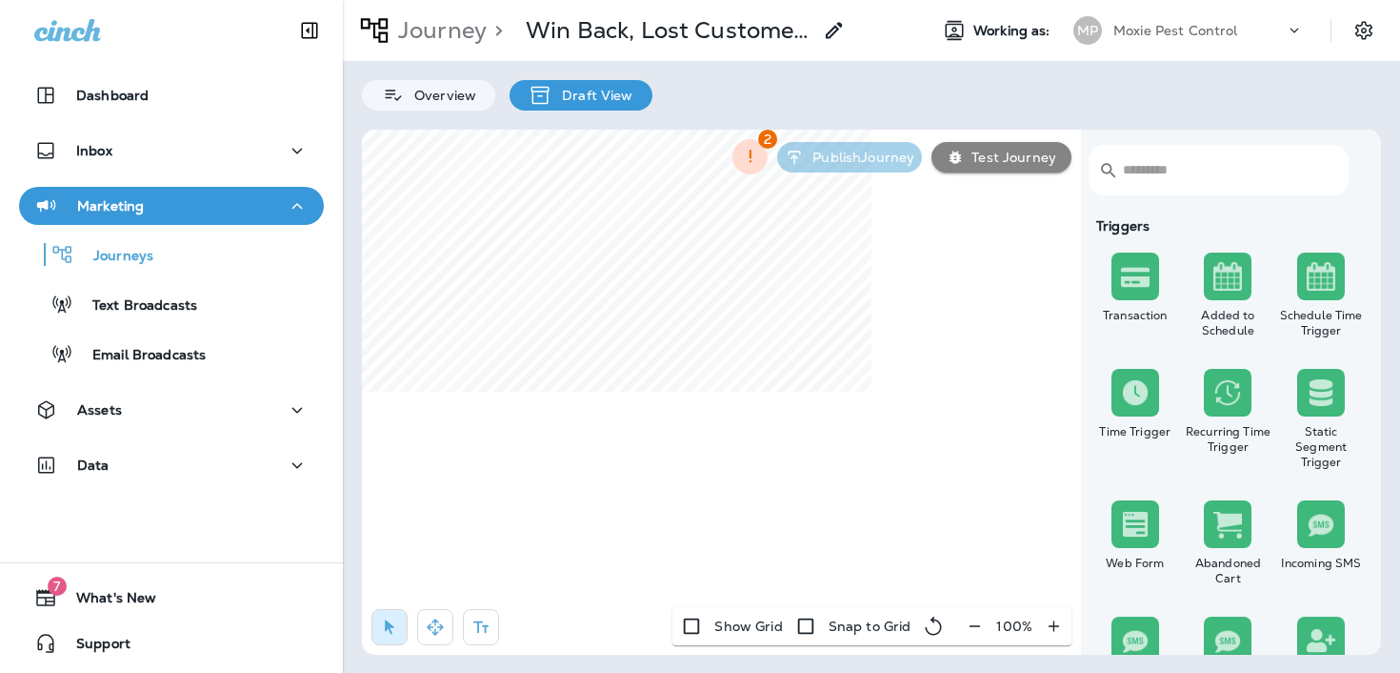
click at [976, 628] on icon "button" at bounding box center [975, 625] width 20 height 19
click at [976, 628] on icon "button" at bounding box center [983, 625] width 20 height 19
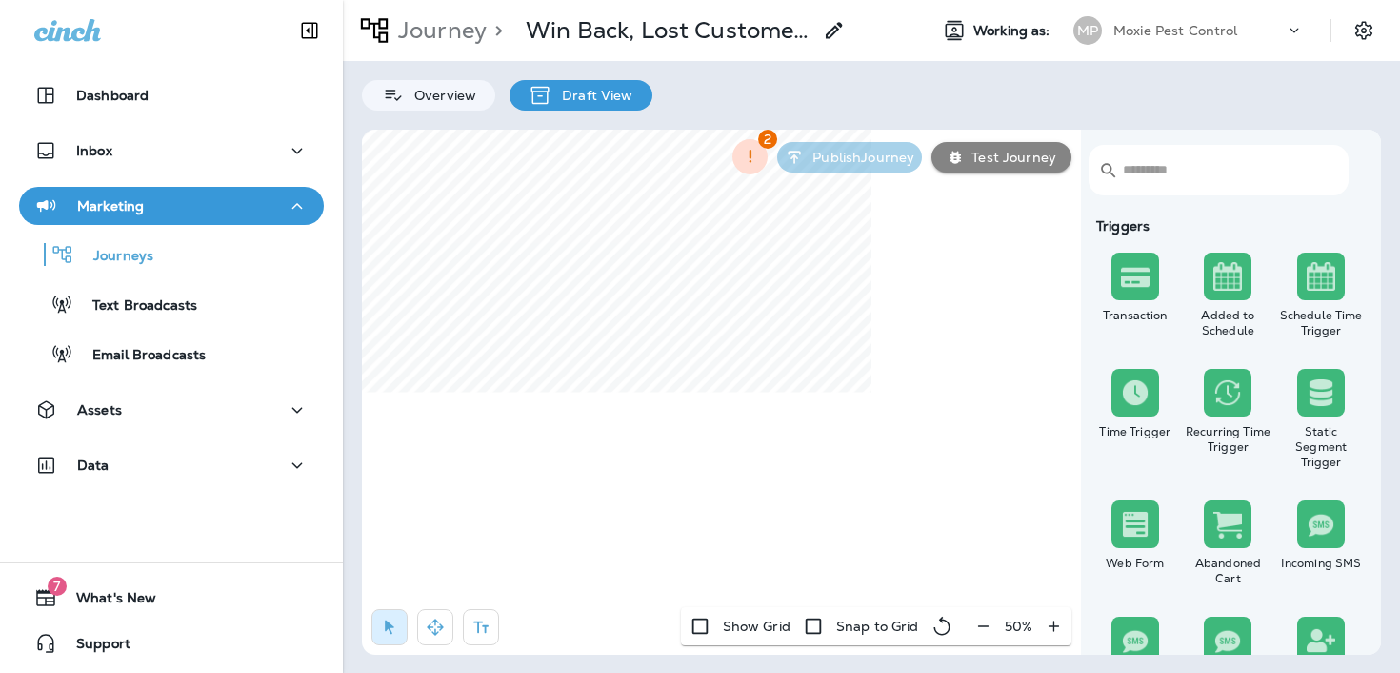
click at [976, 628] on div "50 %" at bounding box center [1019, 626] width 106 height 38
click at [444, 623] on icon "button" at bounding box center [435, 626] width 19 height 19
click at [464, 30] on p "Journey" at bounding box center [439, 30] width 96 height 29
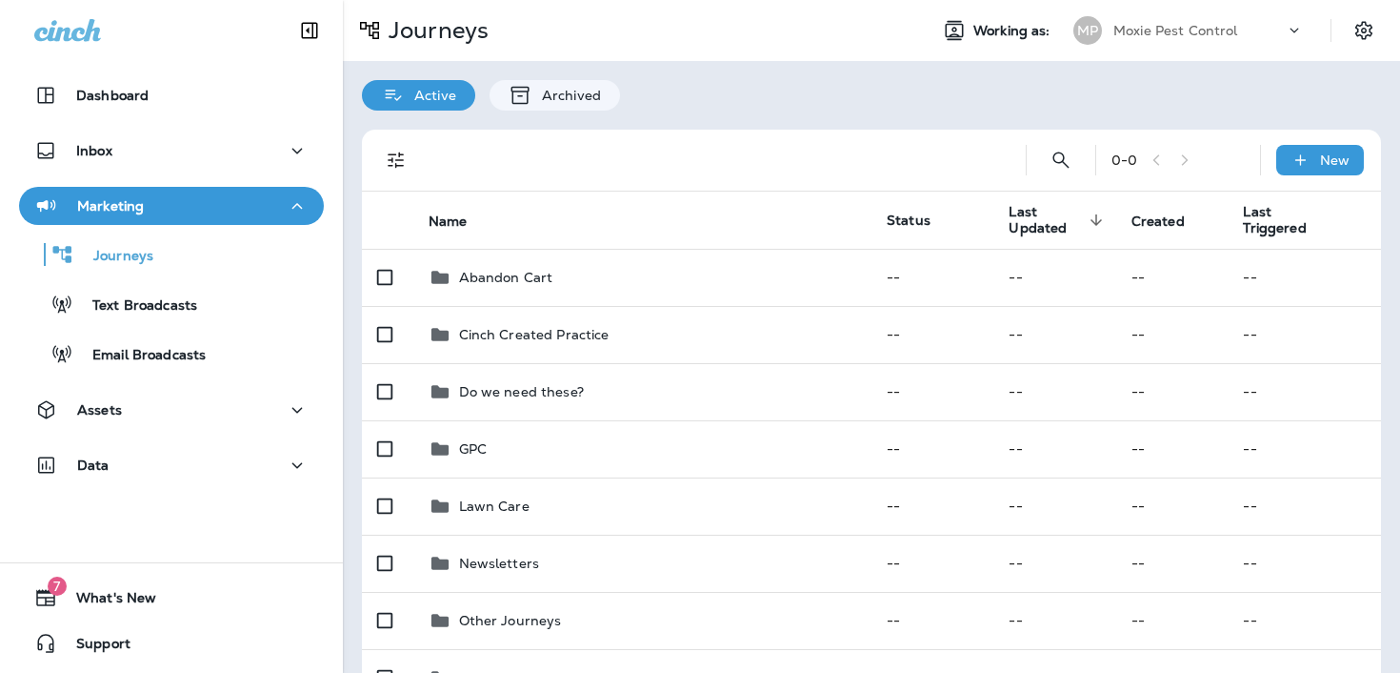
scroll to position [217, 0]
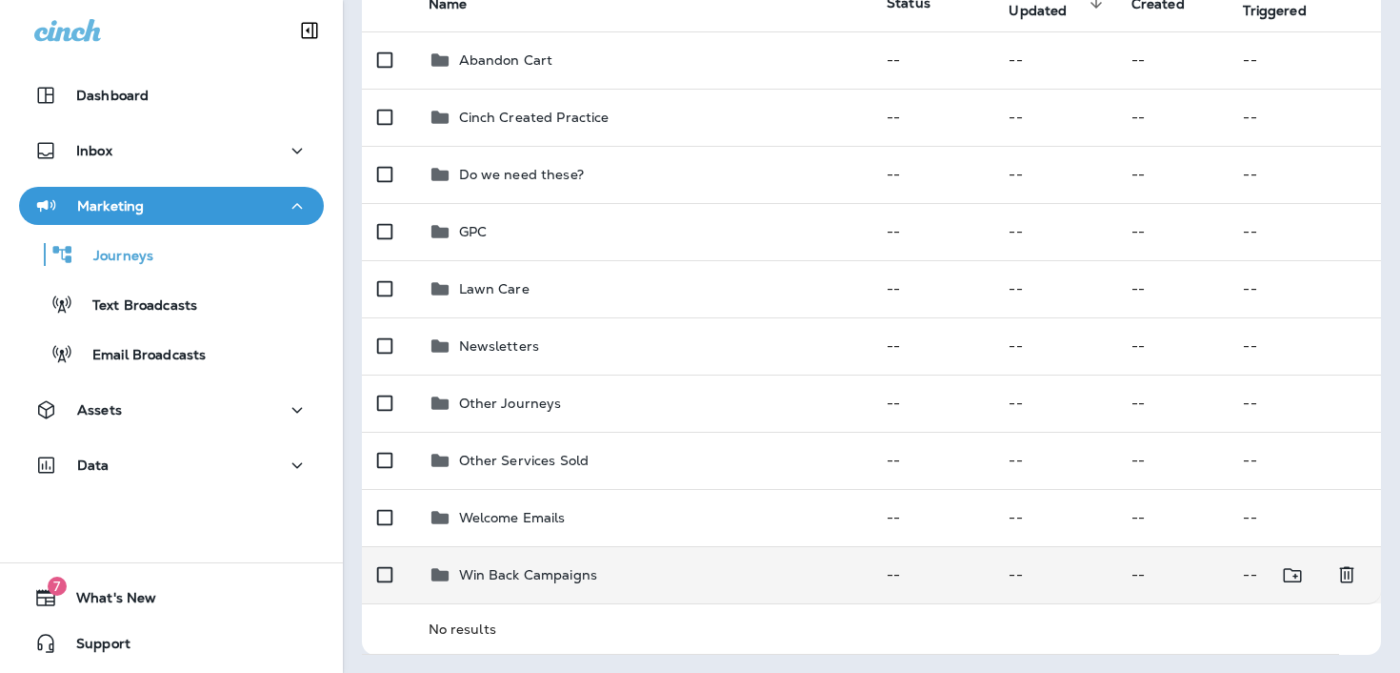
click at [516, 577] on p "Win Back Campaigns" at bounding box center [528, 574] width 139 height 15
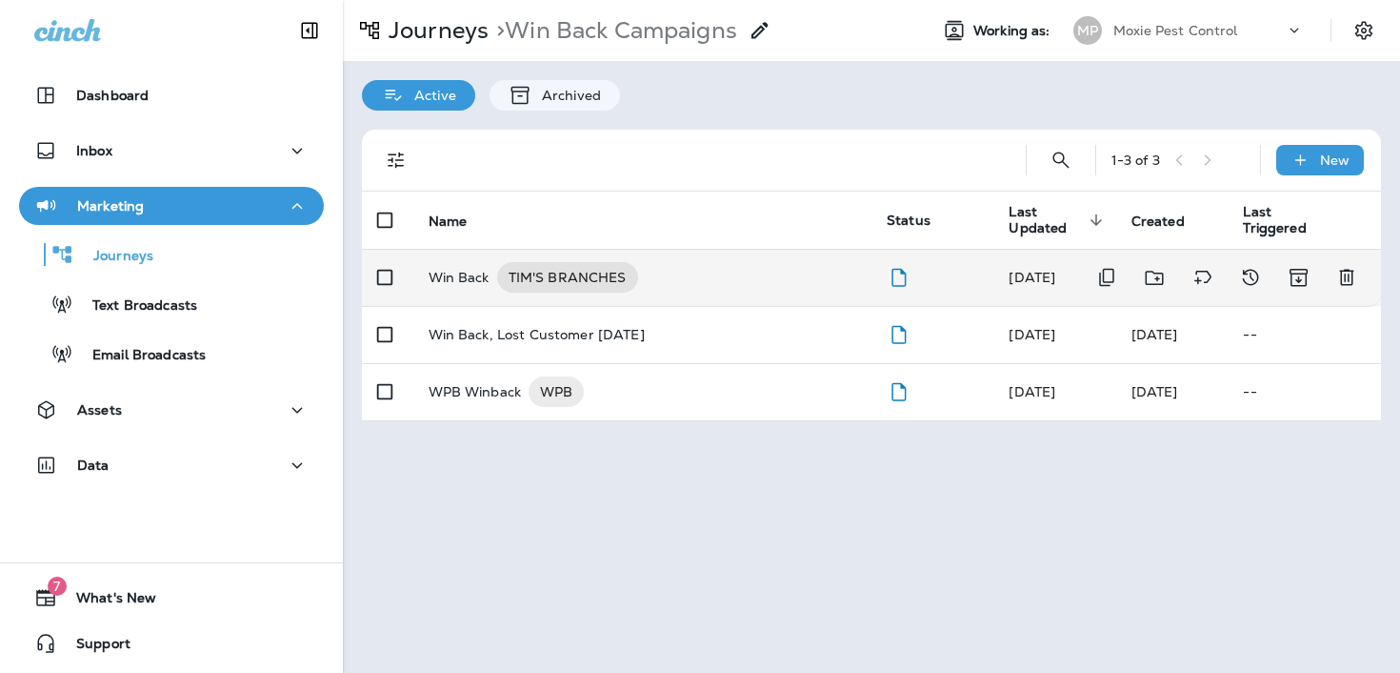
click at [674, 274] on div "Win Back TIM'S BRANCHES" at bounding box center [643, 277] width 429 height 30
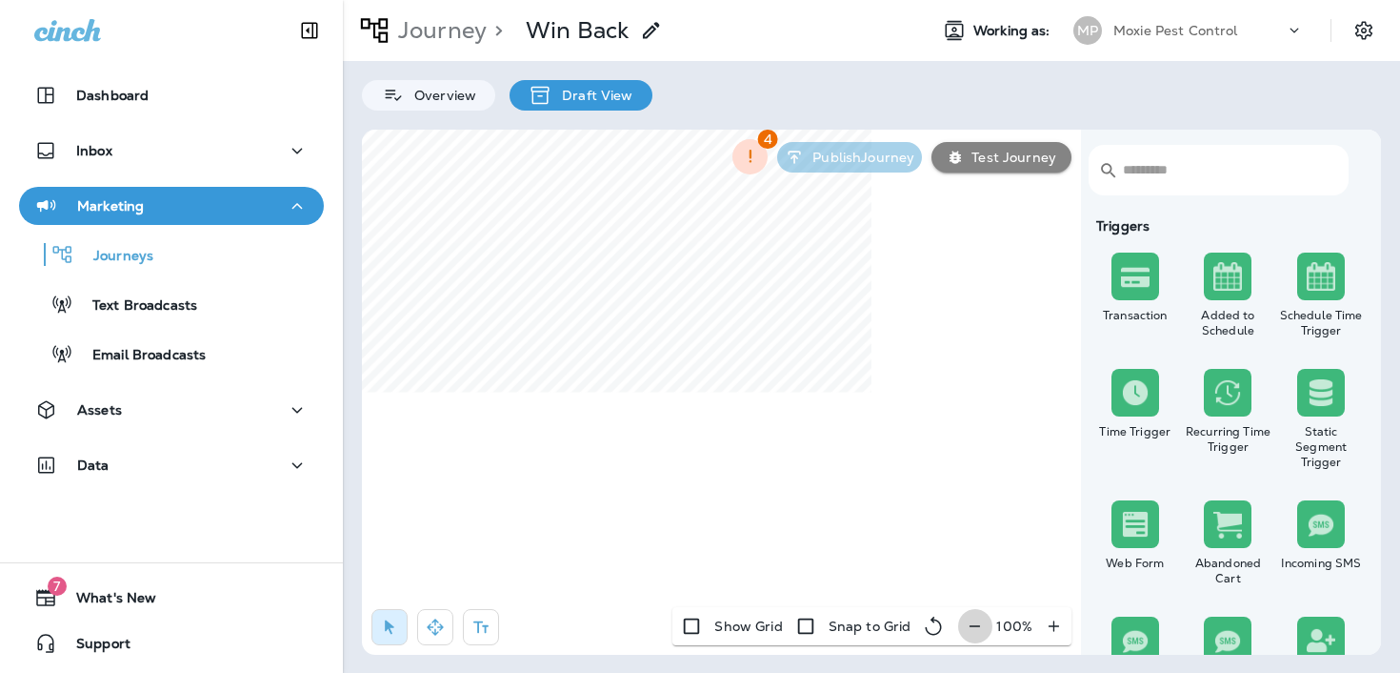
click at [976, 621] on icon "button" at bounding box center [975, 625] width 20 height 19
click at [976, 621] on icon "button" at bounding box center [983, 625] width 20 height 19
click at [976, 621] on icon "button" at bounding box center [985, 625] width 20 height 19
click at [976, 621] on icon "button" at bounding box center [983, 625] width 20 height 19
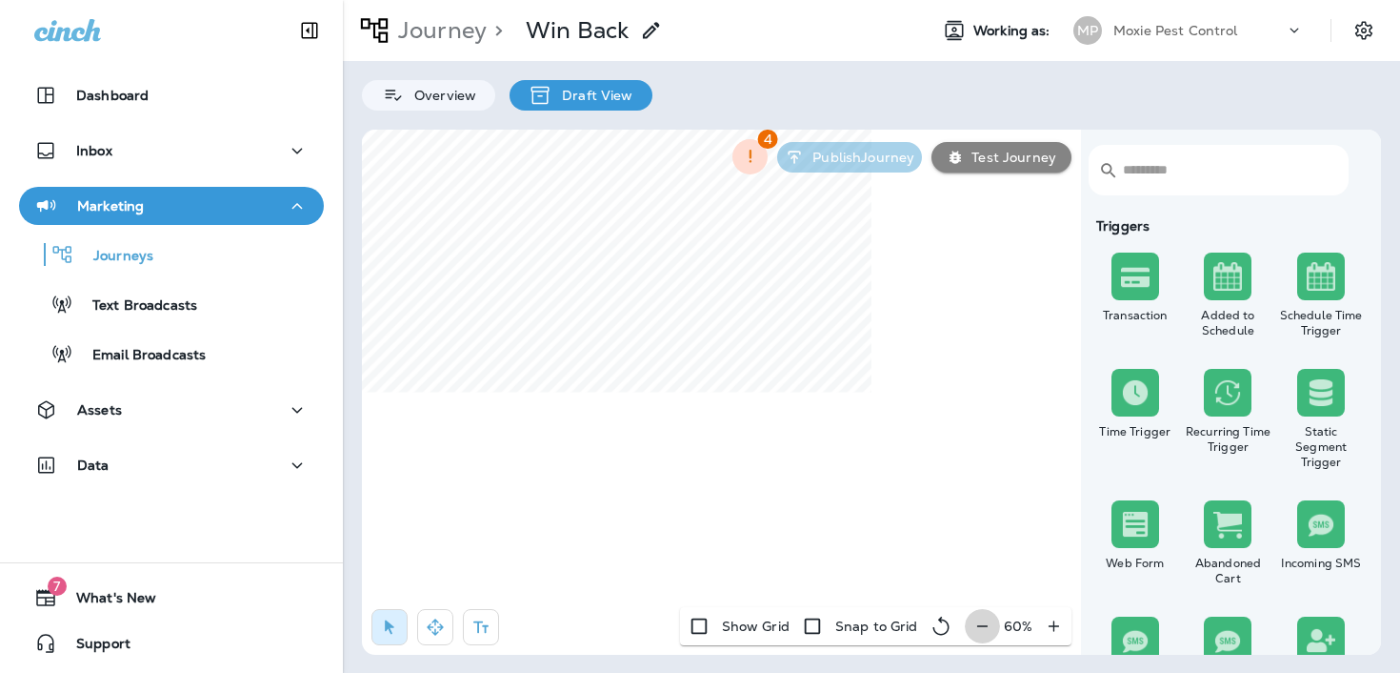
click at [976, 621] on div "60 %" at bounding box center [1018, 626] width 107 height 38
click at [976, 621] on div "50 %" at bounding box center [1019, 626] width 106 height 38
click at [442, 626] on icon "button" at bounding box center [435, 626] width 16 height 16
click at [446, 32] on p "Journey" at bounding box center [439, 30] width 96 height 29
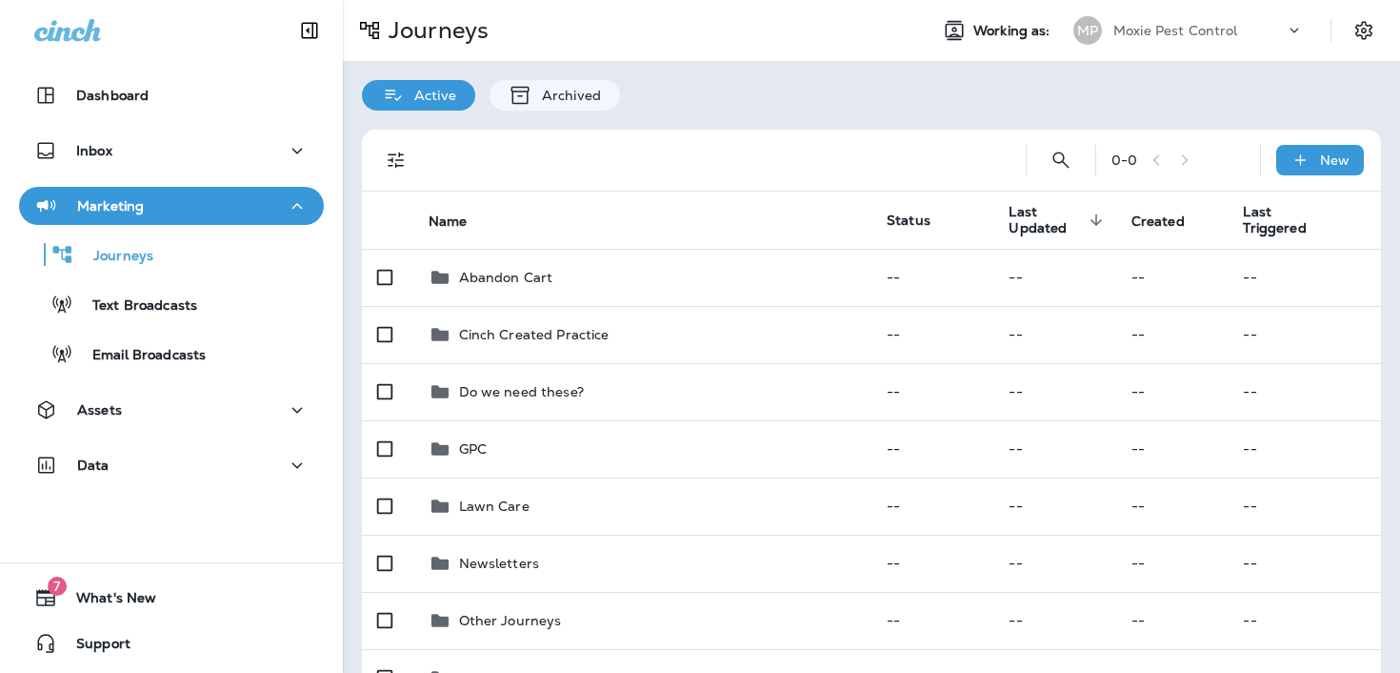
click at [1177, 29] on p "Moxie Pest Control" at bounding box center [1176, 30] width 125 height 15
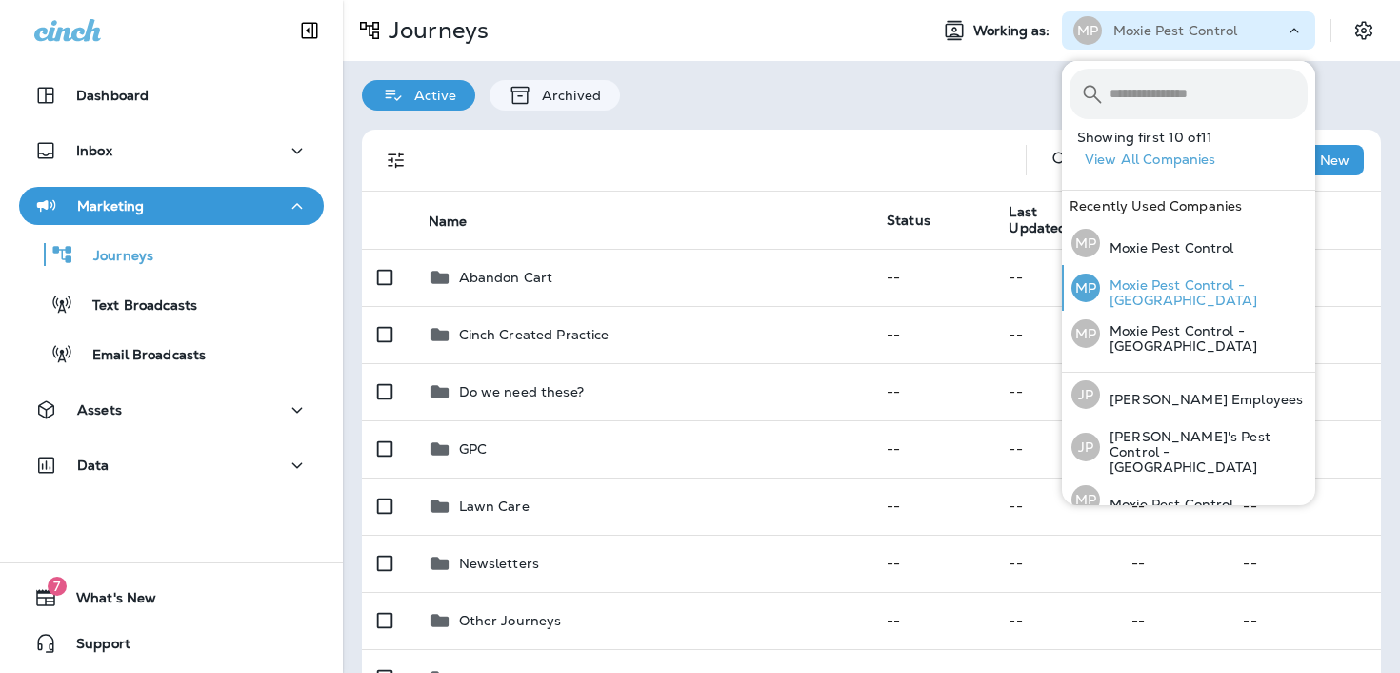
click at [1180, 276] on div "MP Moxie Pest Control - [GEOGRAPHIC_DATA]" at bounding box center [1190, 288] width 252 height 46
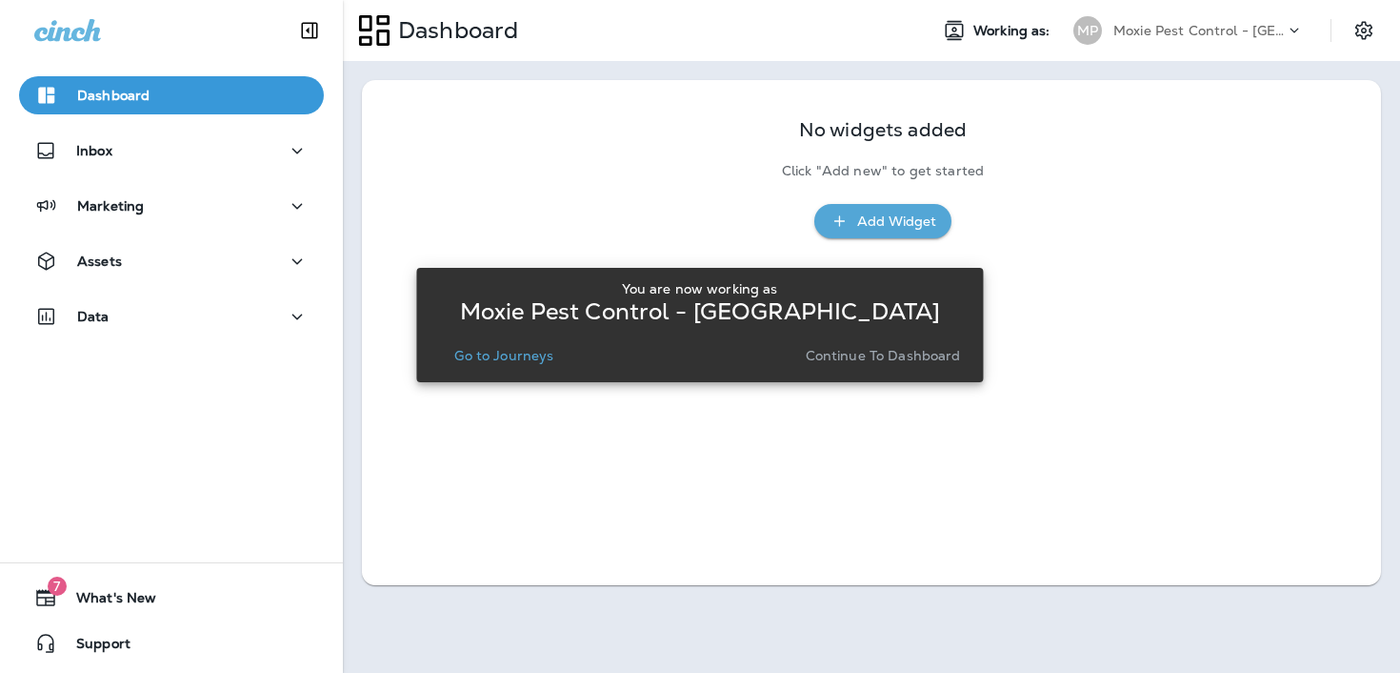
click at [532, 350] on p "Go to Journeys" at bounding box center [503, 355] width 99 height 15
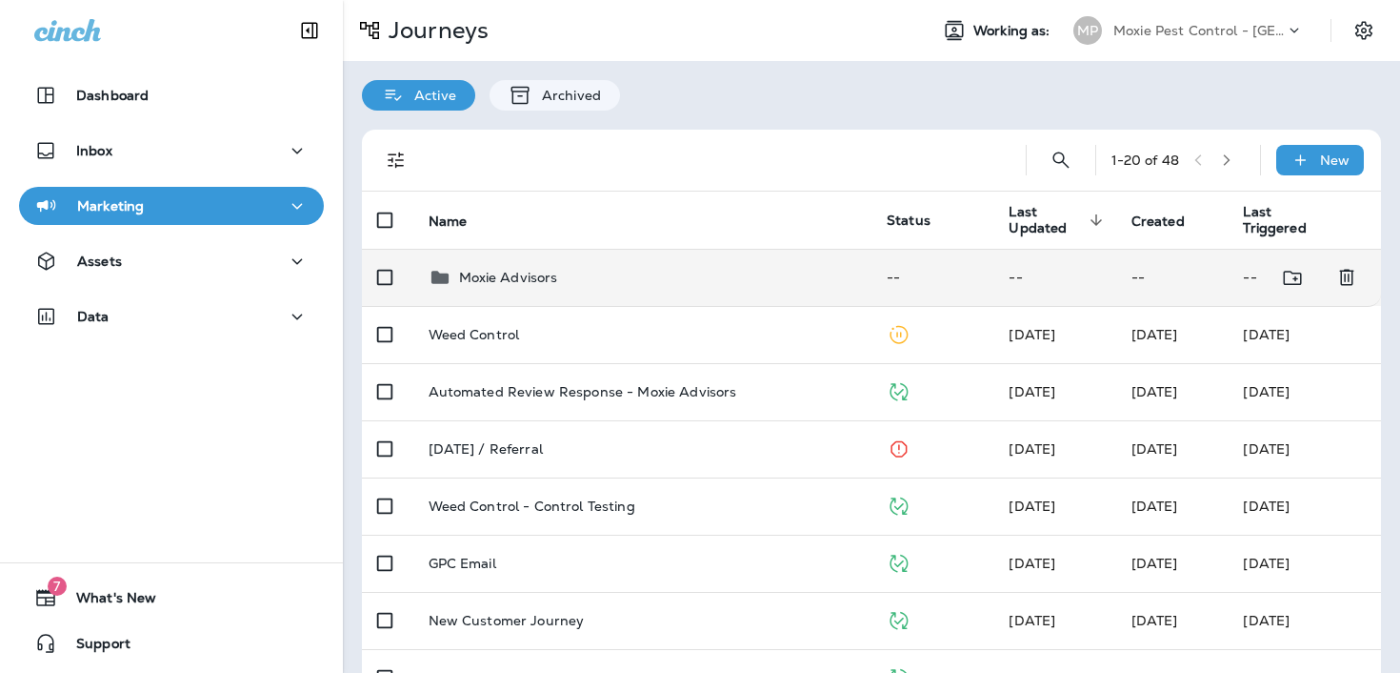
click at [587, 265] on td "Moxie Advisors" at bounding box center [642, 277] width 459 height 57
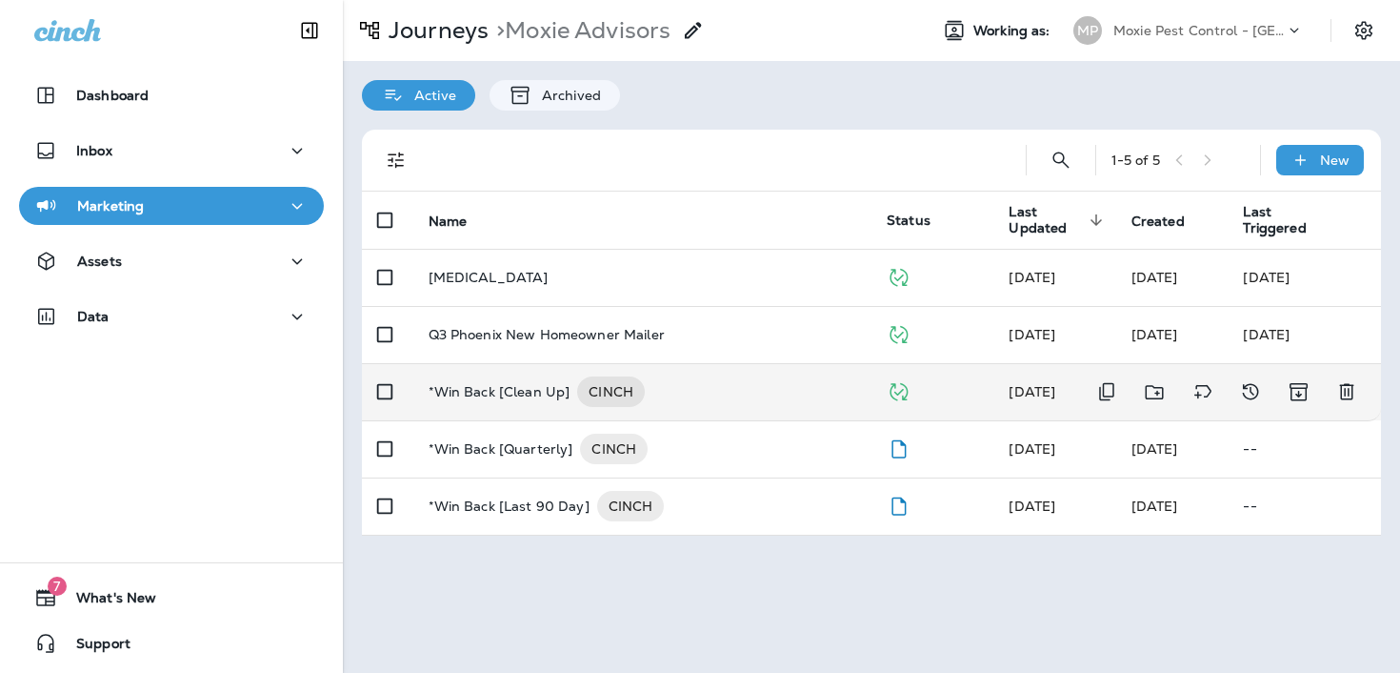
click at [510, 393] on p "*Win Back [Clean Up]" at bounding box center [500, 391] width 142 height 30
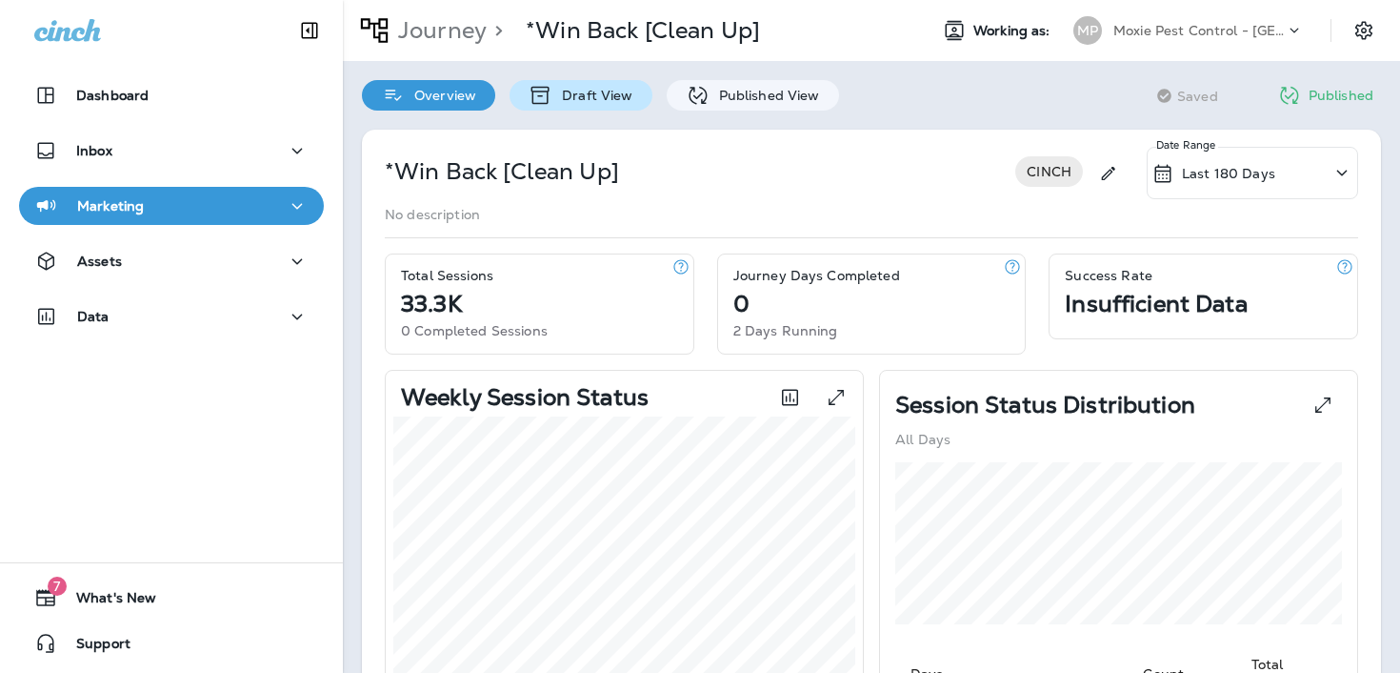
click at [576, 106] on div "Draft View" at bounding box center [581, 95] width 142 height 30
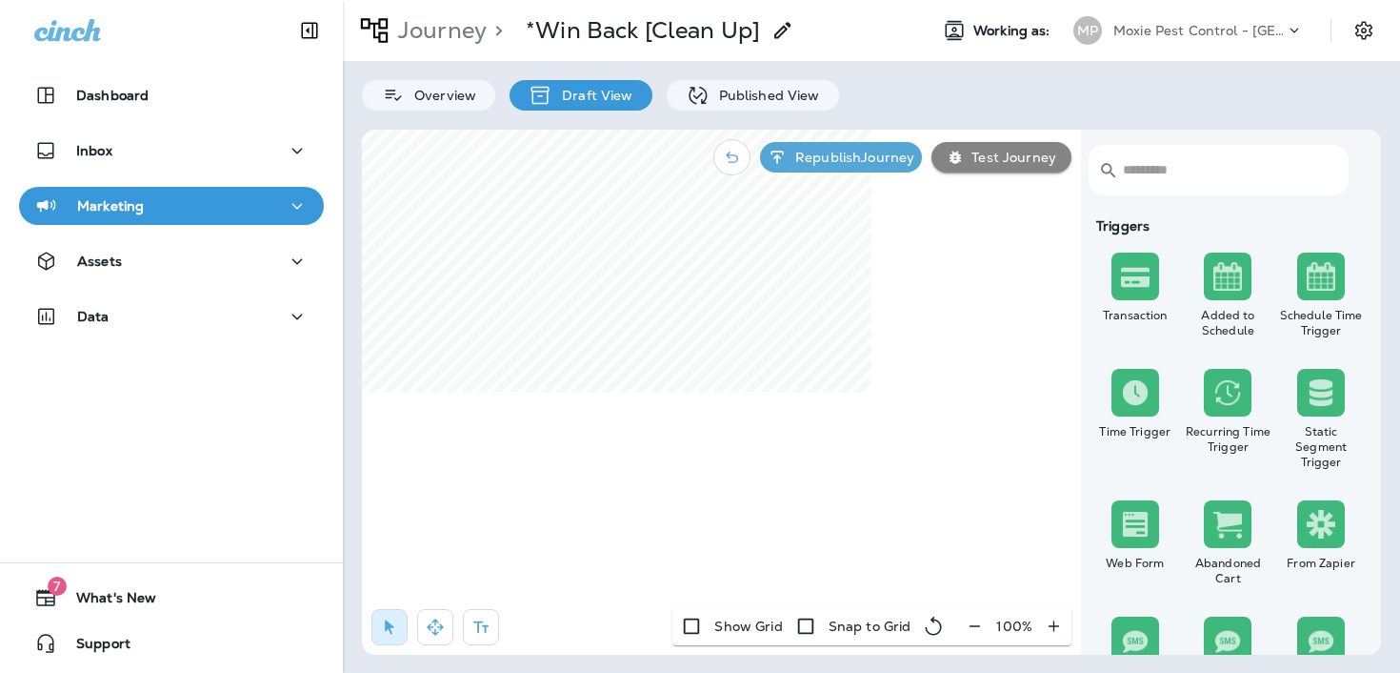
click at [980, 629] on icon "button" at bounding box center [975, 625] width 20 height 19
click at [980, 629] on icon "button" at bounding box center [983, 625] width 20 height 19
click at [980, 629] on icon "button" at bounding box center [985, 625] width 20 height 19
click at [980, 629] on icon "button" at bounding box center [983, 625] width 20 height 19
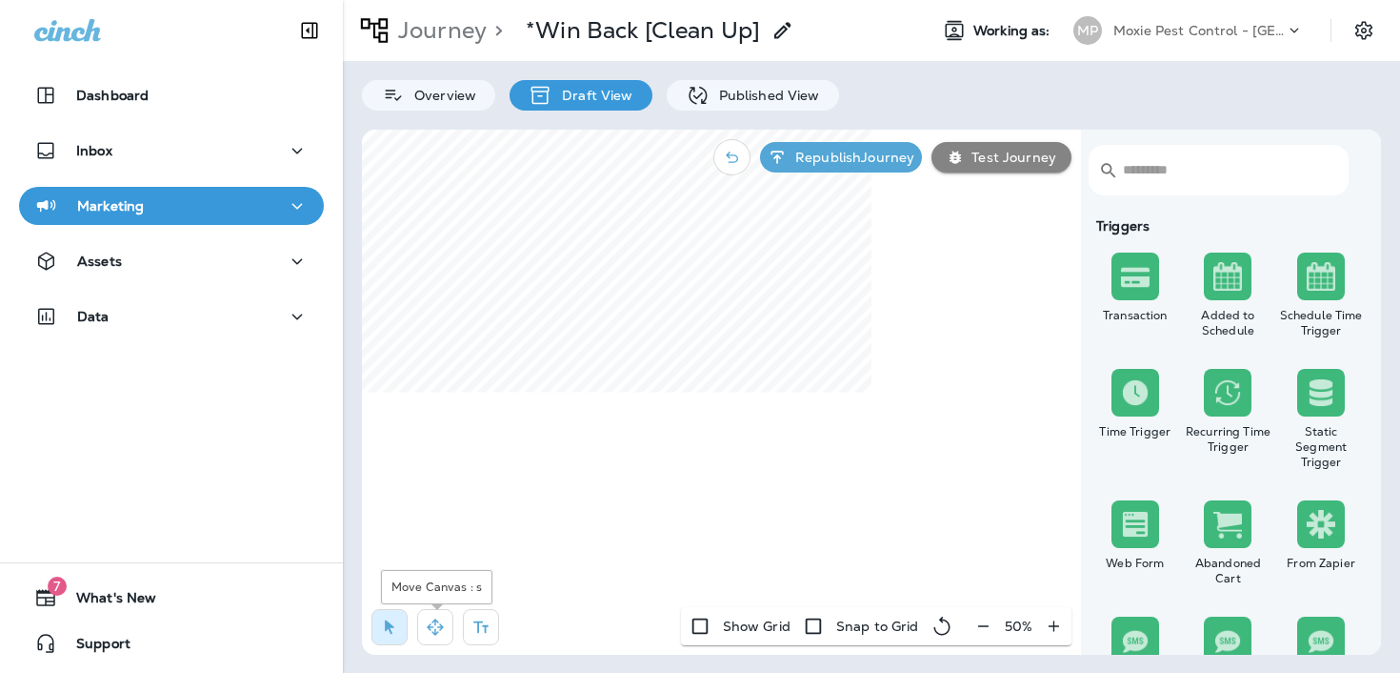
click at [451, 617] on button "button" at bounding box center [435, 627] width 36 height 36
click at [940, 181] on div "​ ​ Triggers Transaction Added to Schedule Schedule Time Trigger Time Trigger R…" at bounding box center [871, 392] width 1019 height 525
click at [1178, 43] on div "Moxie Pest Control - [GEOGRAPHIC_DATA]" at bounding box center [1199, 30] width 171 height 29
click at [1173, 55] on div "Journey > *Win Back [Clean Up] Working as: MP Moxie Pest Control - Phoenix" at bounding box center [871, 30] width 1057 height 61
click at [1170, 25] on p "Moxie Pest Control - [GEOGRAPHIC_DATA]" at bounding box center [1199, 30] width 171 height 15
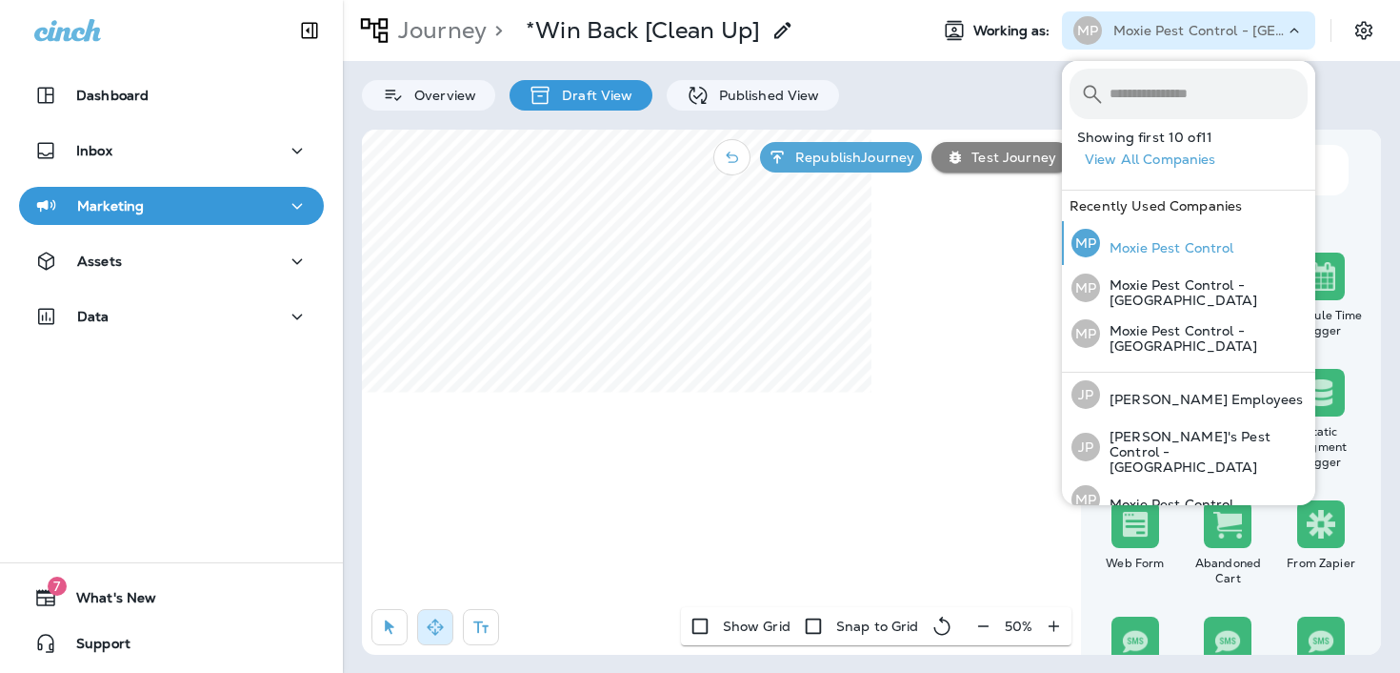
click at [1131, 247] on p "Moxie Pest Control" at bounding box center [1167, 247] width 134 height 15
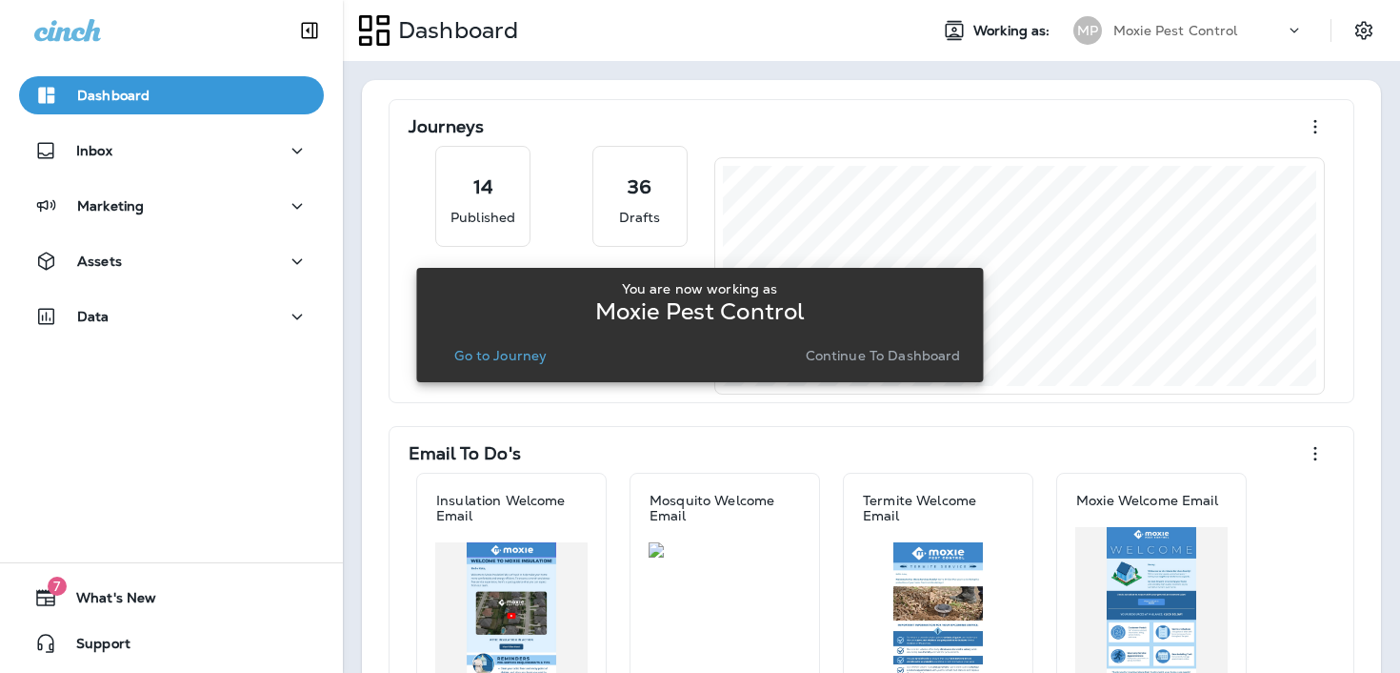
click at [493, 354] on p "Go to Journey" at bounding box center [500, 355] width 92 height 15
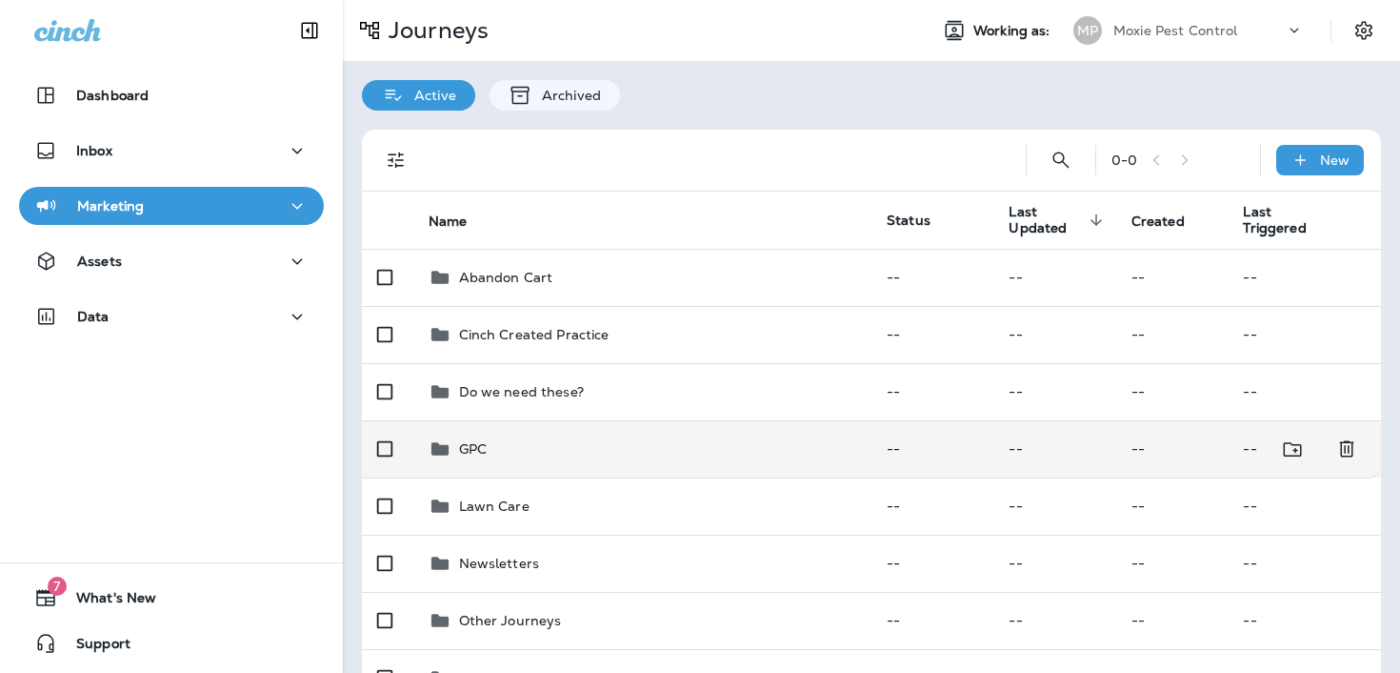
click at [475, 448] on p "GPC" at bounding box center [473, 448] width 28 height 15
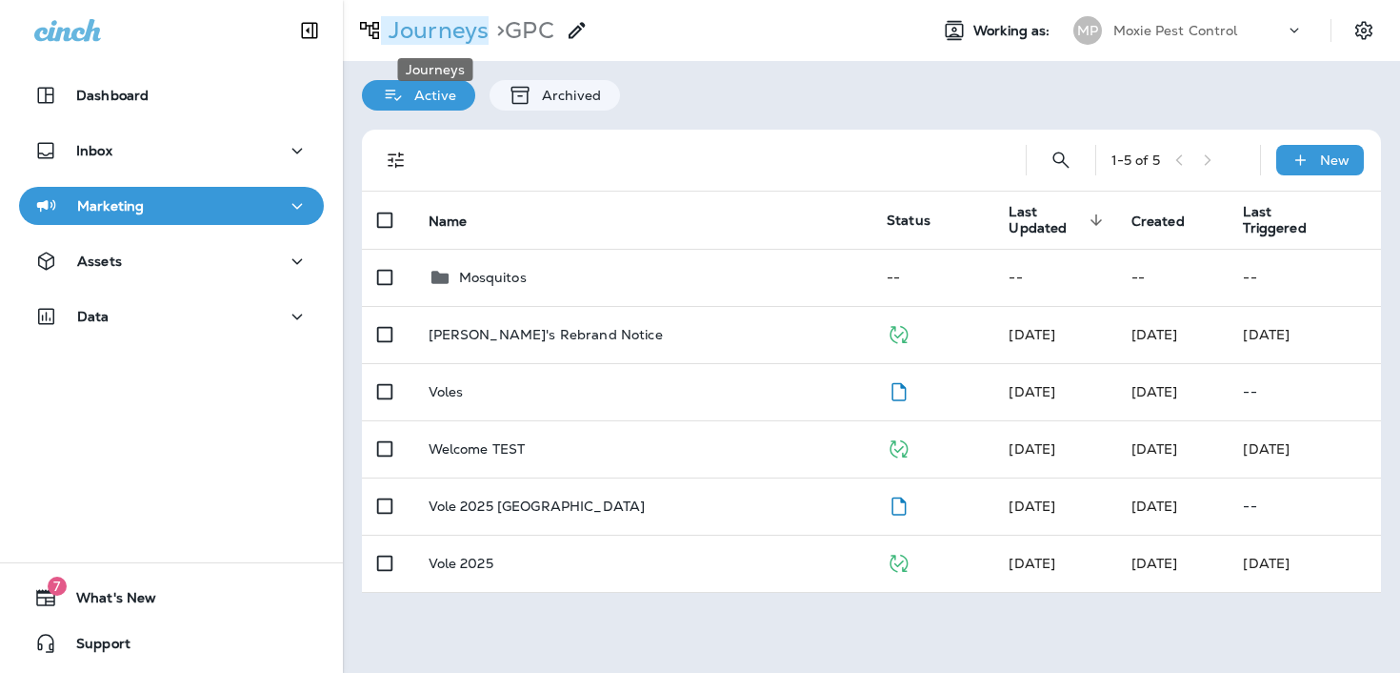
click at [454, 20] on p "Journeys" at bounding box center [435, 30] width 108 height 29
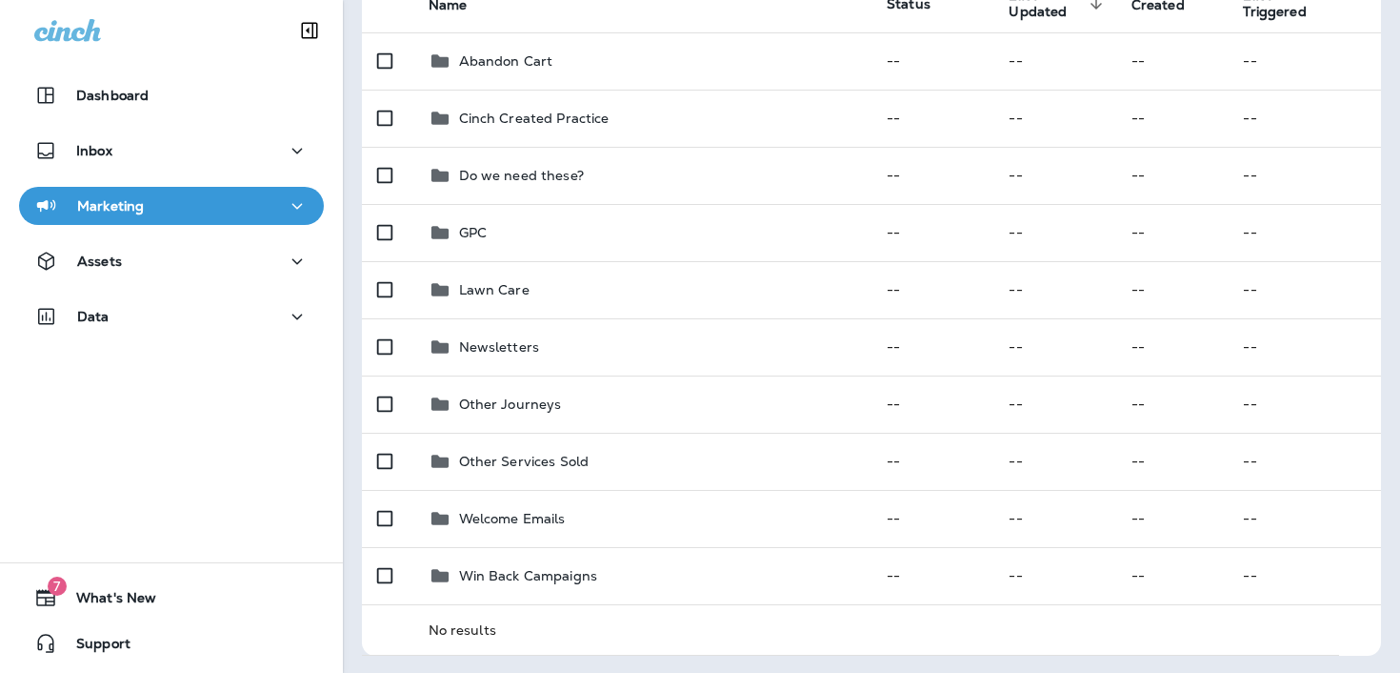
scroll to position [217, 0]
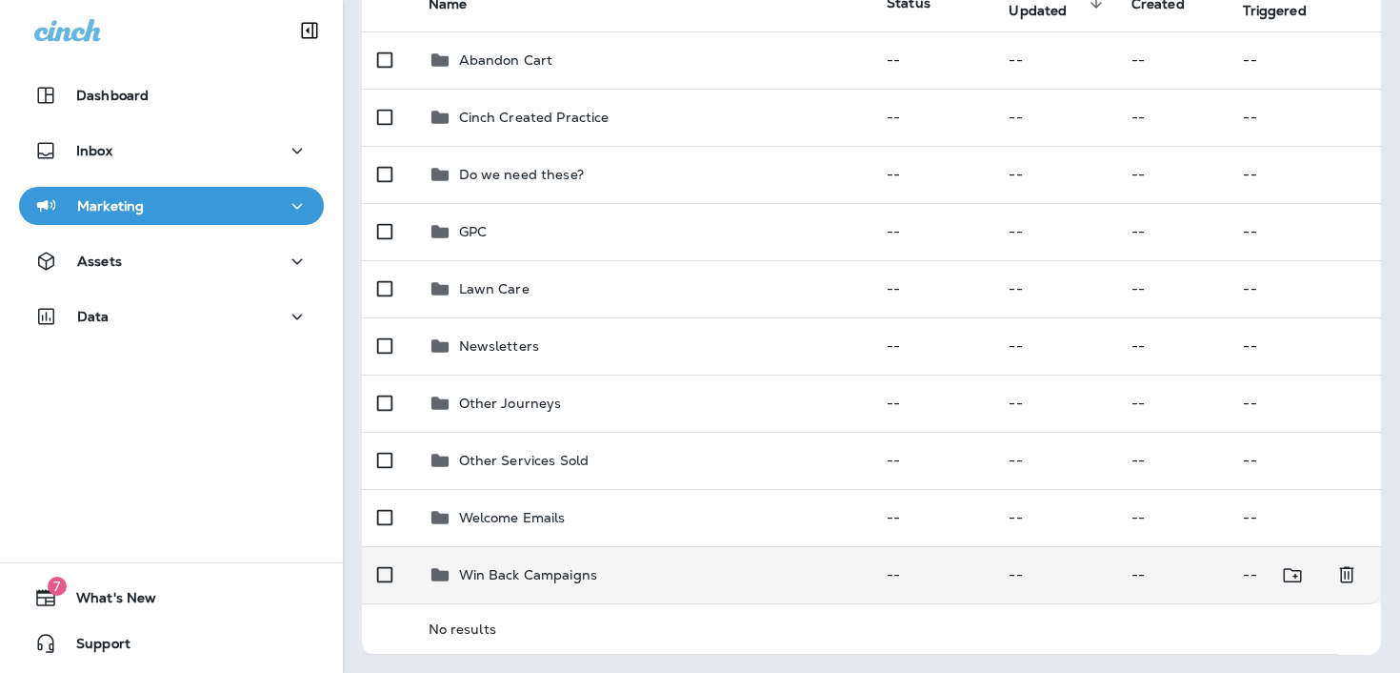
click at [537, 570] on p "Win Back Campaigns" at bounding box center [528, 574] width 139 height 15
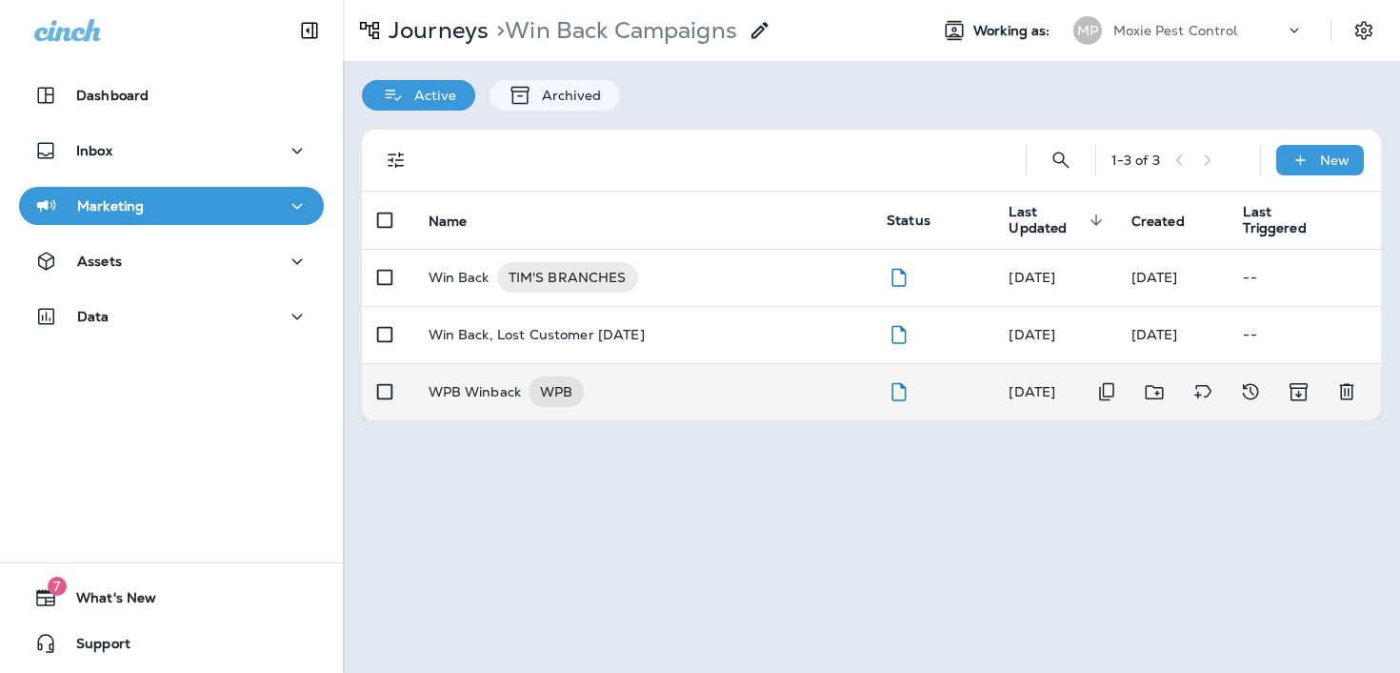
click at [453, 386] on p "WPB Winback" at bounding box center [475, 391] width 93 height 30
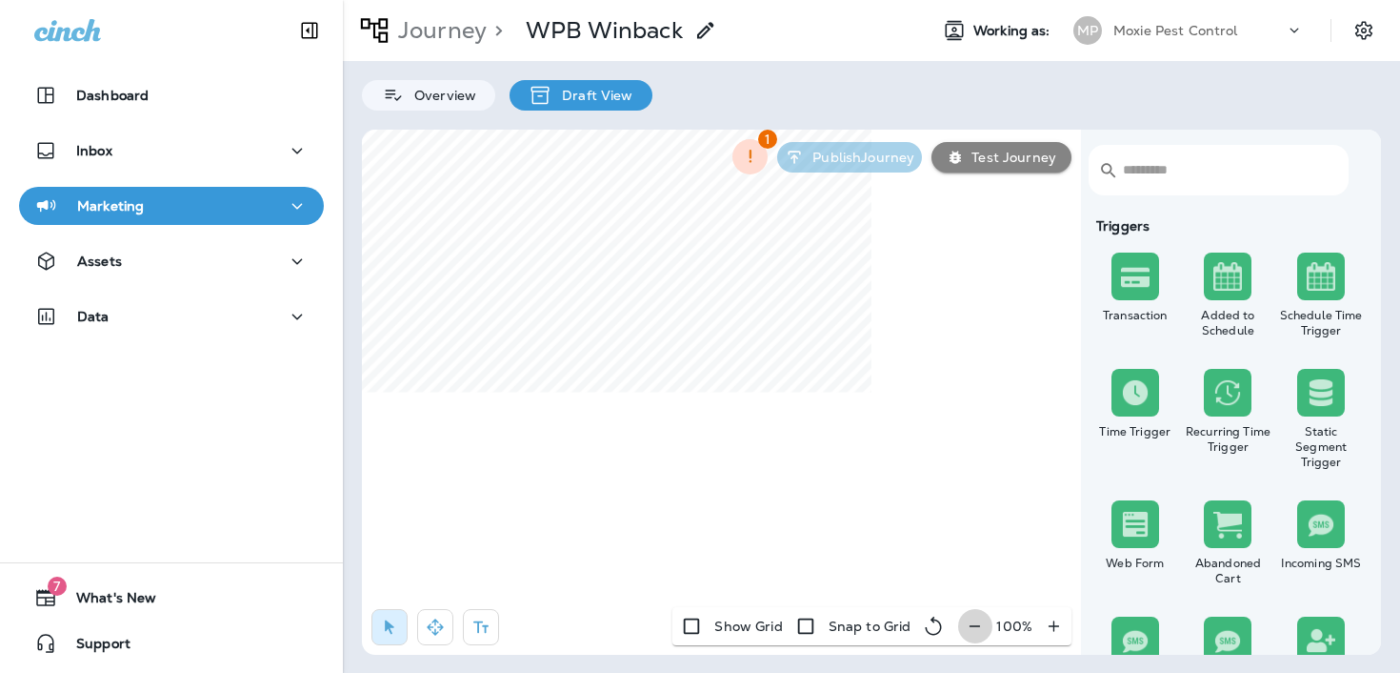
click at [976, 628] on icon "button" at bounding box center [975, 625] width 20 height 19
click at [976, 628] on icon "button" at bounding box center [983, 625] width 20 height 19
click at [976, 628] on icon "button" at bounding box center [985, 625] width 20 height 19
click at [428, 620] on icon "button" at bounding box center [435, 626] width 19 height 19
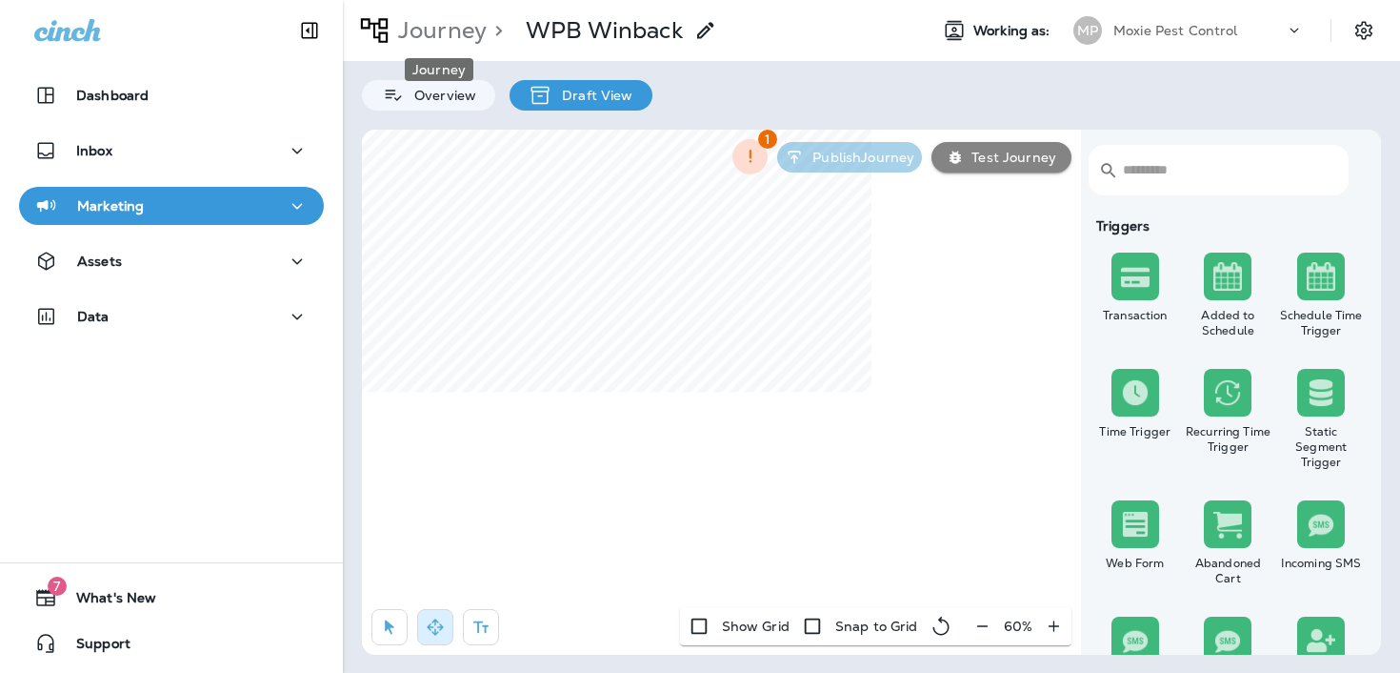
click at [418, 33] on p "Journey" at bounding box center [439, 30] width 96 height 29
